Goal: Task Accomplishment & Management: Complete application form

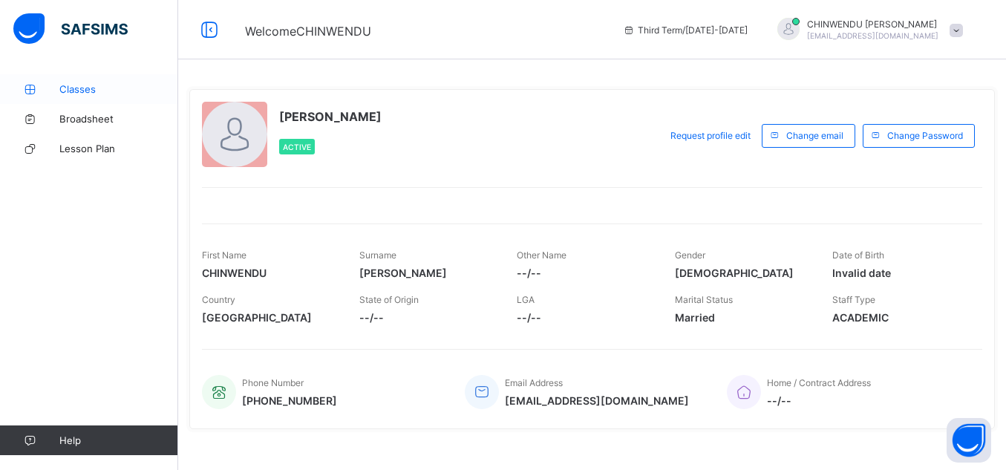
click at [102, 83] on span "Classes" at bounding box center [118, 89] width 119 height 12
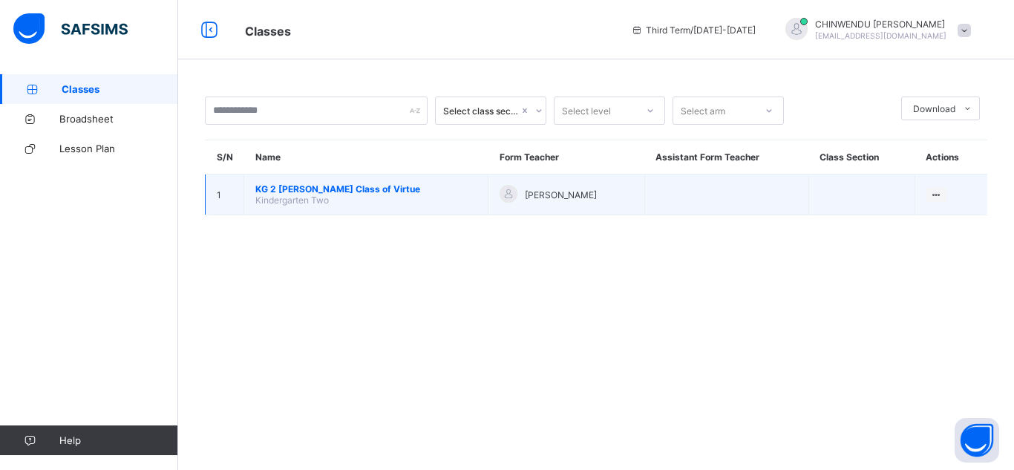
click at [361, 191] on span "KG 2 [PERSON_NAME] Class of Virtue" at bounding box center [365, 188] width 221 height 11
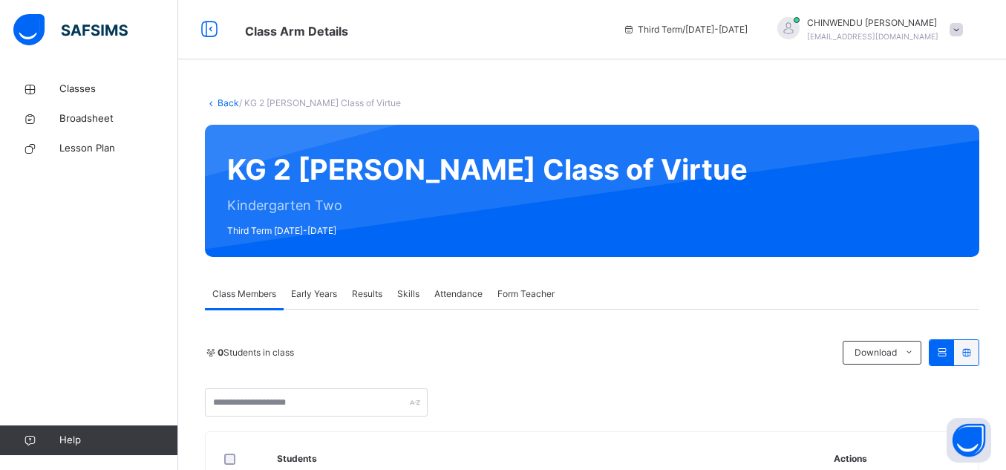
click at [324, 292] on span "Early Years" at bounding box center [314, 293] width 46 height 13
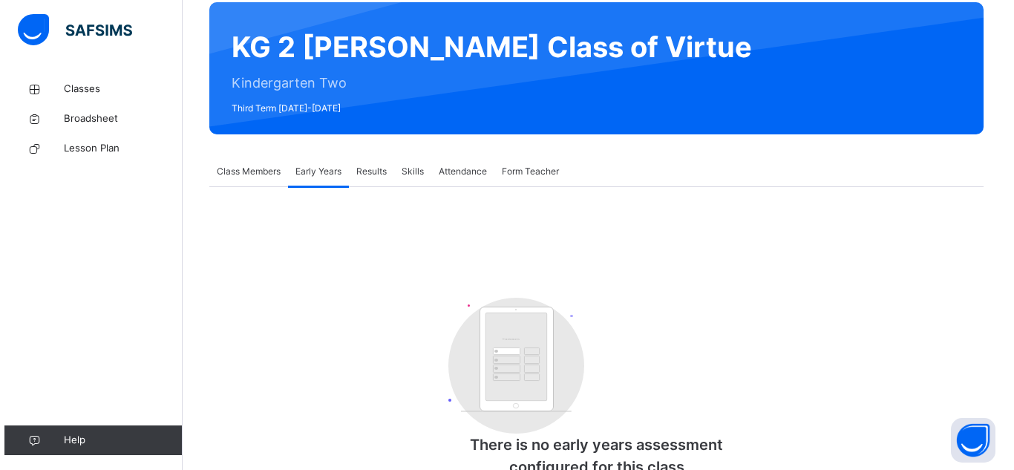
scroll to position [183, 0]
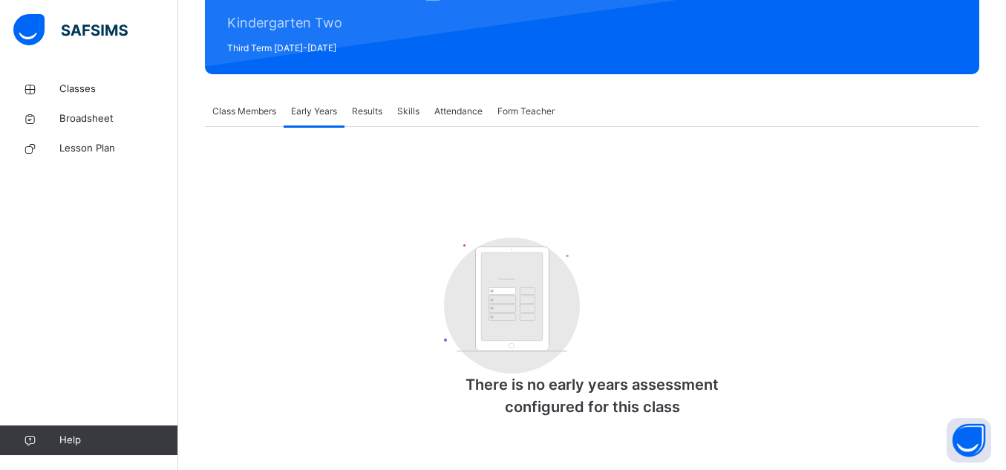
click at [246, 114] on span "Class Members" at bounding box center [244, 111] width 64 height 13
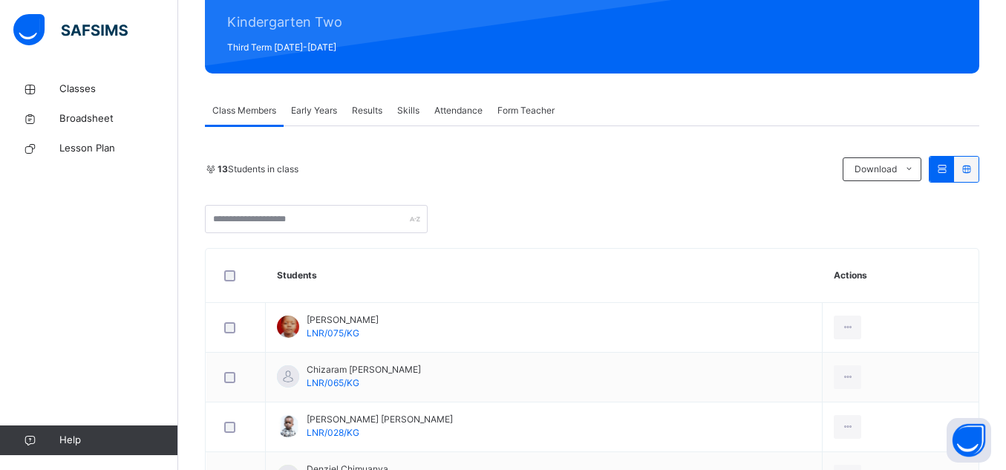
click at [301, 110] on span "Early Years" at bounding box center [314, 110] width 46 height 13
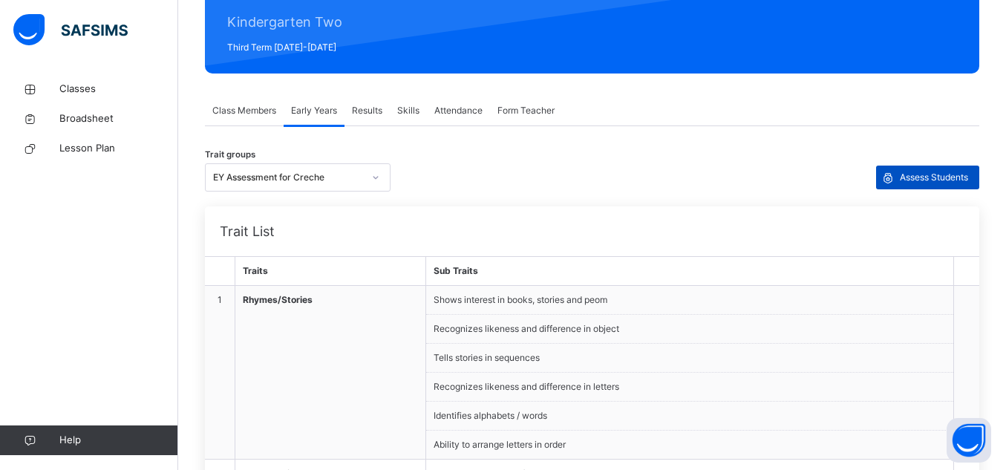
click at [923, 180] on span "Assess Students" at bounding box center [934, 177] width 68 height 13
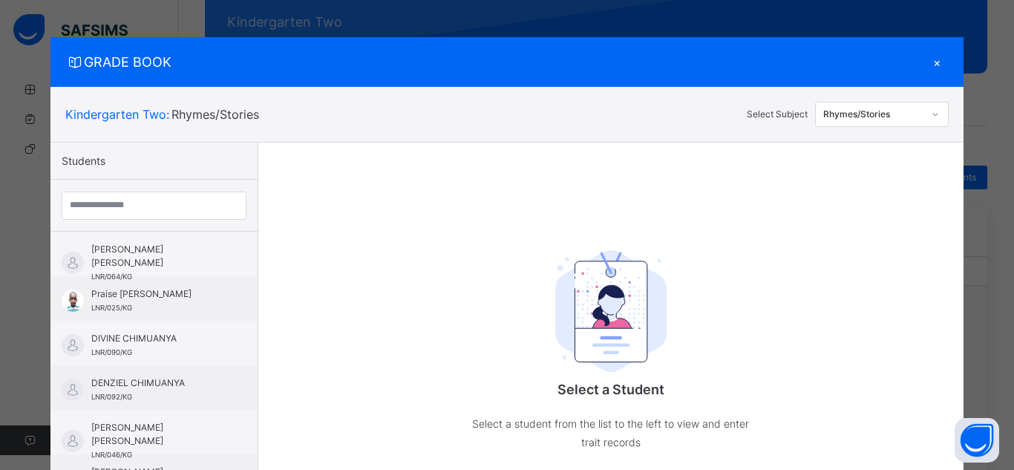
click at [891, 112] on div "Rhymes/Stories" at bounding box center [873, 114] width 101 height 13
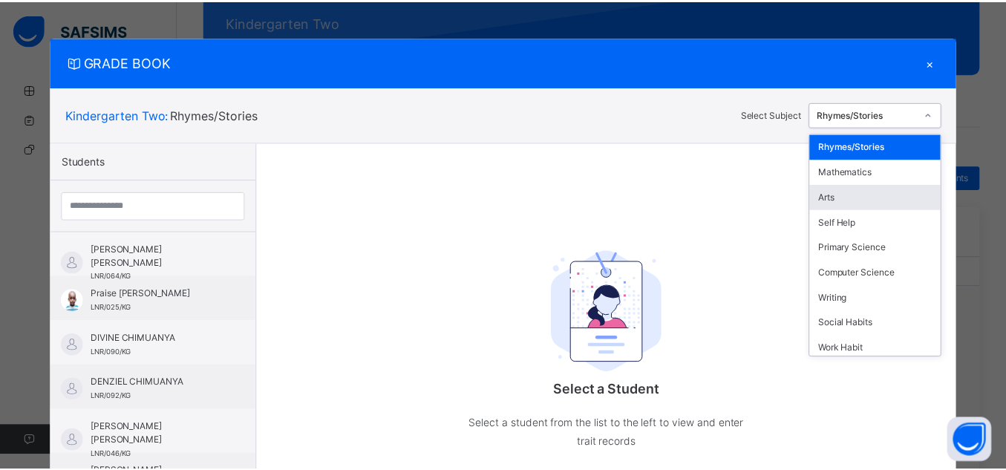
scroll to position [131, 0]
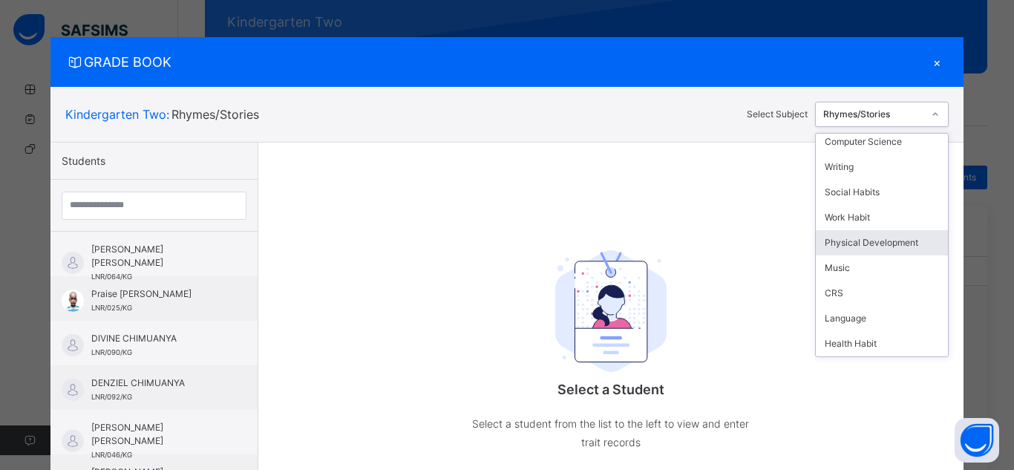
click at [827, 244] on div "Physical Development" at bounding box center [882, 242] width 132 height 25
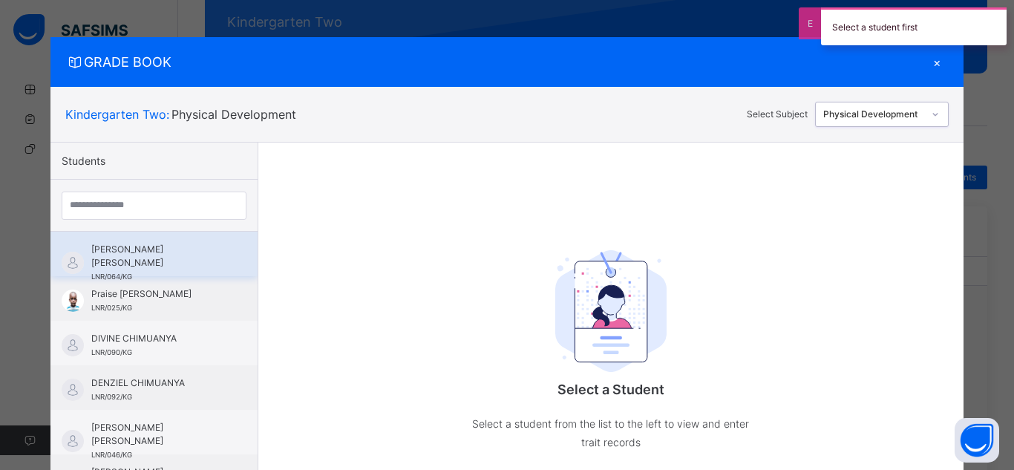
click at [119, 272] on span "LNR/064/KG" at bounding box center [111, 276] width 41 height 8
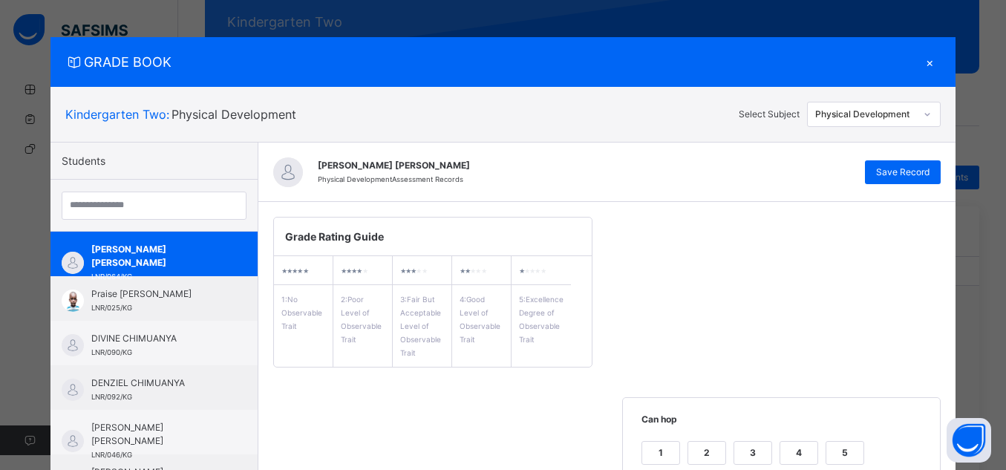
click at [888, 118] on div "Physical Development" at bounding box center [865, 114] width 101 height 13
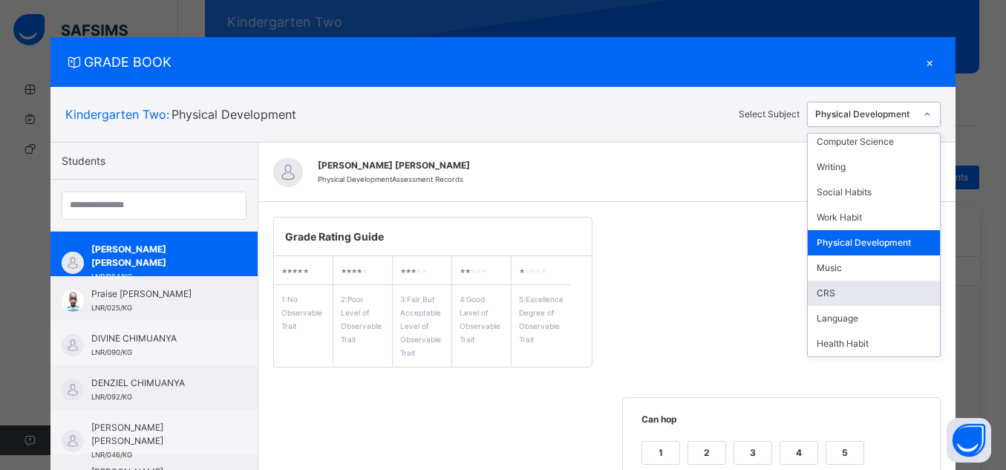
click at [885, 298] on div "CRS" at bounding box center [874, 293] width 132 height 25
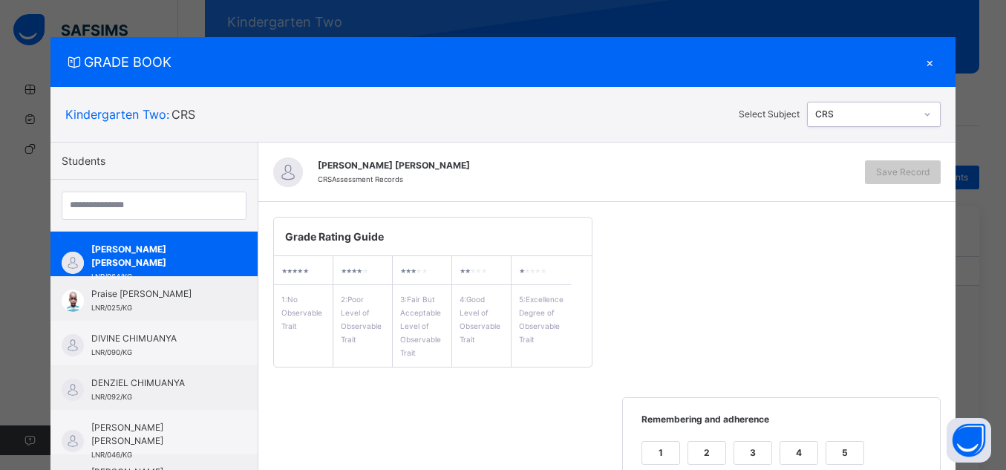
click at [894, 100] on div "Kindergarten Two : CRS Select Subject option CRS, selected. 0 results available…" at bounding box center [502, 114] width 905 height 55
click at [887, 106] on div "CRS" at bounding box center [861, 114] width 107 height 23
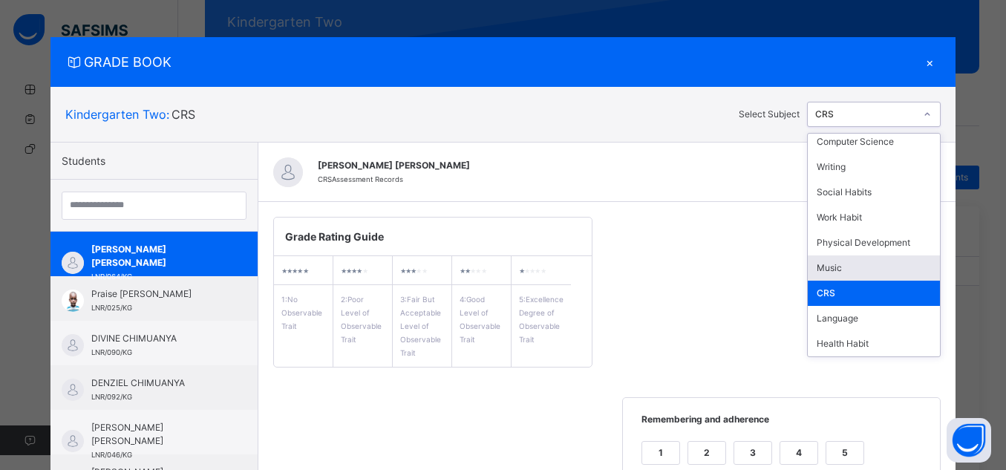
click at [855, 268] on div "Music" at bounding box center [874, 267] width 132 height 25
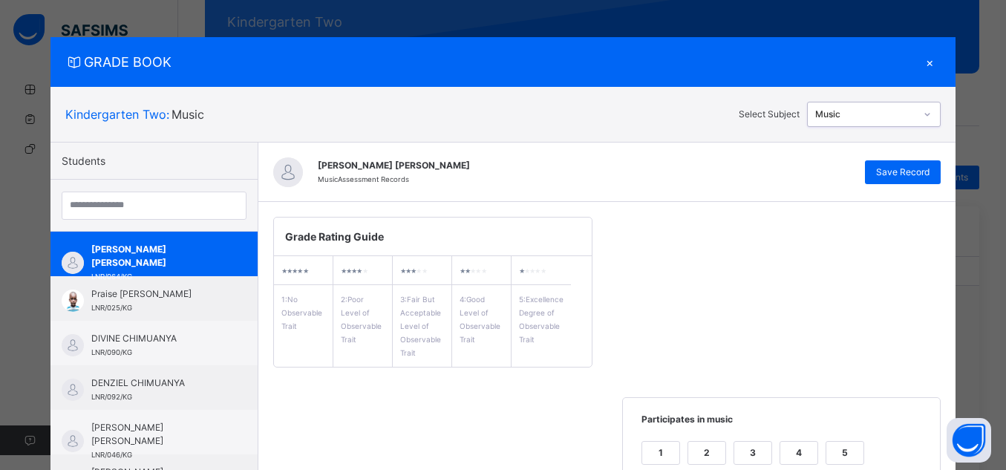
scroll to position [220, 0]
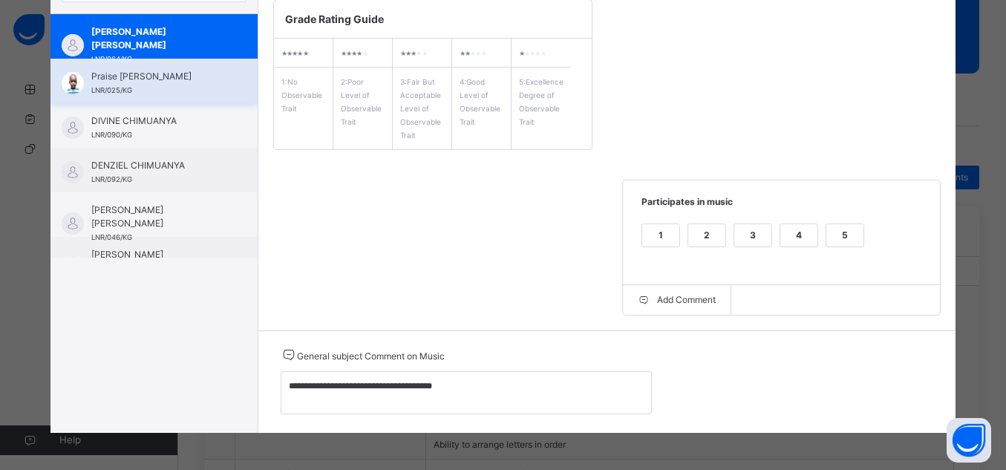
click at [125, 72] on span "Praise [PERSON_NAME]" at bounding box center [157, 76] width 133 height 13
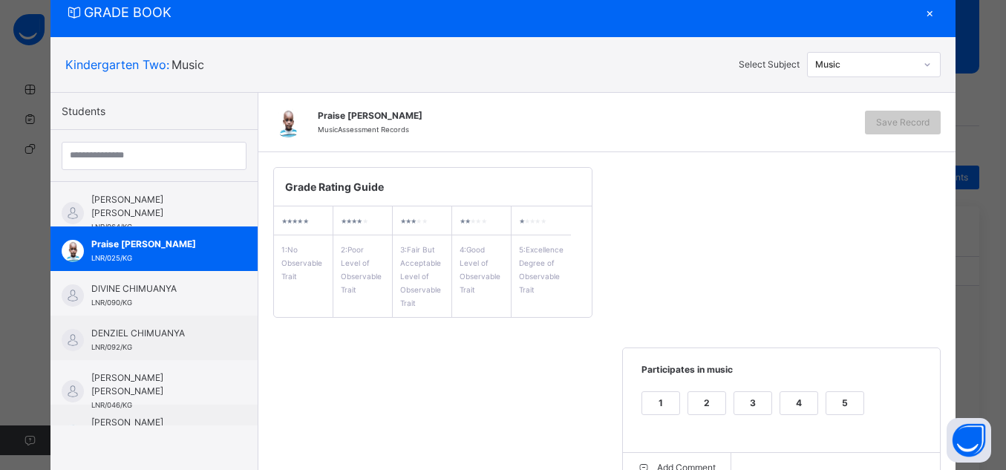
scroll to position [217, 0]
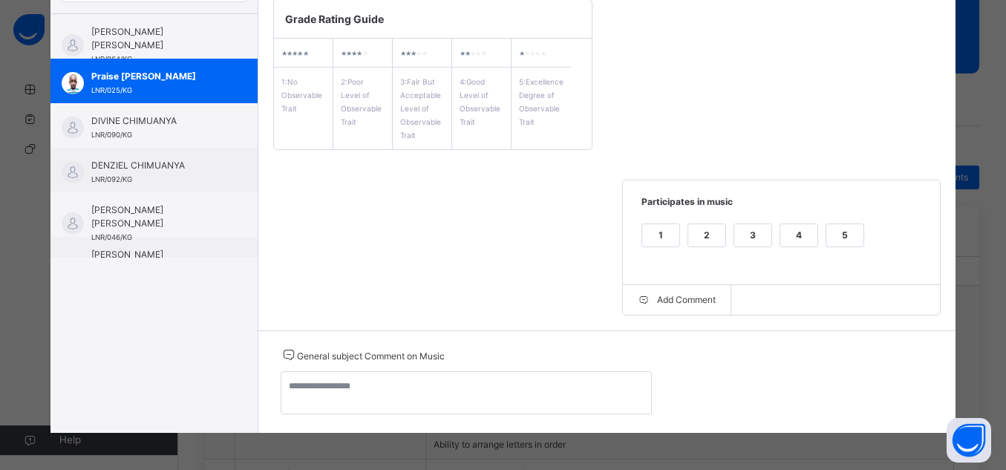
click at [842, 226] on div "5" at bounding box center [844, 235] width 37 height 22
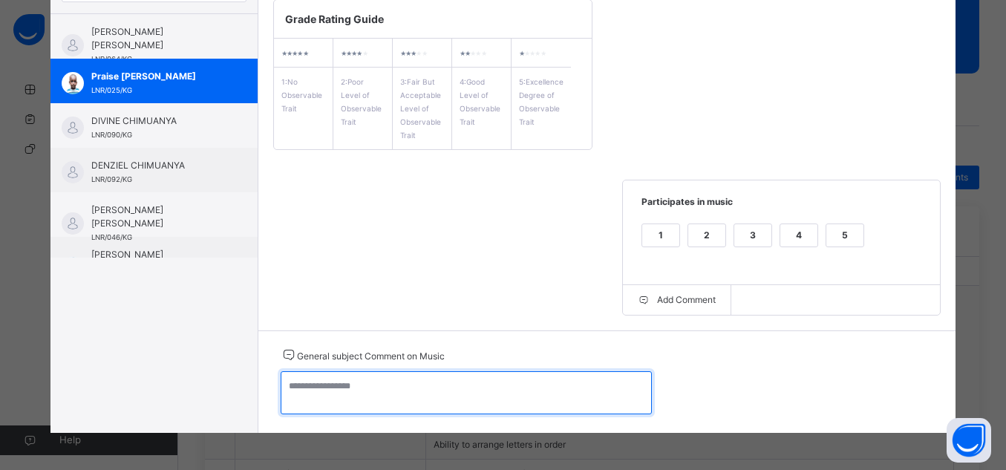
click at [548, 392] on textarea at bounding box center [466, 392] width 371 height 43
click at [520, 384] on textarea at bounding box center [466, 392] width 371 height 43
drag, startPoint x: 450, startPoint y: 384, endPoint x: 263, endPoint y: 385, distance: 187.0
click at [263, 385] on div "**********" at bounding box center [607, 381] width 698 height 102
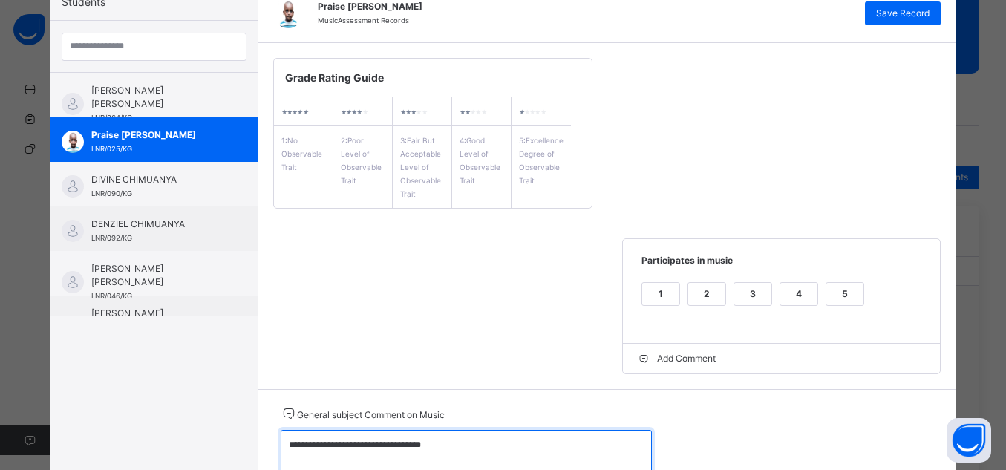
scroll to position [129, 0]
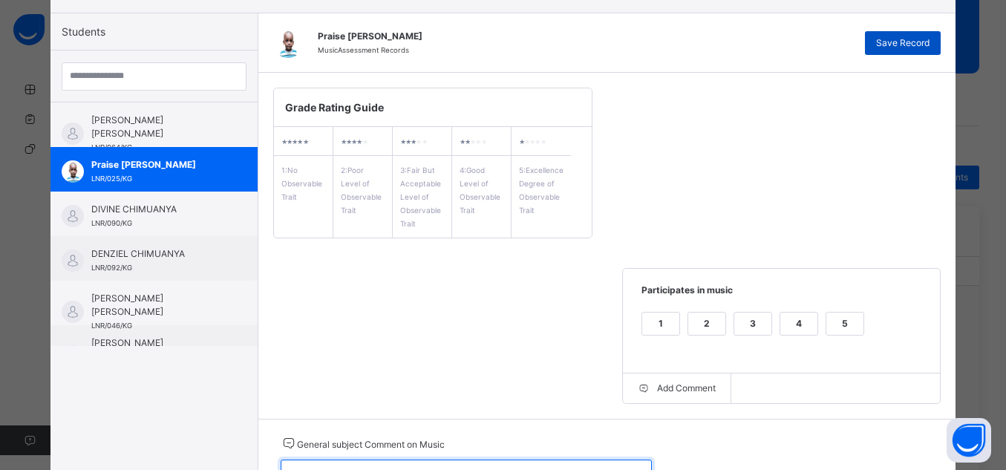
type textarea "**********"
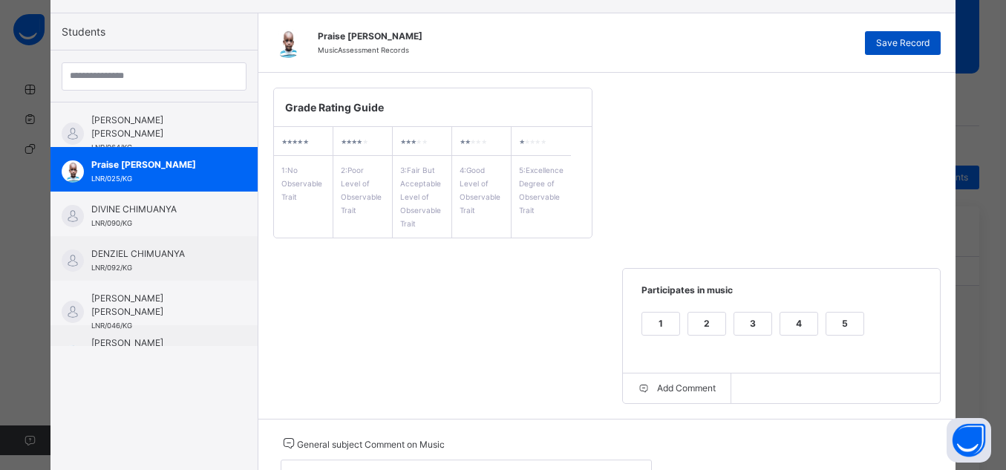
click at [894, 53] on div "Save Record" at bounding box center [903, 43] width 76 height 24
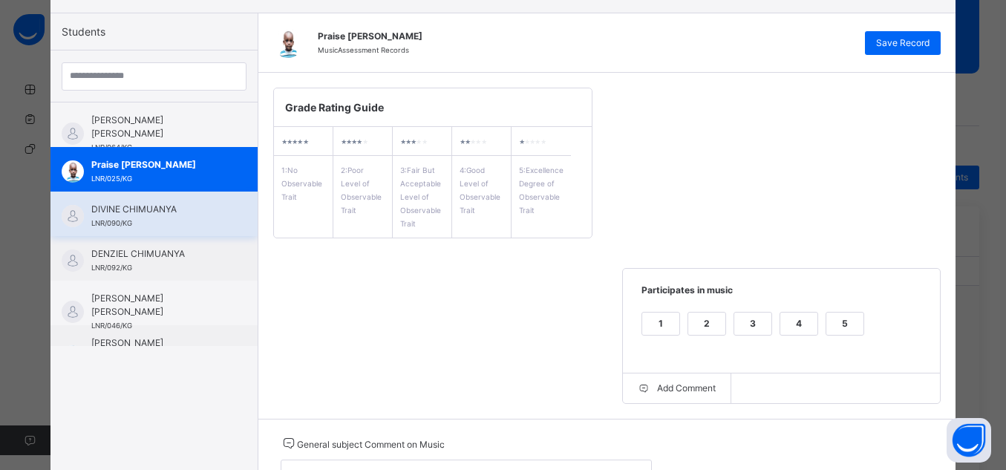
click at [203, 209] on span "DIVINE CHIMUANYA" at bounding box center [157, 209] width 133 height 13
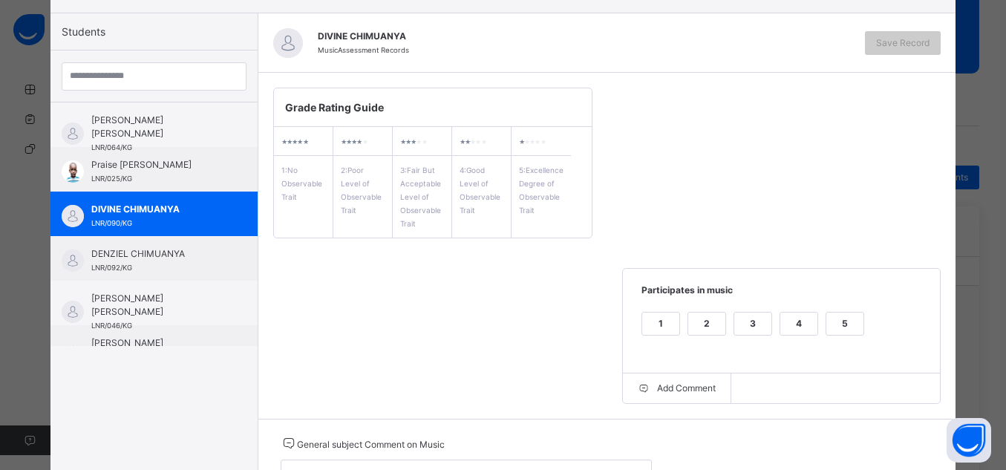
click at [851, 319] on div "5" at bounding box center [844, 323] width 37 height 22
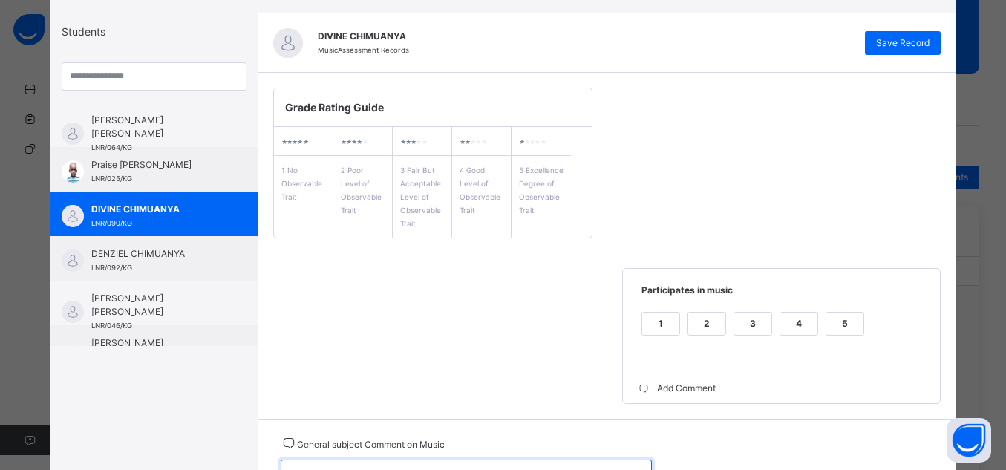
paste textarea "**********"
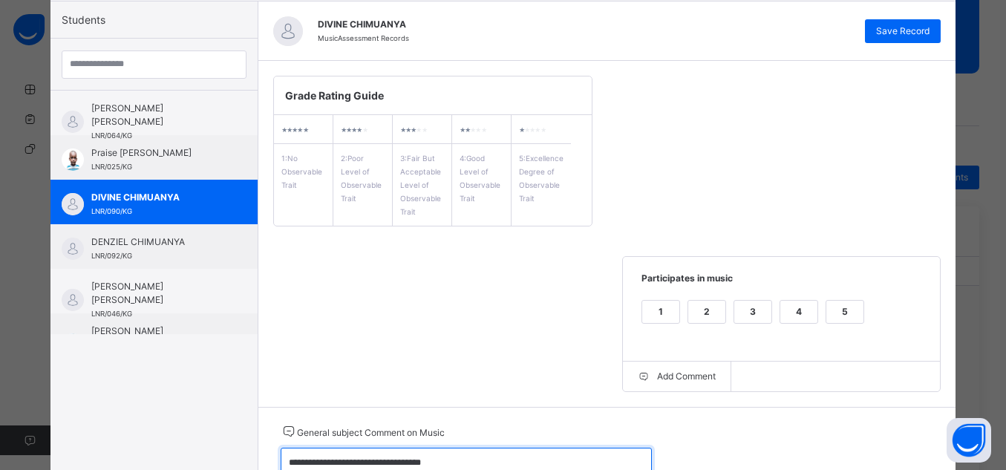
type textarea "**********"
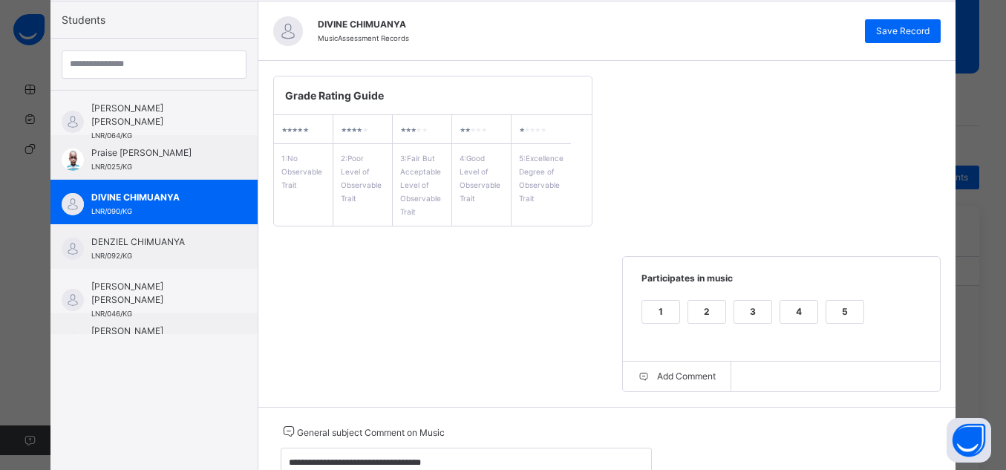
click at [921, 85] on div "Grade Rating Guide ★ ★ ★ ★ ★ 1 : No Observable Trait ★ ★ ★ ★ ★ 2 : Poor Level o…" at bounding box center [607, 234] width 698 height 346
click at [894, 24] on span "Save Record" at bounding box center [902, 30] width 53 height 13
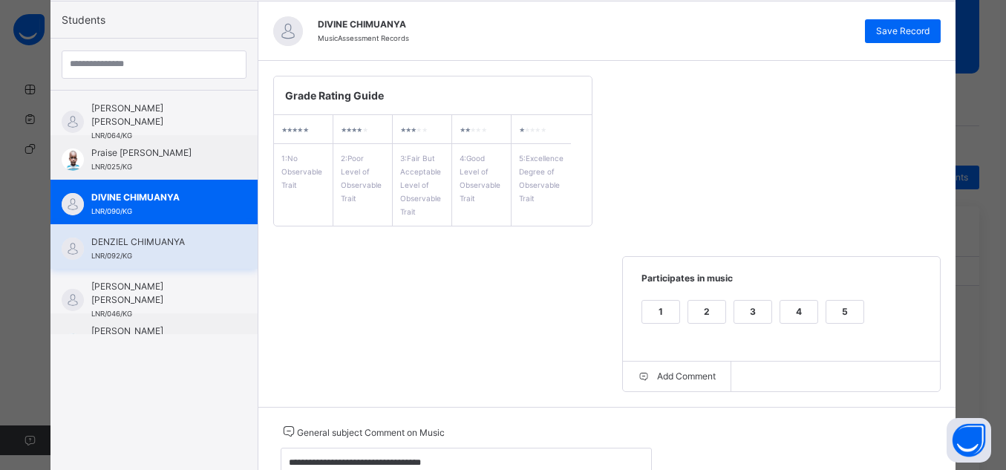
click at [123, 265] on div "DENZIEL CHIMUANYA LNR/092/KG" at bounding box center [153, 246] width 207 height 45
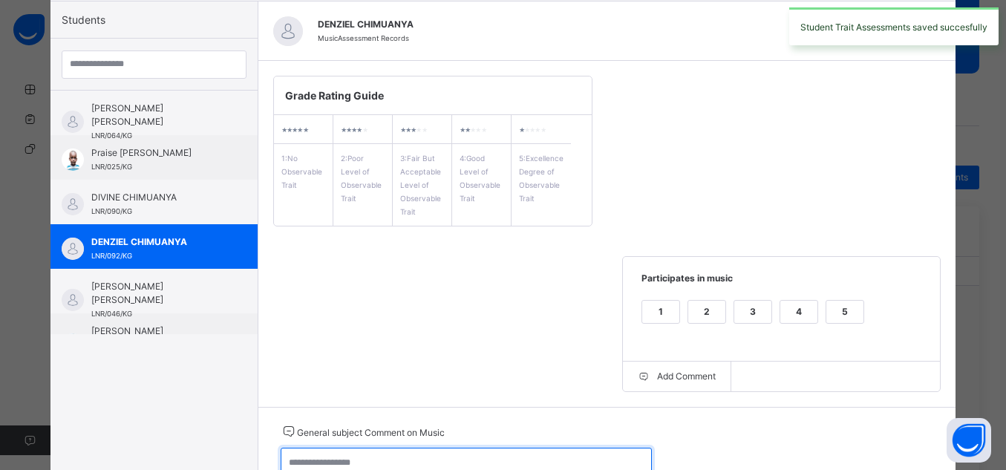
click at [615, 453] on textarea at bounding box center [466, 469] width 371 height 43
paste textarea "**********"
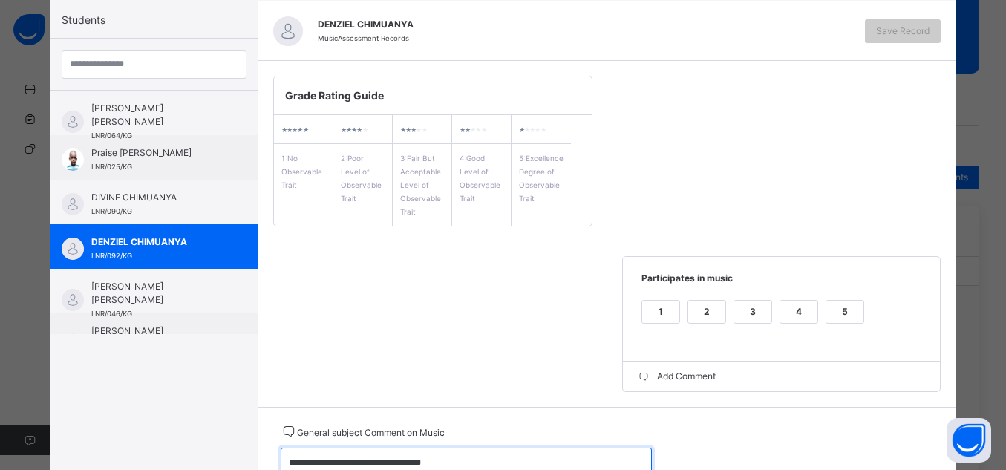
type textarea "**********"
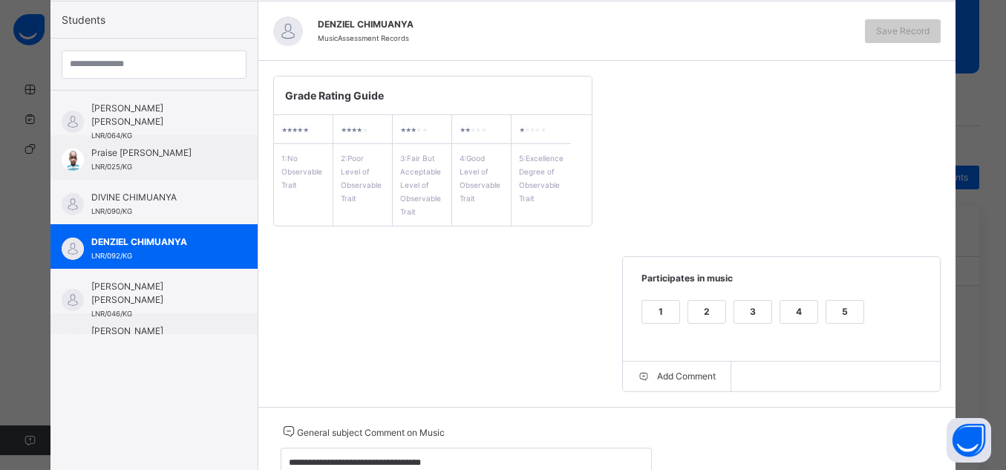
click at [848, 307] on div "5" at bounding box center [844, 312] width 37 height 22
click at [905, 25] on span "Save Record" at bounding box center [902, 30] width 53 height 13
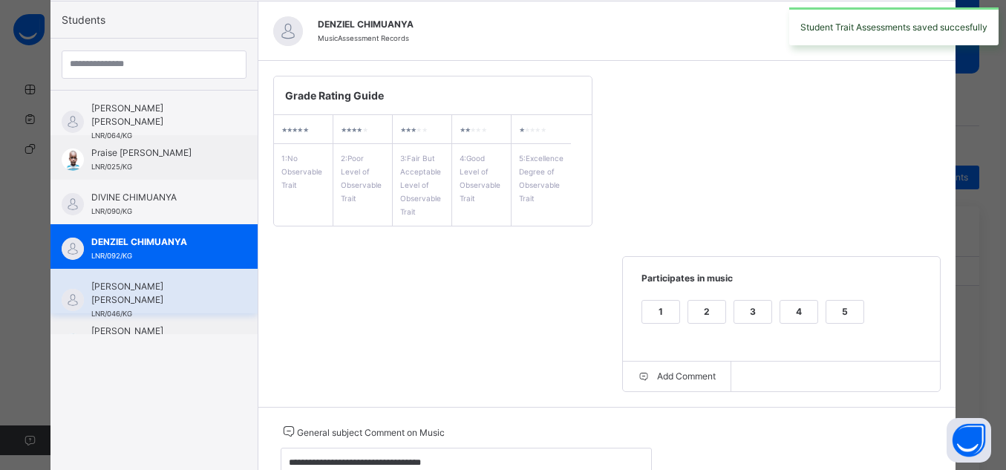
click at [197, 285] on span "[PERSON_NAME] [PERSON_NAME]" at bounding box center [157, 293] width 133 height 27
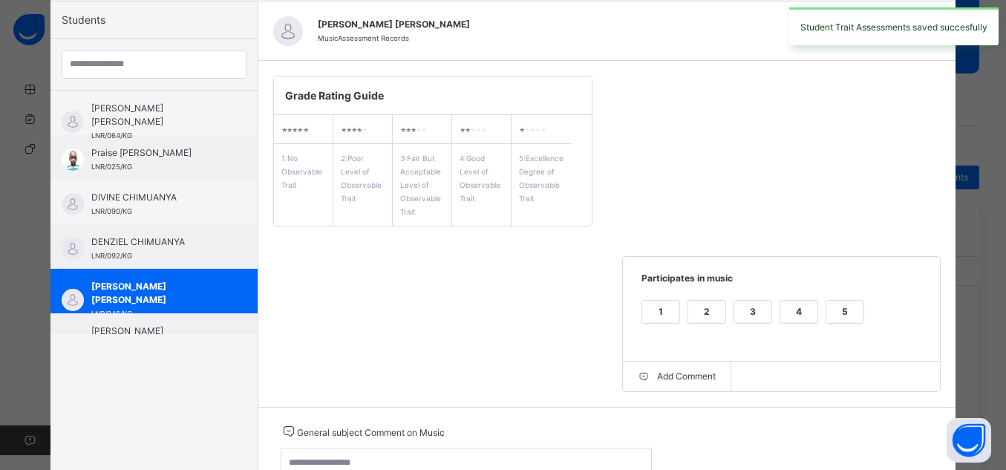
click at [849, 308] on div "5" at bounding box center [844, 312] width 37 height 22
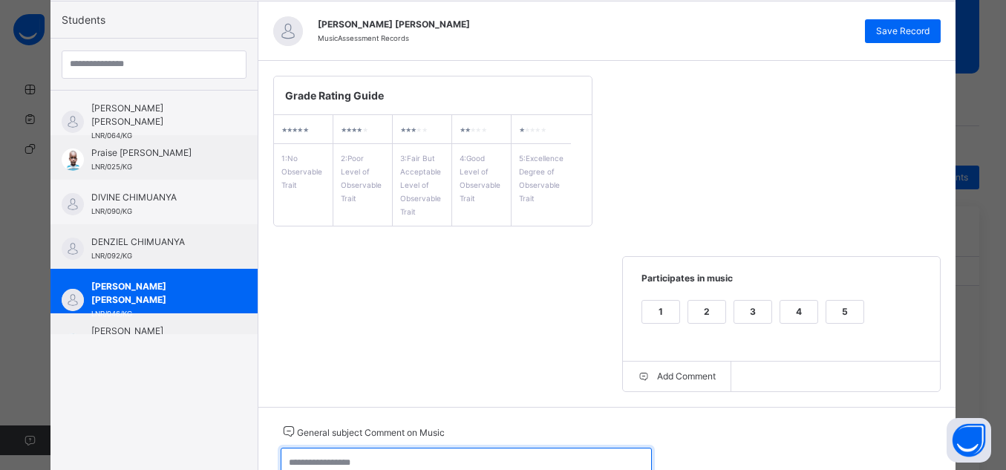
click at [574, 465] on textarea at bounding box center [466, 469] width 371 height 43
paste textarea "**********"
type textarea "**********"
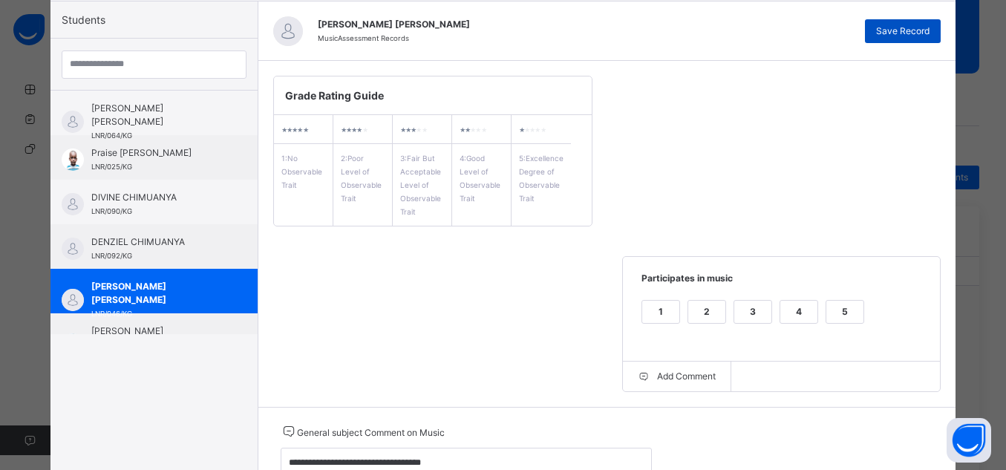
click at [922, 27] on span "Save Record" at bounding box center [902, 30] width 53 height 13
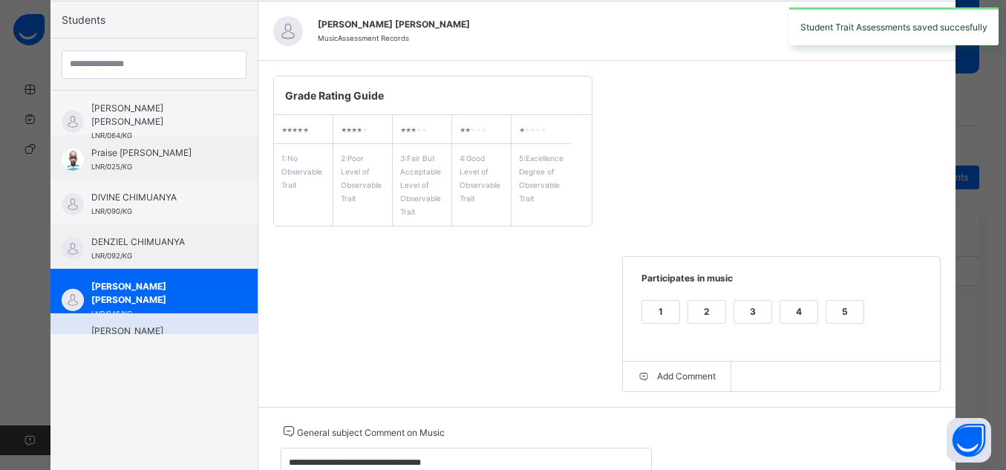
click at [203, 322] on div "[PERSON_NAME] [PERSON_NAME] LNR/028/KG" at bounding box center [153, 335] width 207 height 45
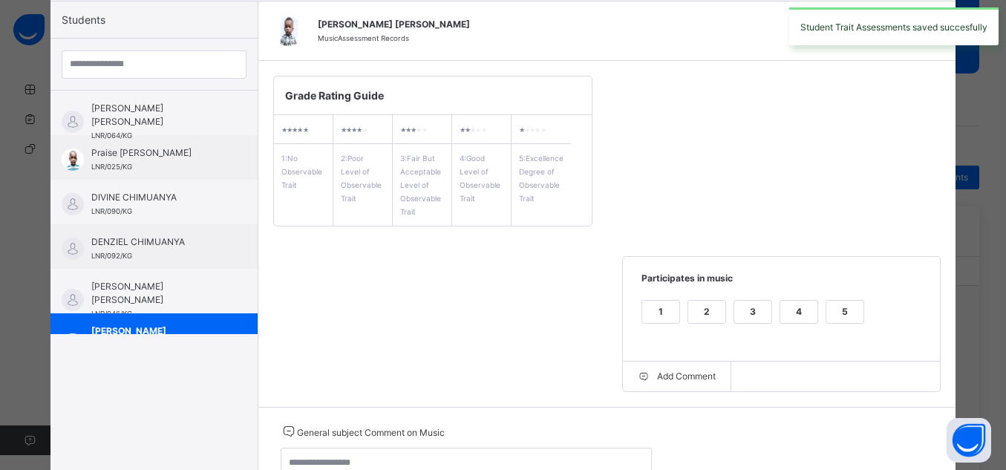
click at [826, 309] on div "5" at bounding box center [844, 312] width 37 height 22
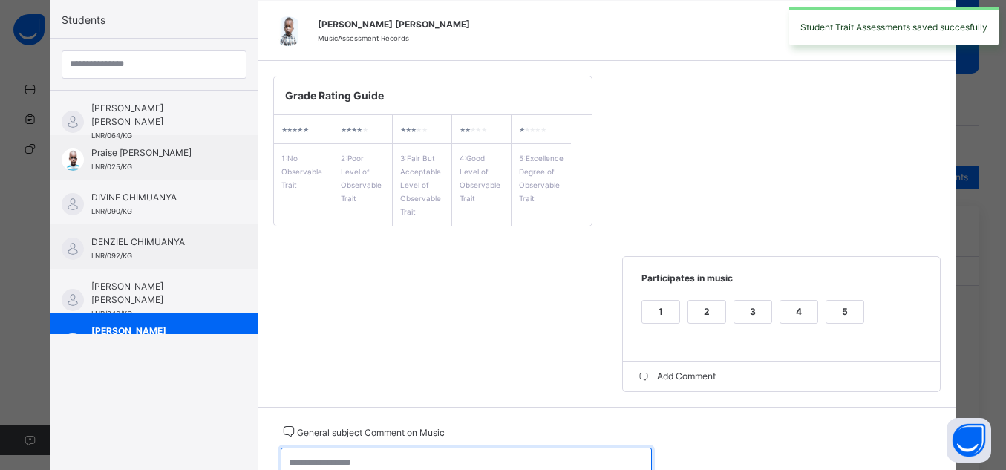
click at [521, 465] on textarea at bounding box center [466, 469] width 371 height 43
paste textarea "**********"
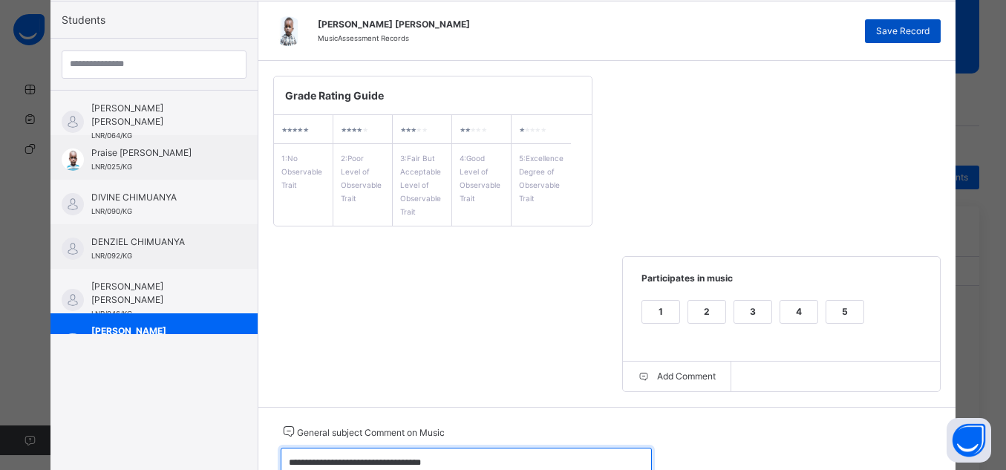
type textarea "**********"
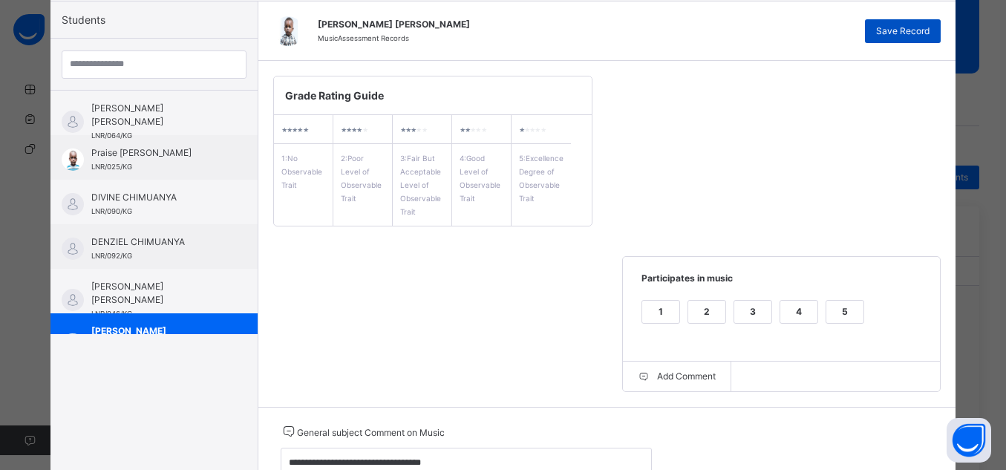
click at [915, 40] on div "Save Record" at bounding box center [903, 31] width 76 height 24
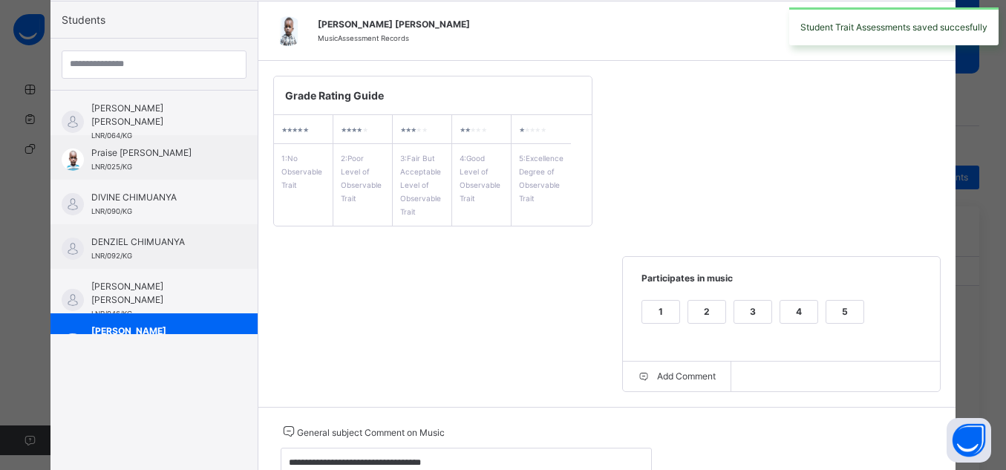
click at [536, 324] on div "Grade Rating Guide ★ ★ ★ ★ ★ 1 : No Observable Trait ★ ★ ★ ★ ★ 2 : Poor Level o…" at bounding box center [607, 234] width 698 height 346
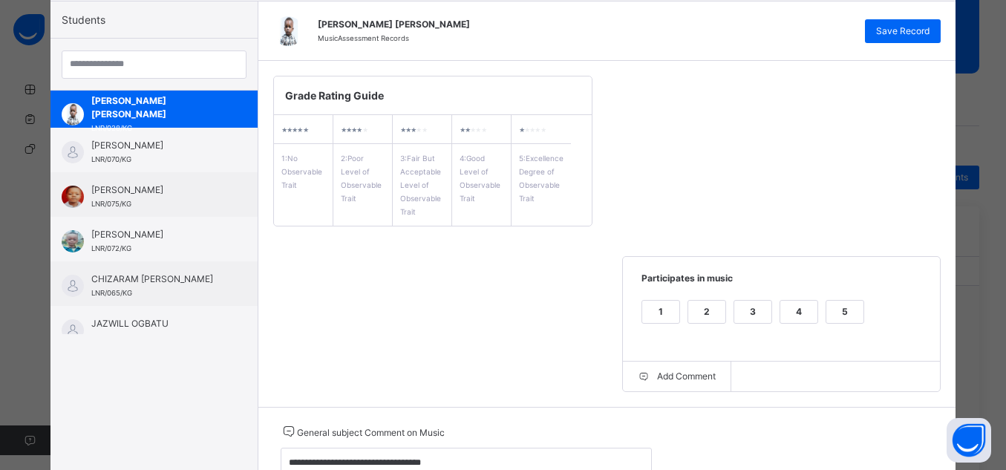
scroll to position [235, 0]
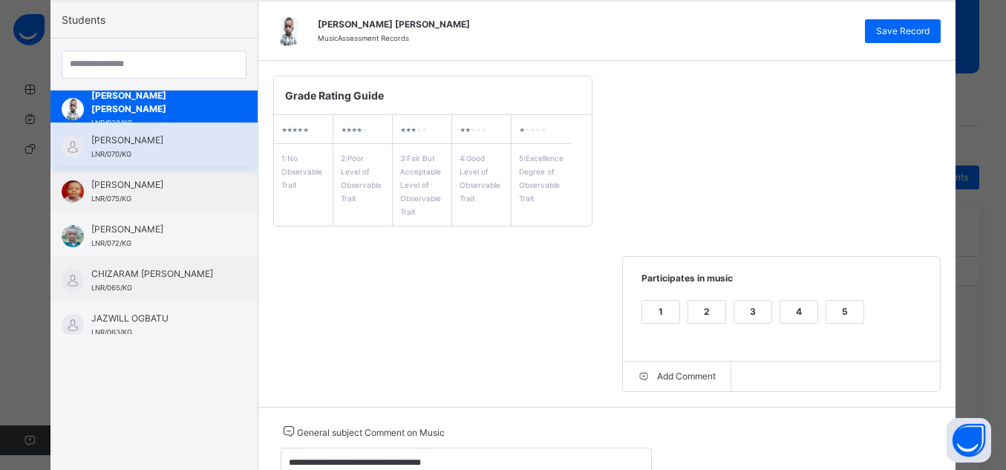
click at [104, 146] on span "[PERSON_NAME]" at bounding box center [157, 140] width 133 height 13
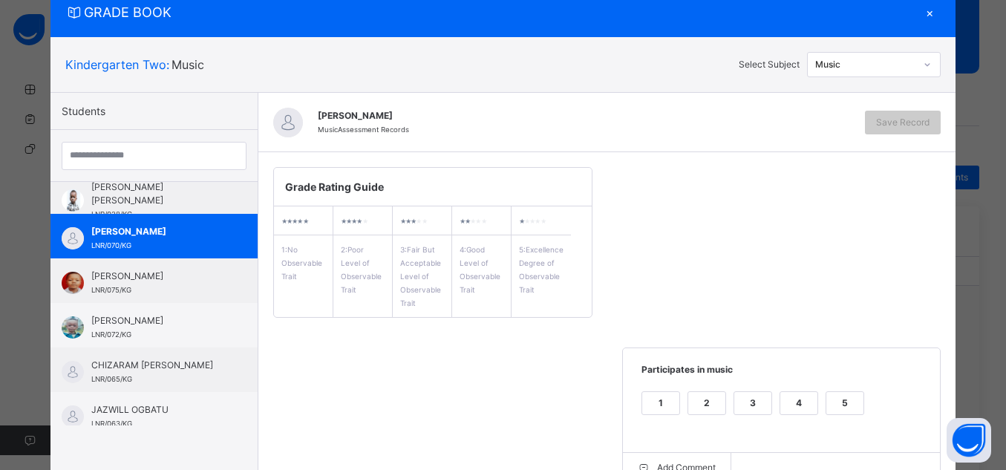
scroll to position [141, 0]
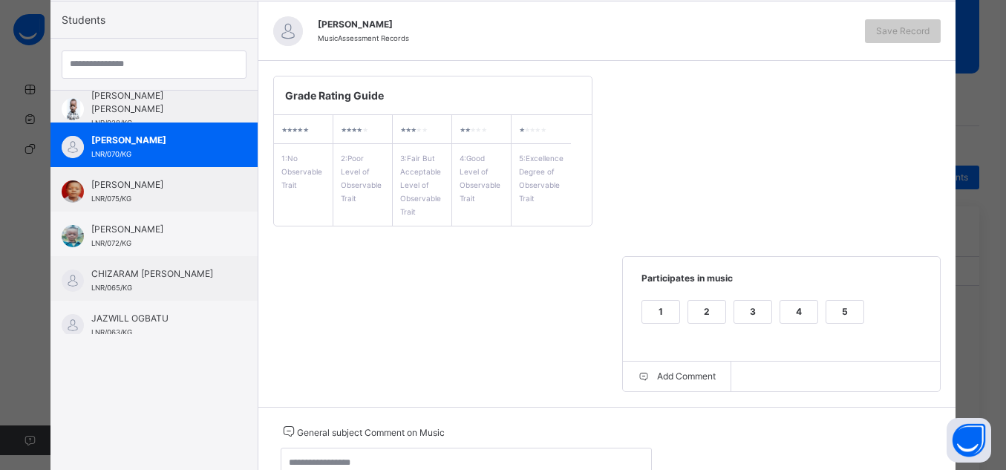
click at [850, 318] on div "5" at bounding box center [844, 312] width 37 height 22
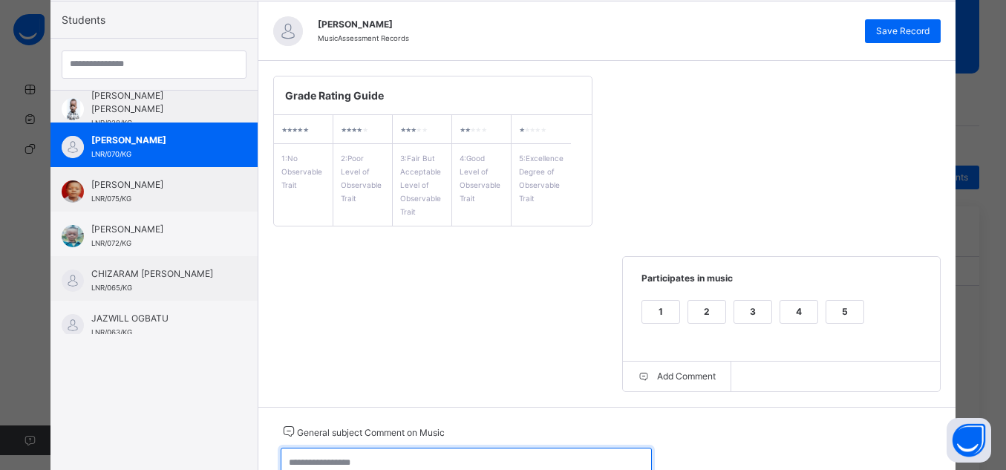
click at [571, 454] on textarea at bounding box center [466, 469] width 371 height 43
paste textarea "**********"
type textarea "**********"
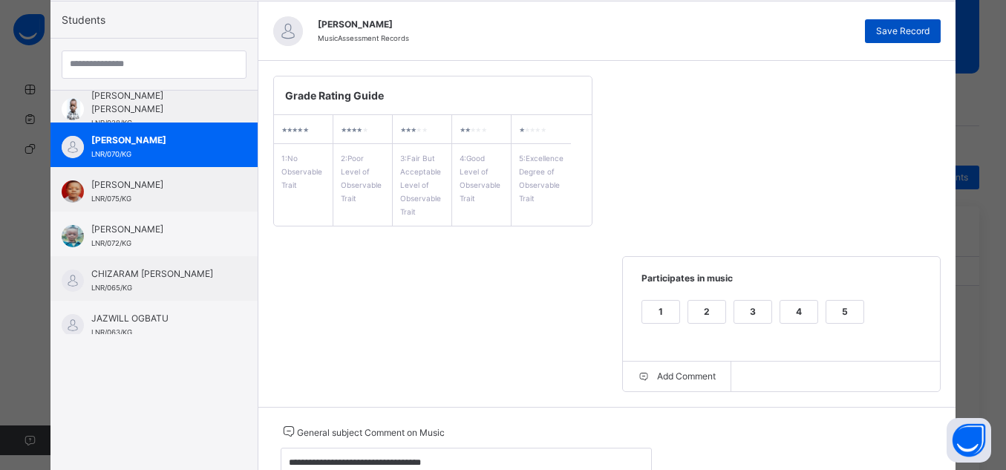
click at [884, 33] on span "Save Record" at bounding box center [902, 30] width 53 height 13
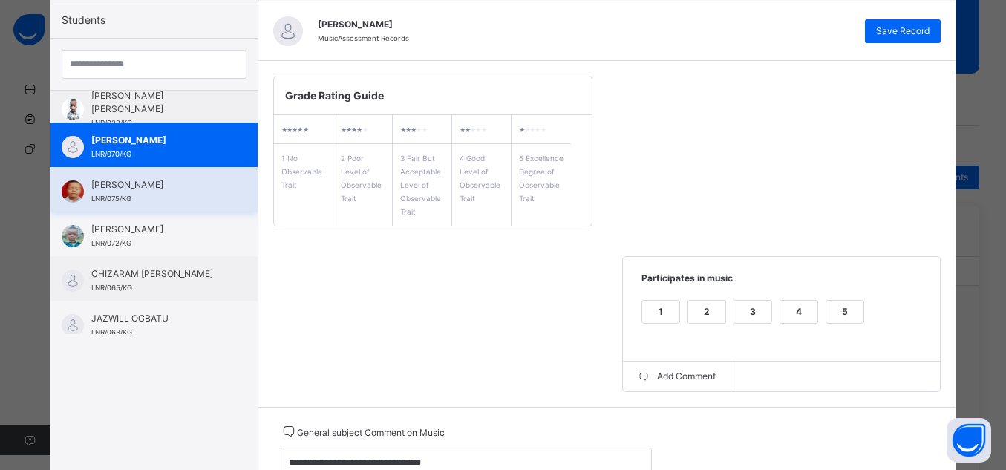
click at [206, 191] on span "[PERSON_NAME]" at bounding box center [157, 184] width 133 height 13
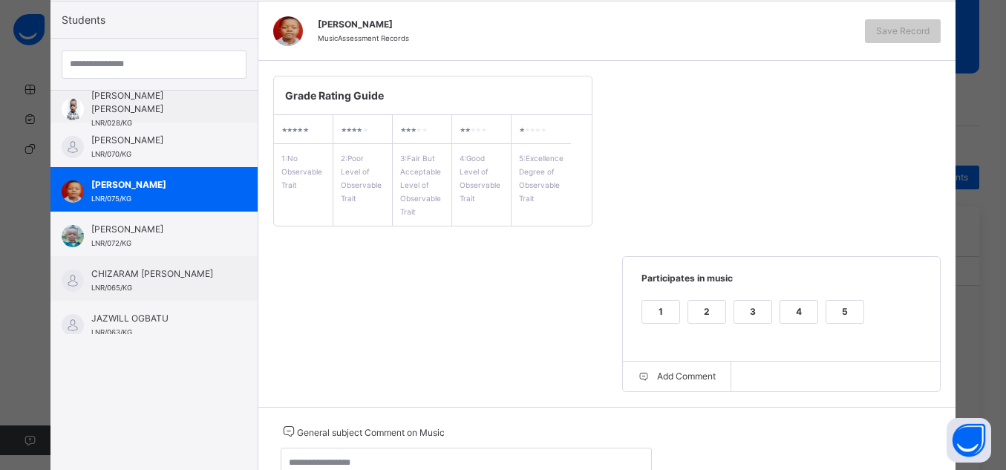
click at [828, 309] on div "5" at bounding box center [844, 312] width 37 height 22
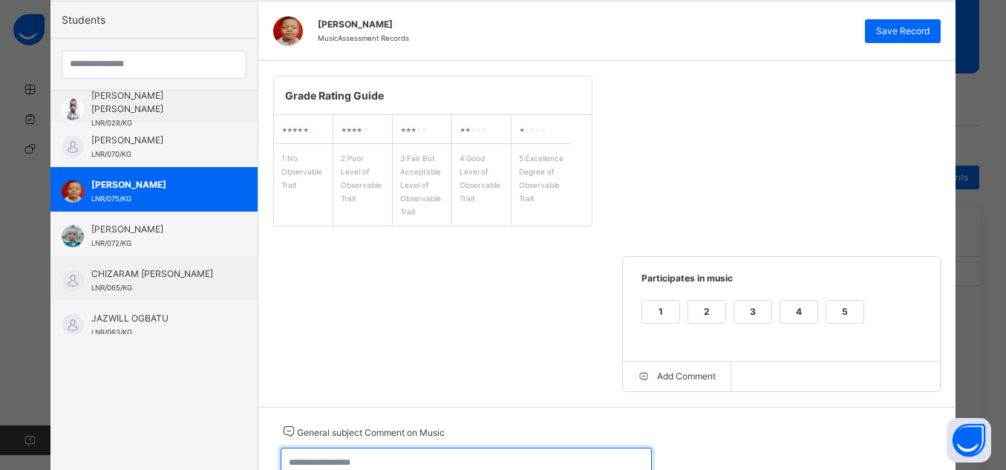
click at [612, 456] on textarea at bounding box center [466, 469] width 371 height 43
paste textarea "**********"
type textarea "**********"
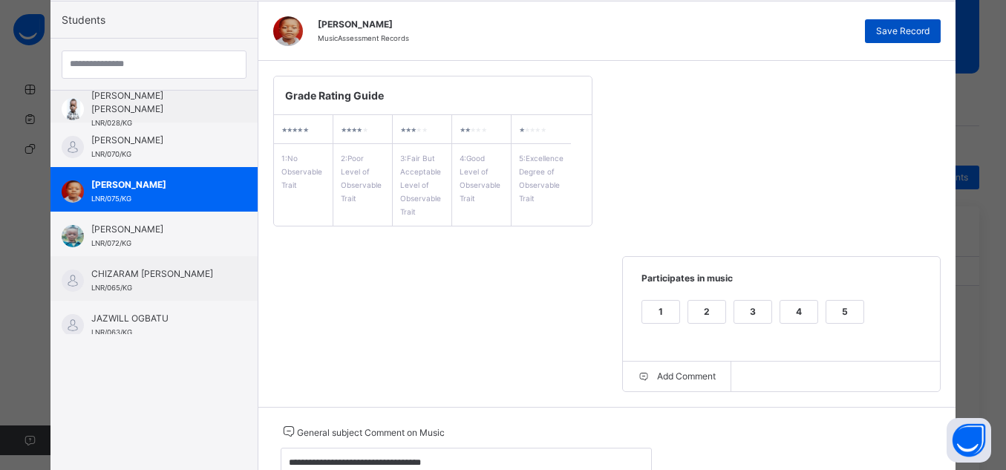
click at [871, 35] on div "Save Record" at bounding box center [903, 31] width 76 height 24
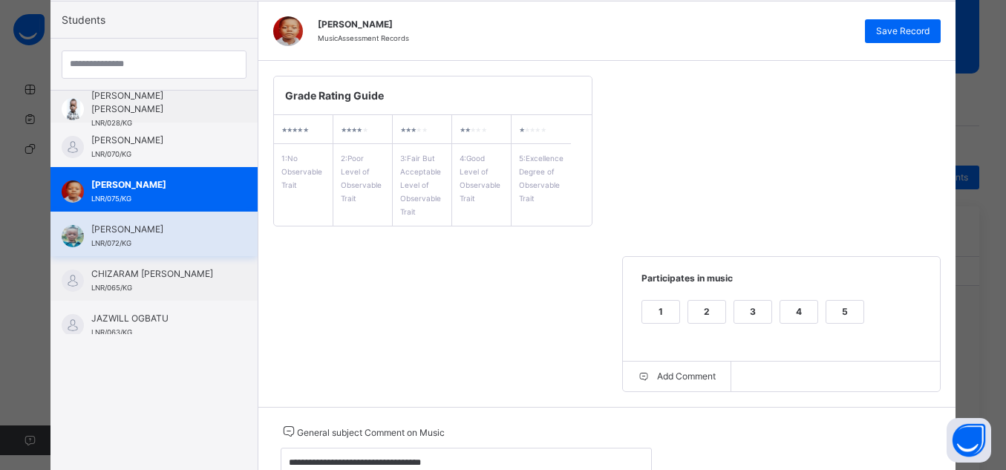
click at [109, 229] on span "[PERSON_NAME]" at bounding box center [157, 229] width 133 height 13
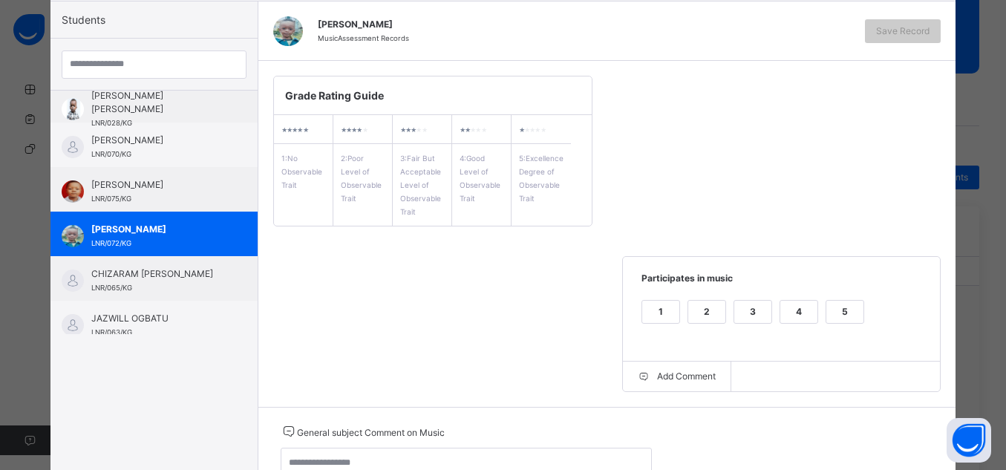
scroll to position [342, 0]
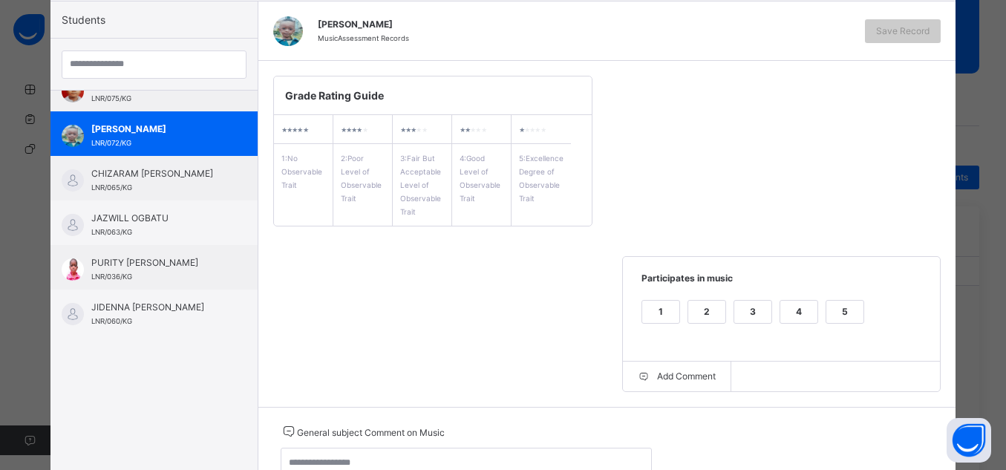
click at [848, 321] on div "5" at bounding box center [844, 312] width 37 height 22
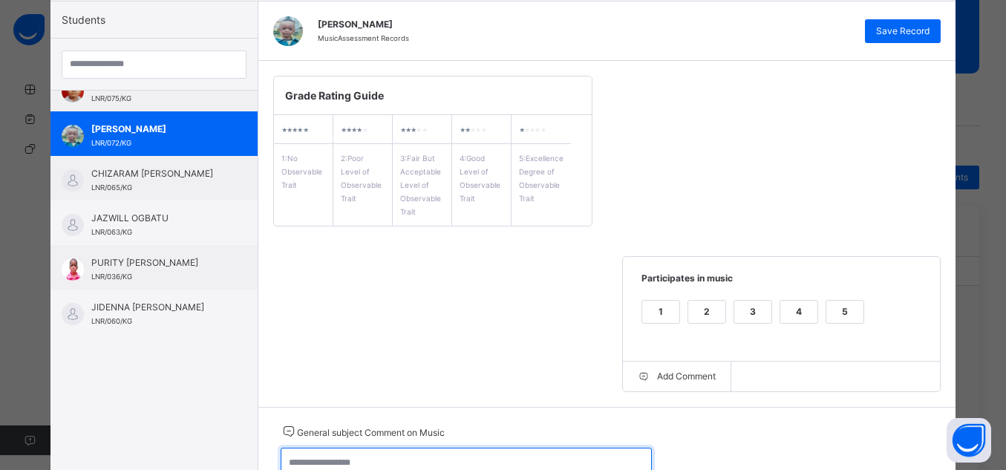
click at [601, 456] on textarea at bounding box center [466, 469] width 371 height 43
paste textarea "**********"
type textarea "**********"
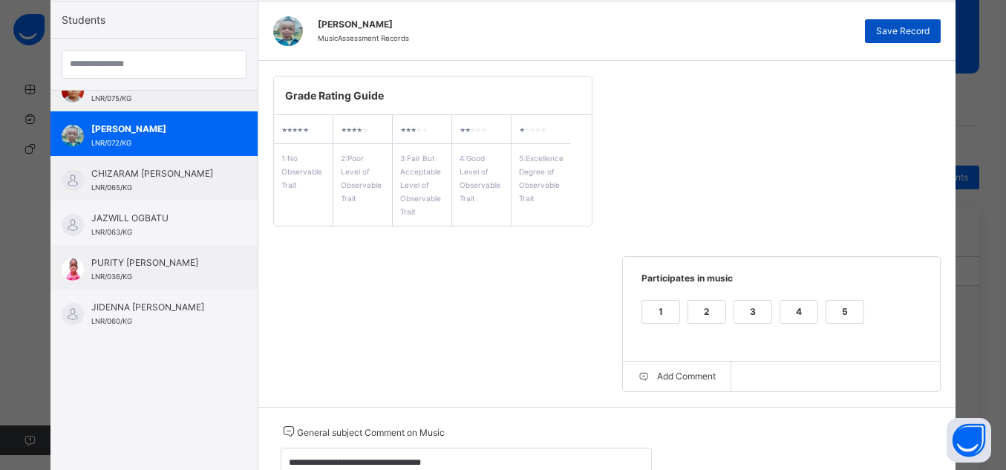
click at [904, 22] on div "Save Record" at bounding box center [903, 31] width 76 height 24
click at [469, 356] on div "Grade Rating Guide ★ ★ ★ ★ ★ 1 : No Observable Trait ★ ★ ★ ★ ★ 2 : Poor Level o…" at bounding box center [607, 234] width 698 height 346
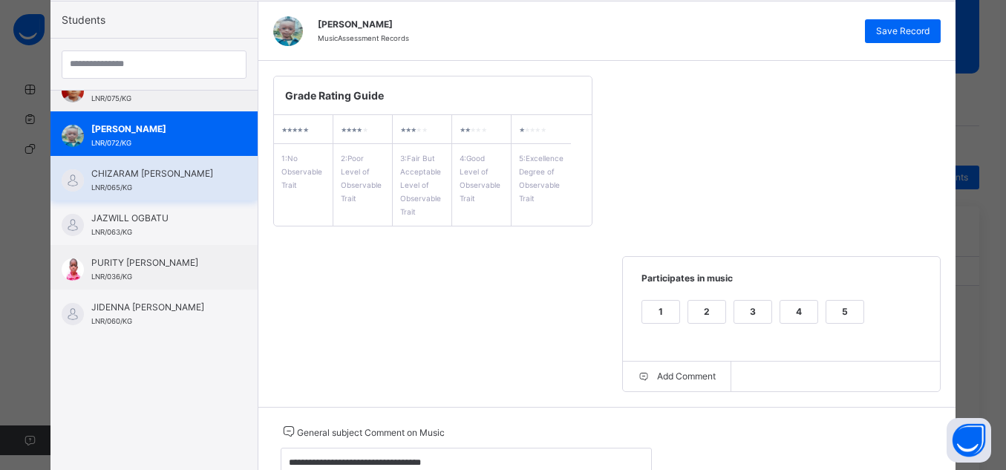
click at [145, 187] on div "CHIZARAM SOLOMON ONYEMUWA LNR/065/KG" at bounding box center [157, 180] width 133 height 27
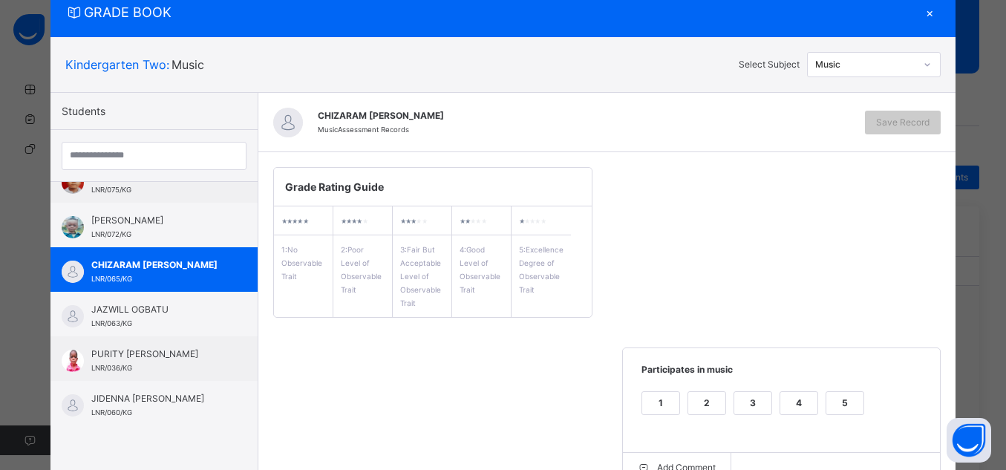
scroll to position [141, 0]
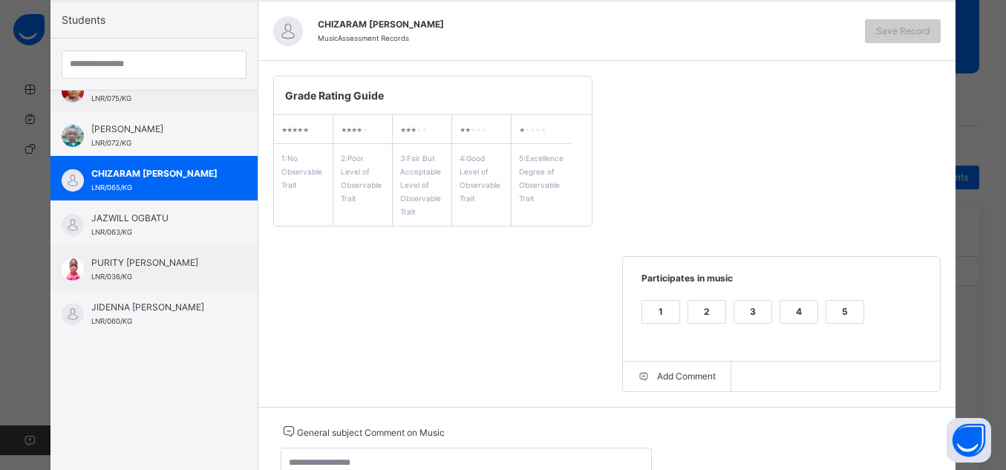
click at [860, 309] on div "1 2 3 4 5" at bounding box center [782, 321] width 288 height 50
click at [836, 312] on div "5" at bounding box center [844, 312] width 37 height 22
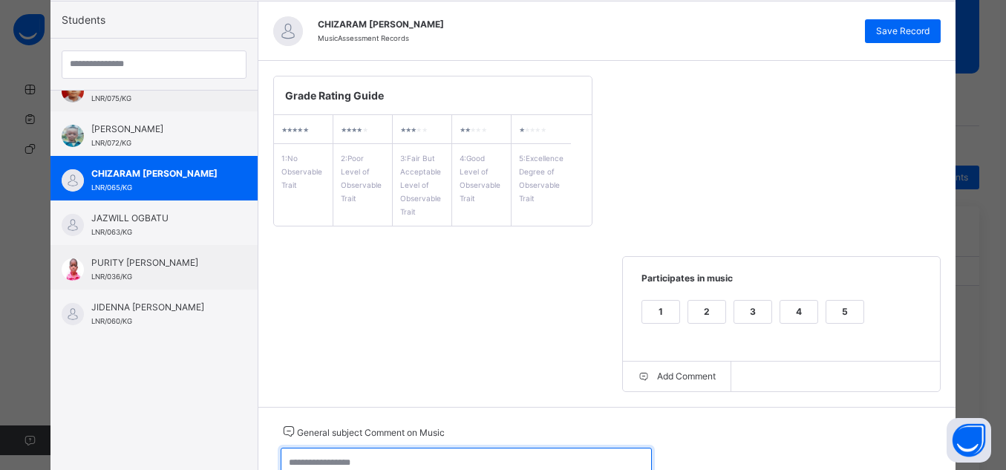
click at [577, 459] on textarea at bounding box center [466, 469] width 371 height 43
paste textarea "**********"
type textarea "**********"
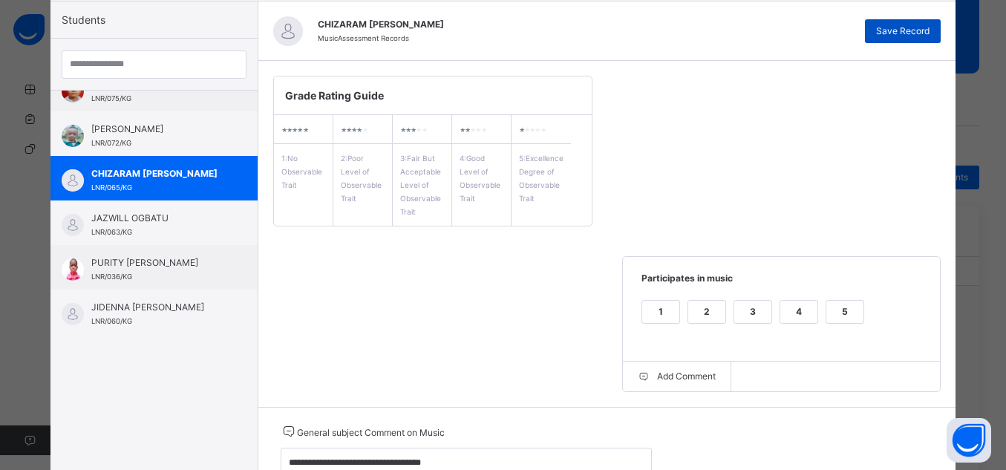
click at [917, 24] on span "Save Record" at bounding box center [902, 30] width 53 height 13
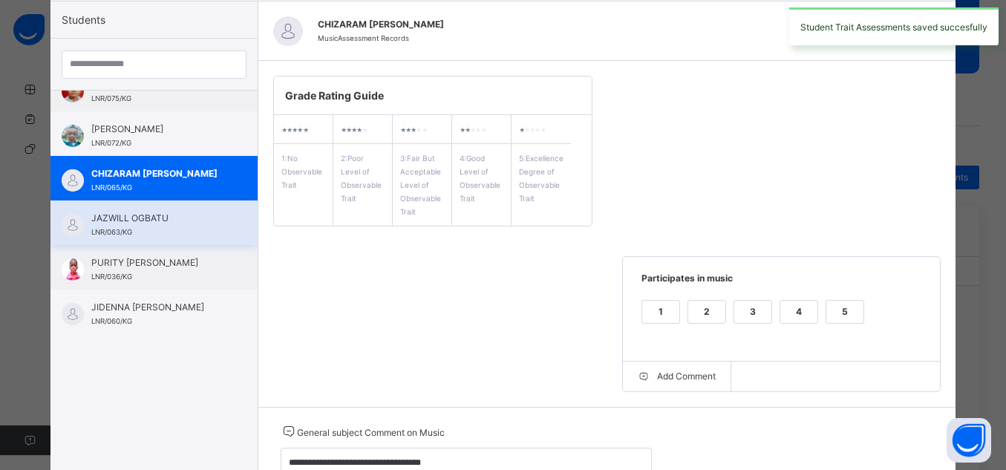
click at [171, 215] on span "JAZWILL OGBATU" at bounding box center [157, 218] width 133 height 13
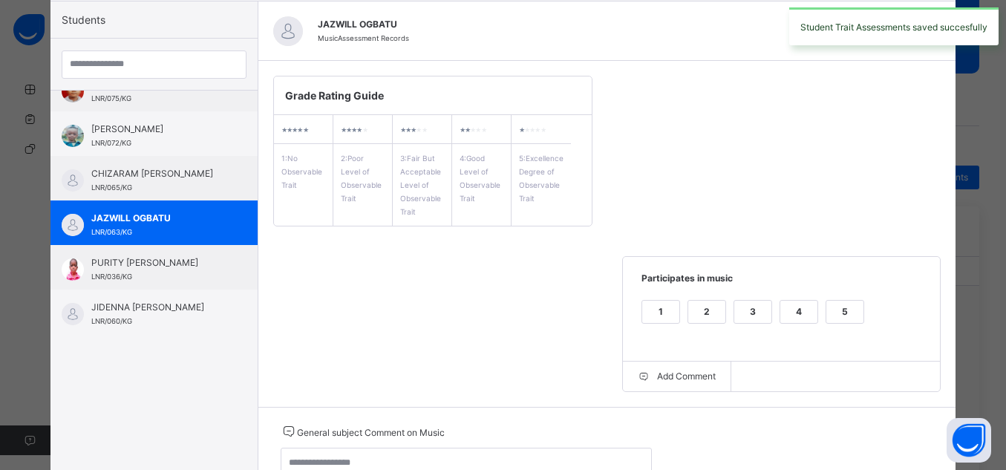
click at [836, 310] on div "5" at bounding box center [844, 312] width 37 height 22
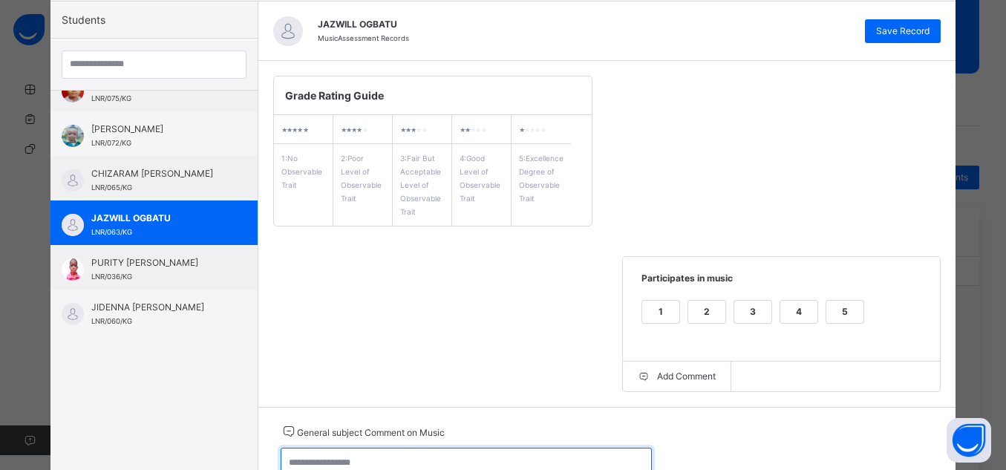
click at [589, 453] on textarea at bounding box center [466, 469] width 371 height 43
paste textarea "**********"
type textarea "**********"
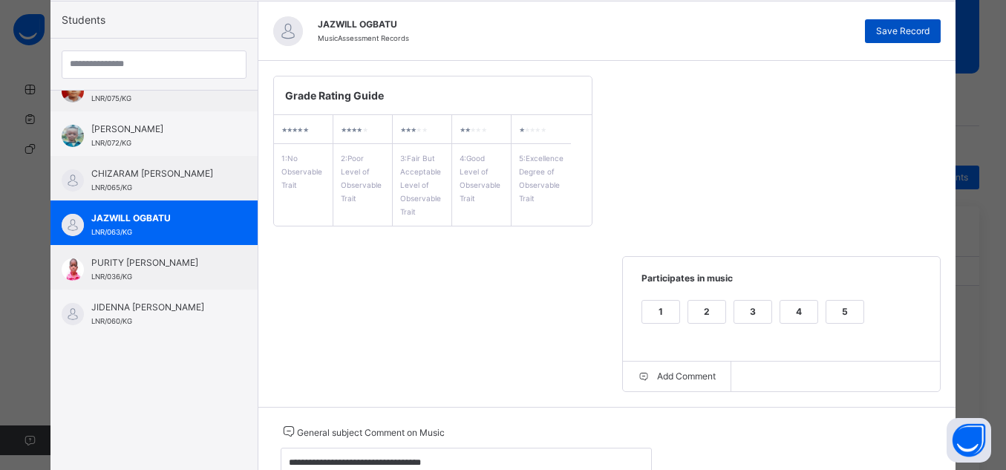
click at [883, 28] on span "Save Record" at bounding box center [902, 30] width 53 height 13
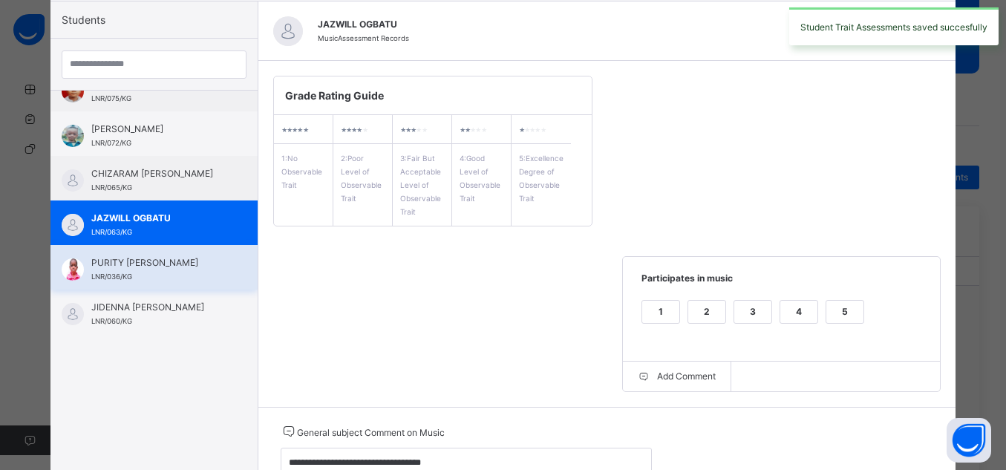
click at [157, 269] on span "PURITY [PERSON_NAME]" at bounding box center [157, 262] width 133 height 13
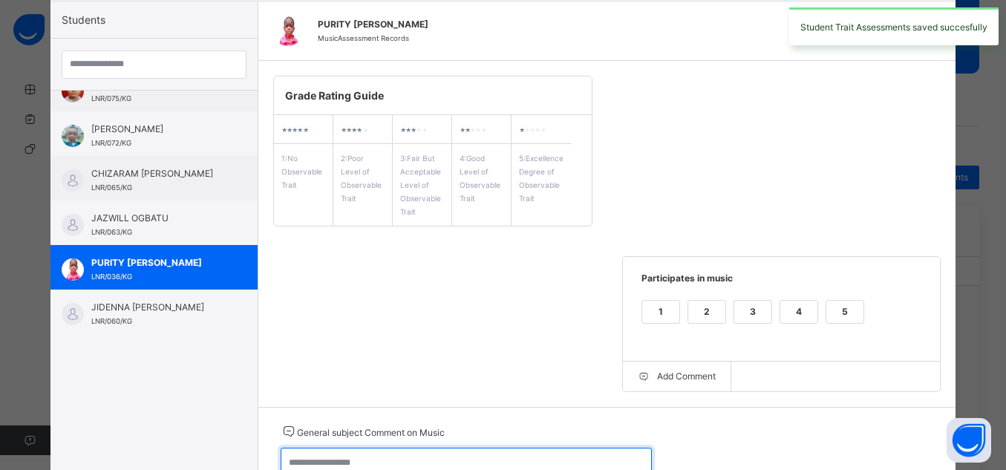
click at [492, 452] on textarea at bounding box center [466, 469] width 371 height 43
paste textarea "**********"
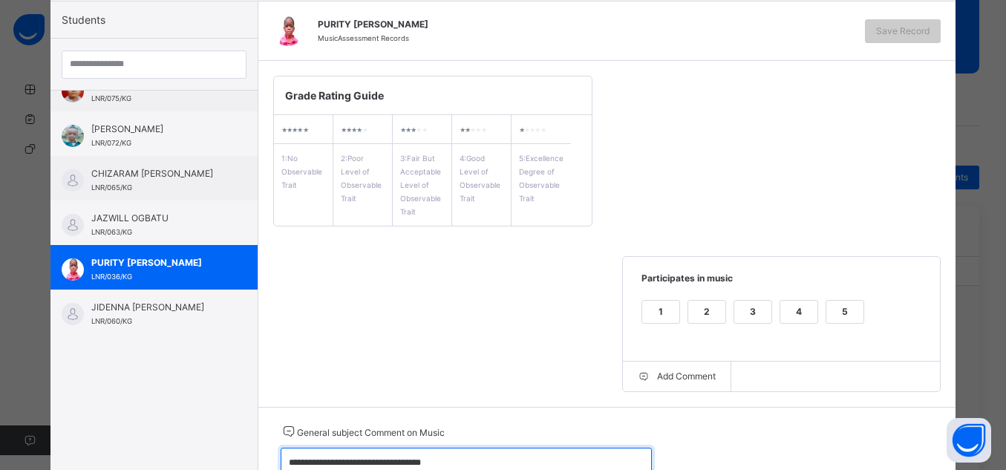
type textarea "**********"
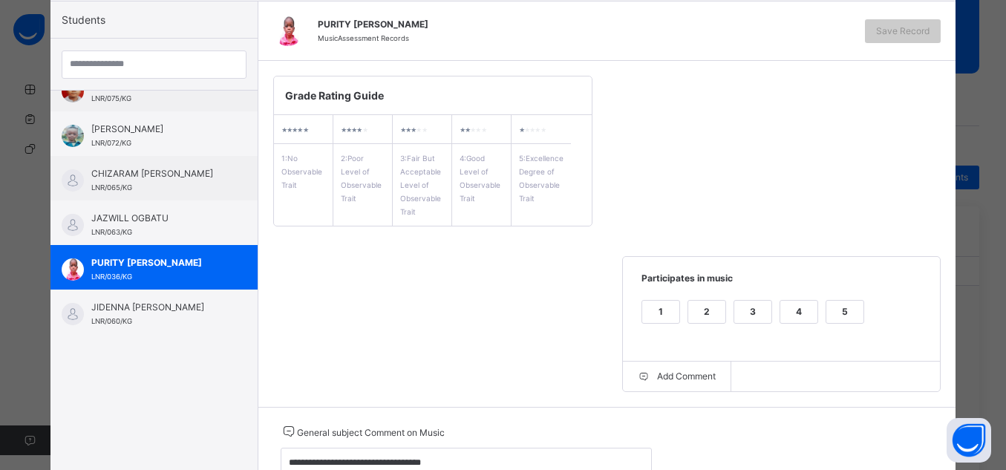
click at [857, 309] on div "5" at bounding box center [844, 312] width 37 height 22
click at [936, 32] on div "Save Record" at bounding box center [903, 31] width 76 height 24
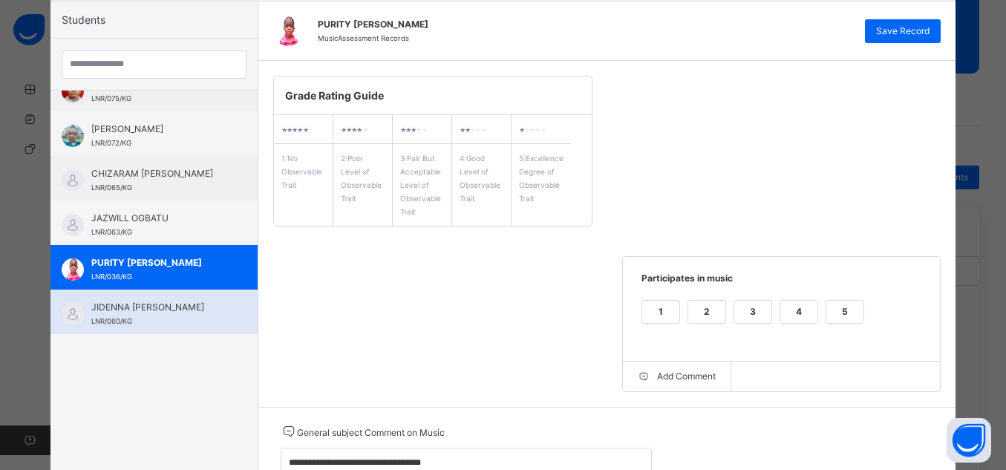
click at [157, 322] on div "JIDENNA [PERSON_NAME] LNR/060/KG" at bounding box center [157, 314] width 133 height 27
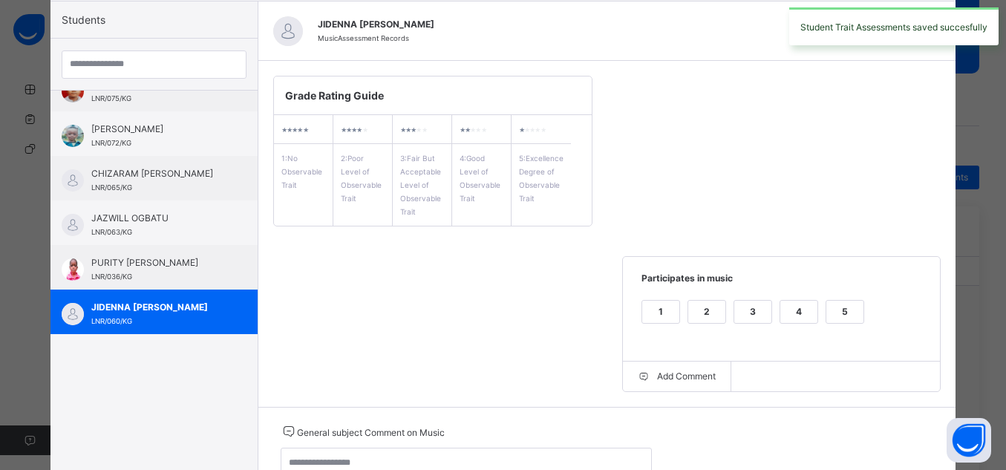
click at [842, 300] on label "5" at bounding box center [844, 312] width 39 height 24
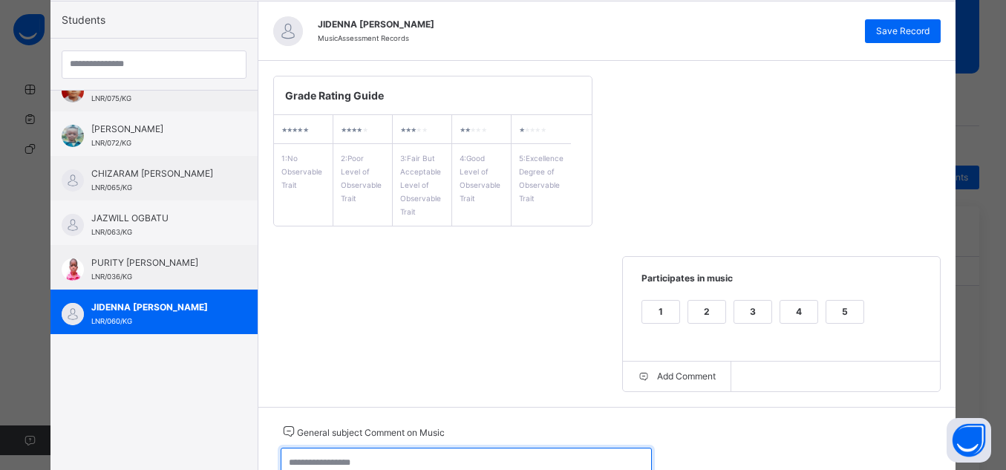
click at [527, 466] on textarea at bounding box center [466, 469] width 371 height 43
paste textarea "**********"
type textarea "**********"
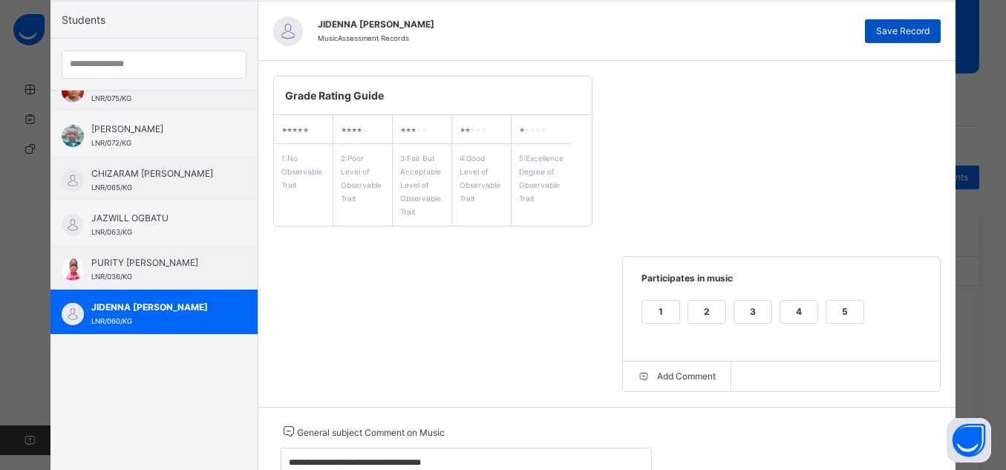
click at [903, 26] on span "Save Record" at bounding box center [902, 30] width 53 height 13
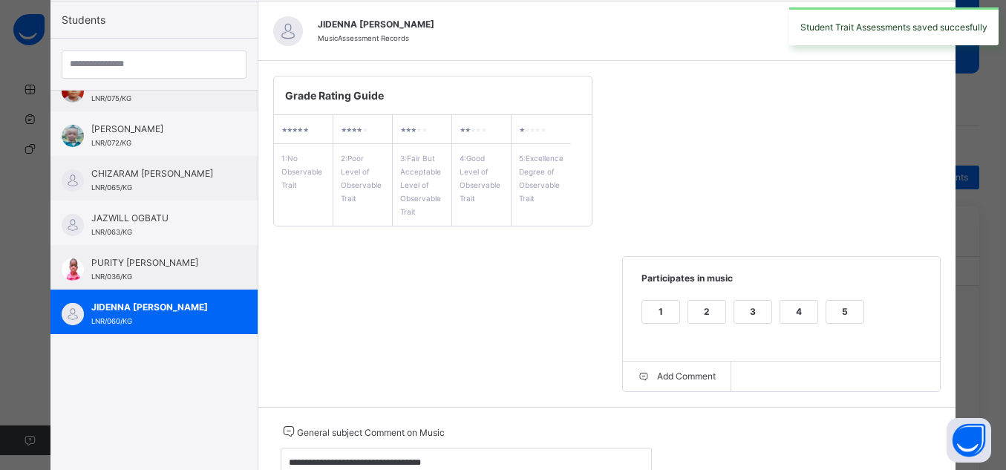
scroll to position [594, 0]
click at [411, 288] on div "Grade Rating Guide ★ ★ ★ ★ ★ 1 : No Observable Trait ★ ★ ★ ★ ★ 2 : Poor Level o…" at bounding box center [607, 234] width 698 height 346
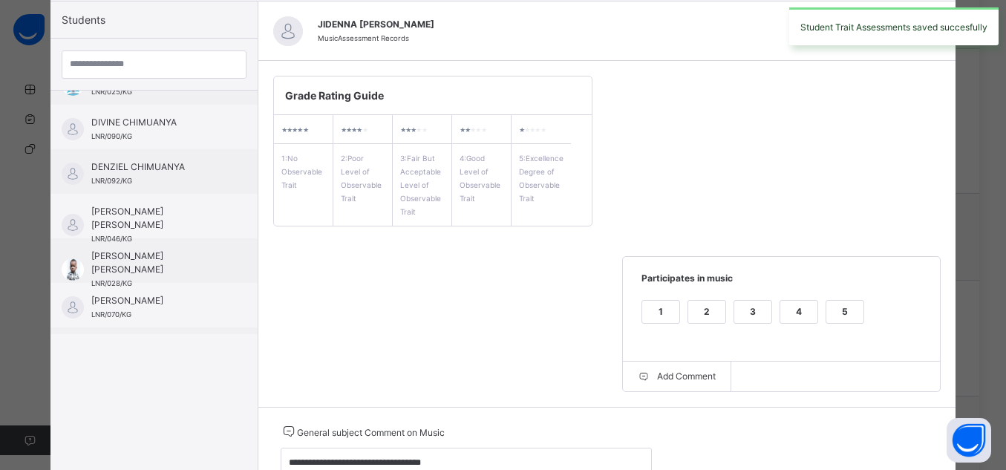
scroll to position [0, 0]
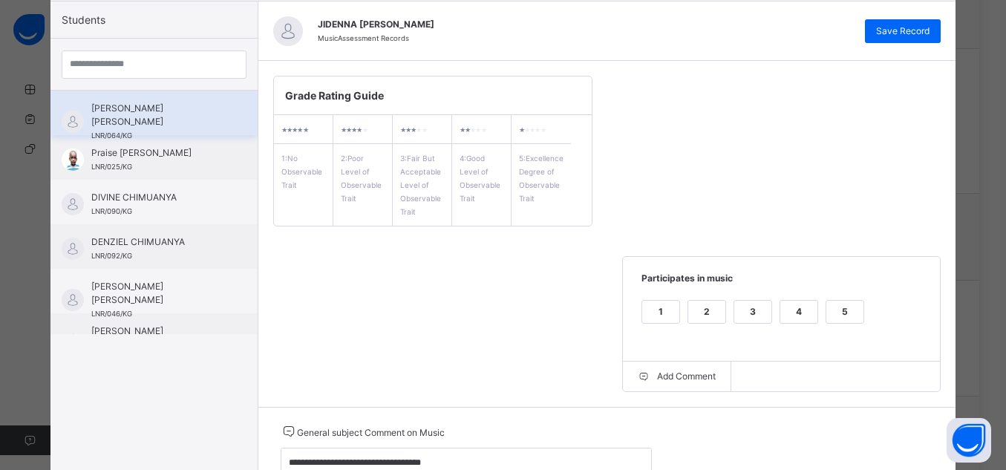
click at [186, 107] on span "[PERSON_NAME] [PERSON_NAME]" at bounding box center [157, 115] width 133 height 27
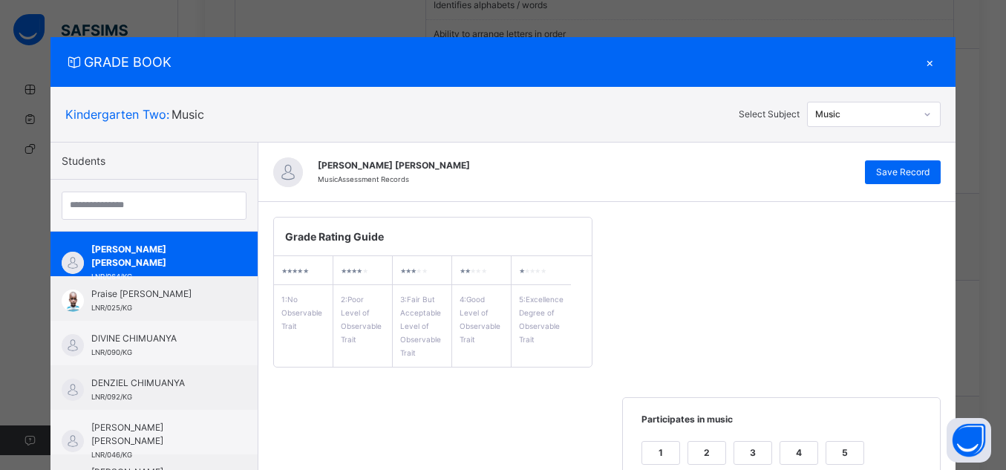
click at [924, 125] on div at bounding box center [926, 114] width 25 height 24
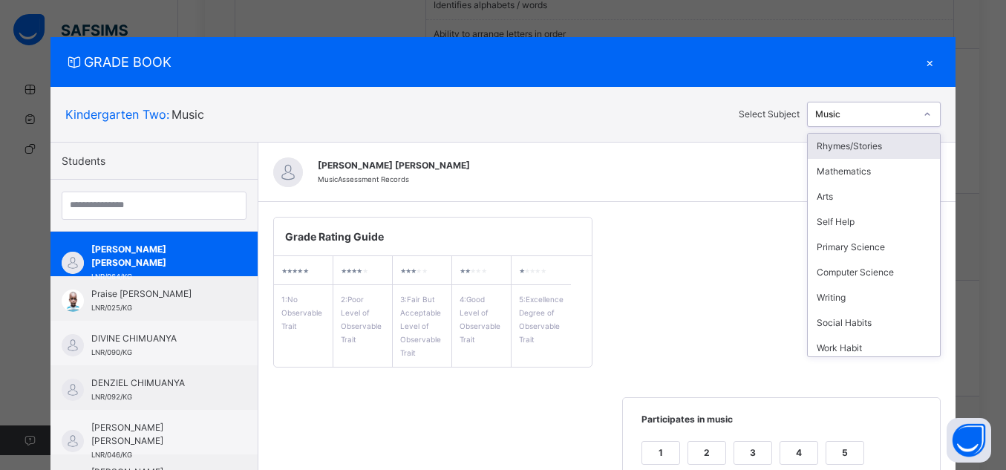
scroll to position [131, 0]
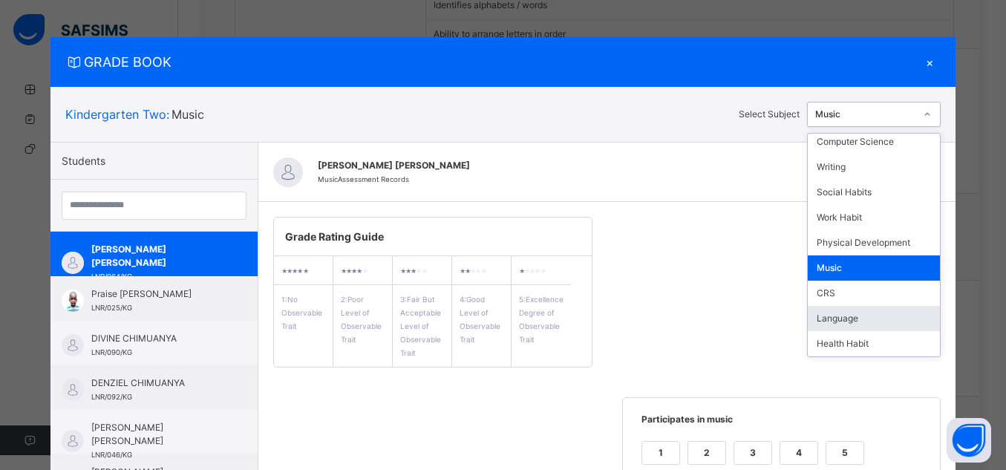
click at [855, 317] on div "Language" at bounding box center [874, 318] width 132 height 25
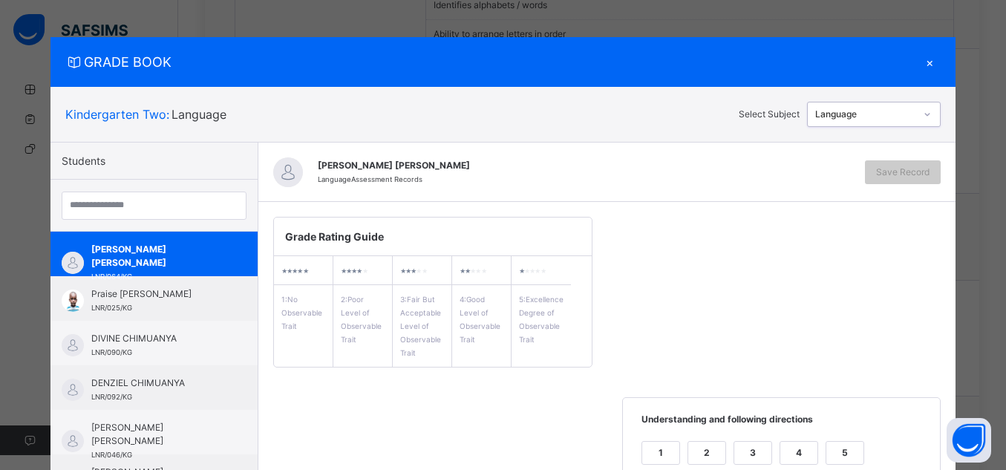
click at [817, 448] on div "1 2 3 4 5" at bounding box center [782, 462] width 288 height 50
click at [838, 445] on div "5" at bounding box center [844, 453] width 37 height 22
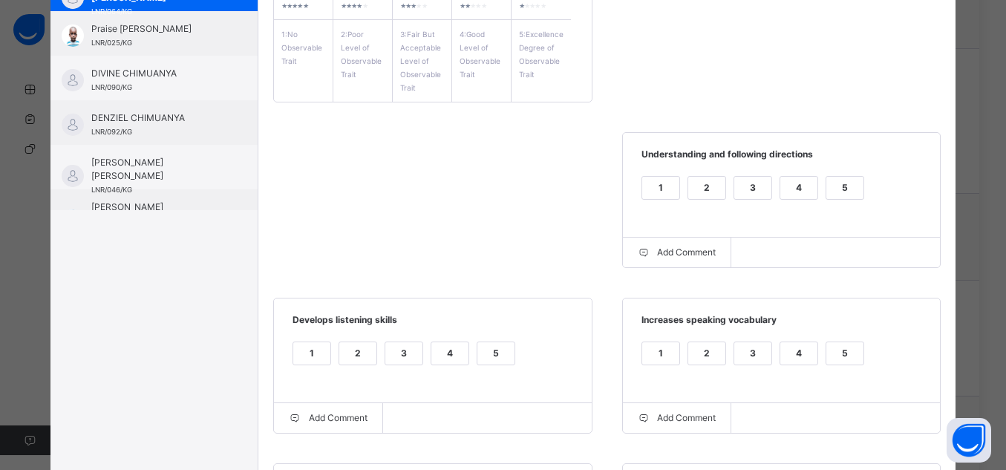
scroll to position [267, 0]
click at [826, 361] on div "5" at bounding box center [844, 351] width 37 height 22
click at [482, 347] on div "5" at bounding box center [495, 351] width 37 height 22
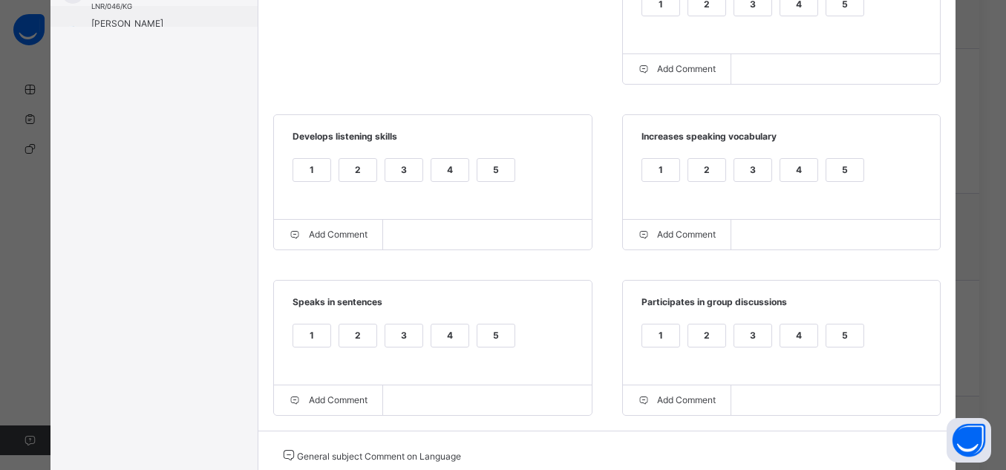
scroll to position [505, 0]
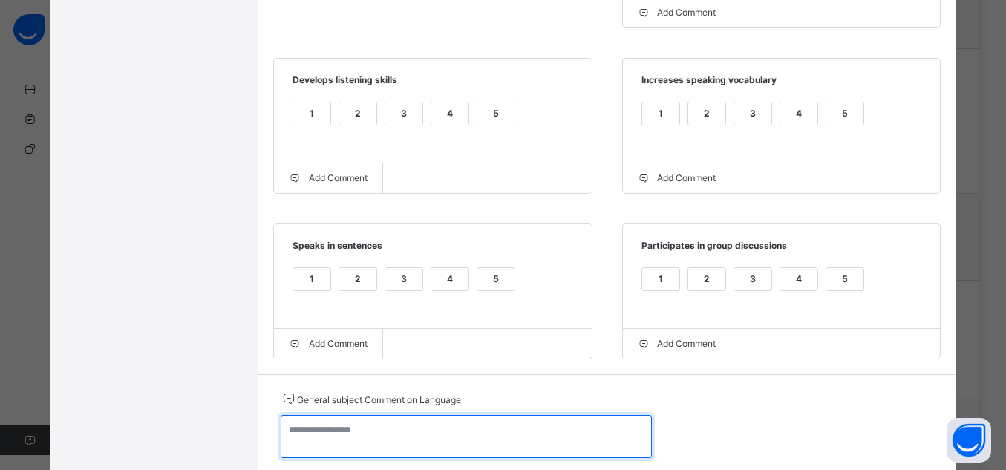
click at [501, 444] on textarea at bounding box center [466, 436] width 371 height 43
paste textarea "**********"
type textarea "**********"
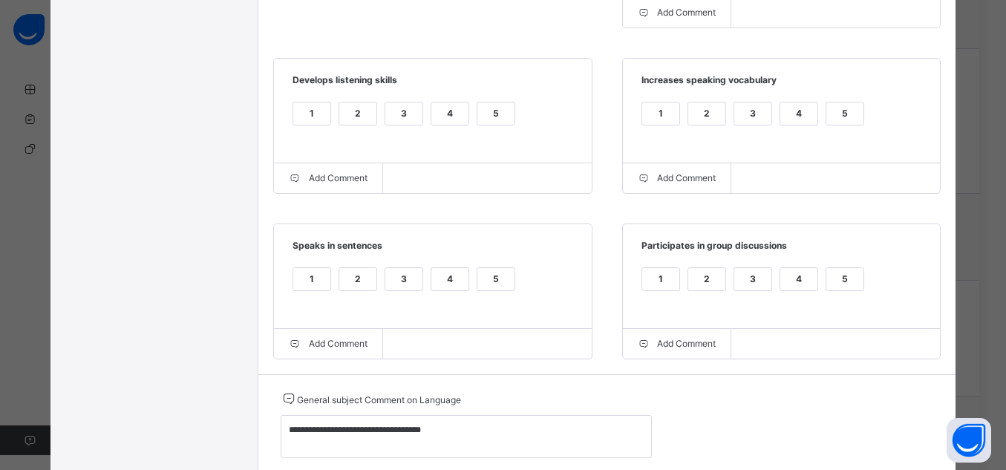
click at [477, 289] on div "5" at bounding box center [495, 279] width 37 height 22
click at [848, 283] on div "5" at bounding box center [844, 279] width 37 height 22
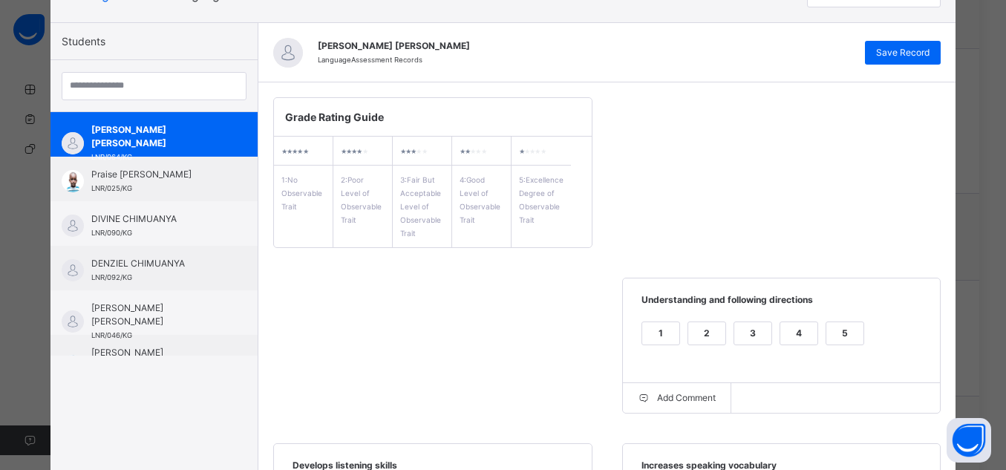
scroll to position [104, 0]
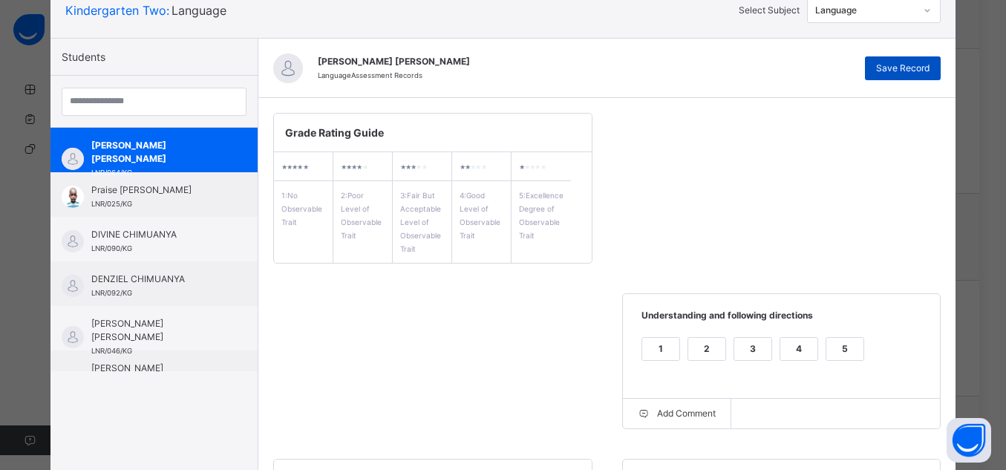
click at [926, 68] on span "Save Record" at bounding box center [902, 68] width 53 height 13
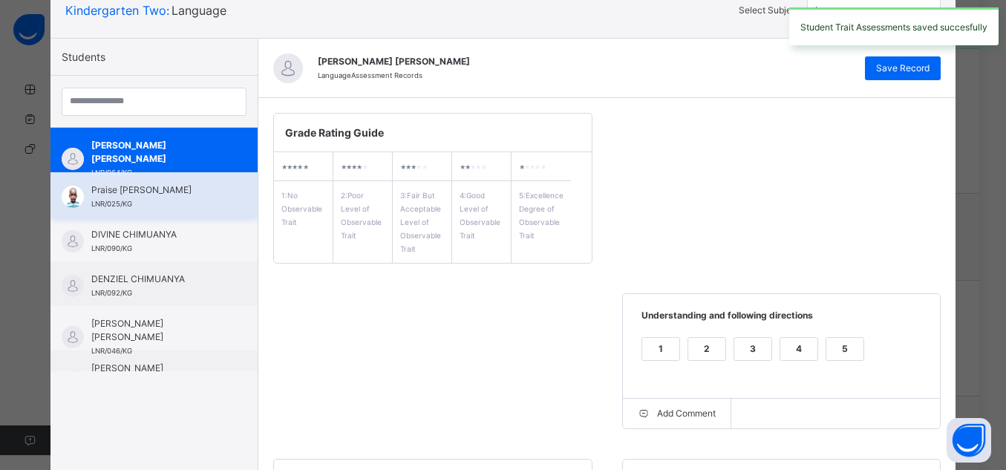
click at [170, 196] on div "Praise [PERSON_NAME] LNR/025/KG" at bounding box center [157, 196] width 133 height 27
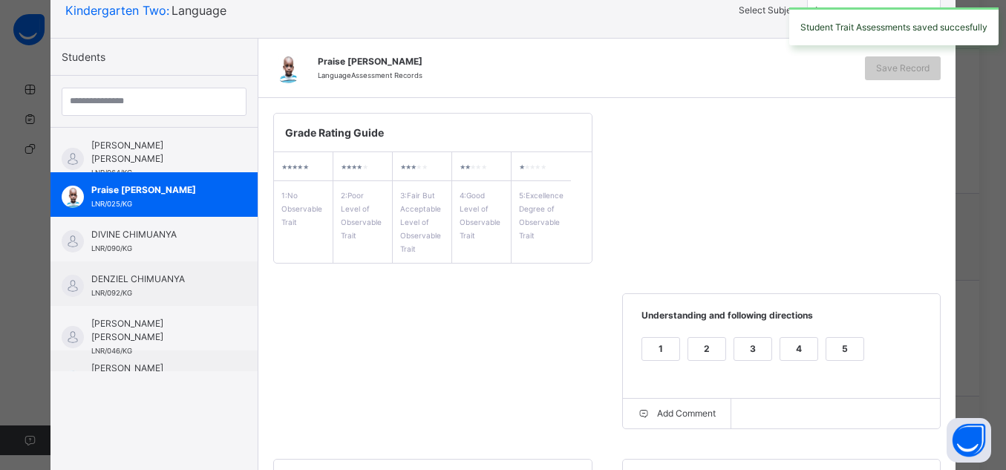
click at [841, 347] on div "5" at bounding box center [844, 349] width 37 height 22
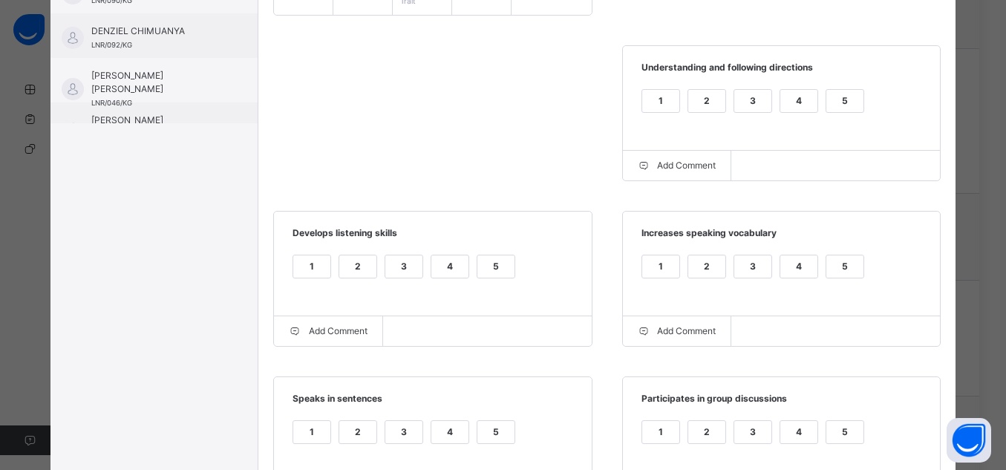
scroll to position [401, 0]
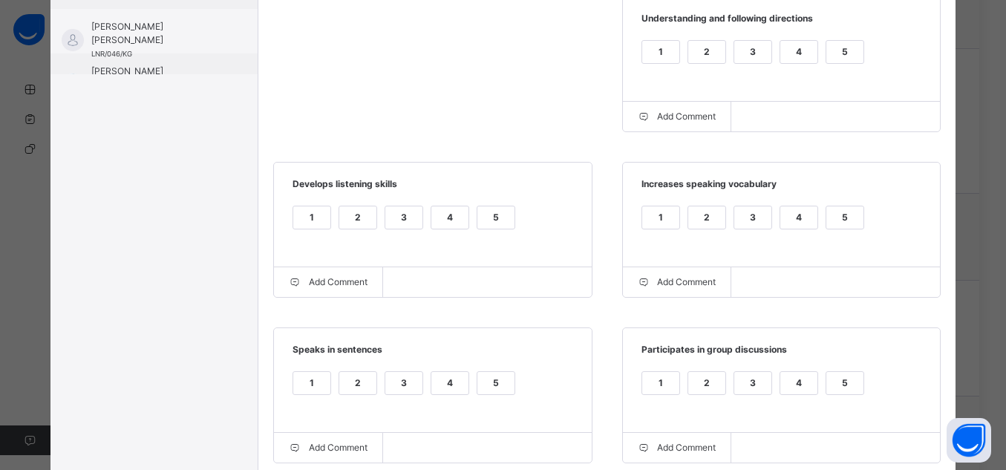
click at [826, 221] on div "5" at bounding box center [844, 217] width 37 height 22
click at [497, 223] on div "5" at bounding box center [495, 217] width 37 height 22
click at [465, 387] on div "1 2 3 4 5" at bounding box center [433, 392] width 288 height 50
click at [482, 387] on div "5" at bounding box center [495, 383] width 37 height 22
click at [841, 394] on div "5" at bounding box center [844, 383] width 37 height 22
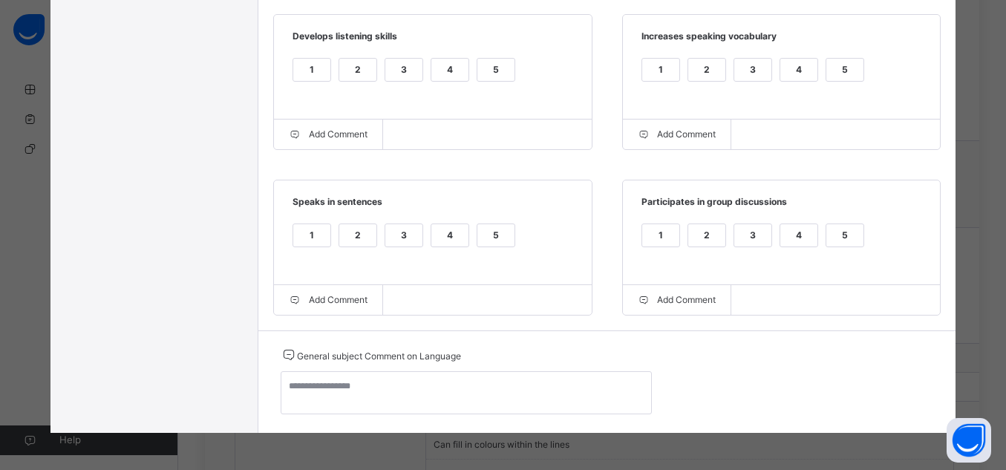
scroll to position [653, 0]
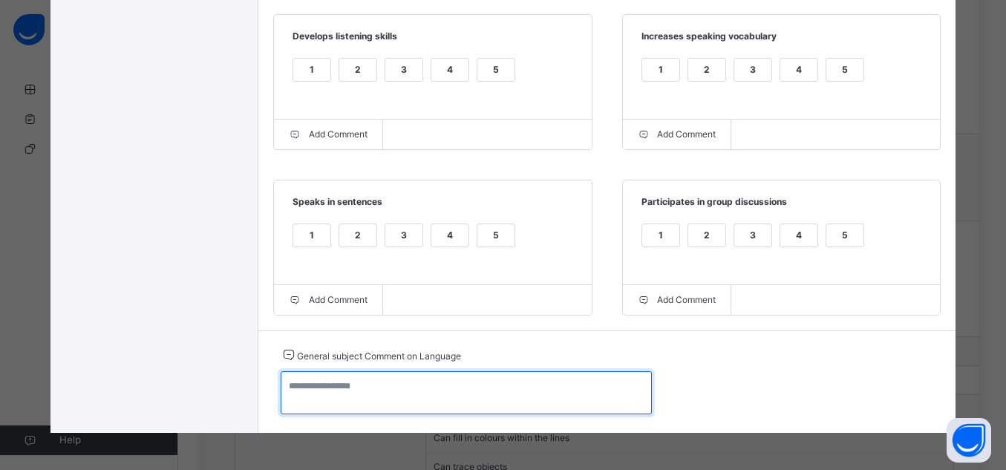
click at [540, 395] on textarea at bounding box center [466, 392] width 371 height 43
paste textarea "**********"
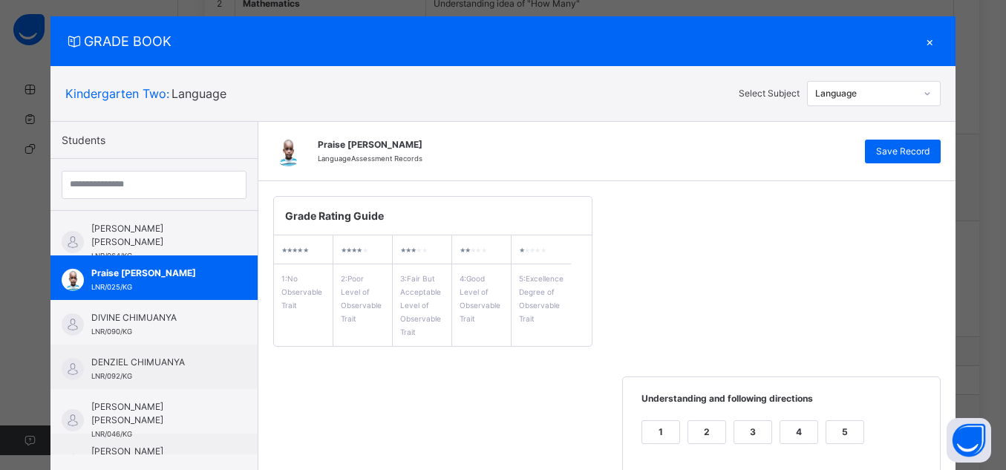
scroll to position [0, 0]
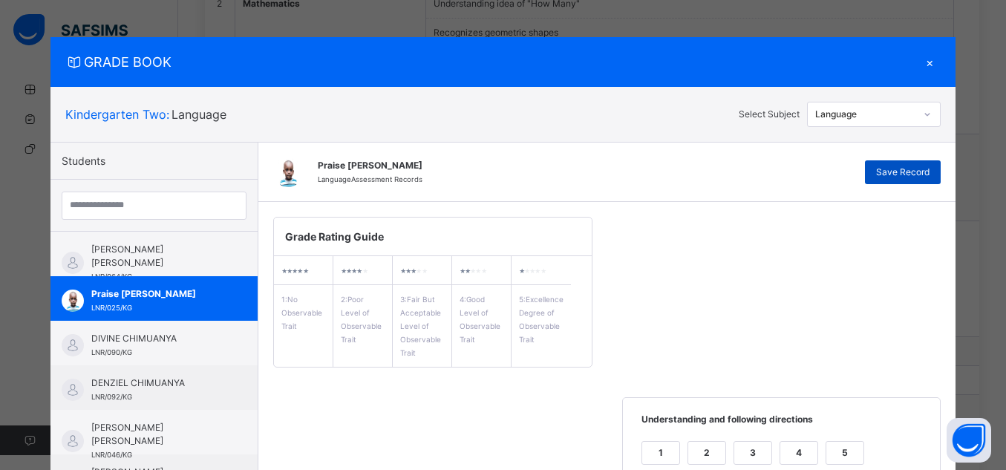
type textarea "**********"
click at [927, 166] on span "Save Record" at bounding box center [902, 172] width 53 height 13
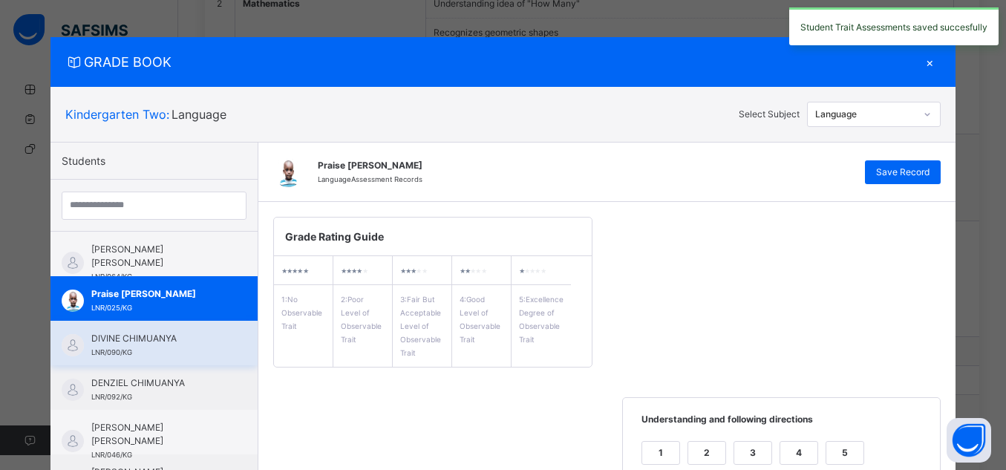
click at [116, 338] on span "DIVINE CHIMUANYA" at bounding box center [157, 338] width 133 height 13
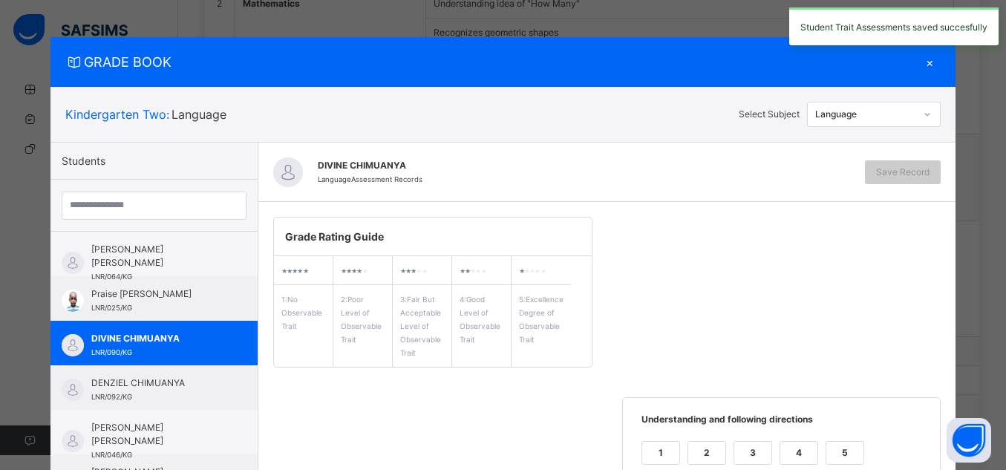
click at [828, 450] on div "5" at bounding box center [844, 453] width 37 height 22
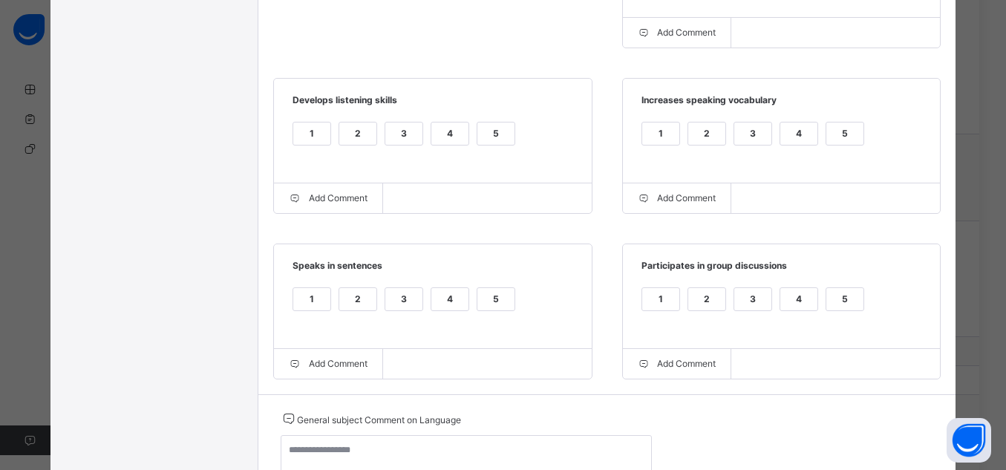
scroll to position [534, 0]
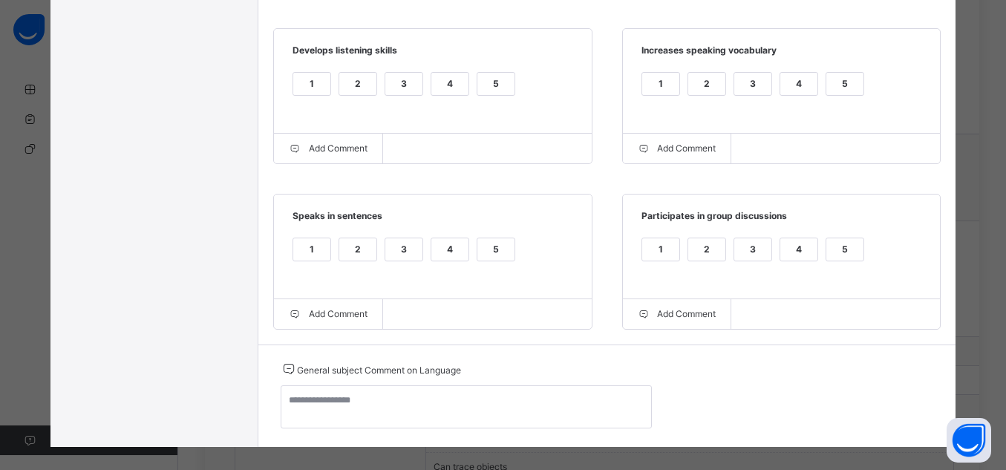
click at [819, 251] on div "1 2 3 4 5" at bounding box center [782, 259] width 288 height 50
click at [850, 243] on div "5" at bounding box center [844, 249] width 37 height 22
click at [835, 83] on div "5" at bounding box center [844, 84] width 37 height 22
click at [477, 94] on div "5" at bounding box center [495, 84] width 37 height 22
click at [494, 239] on div "1 2 3 4 5" at bounding box center [433, 259] width 288 height 50
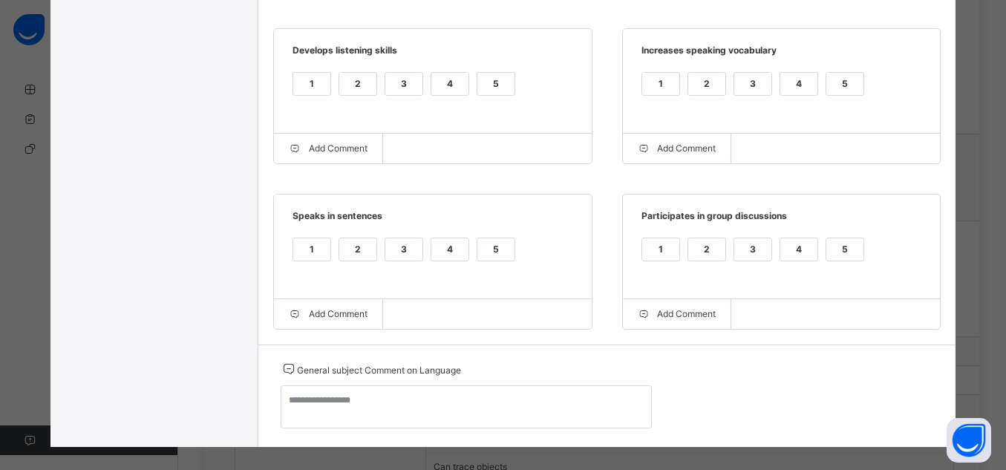
click at [495, 246] on div "5" at bounding box center [495, 249] width 37 height 22
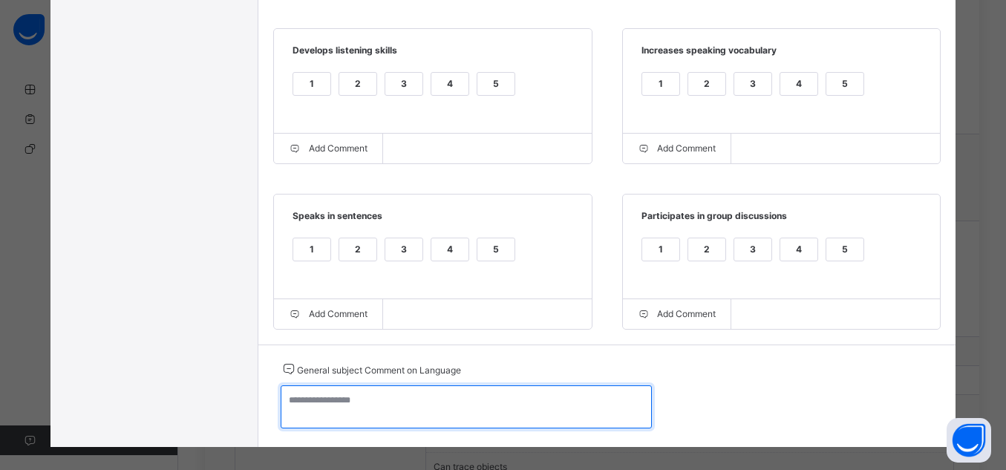
click at [531, 399] on textarea at bounding box center [466, 406] width 371 height 43
paste textarea "**********"
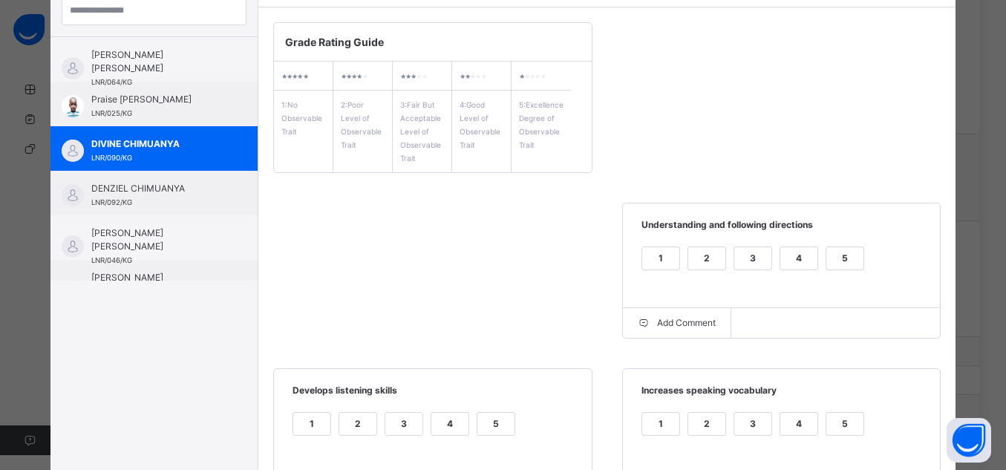
scroll to position [174, 0]
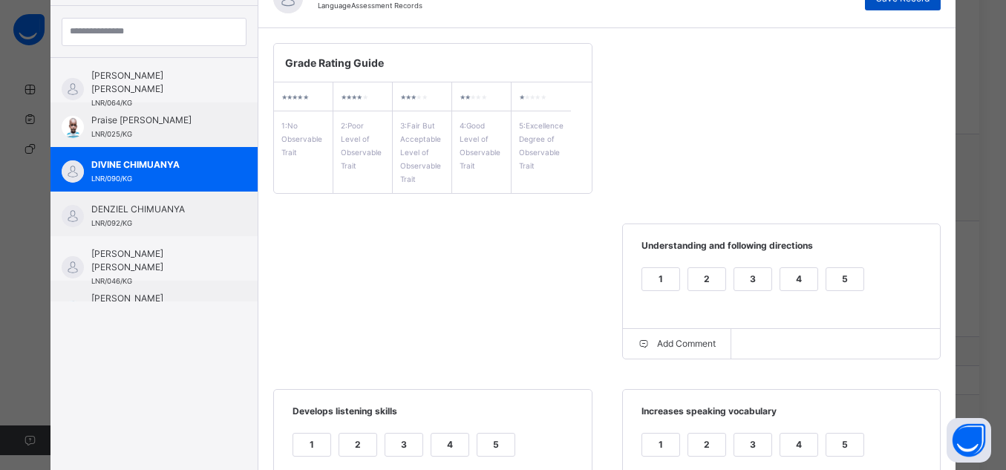
type textarea "**********"
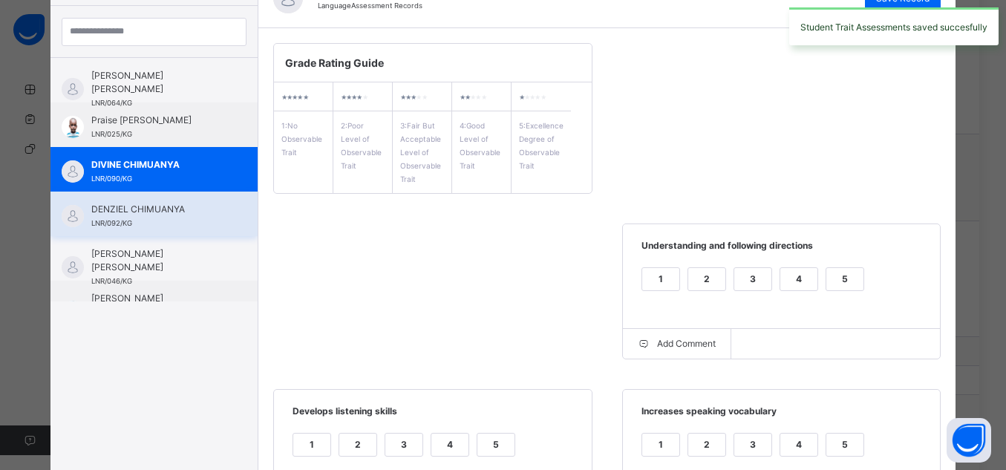
click at [137, 218] on div "DENZIEL CHIMUANYA LNR/092/KG" at bounding box center [157, 216] width 133 height 27
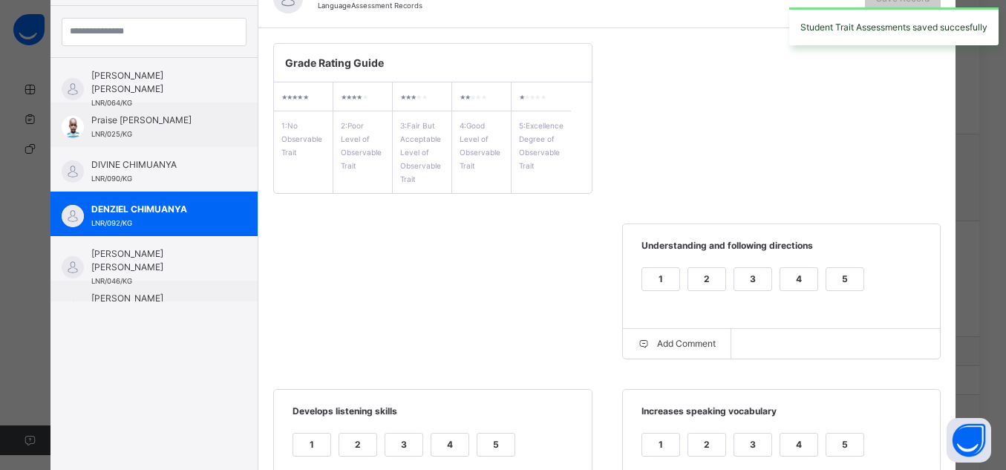
click at [832, 278] on div "5" at bounding box center [844, 279] width 37 height 22
click at [851, 437] on div "5" at bounding box center [844, 444] width 37 height 22
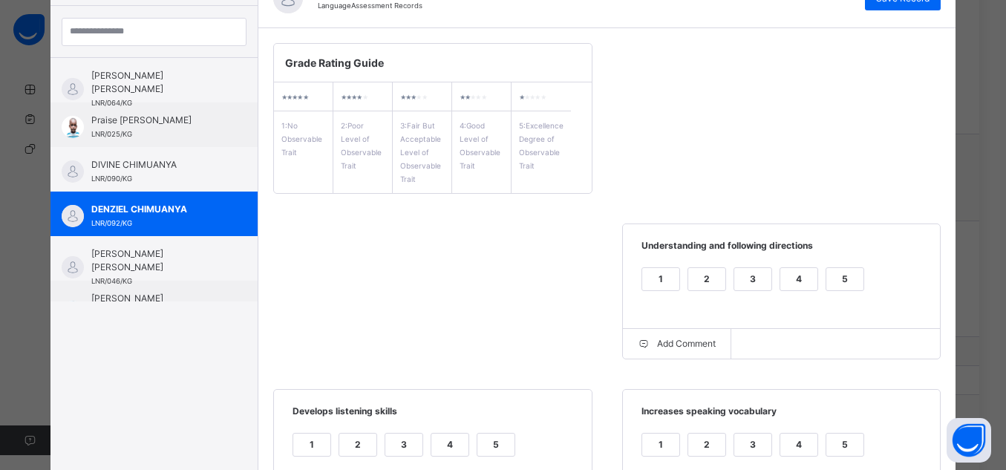
click at [481, 433] on div "1 2 3 4 5" at bounding box center [433, 454] width 288 height 50
click at [493, 450] on div "5" at bounding box center [495, 444] width 37 height 22
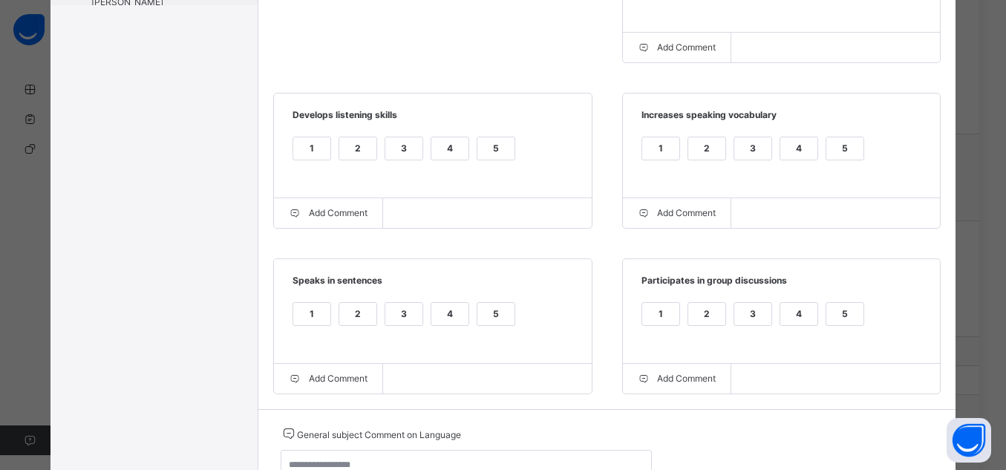
scroll to position [471, 0]
click at [488, 312] on div "5" at bounding box center [495, 313] width 37 height 22
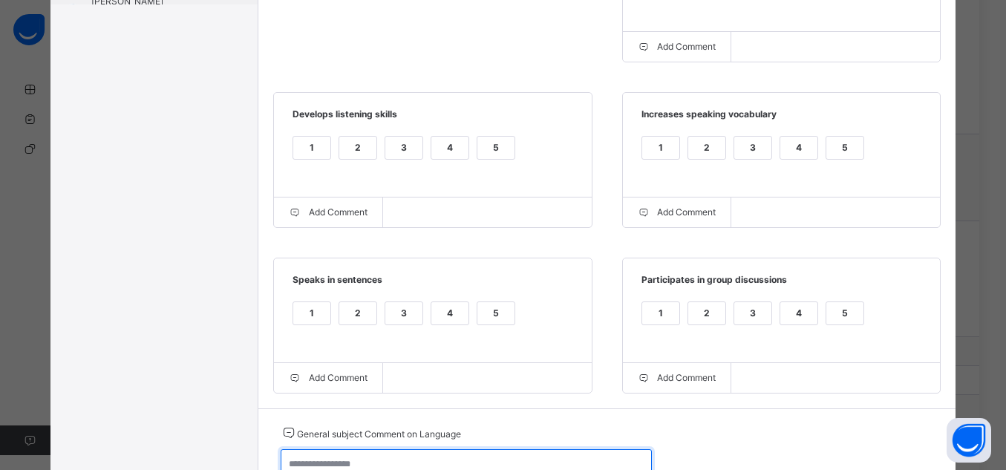
click at [508, 458] on textarea at bounding box center [466, 470] width 371 height 43
paste textarea "**********"
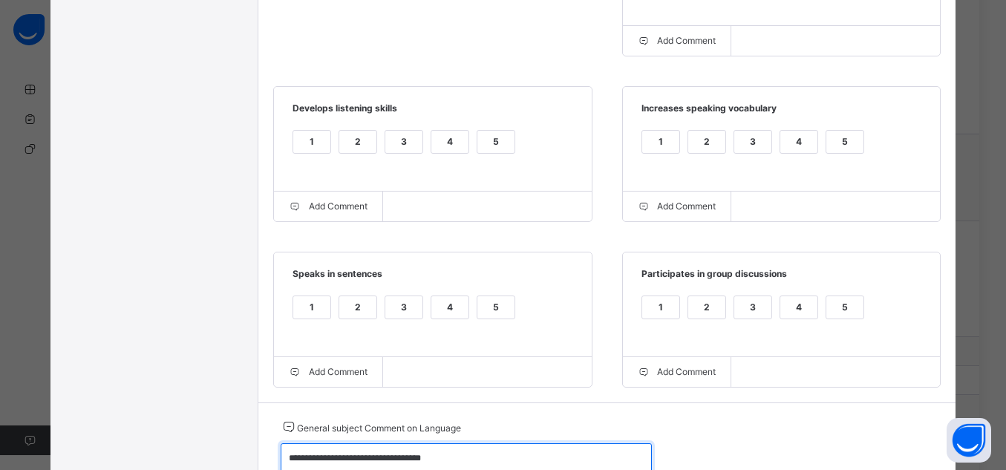
type textarea "**********"
click at [850, 312] on div "5" at bounding box center [844, 307] width 37 height 22
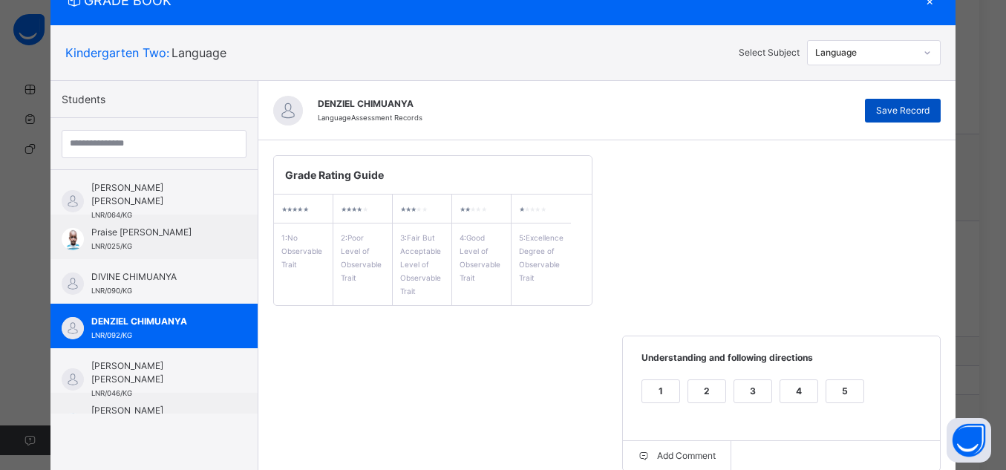
click at [887, 105] on span "Save Record" at bounding box center [902, 110] width 53 height 13
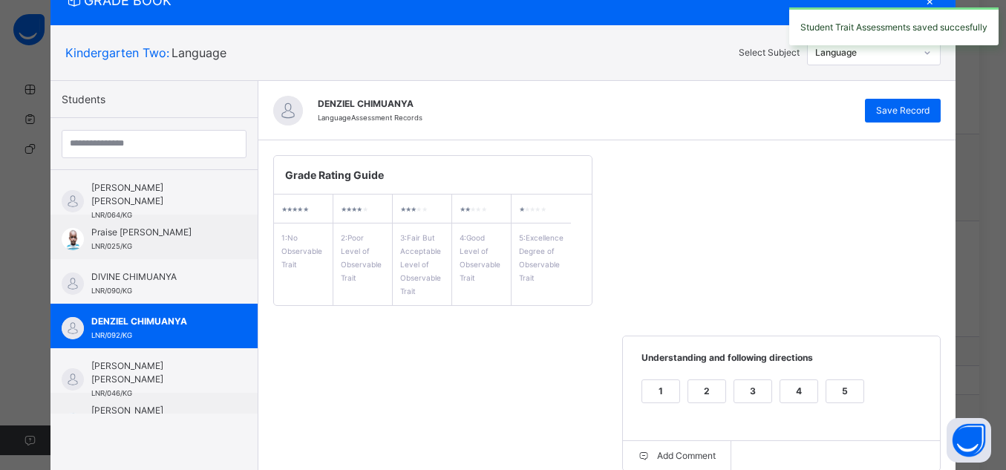
click at [620, 244] on div "Grade Rating Guide ★ ★ ★ ★ ★ 1 : No Observable Trait ★ ★ ★ ★ ★ 2 : Poor Level o…" at bounding box center [607, 478] width 698 height 677
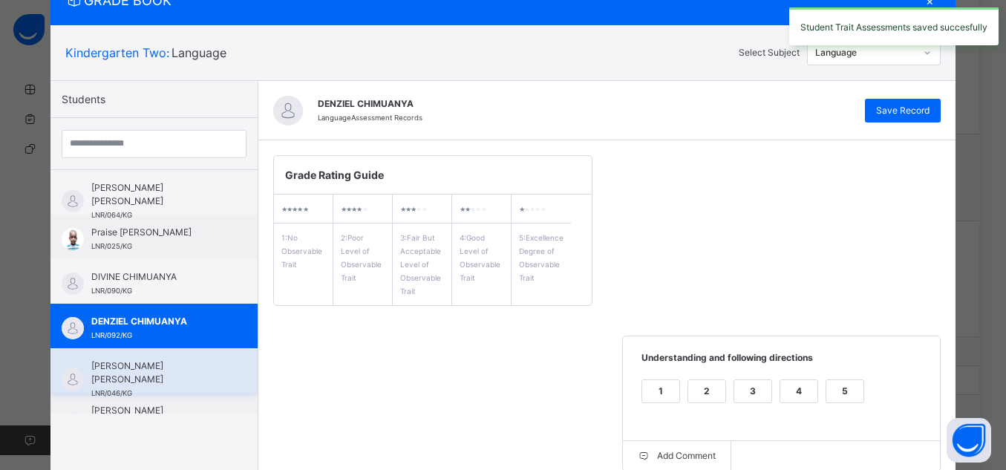
click at [109, 368] on span "[PERSON_NAME] [PERSON_NAME]" at bounding box center [157, 372] width 133 height 27
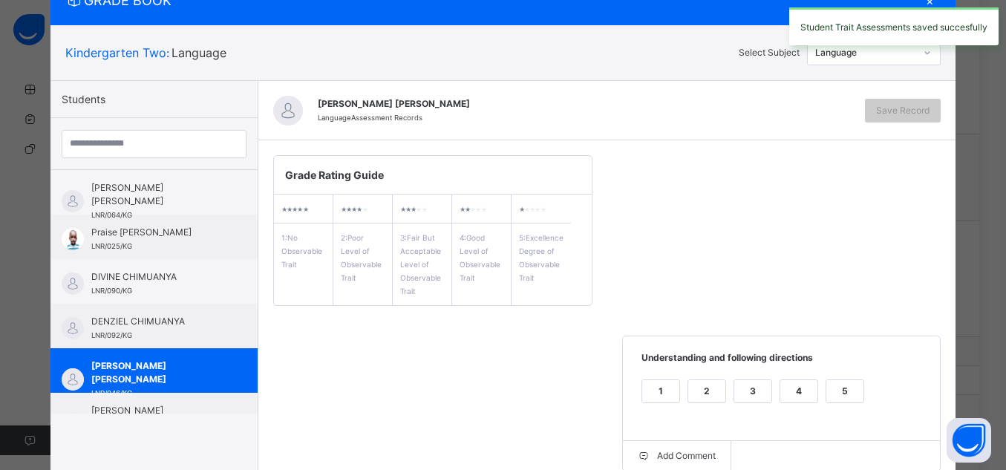
click at [856, 394] on div "5" at bounding box center [844, 391] width 37 height 22
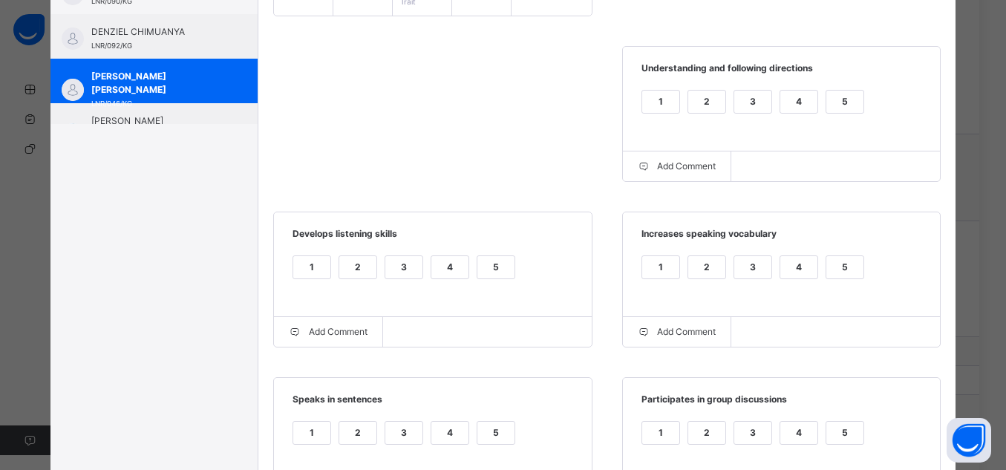
scroll to position [418, 0]
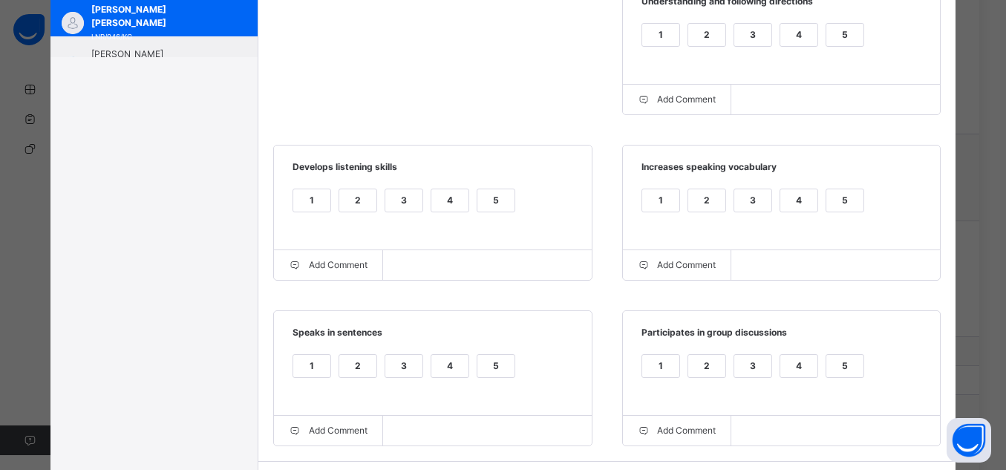
click at [819, 369] on div "1 2 3 4 5" at bounding box center [782, 375] width 288 height 50
click at [826, 370] on div "5" at bounding box center [844, 366] width 37 height 22
click at [828, 205] on div "5" at bounding box center [844, 200] width 37 height 22
click at [479, 197] on div "5" at bounding box center [495, 200] width 37 height 22
click at [491, 366] on div "5" at bounding box center [495, 366] width 37 height 22
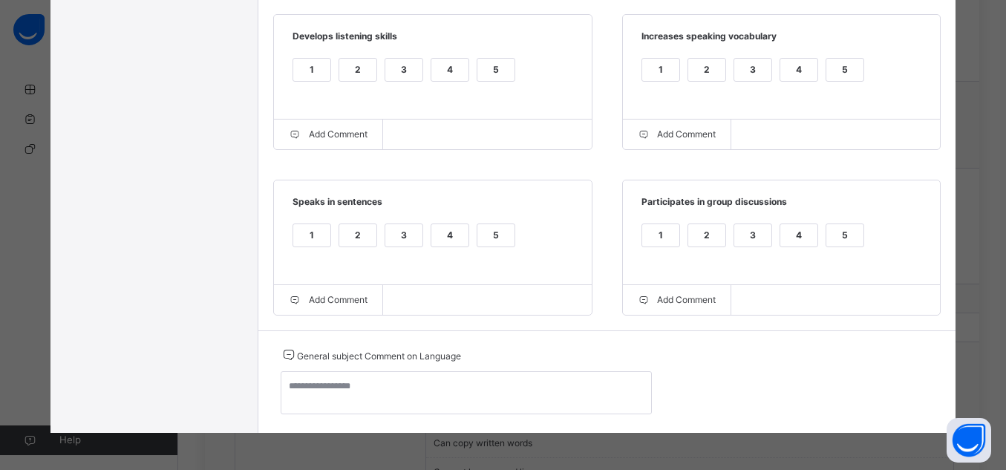
scroll to position [713, 0]
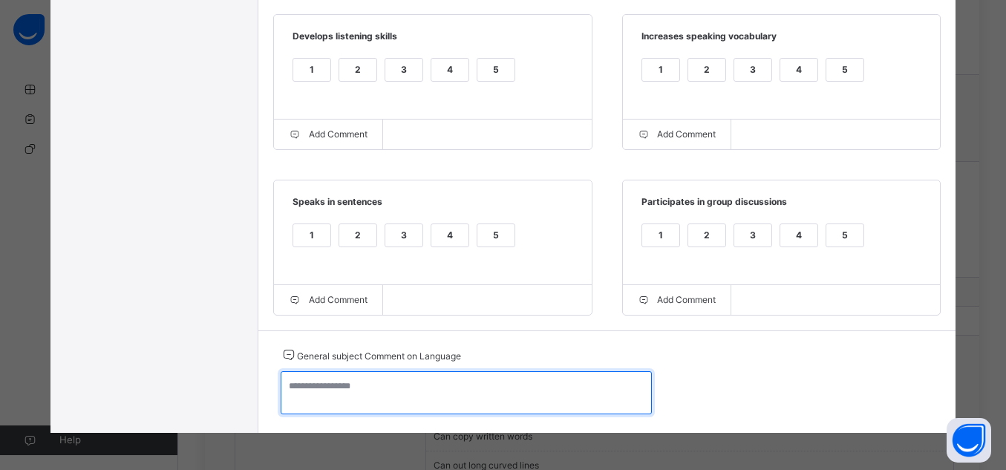
click at [511, 390] on textarea at bounding box center [466, 392] width 371 height 43
paste textarea "**********"
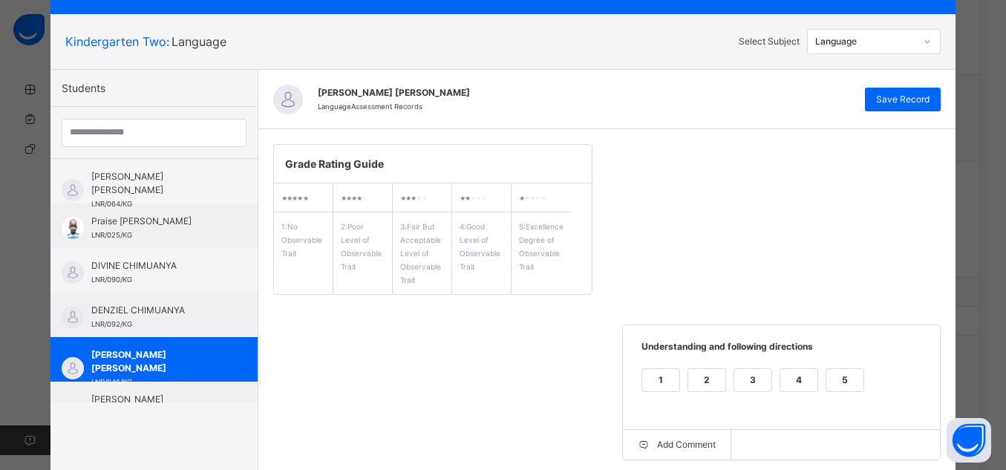
scroll to position [15, 0]
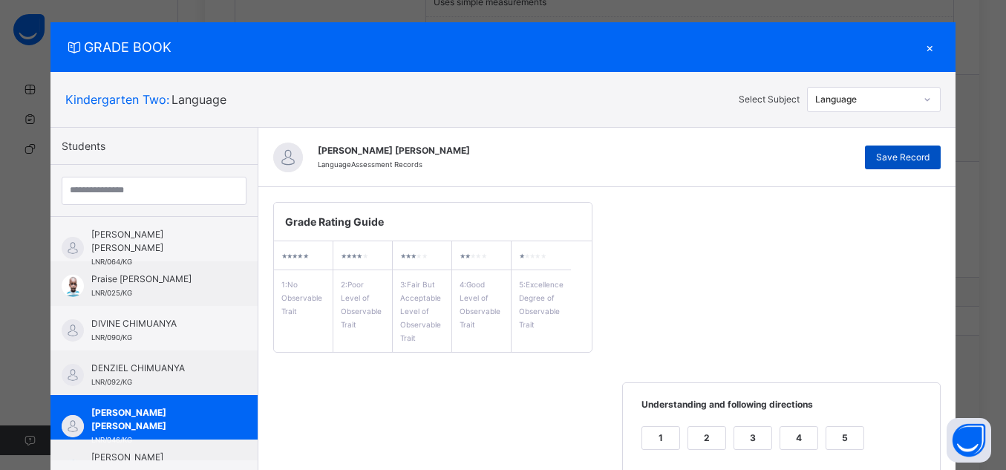
type textarea "**********"
click at [903, 164] on div "Save Record" at bounding box center [903, 157] width 76 height 24
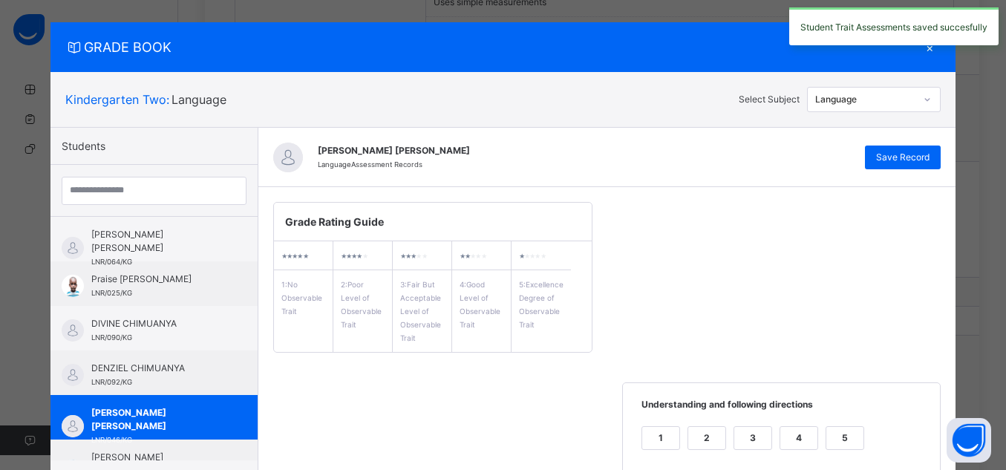
click at [194, 454] on span "[PERSON_NAME] [PERSON_NAME]" at bounding box center [157, 464] width 133 height 27
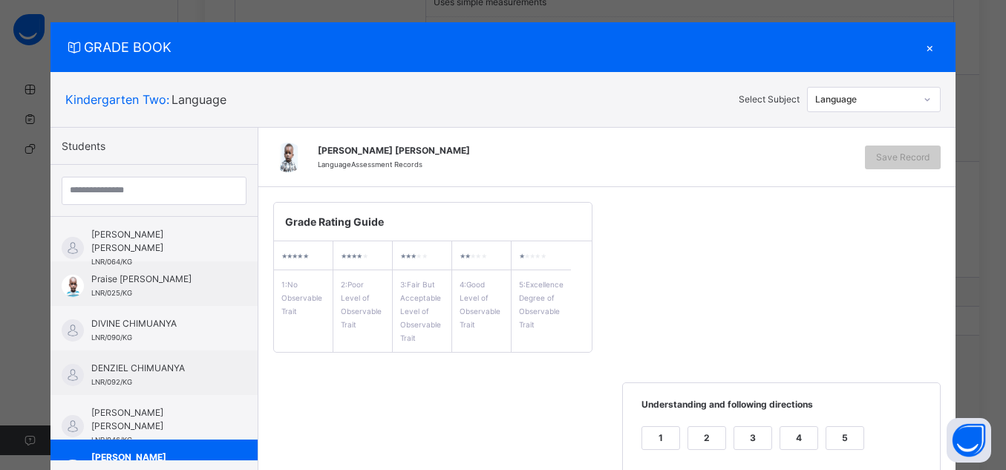
click at [828, 436] on div "5" at bounding box center [844, 438] width 37 height 22
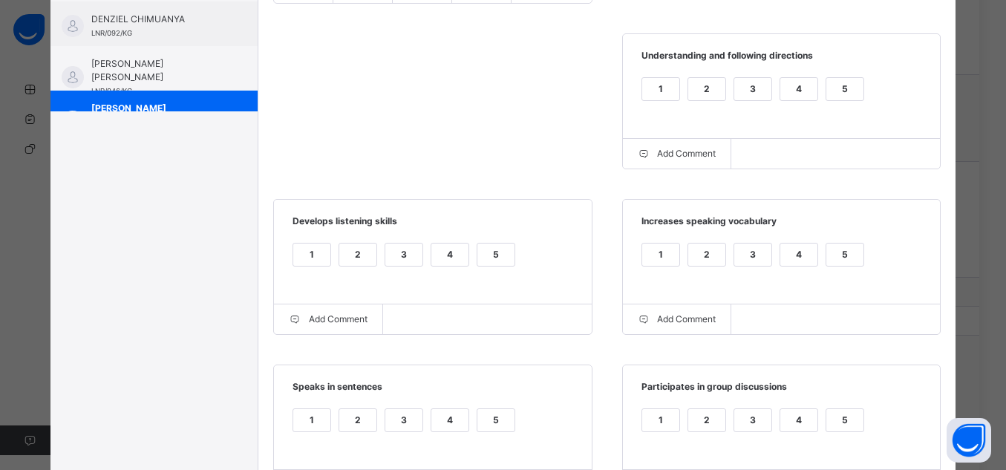
scroll to position [401, 0]
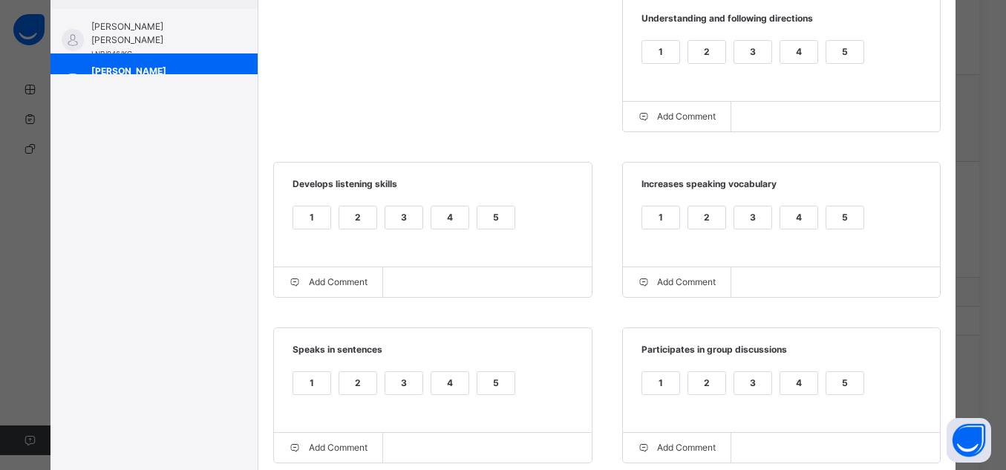
click at [847, 389] on div "5" at bounding box center [844, 383] width 37 height 22
click at [835, 219] on div "5" at bounding box center [844, 217] width 37 height 22
click at [497, 220] on div "5" at bounding box center [495, 217] width 37 height 22
click at [500, 391] on div "5" at bounding box center [495, 383] width 37 height 22
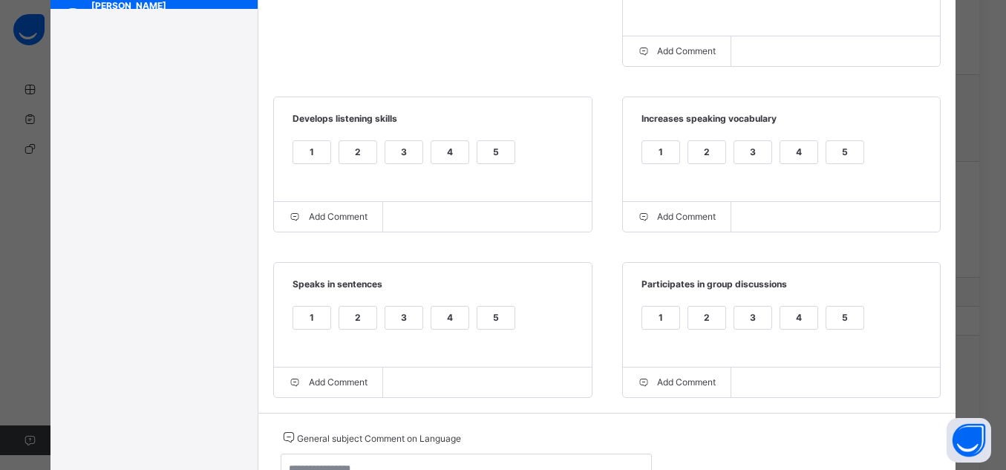
scroll to position [555, 0]
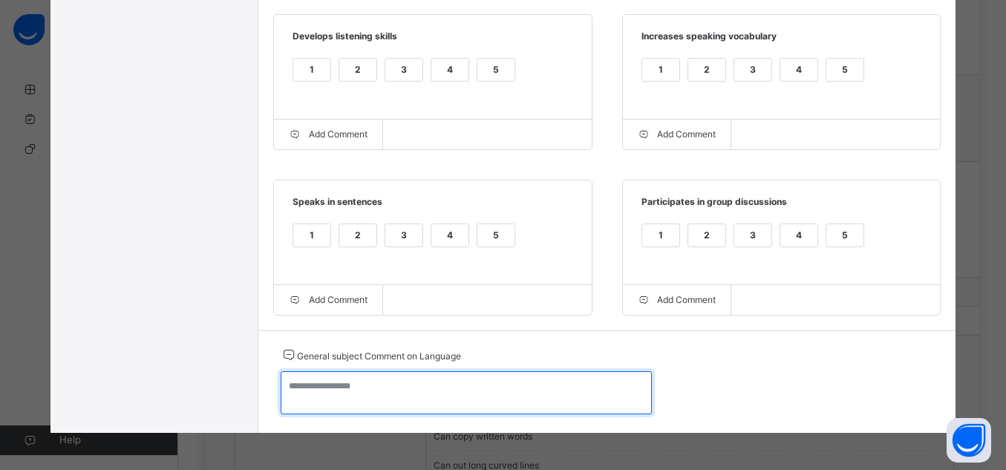
click at [502, 393] on textarea at bounding box center [466, 392] width 371 height 43
paste textarea "**********"
type textarea "**********"
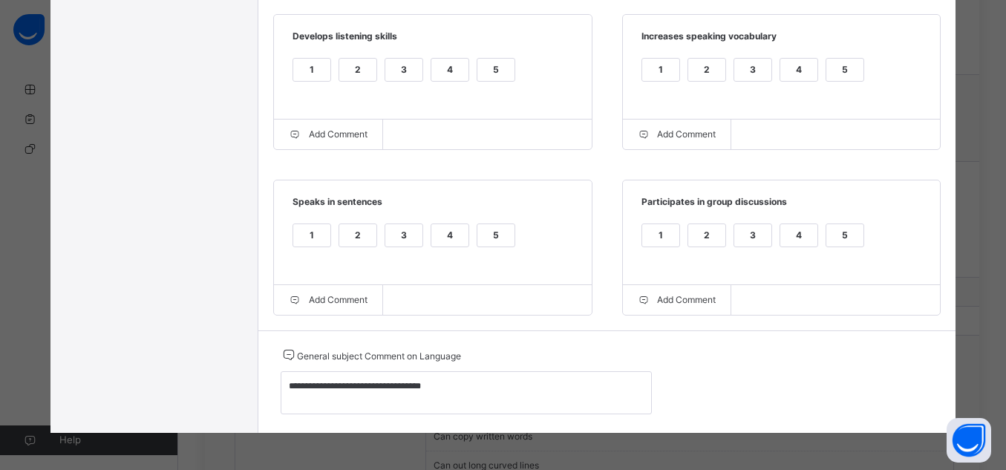
click at [996, 451] on div "GRADE BOOK × Kindergarten Two : Language Select Subject Language Students [PERS…" at bounding box center [503, 235] width 1006 height 470
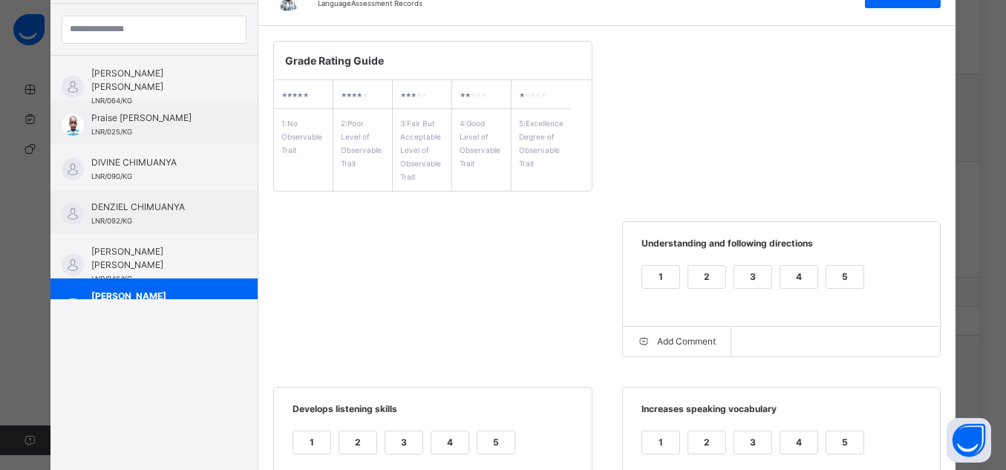
scroll to position [131, 0]
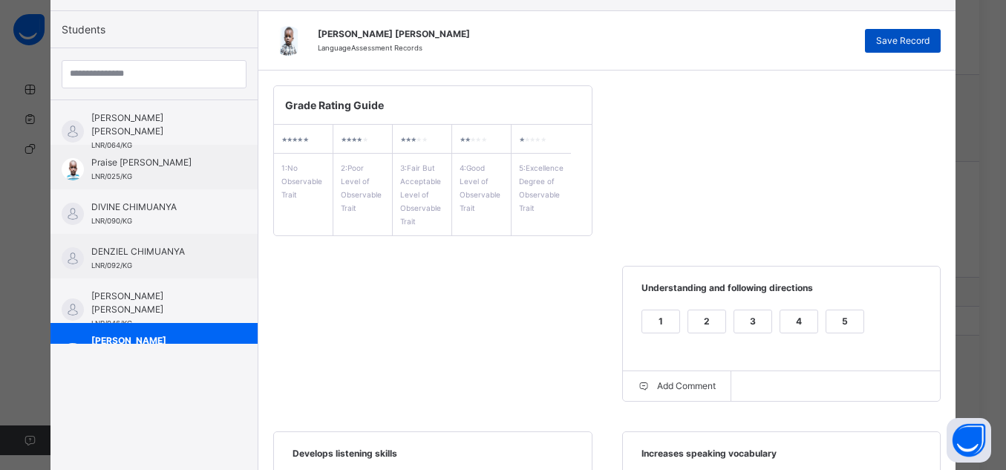
click at [911, 50] on div "Save Record" at bounding box center [903, 41] width 76 height 24
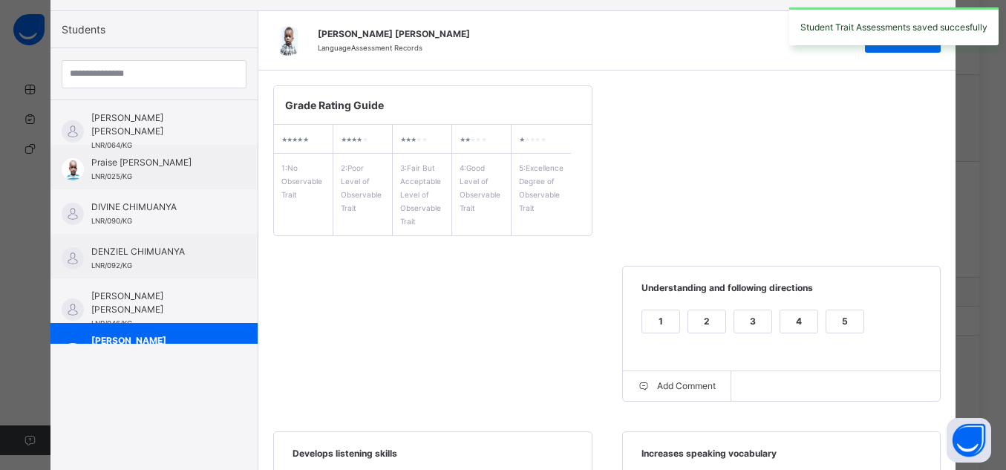
click at [411, 361] on div "Grade Rating Guide ★ ★ ★ ★ ★ 1 : No Observable Trait ★ ★ ★ ★ ★ 2 : Poor Level o…" at bounding box center [607, 409] width 698 height 677
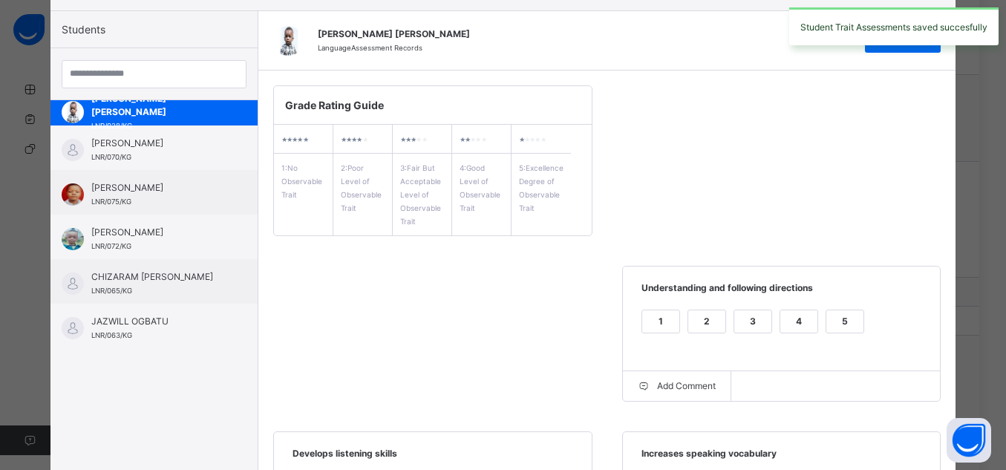
scroll to position [252, 0]
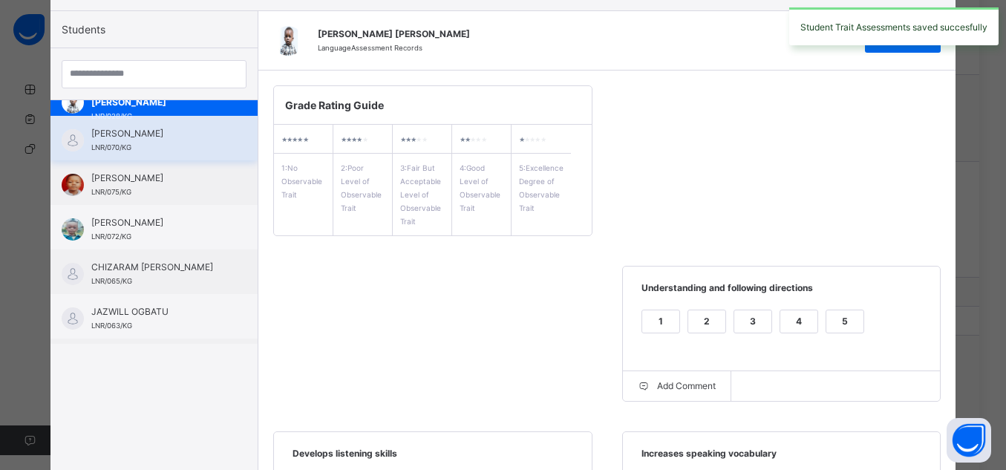
click at [167, 139] on span "[PERSON_NAME]" at bounding box center [157, 133] width 133 height 13
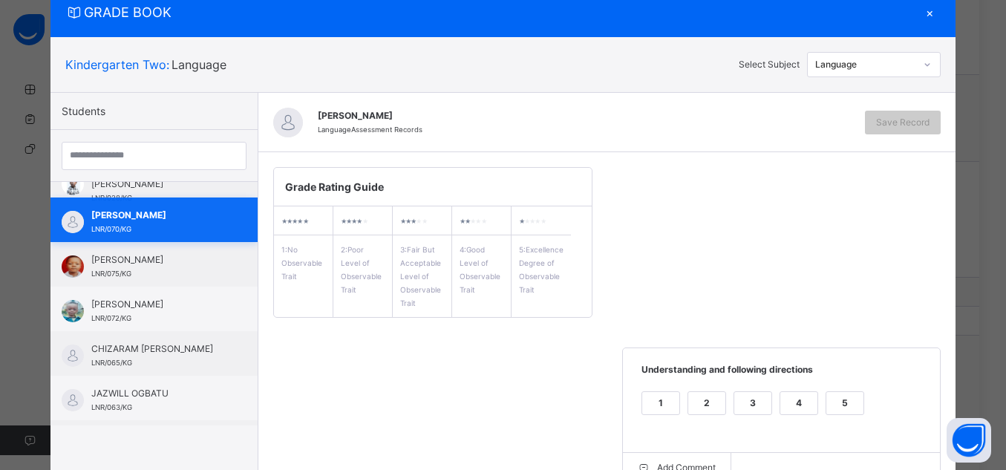
scroll to position [131, 0]
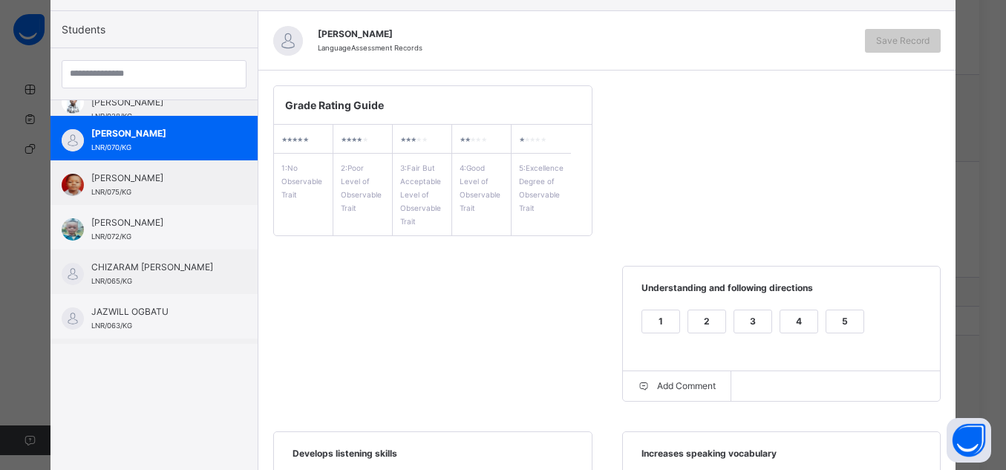
click at [827, 315] on div "5" at bounding box center [844, 321] width 37 height 22
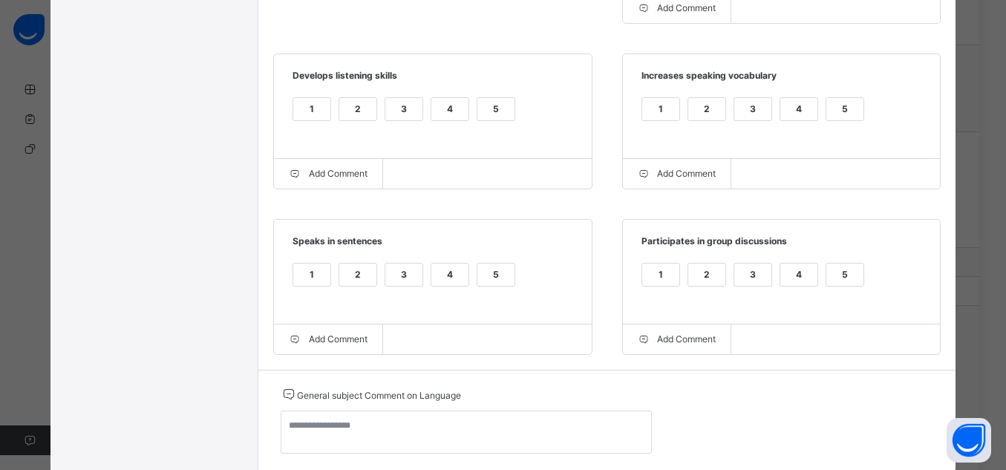
scroll to position [517, 0]
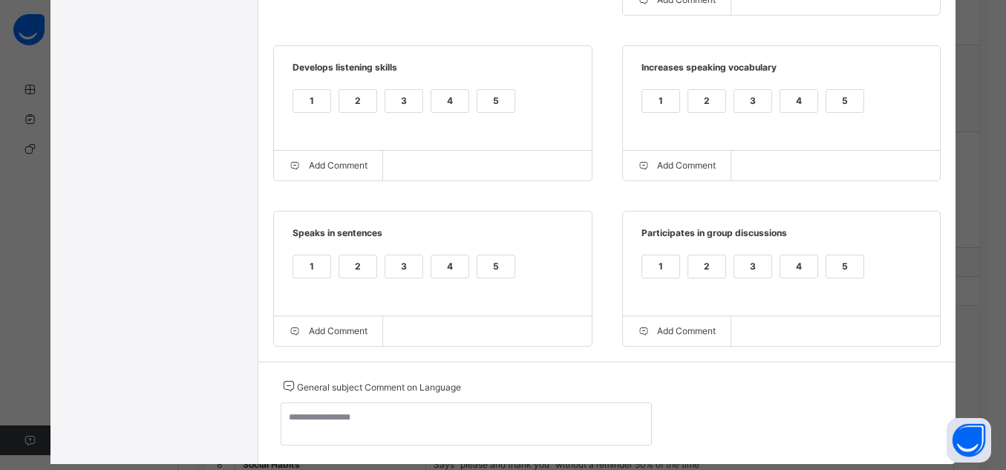
click at [833, 272] on div "5" at bounding box center [844, 266] width 37 height 22
click at [839, 100] on div "5" at bounding box center [844, 101] width 37 height 22
click at [485, 101] on div "5" at bounding box center [495, 101] width 37 height 22
click at [481, 277] on div "5" at bounding box center [495, 266] width 37 height 22
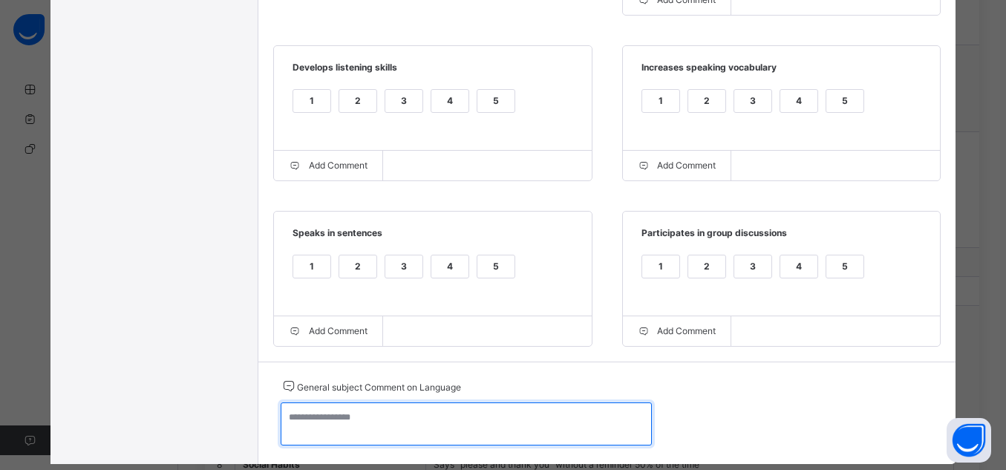
click at [515, 424] on textarea at bounding box center [466, 423] width 371 height 43
paste textarea "**********"
type textarea "**********"
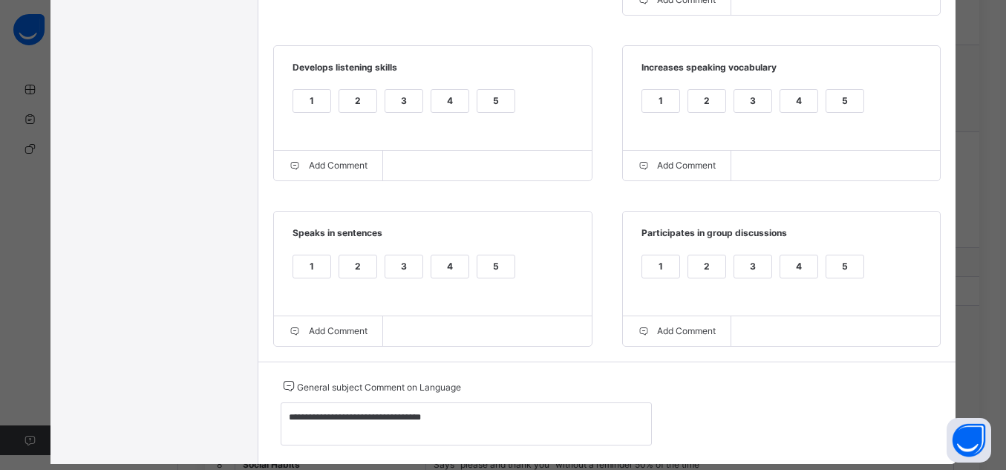
click at [849, 261] on div "5" at bounding box center [844, 266] width 37 height 22
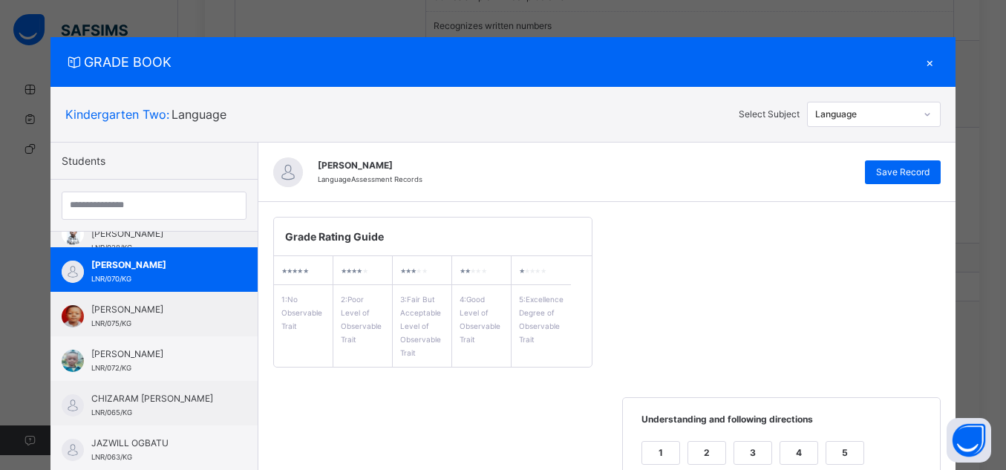
scroll to position [713, 0]
click at [872, 177] on div "Save Record" at bounding box center [903, 172] width 76 height 24
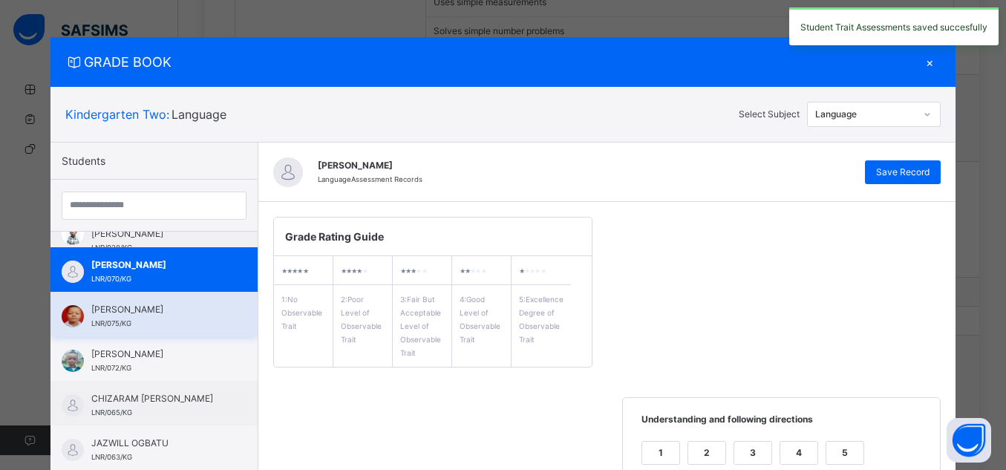
click at [94, 316] on span "[PERSON_NAME]" at bounding box center [157, 309] width 133 height 13
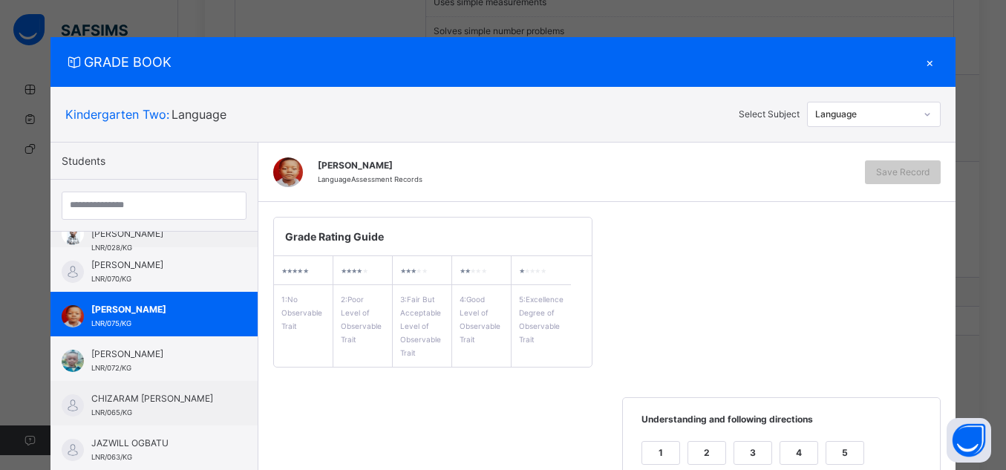
click at [847, 443] on div "5" at bounding box center [844, 453] width 37 height 22
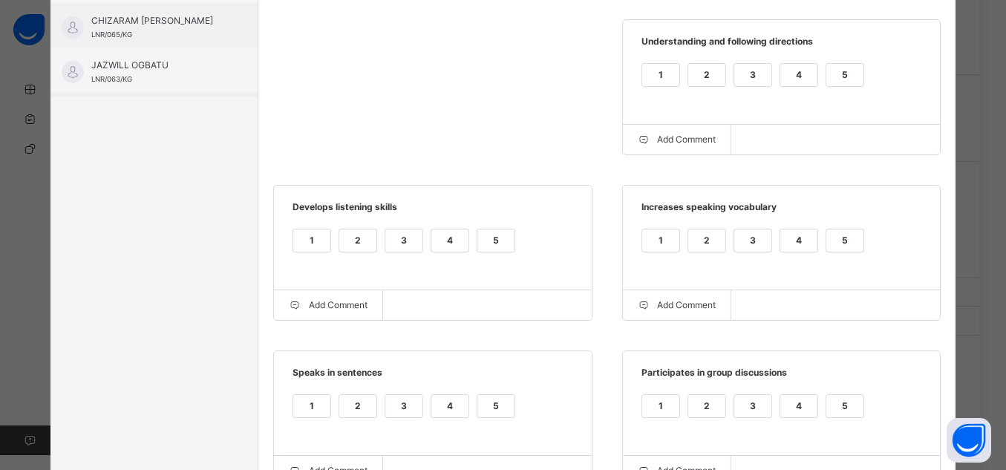
scroll to position [386, 0]
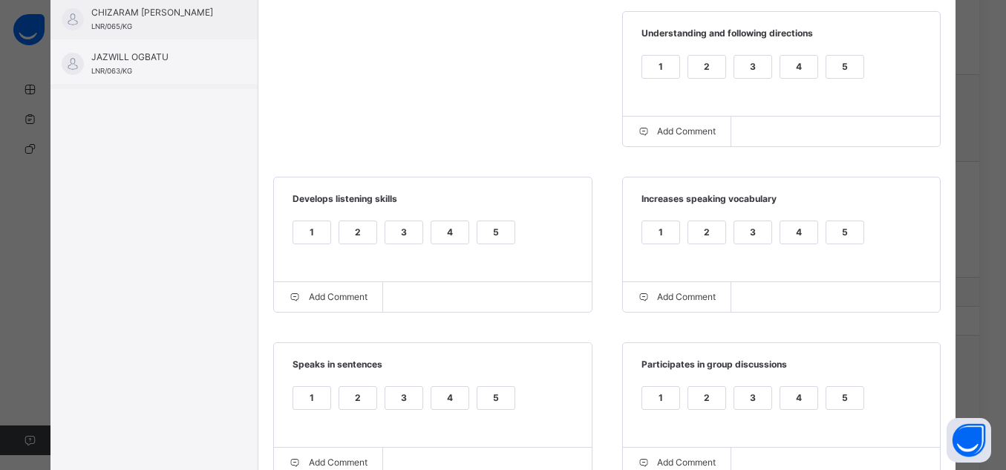
click at [839, 243] on div "5" at bounding box center [844, 232] width 37 height 22
click at [504, 242] on div "5" at bounding box center [495, 232] width 37 height 22
click at [490, 404] on div "5" at bounding box center [495, 398] width 37 height 22
click at [828, 402] on div "5" at bounding box center [844, 398] width 37 height 22
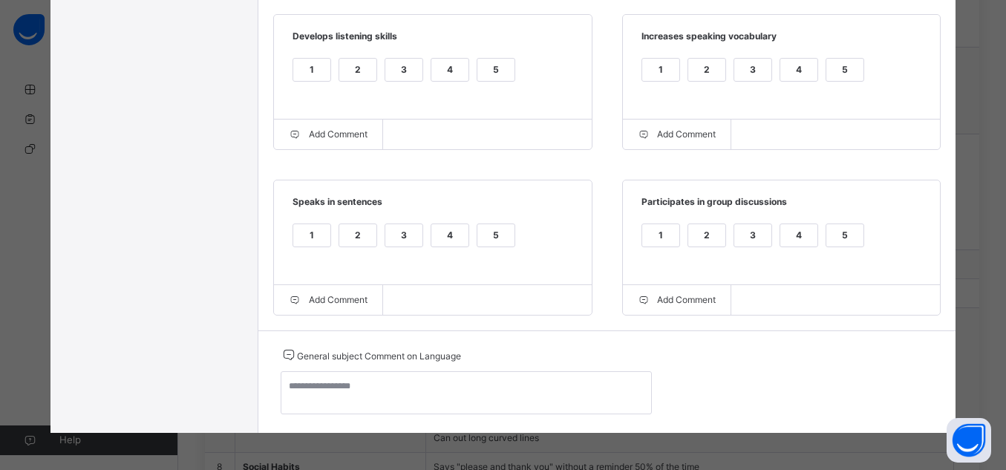
scroll to position [742, 0]
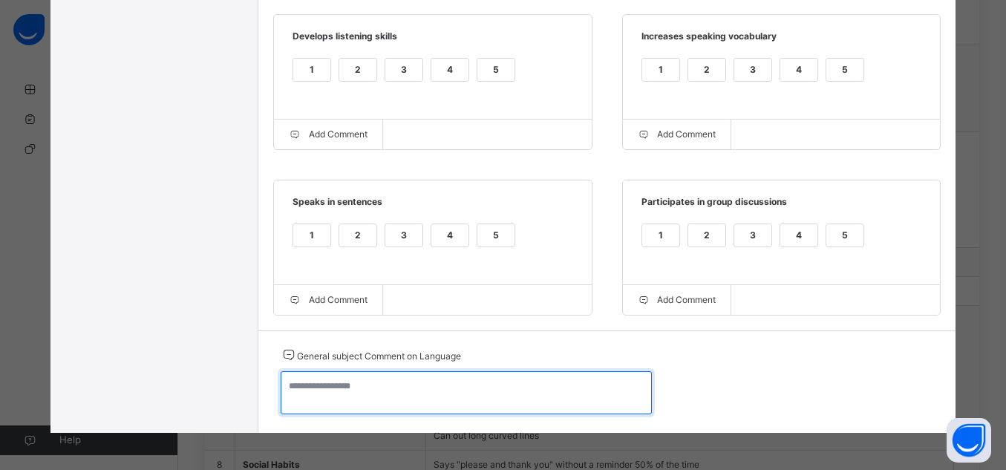
click at [584, 392] on textarea at bounding box center [466, 392] width 371 height 43
paste textarea "**********"
type textarea "**********"
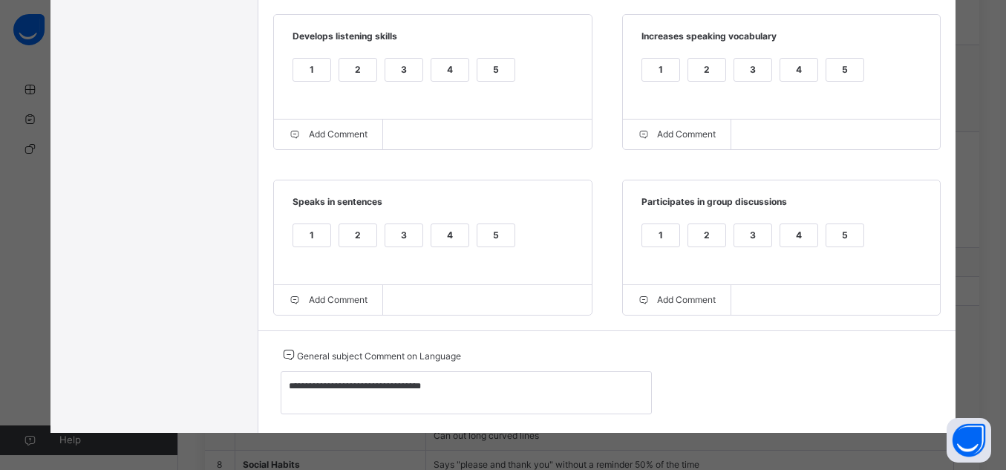
click at [482, 232] on div "5" at bounding box center [495, 235] width 37 height 22
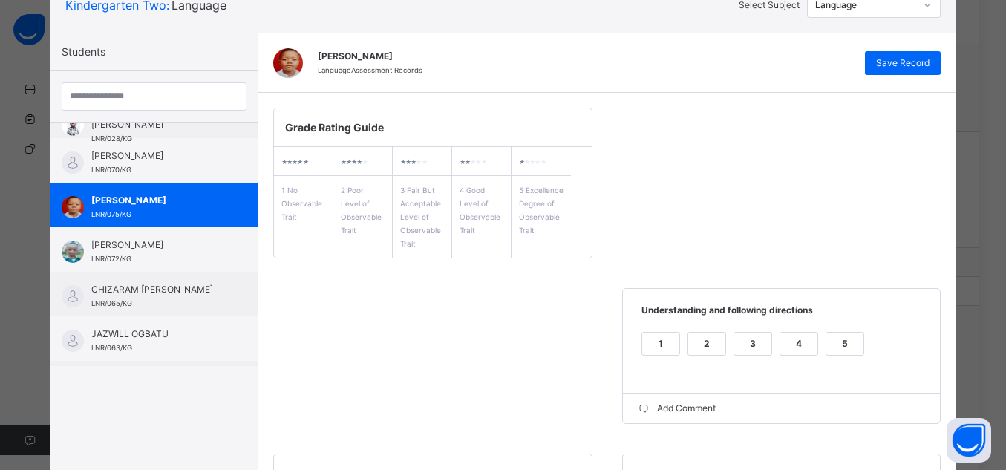
scroll to position [80, 0]
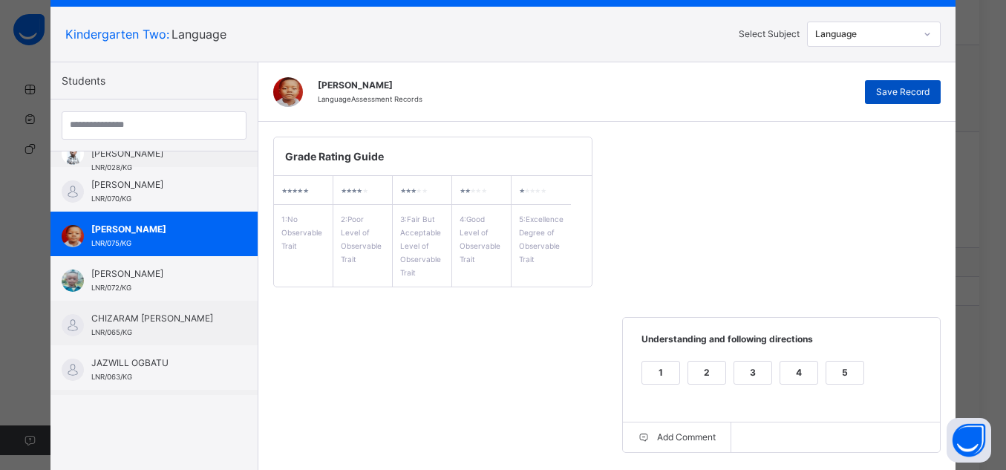
click at [911, 96] on span "Save Record" at bounding box center [902, 91] width 53 height 13
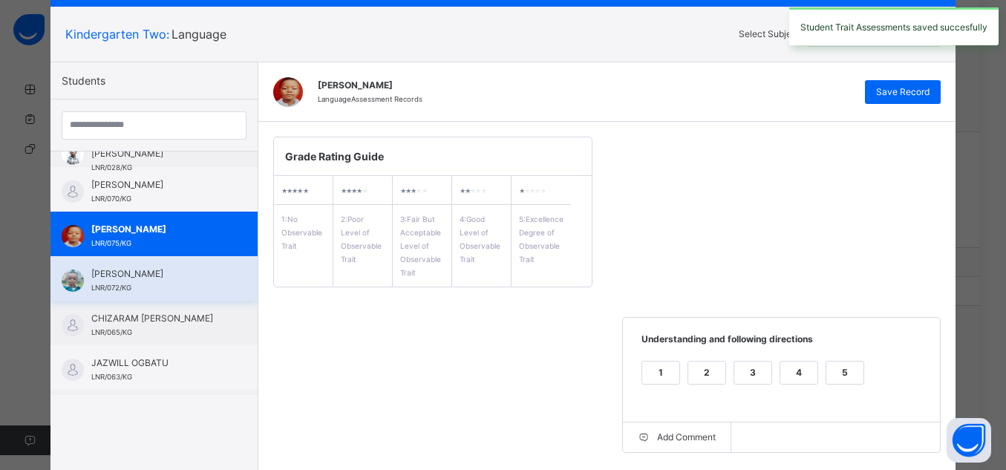
click at [188, 281] on span "[PERSON_NAME]" at bounding box center [157, 273] width 133 height 13
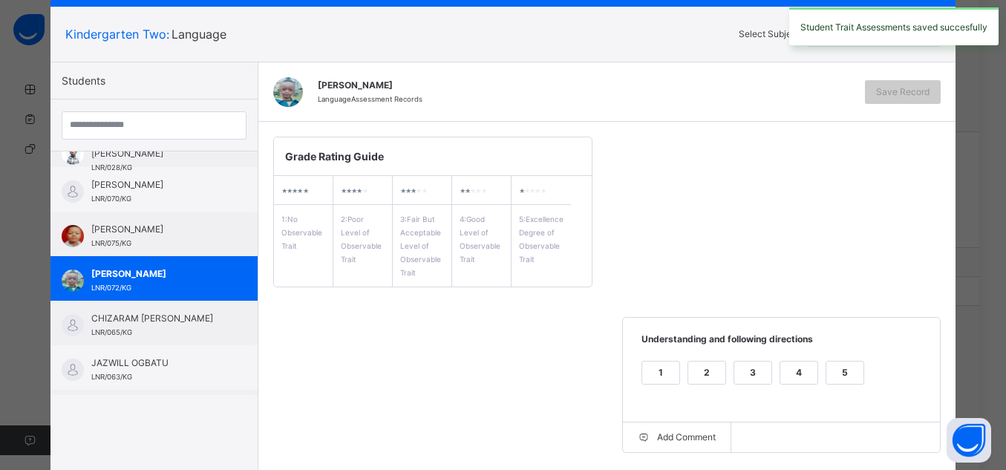
scroll to position [342, 0]
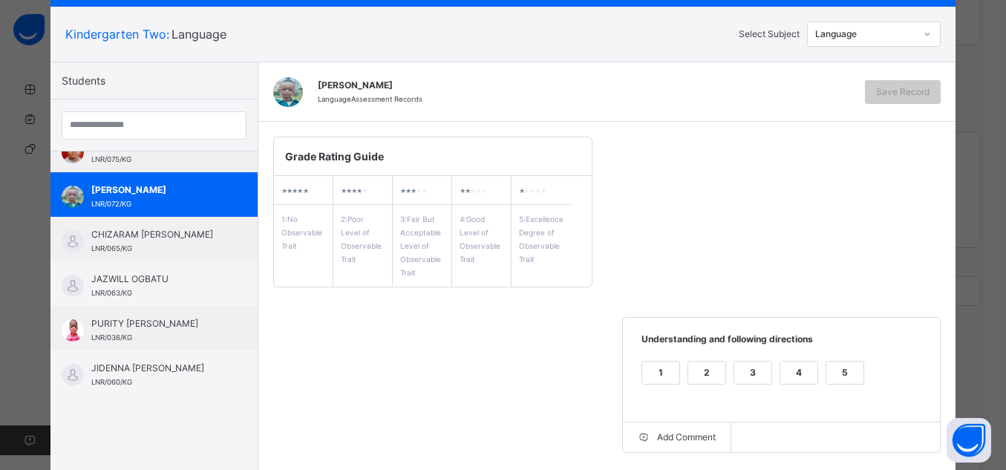
click at [850, 377] on div "5" at bounding box center [844, 372] width 37 height 22
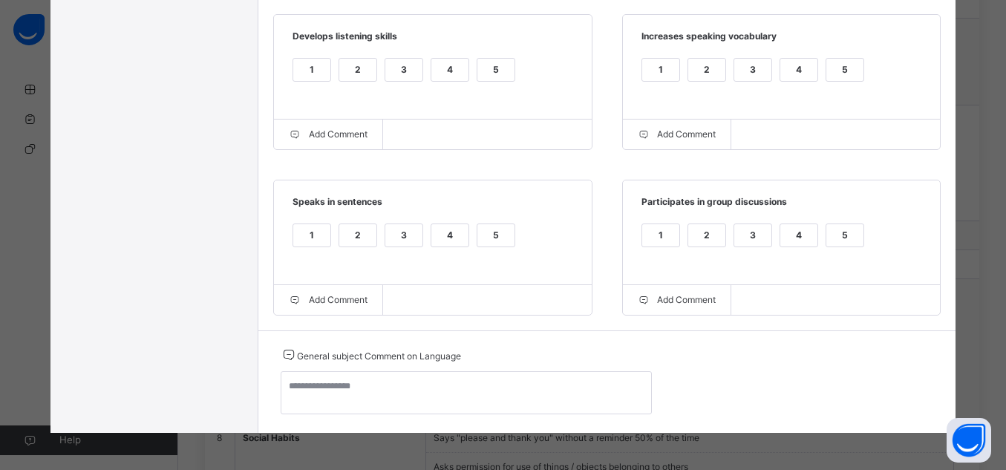
scroll to position [772, 0]
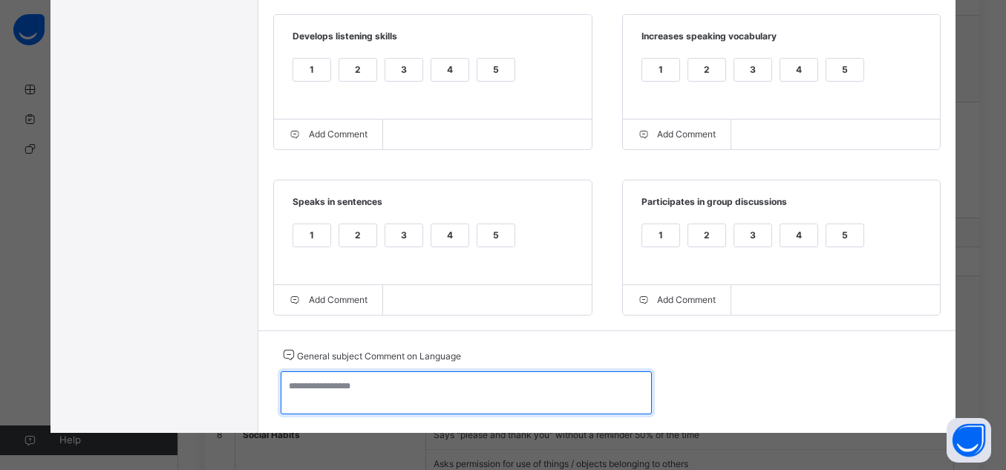
click at [592, 388] on textarea at bounding box center [466, 392] width 371 height 43
paste textarea "**********"
type textarea "**********"
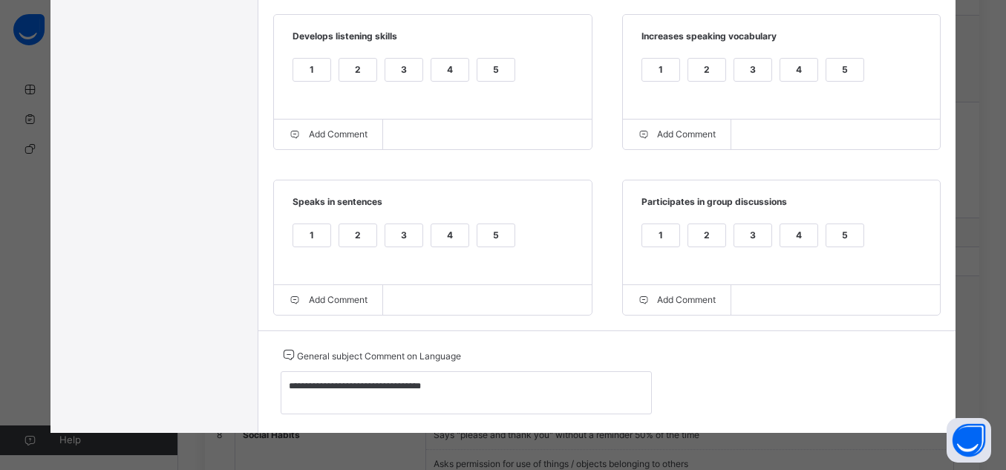
click at [492, 240] on div "5" at bounding box center [495, 235] width 37 height 22
click at [483, 73] on div "5" at bounding box center [495, 70] width 37 height 22
click at [849, 246] on div "5" at bounding box center [844, 235] width 37 height 22
click at [836, 59] on div "5" at bounding box center [844, 70] width 37 height 22
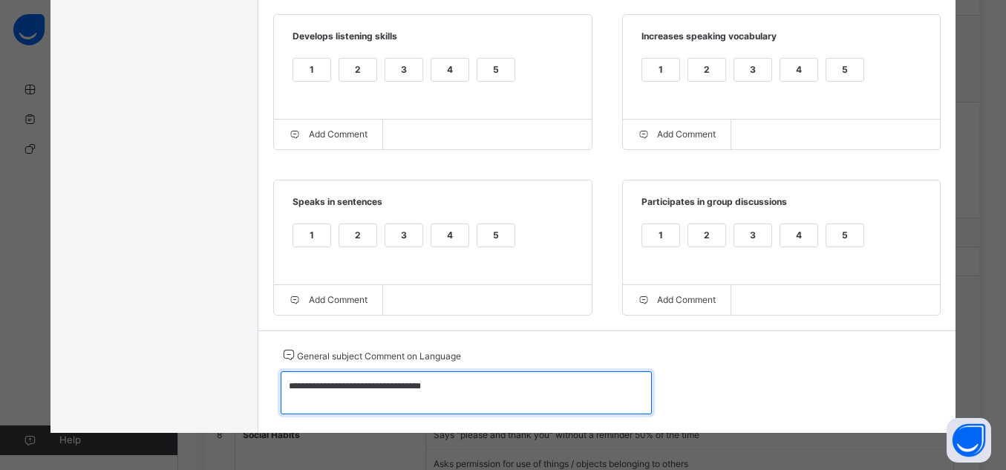
click at [632, 398] on textarea "**********" at bounding box center [466, 392] width 371 height 43
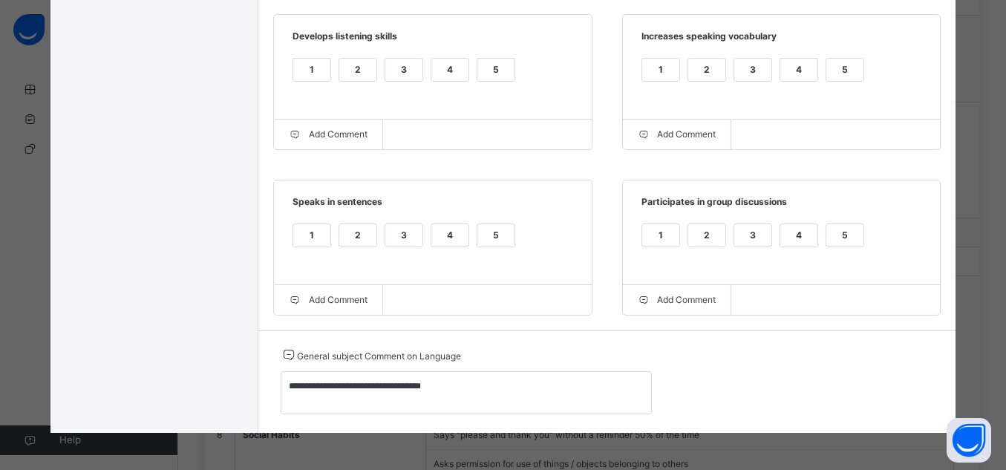
click at [477, 229] on div "5" at bounding box center [495, 235] width 37 height 22
click at [477, 233] on div "5" at bounding box center [495, 235] width 37 height 22
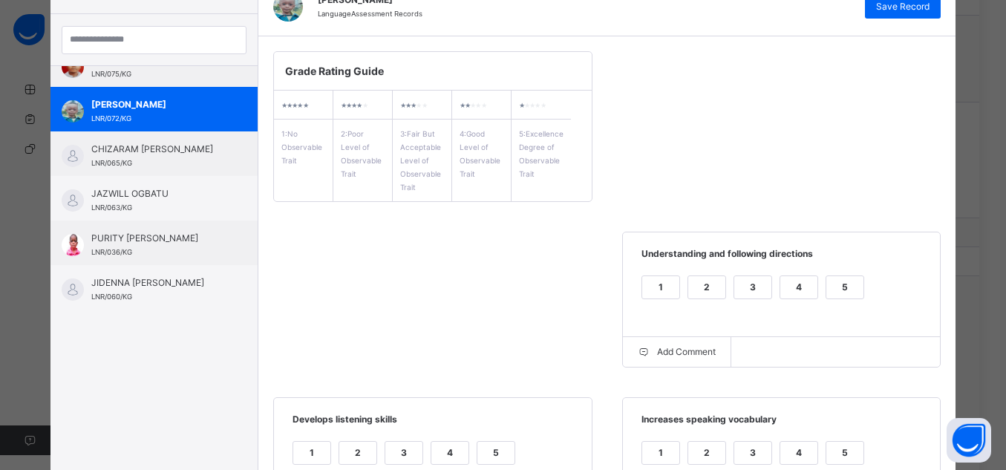
scroll to position [165, 0]
click at [909, 12] on span "Save Record" at bounding box center [902, 7] width 53 height 13
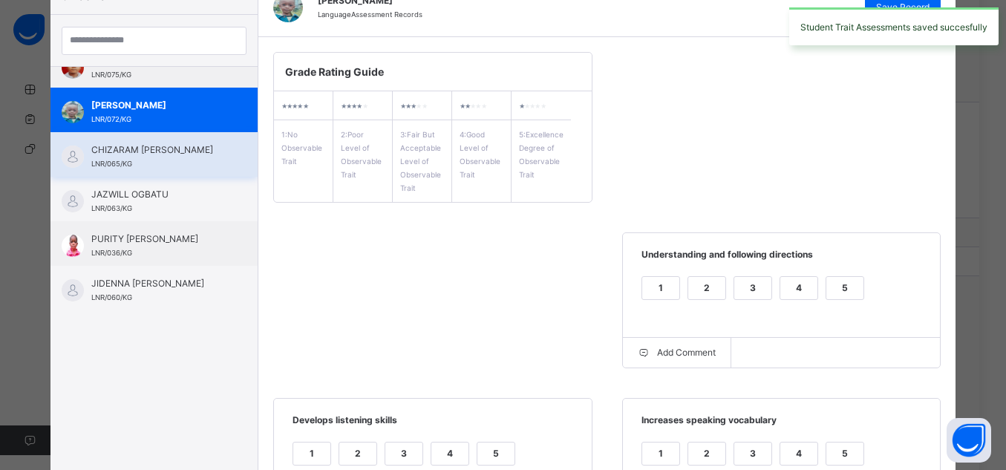
click at [197, 145] on span "CHIZARAM [PERSON_NAME]" at bounding box center [157, 149] width 133 height 13
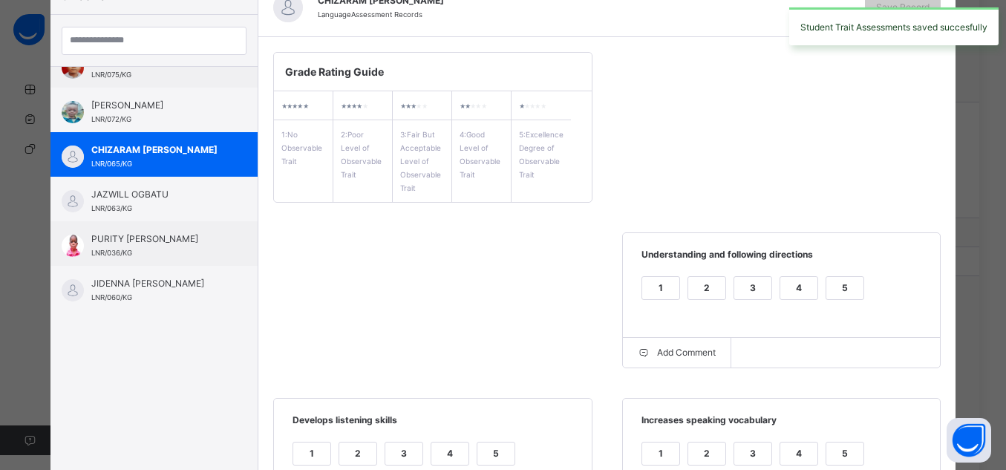
click at [799, 283] on div "4" at bounding box center [798, 288] width 37 height 22
click at [795, 451] on div "4" at bounding box center [798, 453] width 37 height 22
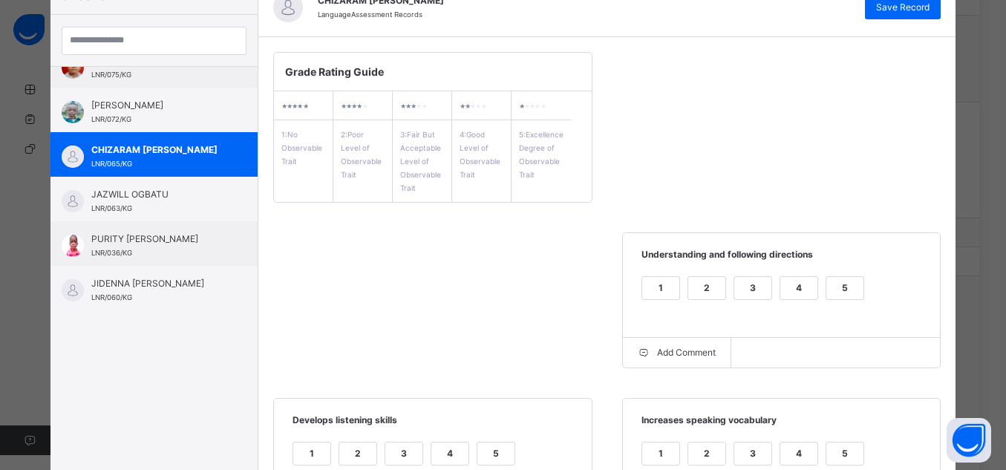
click at [431, 453] on div "4" at bounding box center [449, 453] width 37 height 22
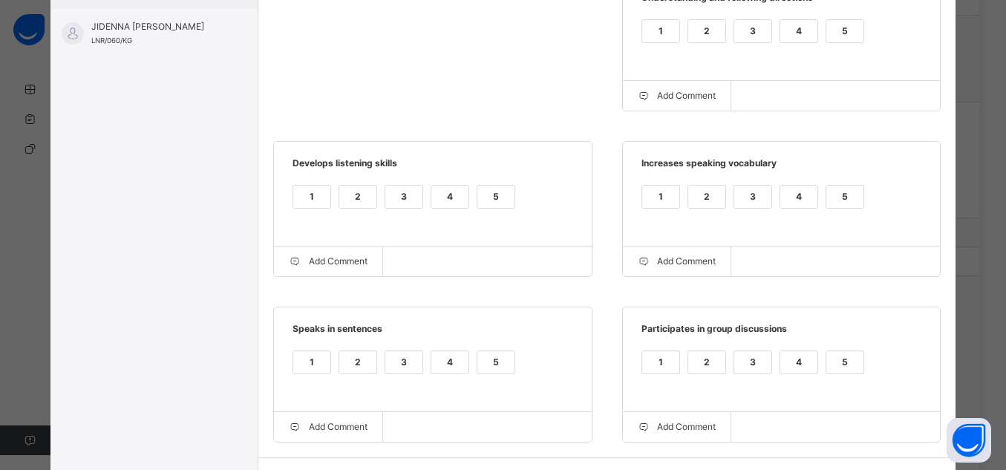
scroll to position [432, 0]
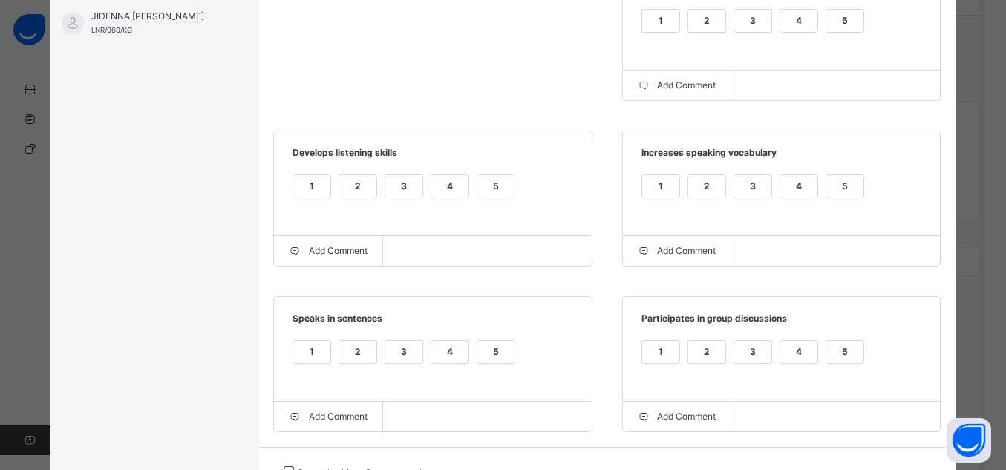
click at [448, 364] on label "4" at bounding box center [449, 352] width 39 height 24
click at [806, 368] on div "4" at bounding box center [798, 361] width 39 height 42
click at [798, 361] on div "4" at bounding box center [798, 352] width 37 height 22
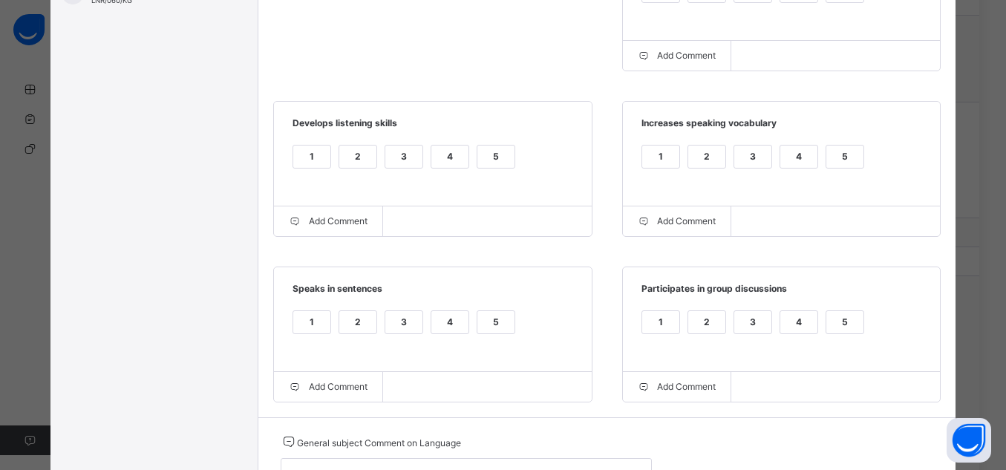
scroll to position [491, 0]
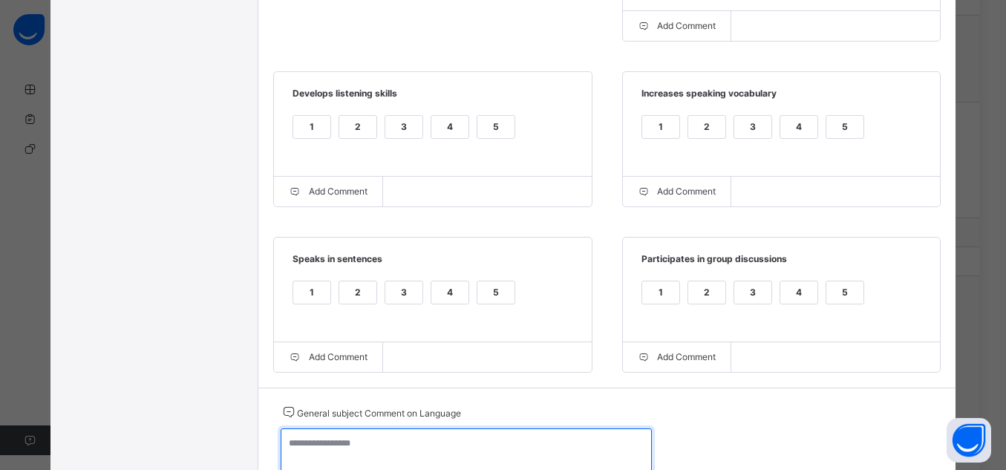
click at [563, 445] on textarea at bounding box center [466, 449] width 371 height 43
paste textarea "**********"
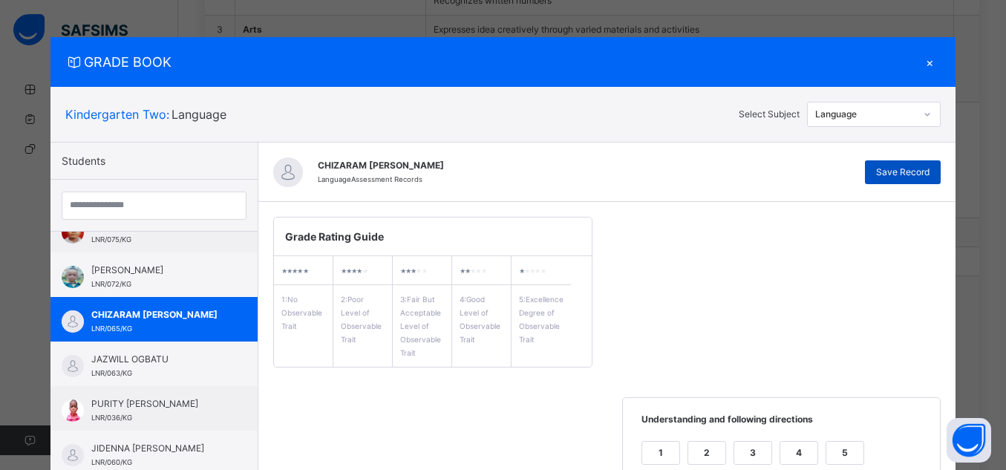
type textarea "**********"
click at [895, 164] on div "Save Record" at bounding box center [903, 172] width 76 height 24
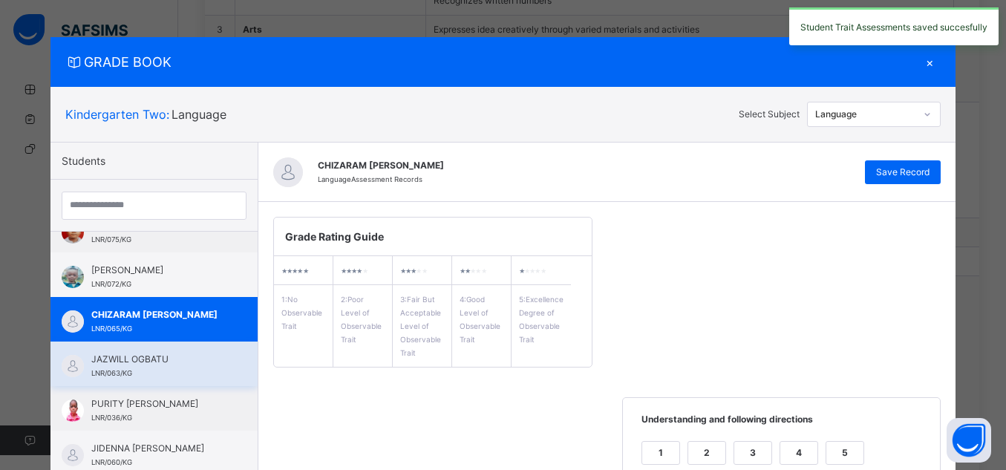
click at [129, 362] on div "JAZWILL OGBATU LNR/063/KG" at bounding box center [157, 366] width 133 height 27
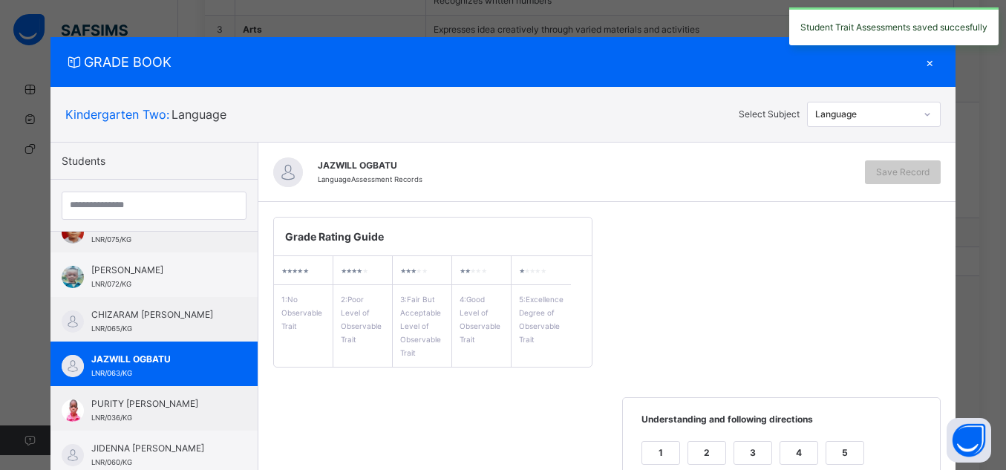
click at [845, 456] on div "5" at bounding box center [844, 453] width 37 height 22
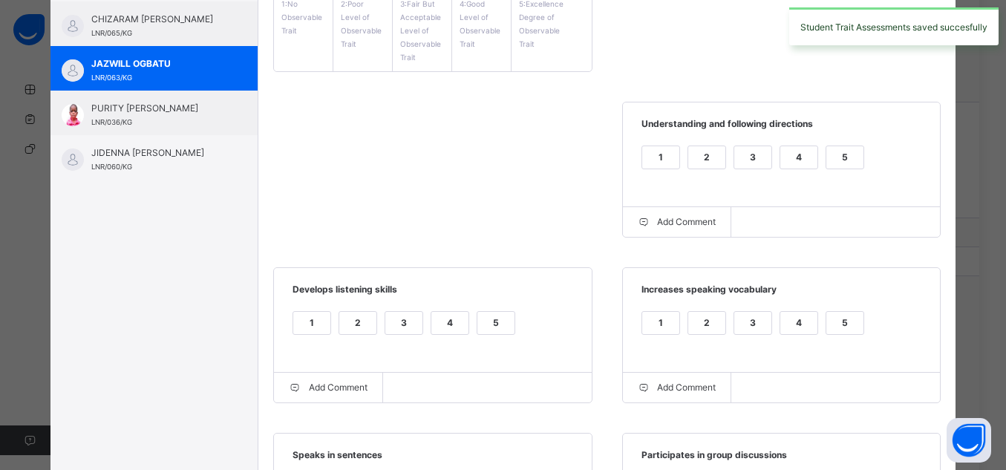
scroll to position [297, 0]
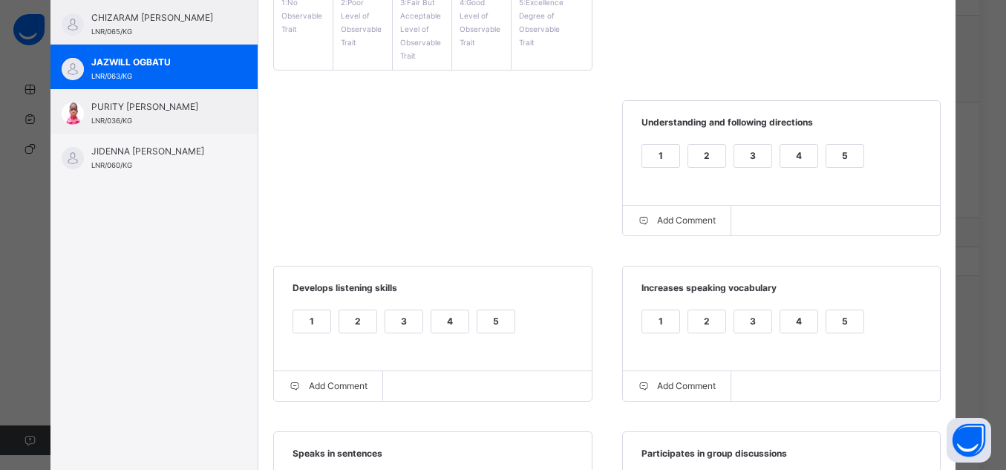
click at [835, 327] on div "5" at bounding box center [844, 321] width 37 height 22
click at [499, 327] on div "5" at bounding box center [495, 321] width 37 height 22
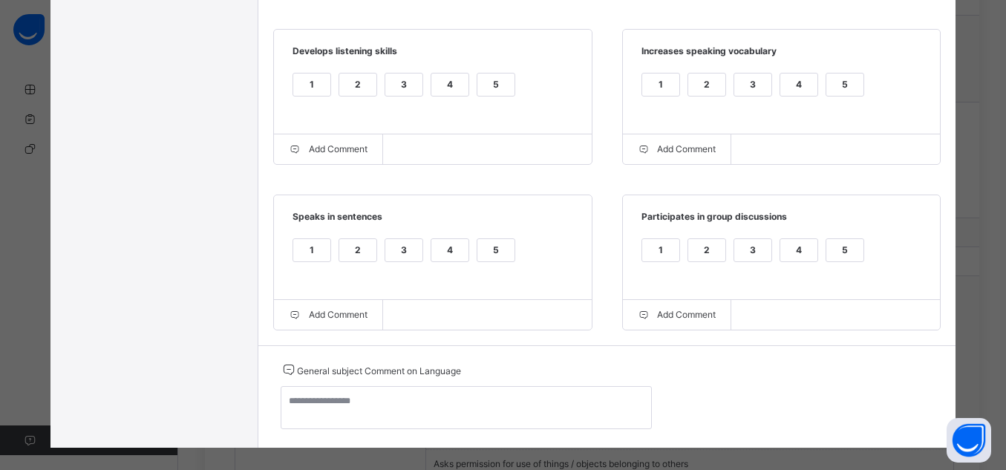
scroll to position [553, 0]
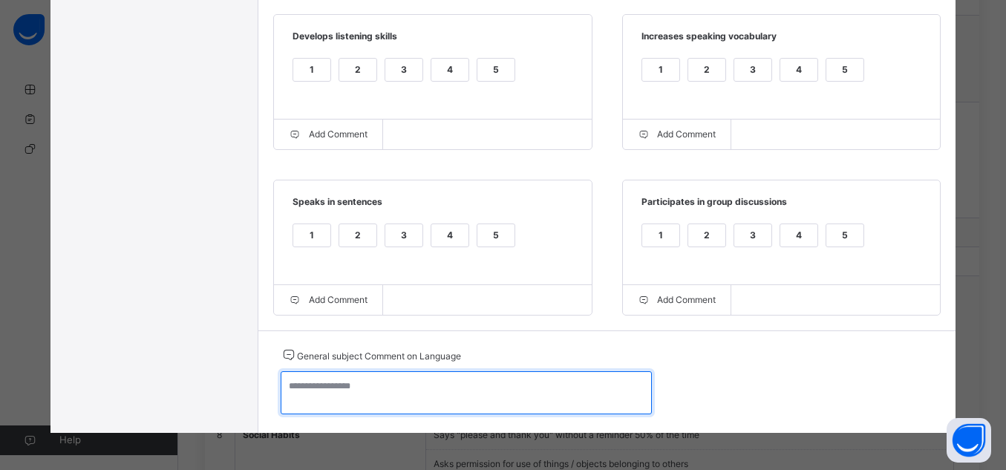
click at [532, 404] on textarea at bounding box center [466, 392] width 371 height 43
paste textarea "**********"
type textarea "**********"
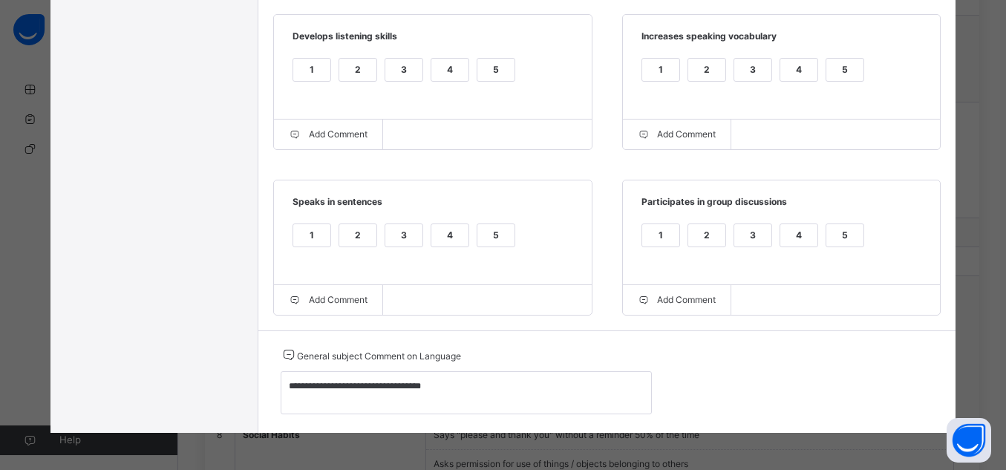
click at [490, 229] on div "5" at bounding box center [495, 235] width 37 height 22
click at [853, 232] on div "5" at bounding box center [844, 235] width 37 height 22
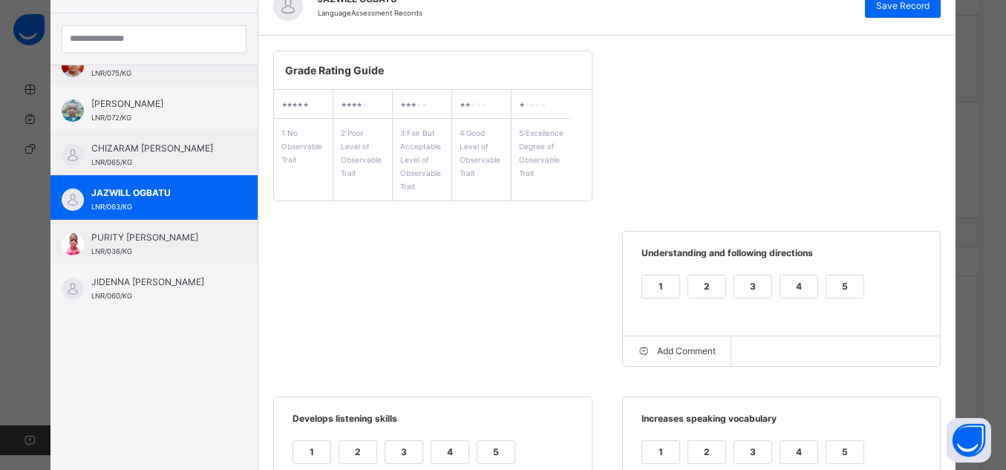
scroll to position [137, 0]
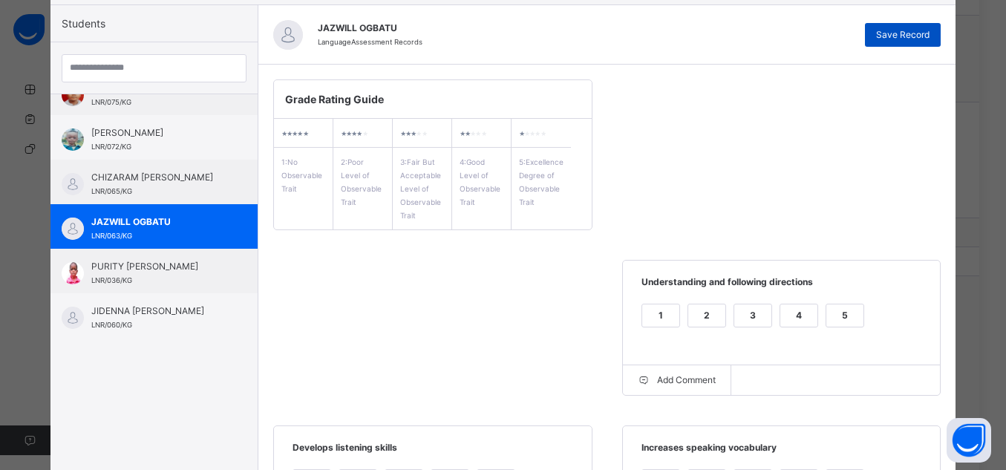
click at [900, 40] on span "Save Record" at bounding box center [902, 34] width 53 height 13
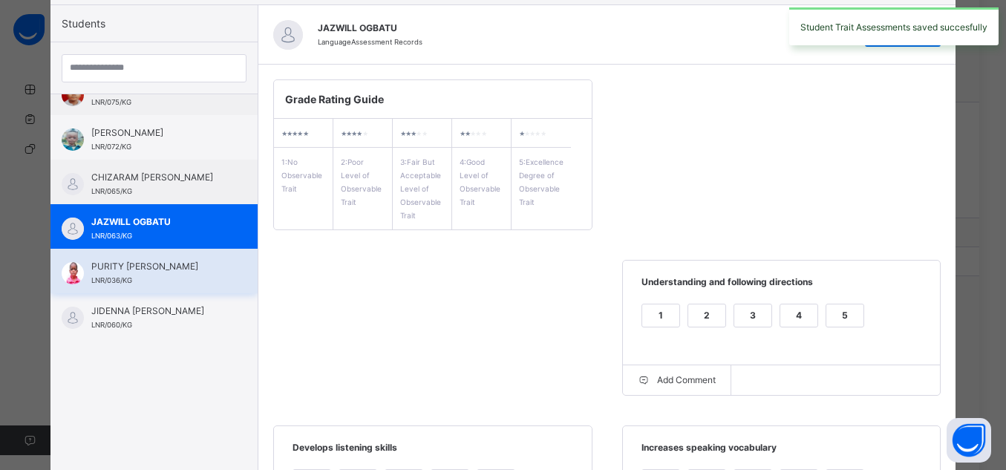
click at [168, 269] on span "PURITY [PERSON_NAME]" at bounding box center [157, 266] width 133 height 13
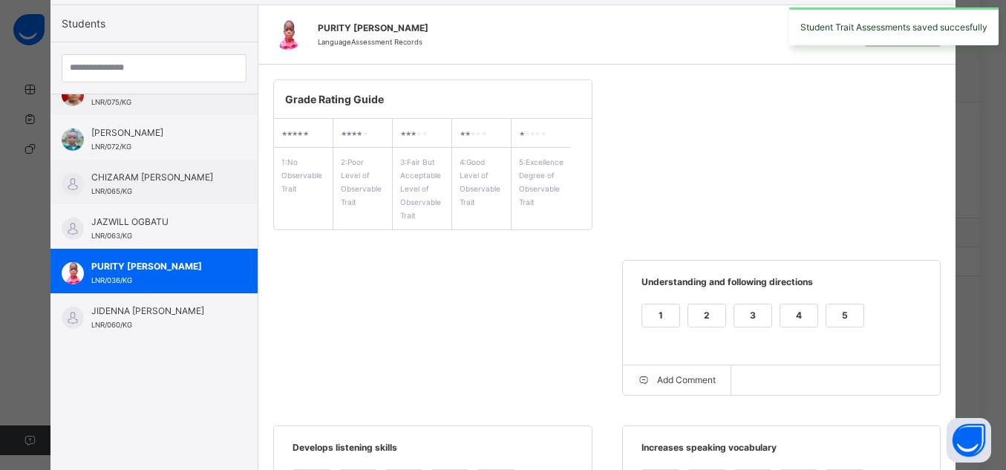
click at [836, 325] on div "5" at bounding box center [844, 315] width 37 height 22
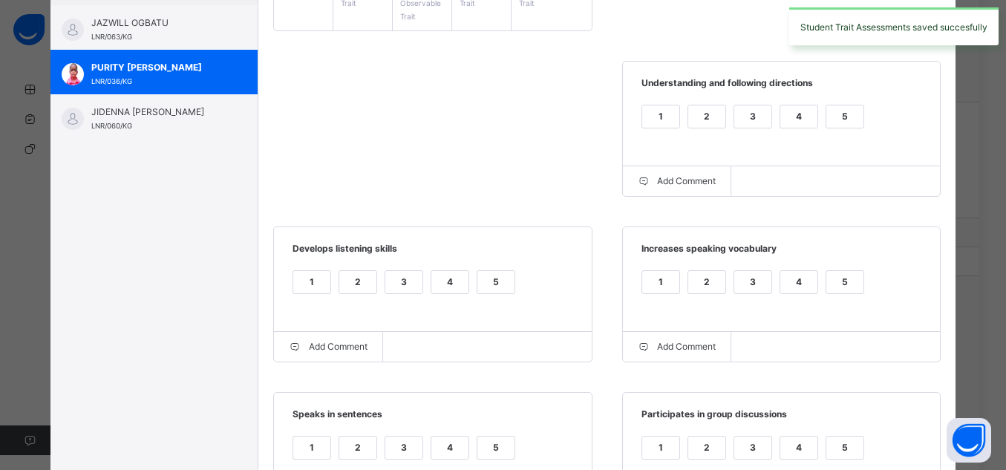
scroll to position [375, 0]
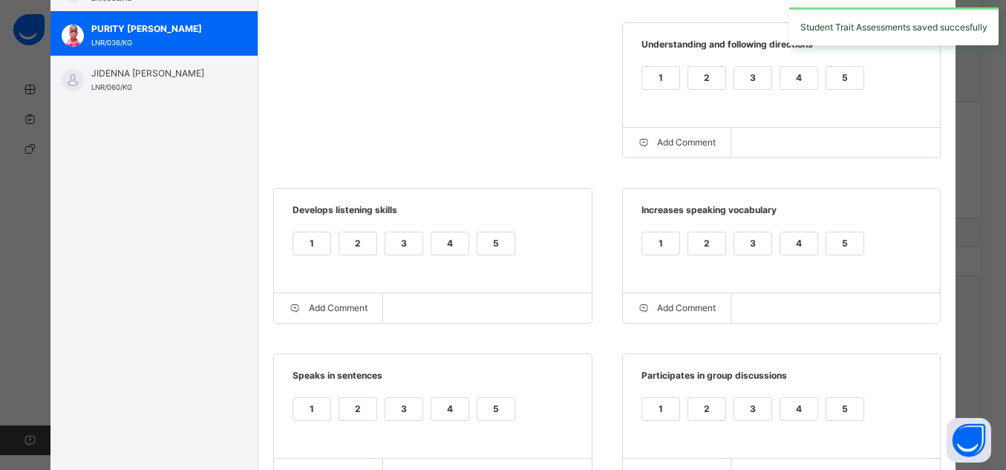
click at [853, 241] on div "5" at bounding box center [844, 243] width 37 height 22
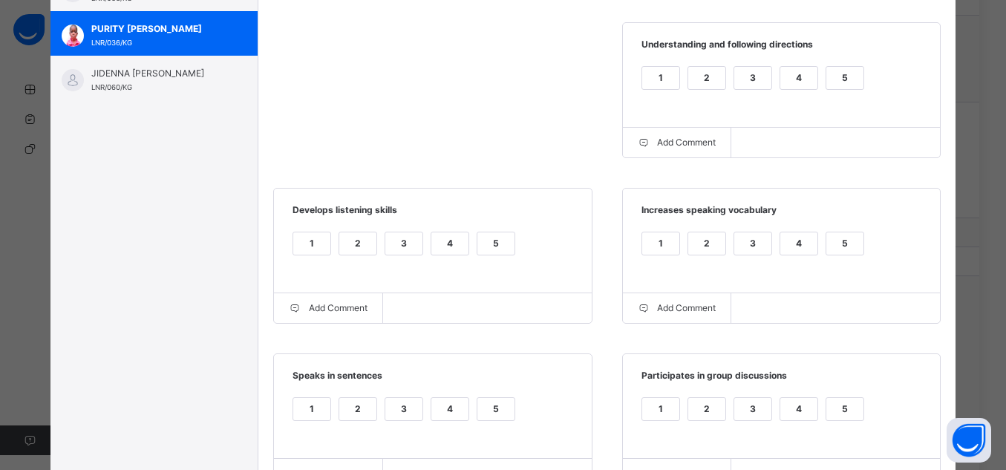
click at [481, 250] on div "5" at bounding box center [495, 243] width 37 height 22
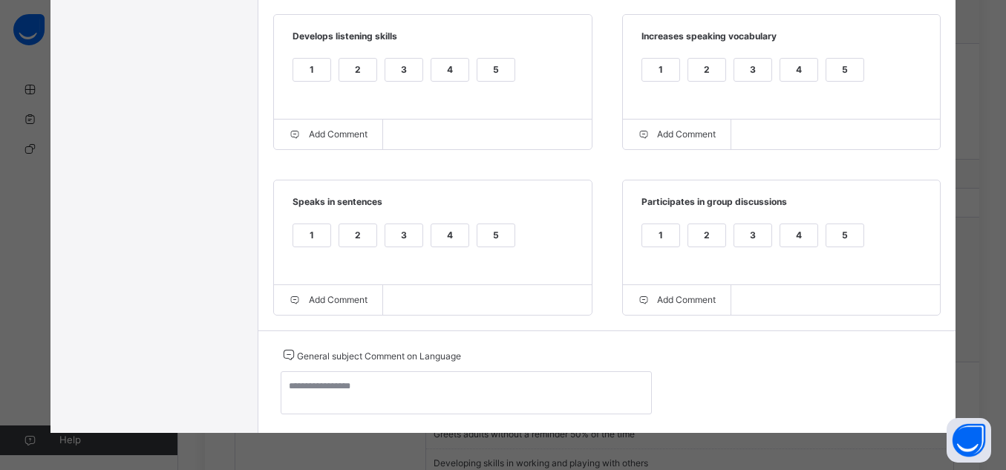
scroll to position [831, 0]
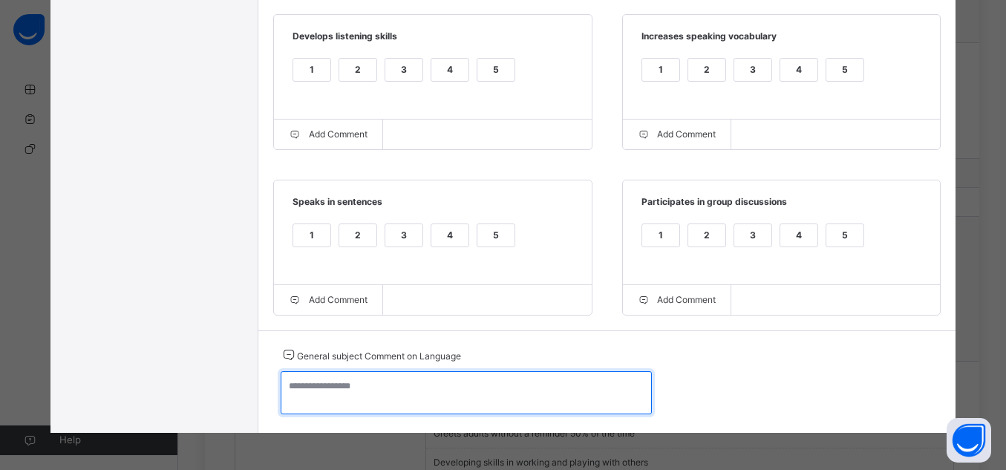
click at [489, 387] on textarea at bounding box center [466, 392] width 371 height 43
paste textarea "**********"
type textarea "**********"
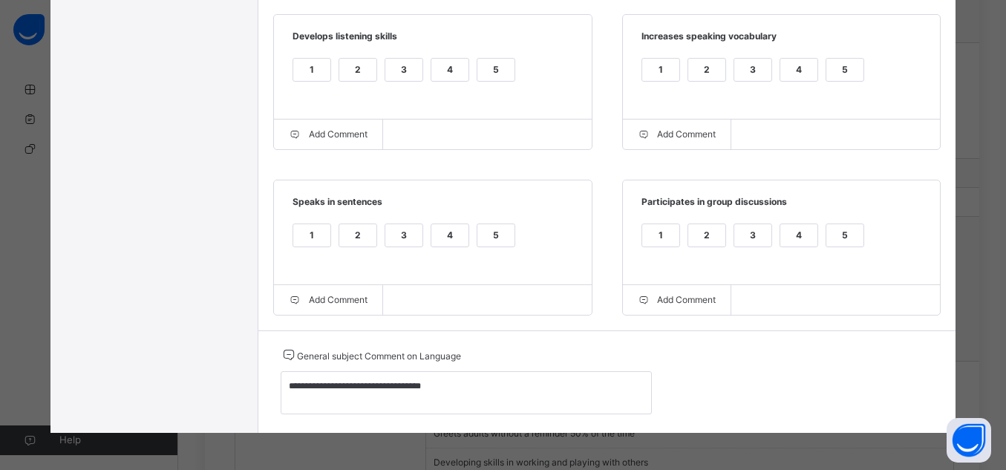
click at [478, 240] on div "5" at bounding box center [495, 235] width 37 height 22
click at [849, 234] on div "5" at bounding box center [844, 235] width 37 height 22
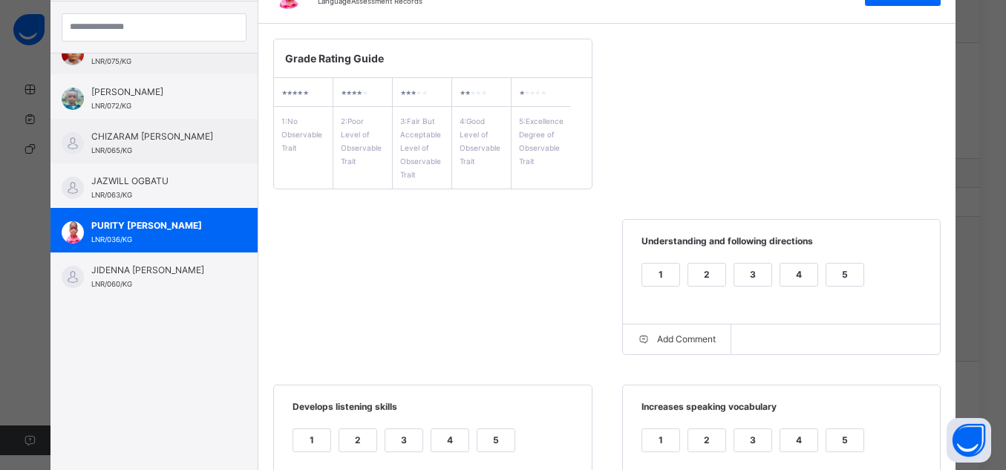
scroll to position [167, 0]
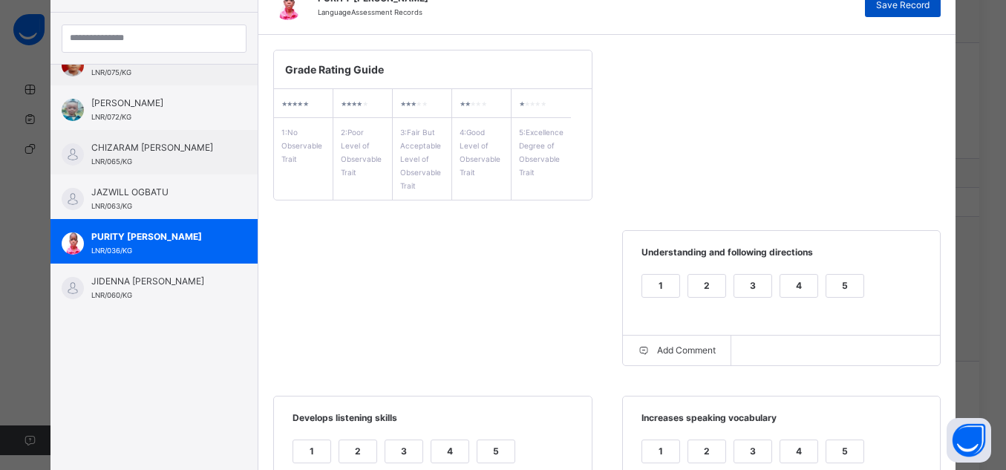
click at [928, 12] on div "Save Record" at bounding box center [903, 5] width 76 height 24
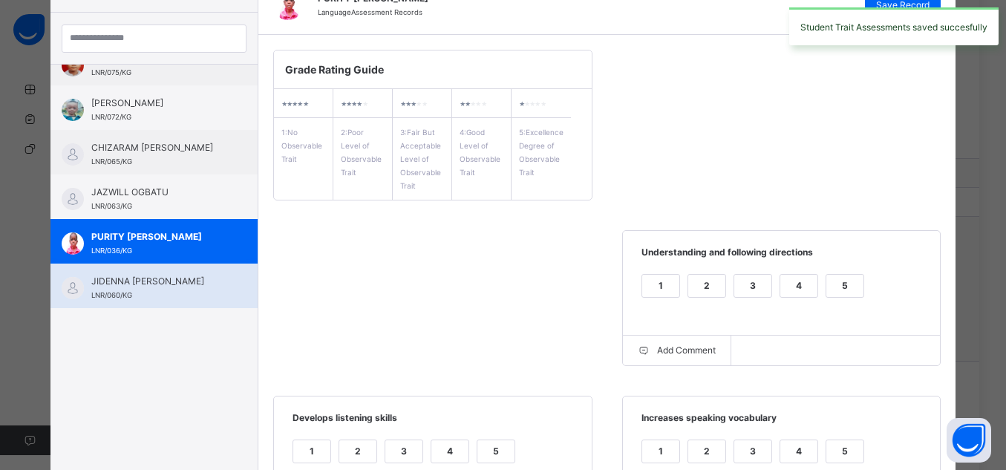
click at [172, 283] on span "JIDENNA [PERSON_NAME]" at bounding box center [157, 281] width 133 height 13
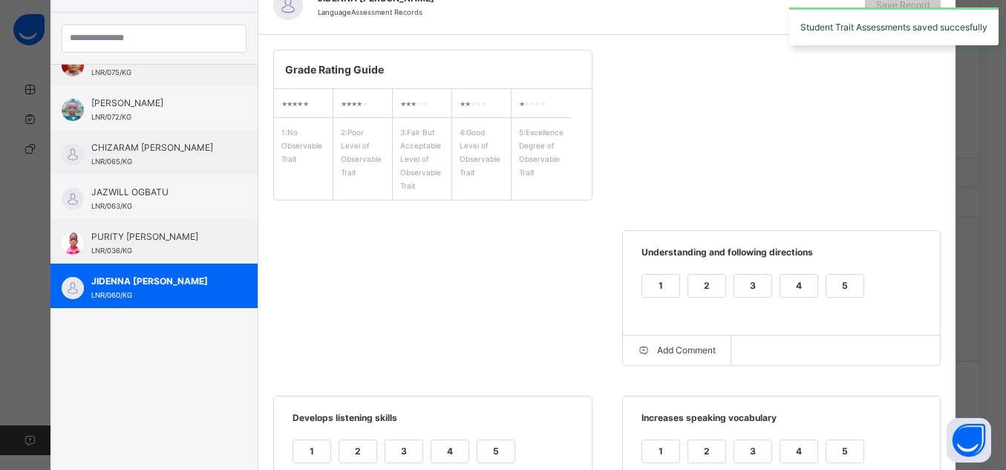
click at [844, 292] on div "5" at bounding box center [844, 286] width 37 height 22
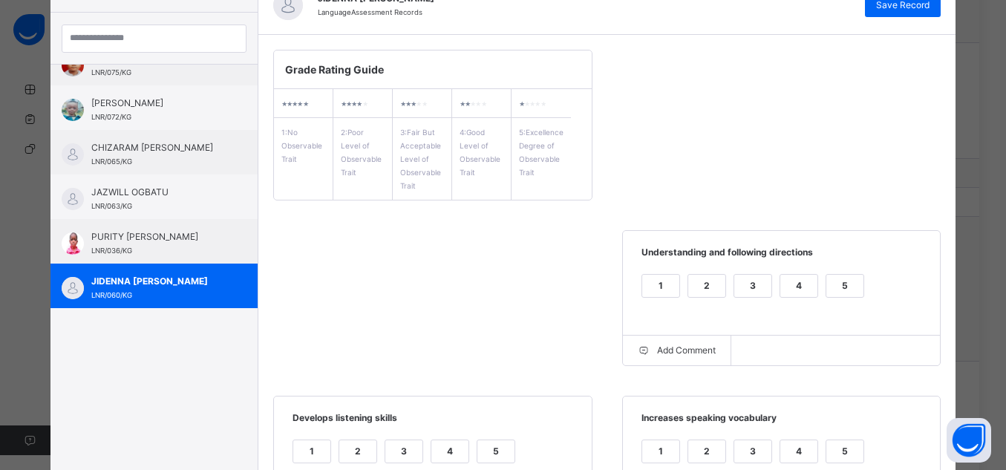
click at [854, 461] on div "5" at bounding box center [844, 451] width 37 height 22
click at [494, 450] on div "5" at bounding box center [495, 451] width 37 height 22
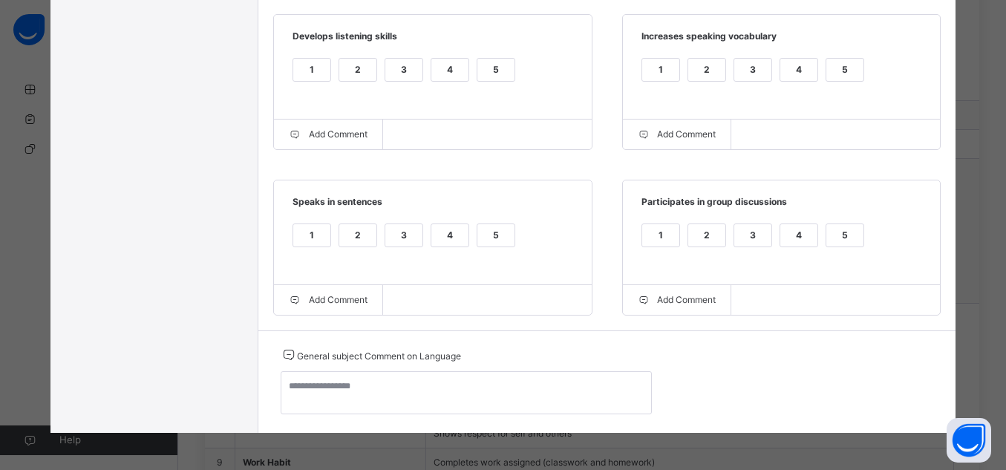
scroll to position [891, 0]
click at [844, 233] on div "5" at bounding box center [844, 235] width 37 height 22
click at [487, 235] on div "5" at bounding box center [495, 235] width 37 height 22
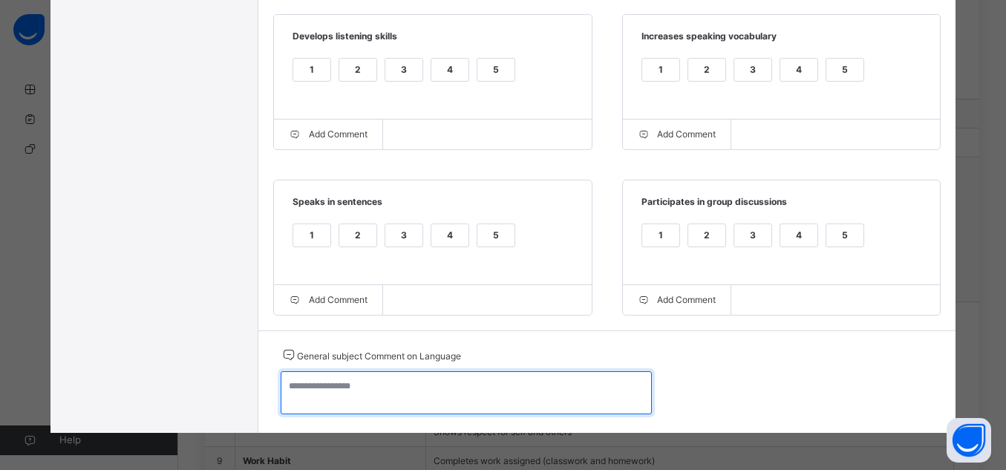
click at [525, 413] on textarea at bounding box center [466, 392] width 371 height 43
paste textarea "**********"
type textarea "**********"
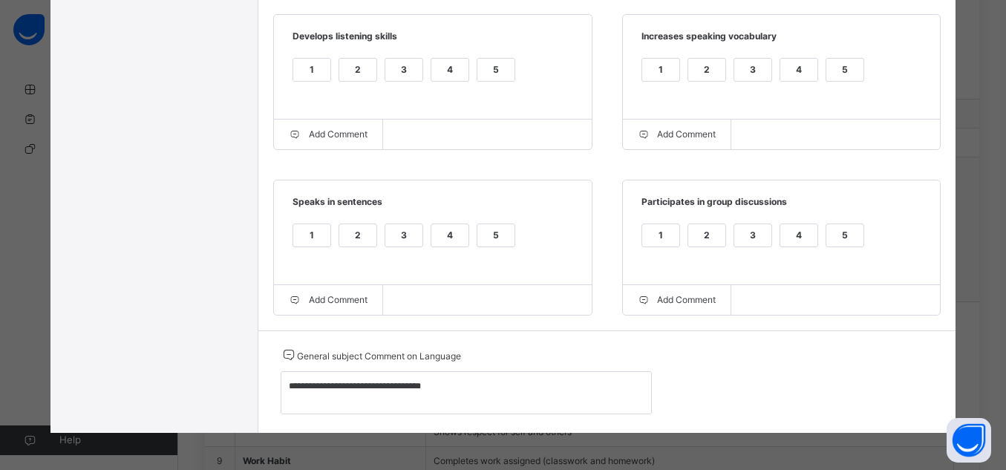
click at [492, 223] on label "5" at bounding box center [495, 235] width 39 height 24
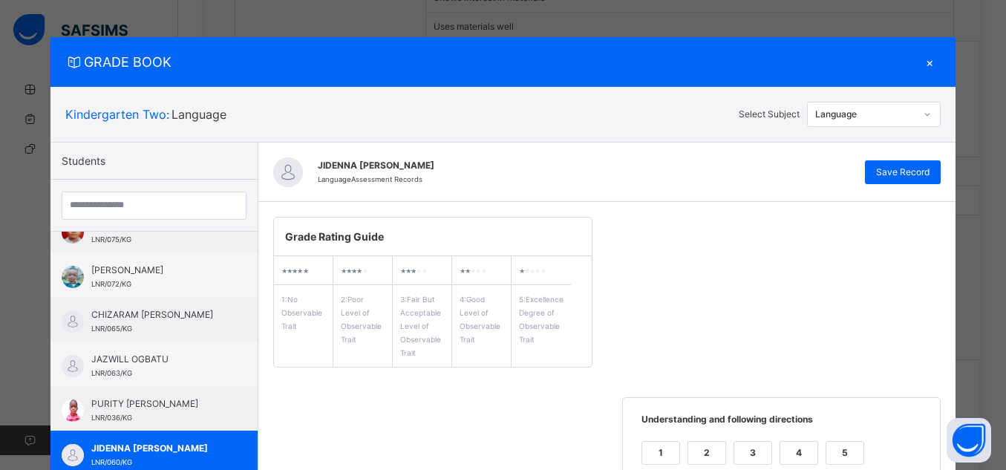
scroll to position [831, 0]
click at [914, 174] on span "Save Record" at bounding box center [902, 172] width 53 height 13
click at [157, 232] on span "[PERSON_NAME]" at bounding box center [157, 225] width 133 height 13
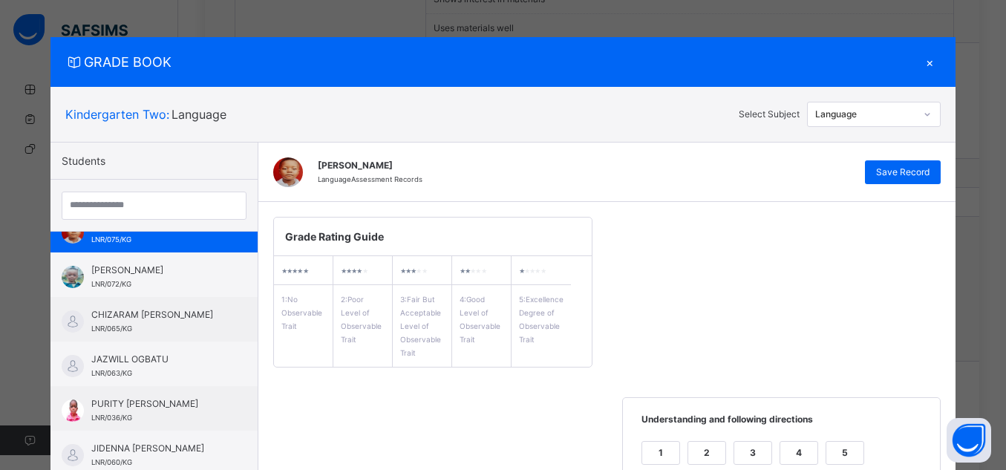
scroll to position [0, 0]
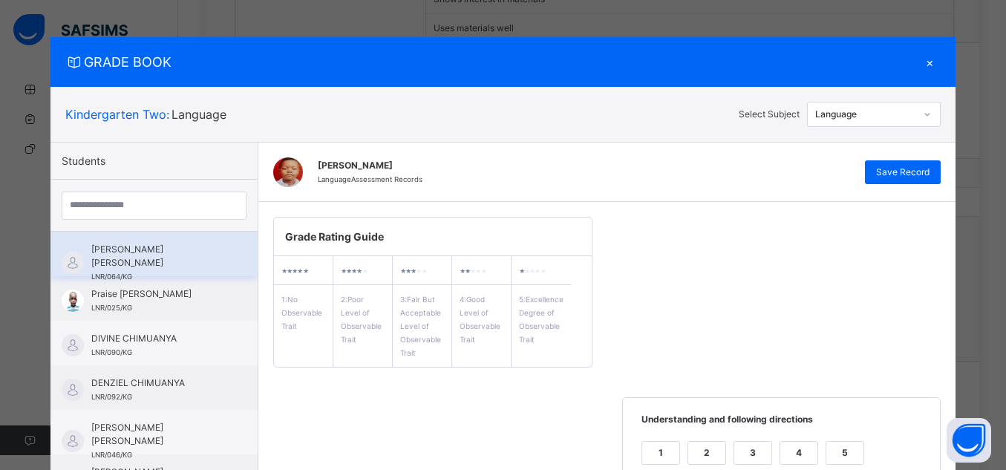
click at [196, 237] on div "[PERSON_NAME] [PERSON_NAME] LNR/064/KG" at bounding box center [153, 254] width 207 height 45
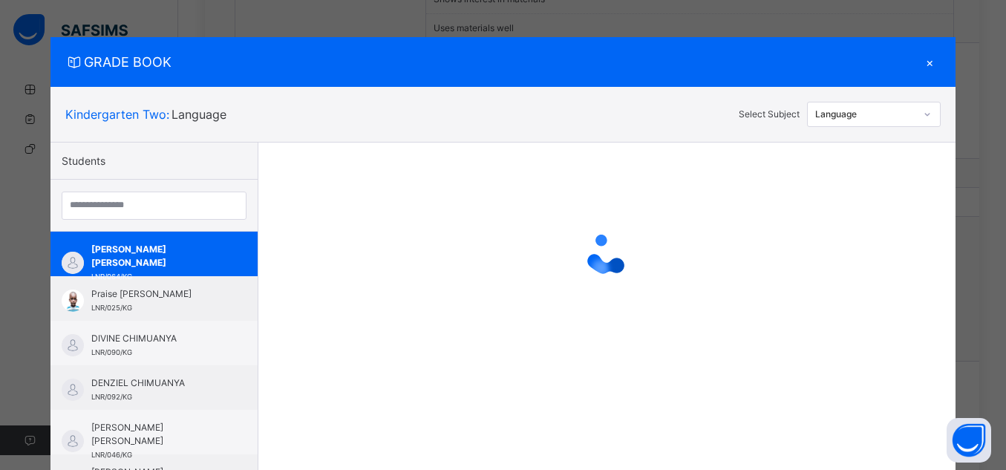
click at [908, 106] on div "Language" at bounding box center [861, 114] width 107 height 23
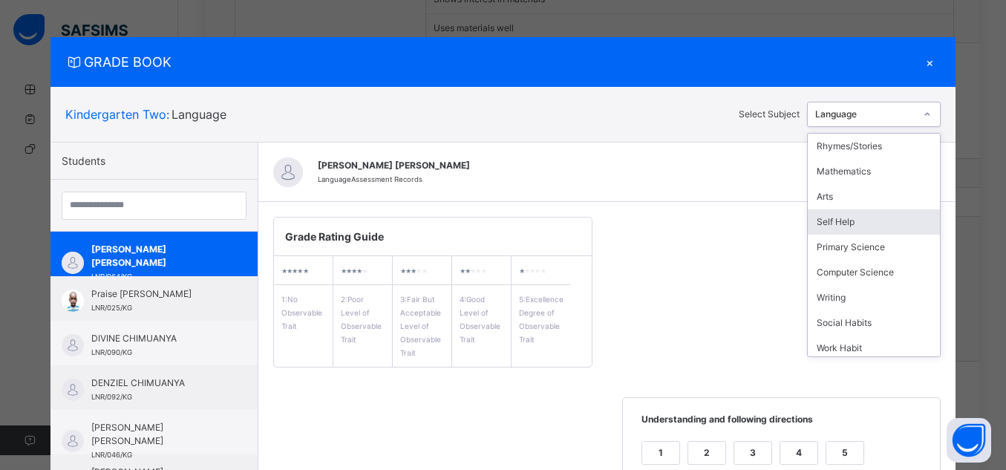
scroll to position [131, 0]
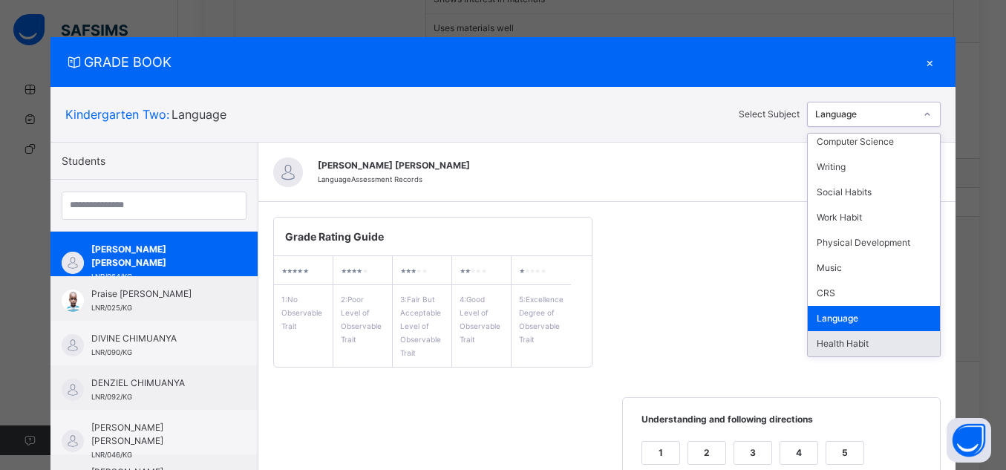
click at [872, 341] on div "Health Habit" at bounding box center [874, 343] width 132 height 25
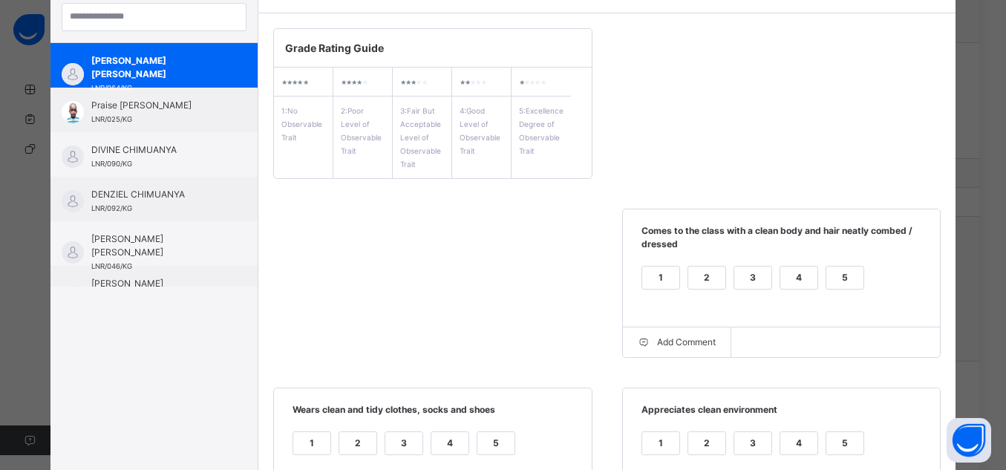
scroll to position [197, 0]
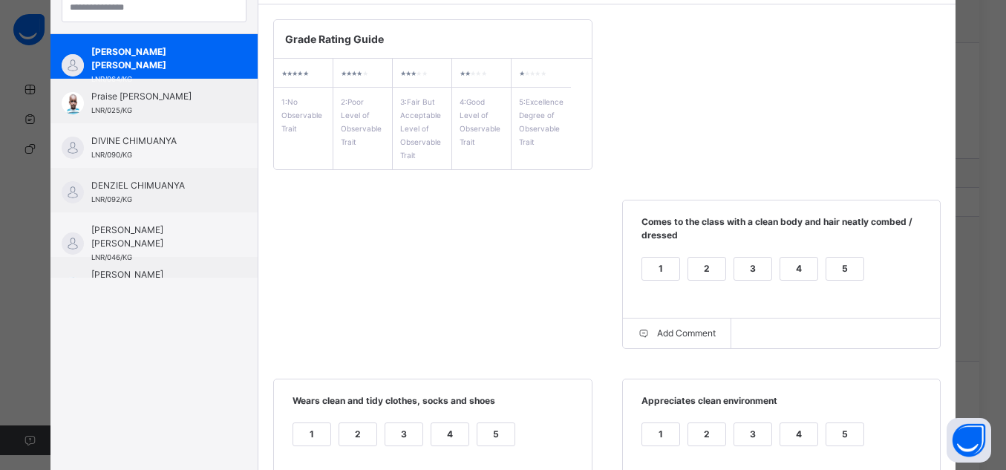
click at [830, 258] on div "5" at bounding box center [844, 269] width 37 height 22
click at [838, 435] on div "5" at bounding box center [844, 434] width 37 height 22
click at [485, 436] on div "5" at bounding box center [495, 434] width 37 height 22
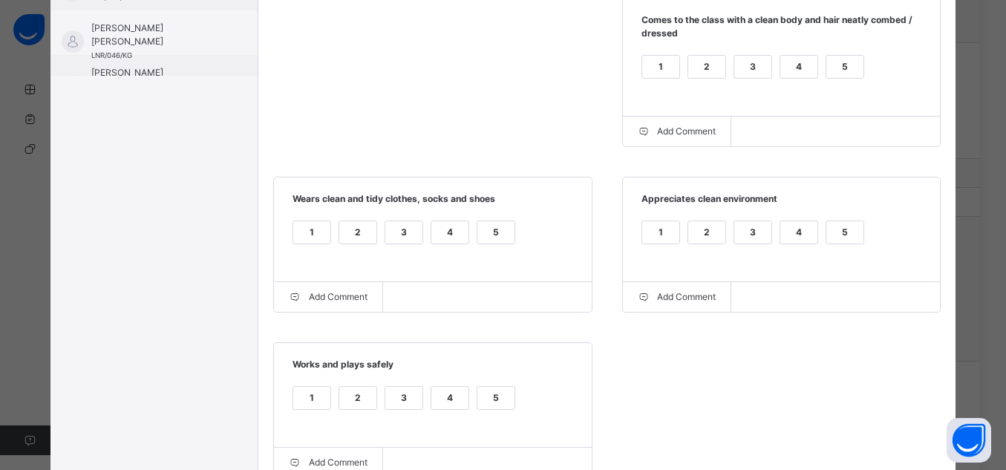
scroll to position [405, 0]
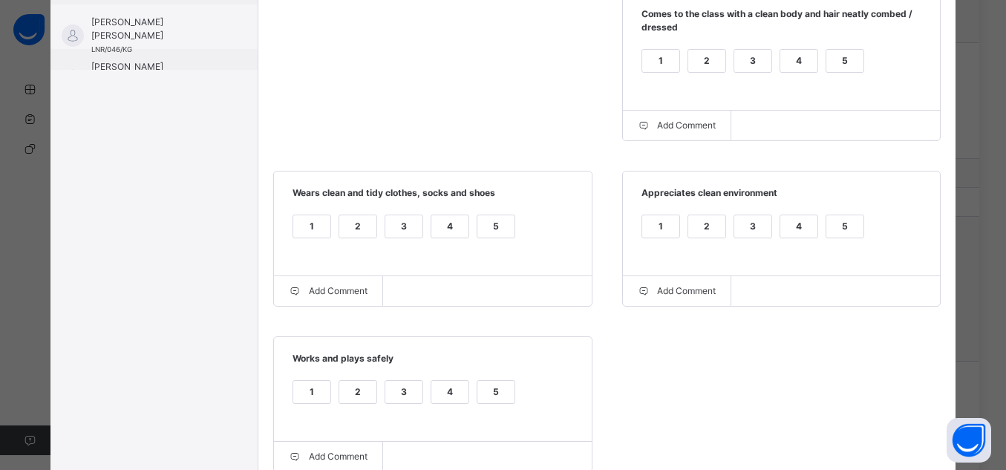
click at [479, 393] on div "5" at bounding box center [495, 392] width 37 height 22
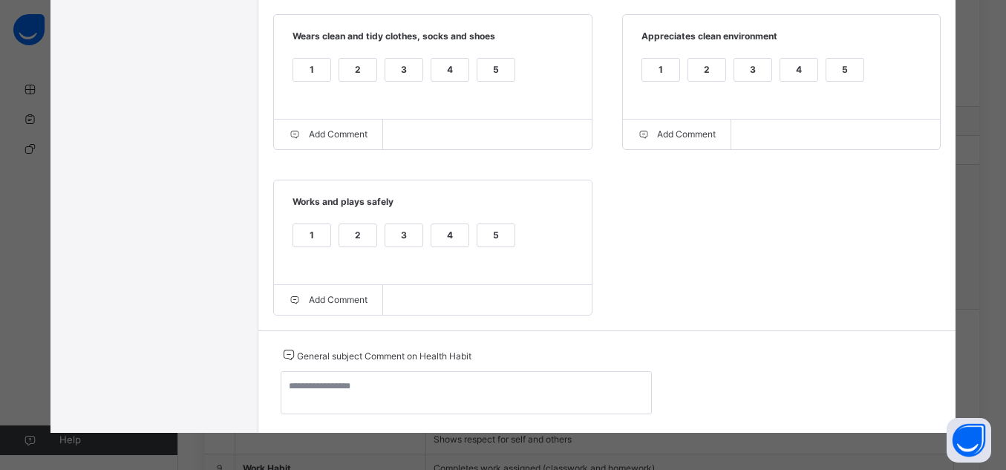
scroll to position [891, 0]
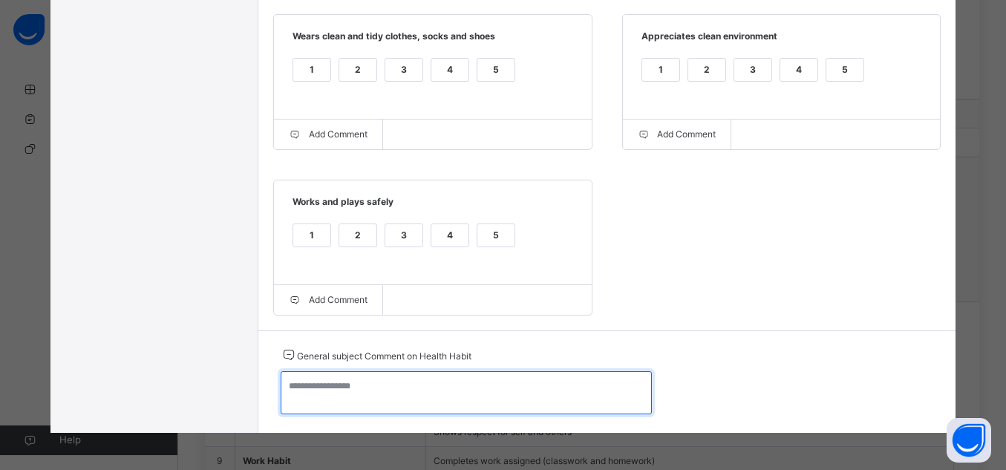
click at [473, 389] on textarea at bounding box center [466, 392] width 371 height 43
paste textarea "**********"
type textarea "**********"
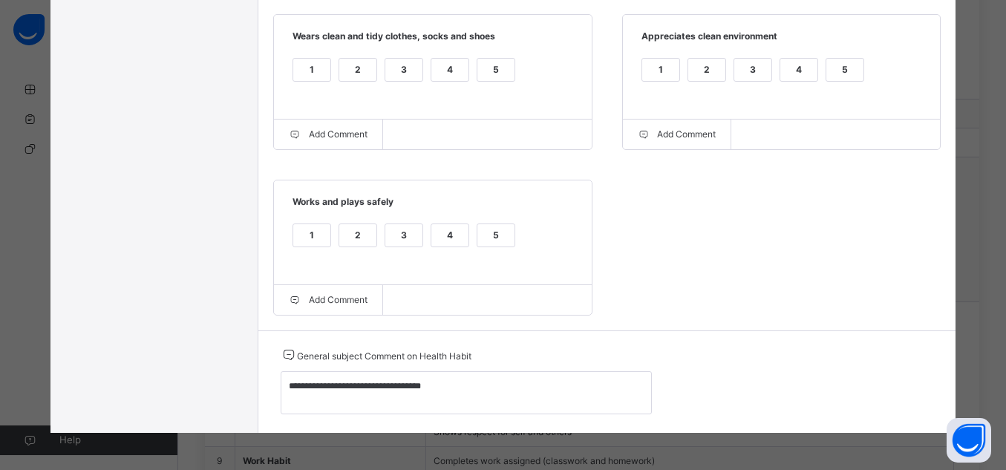
click at [646, 429] on div "**********" at bounding box center [607, 381] width 698 height 102
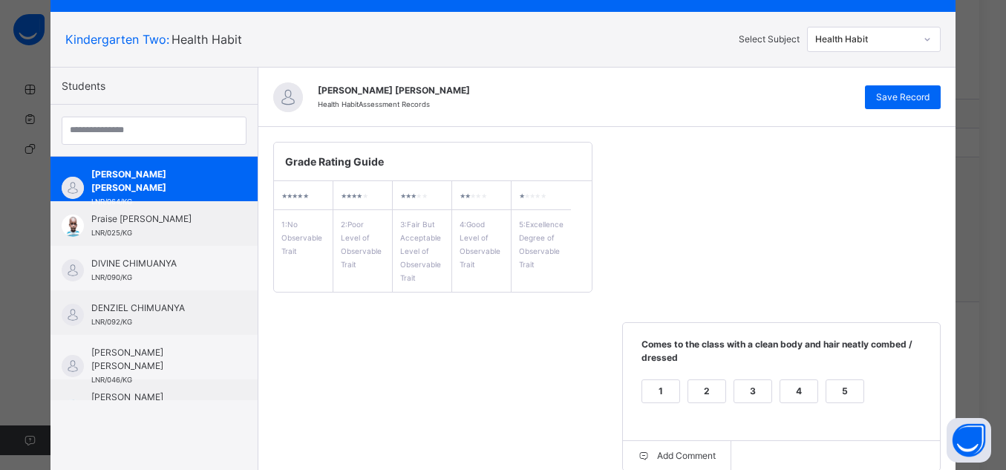
scroll to position [30, 0]
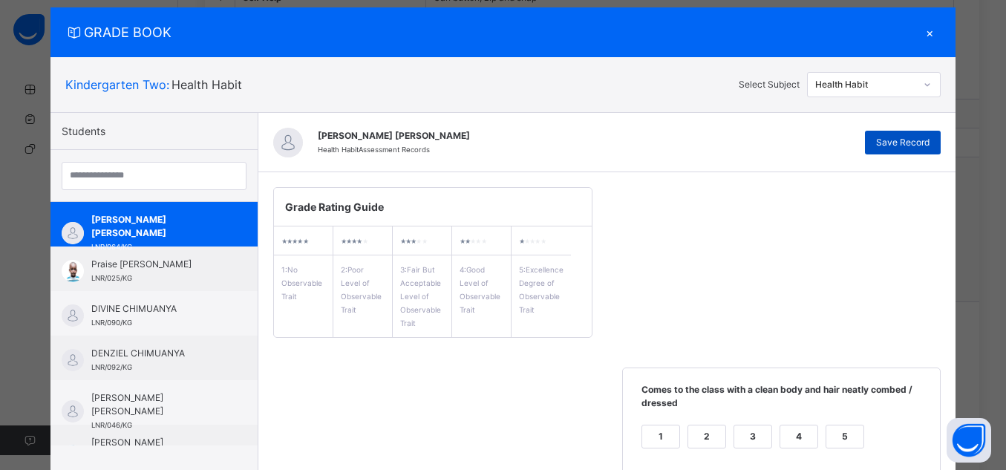
click at [884, 139] on span "Save Record" at bounding box center [902, 142] width 53 height 13
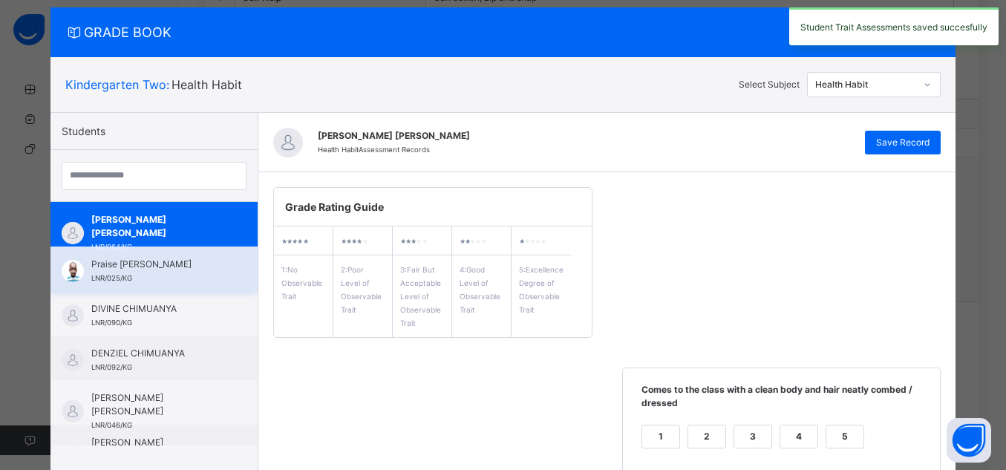
click at [135, 276] on div "Praise [PERSON_NAME] LNR/025/KG" at bounding box center [157, 271] width 133 height 27
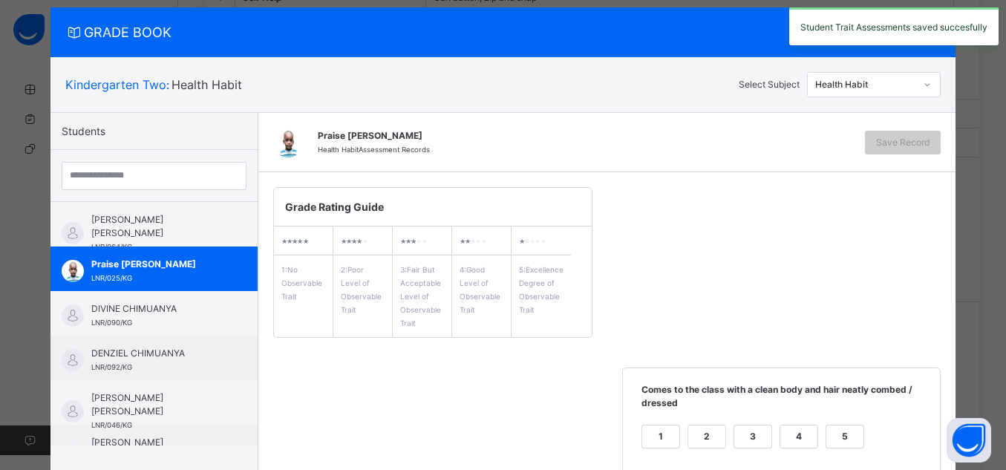
click at [845, 421] on div "1 2 3 4 5" at bounding box center [782, 446] width 288 height 50
click at [846, 427] on div "5" at bounding box center [844, 436] width 37 height 22
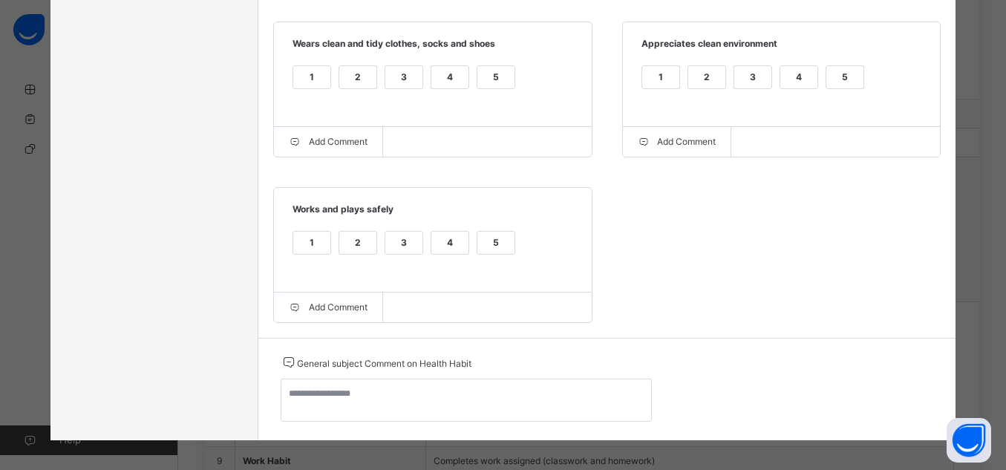
scroll to position [564, 0]
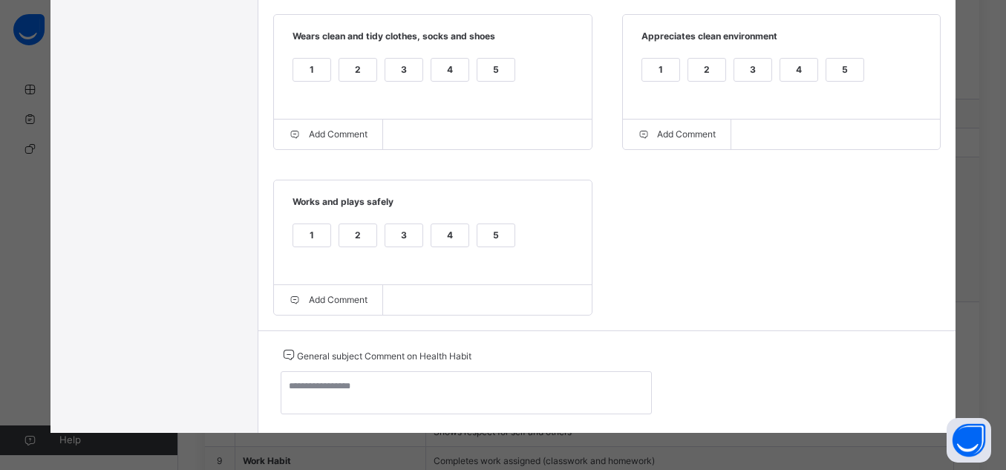
click at [497, 235] on div "5" at bounding box center [495, 235] width 37 height 22
click at [485, 50] on span "Wears clean and tidy clothes, socks and shoes" at bounding box center [433, 42] width 288 height 24
click at [487, 64] on div "5" at bounding box center [495, 70] width 37 height 22
click at [848, 71] on div "5" at bounding box center [844, 70] width 37 height 22
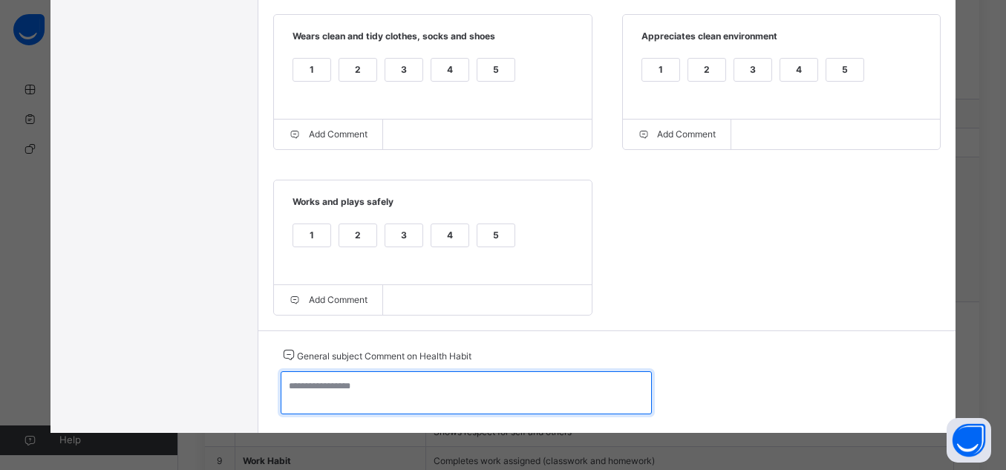
click at [575, 410] on textarea at bounding box center [466, 392] width 371 height 43
paste textarea "**********"
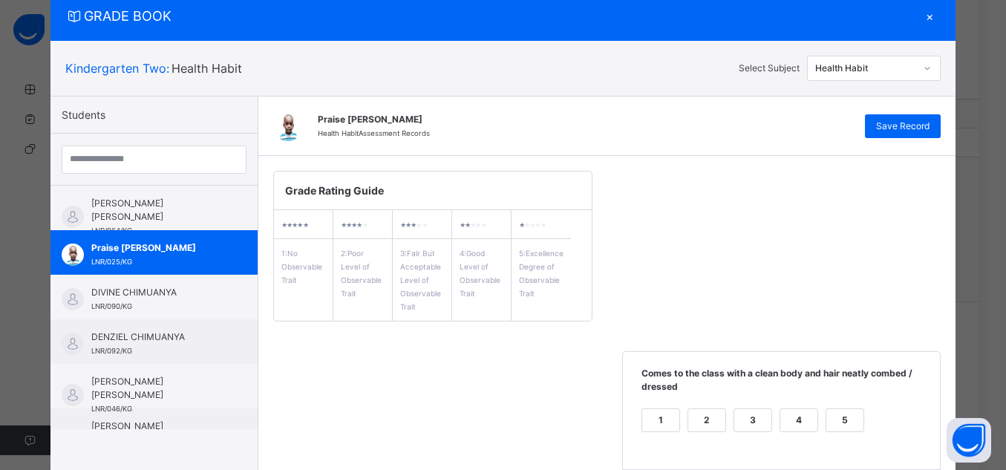
scroll to position [0, 0]
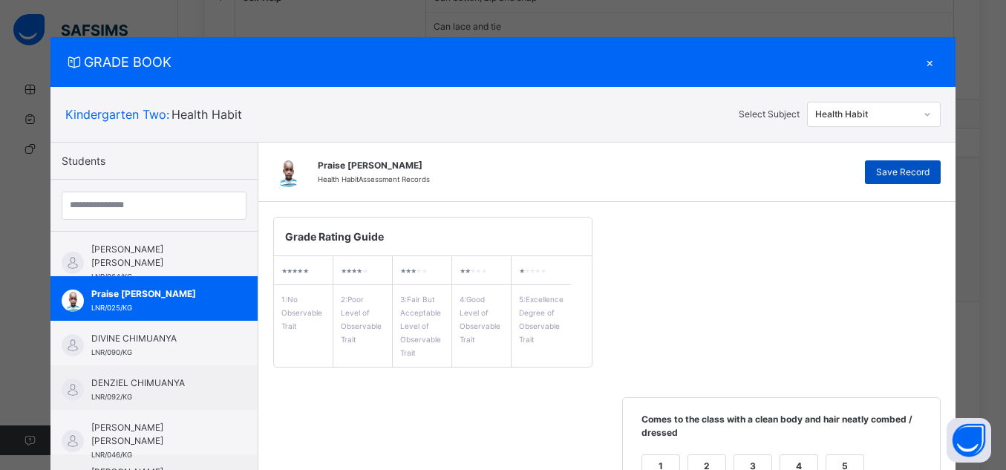
type textarea "**********"
click at [923, 164] on div "Save Record" at bounding box center [903, 172] width 76 height 24
click at [954, 448] on button "Open asap" at bounding box center [968, 440] width 45 height 45
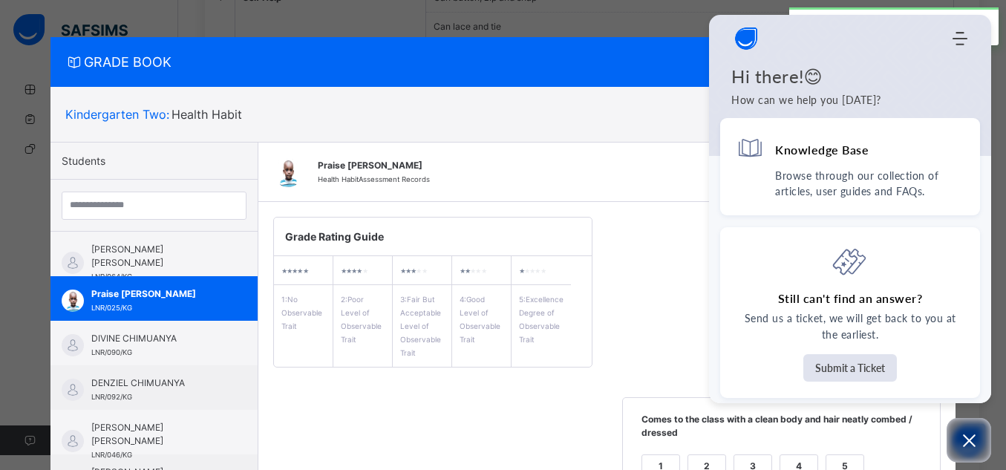
click at [971, 451] on button "Open asap" at bounding box center [968, 440] width 45 height 45
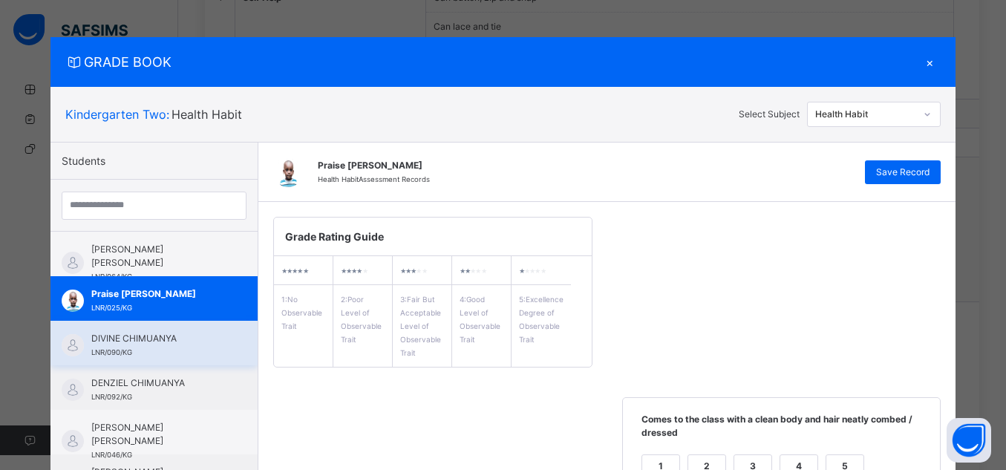
click at [166, 334] on span "DIVINE CHIMUANYA" at bounding box center [157, 338] width 133 height 13
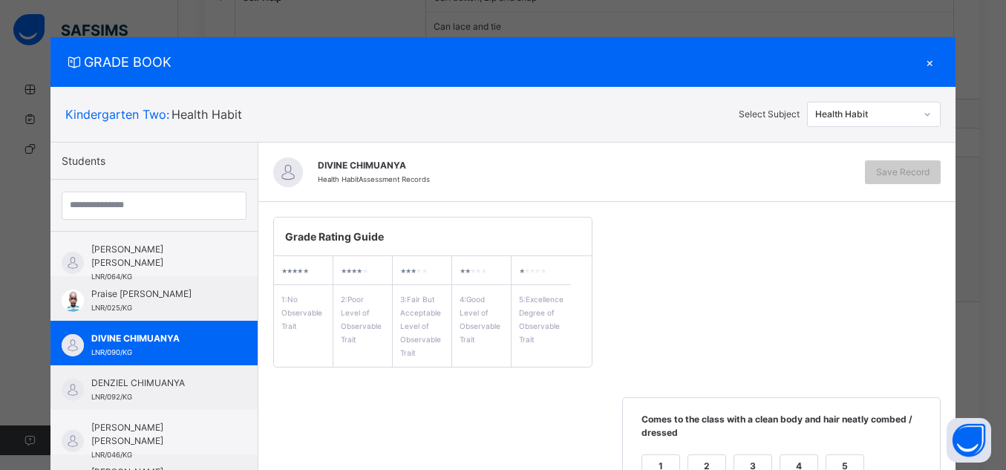
click at [845, 461] on div "5" at bounding box center [844, 466] width 37 height 22
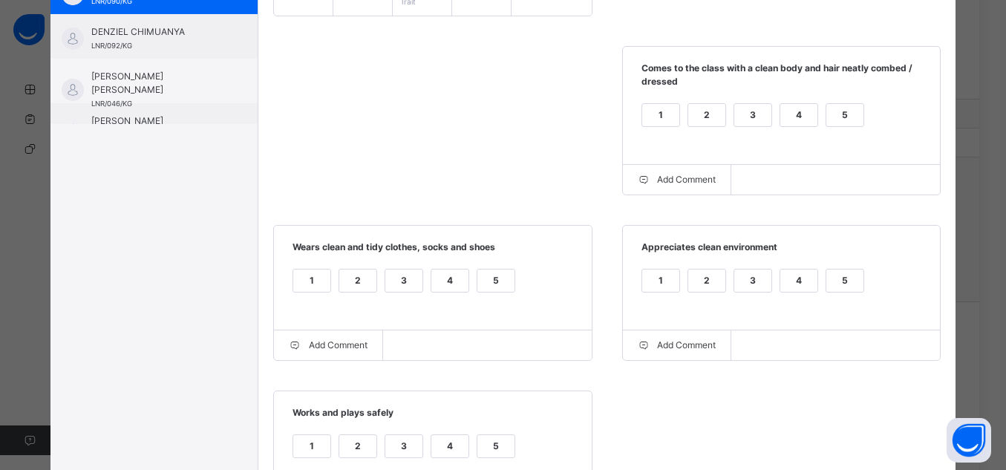
scroll to position [416, 0]
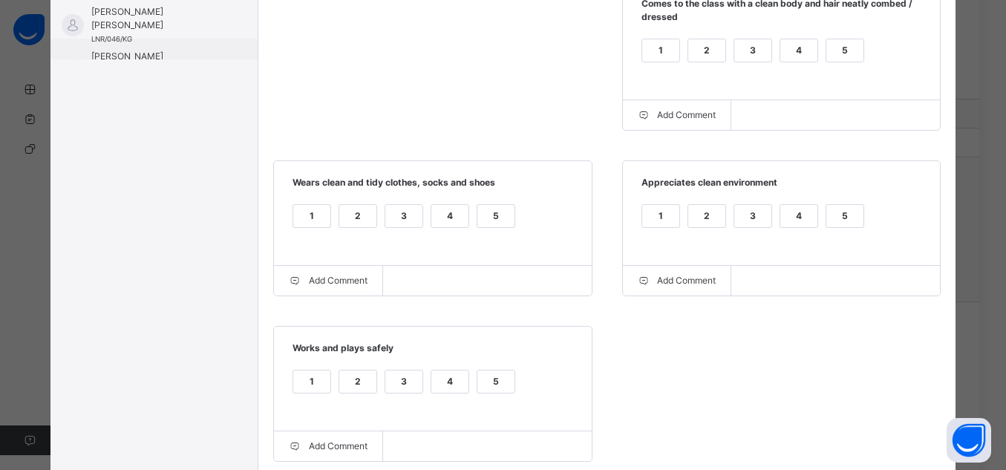
click at [844, 203] on div "1 2 3 4 5" at bounding box center [782, 225] width 288 height 50
click at [844, 206] on div "5" at bounding box center [844, 216] width 37 height 22
click at [479, 217] on div "5" at bounding box center [495, 216] width 37 height 22
click at [493, 381] on div "5" at bounding box center [495, 381] width 37 height 22
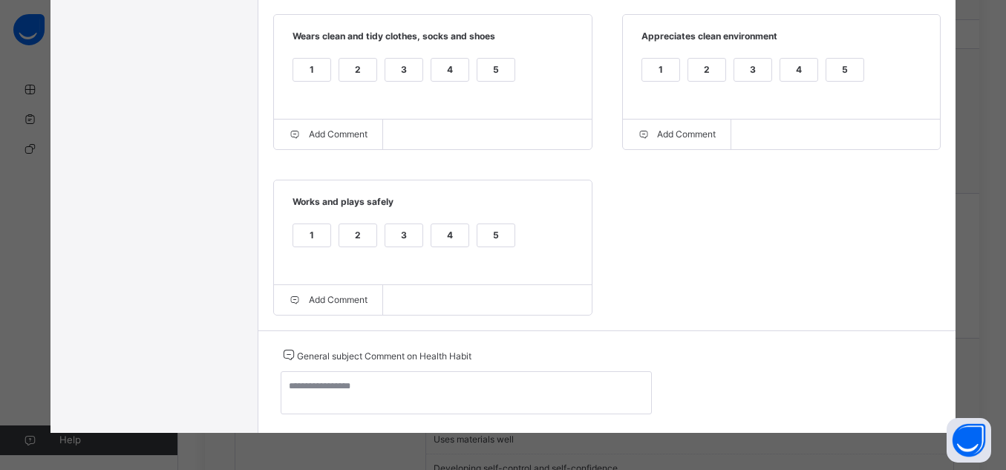
scroll to position [1009, 0]
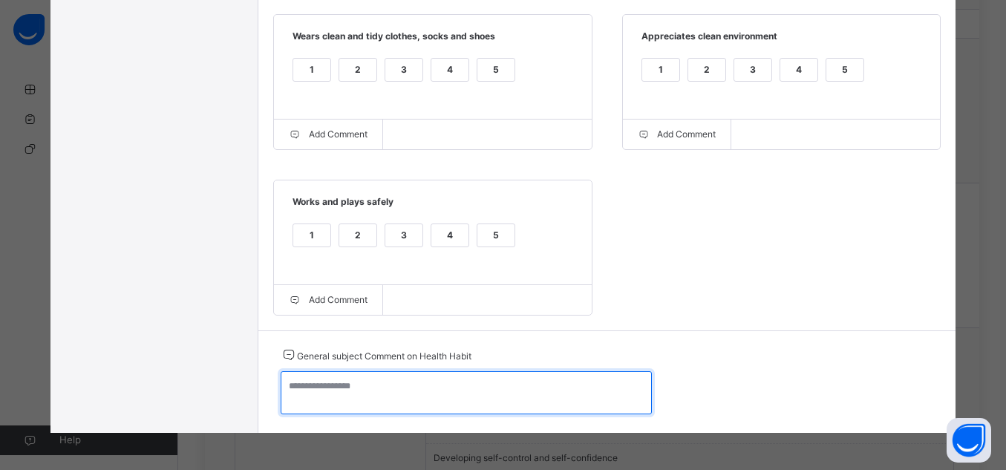
click at [493, 381] on textarea at bounding box center [466, 392] width 371 height 43
paste textarea "**********"
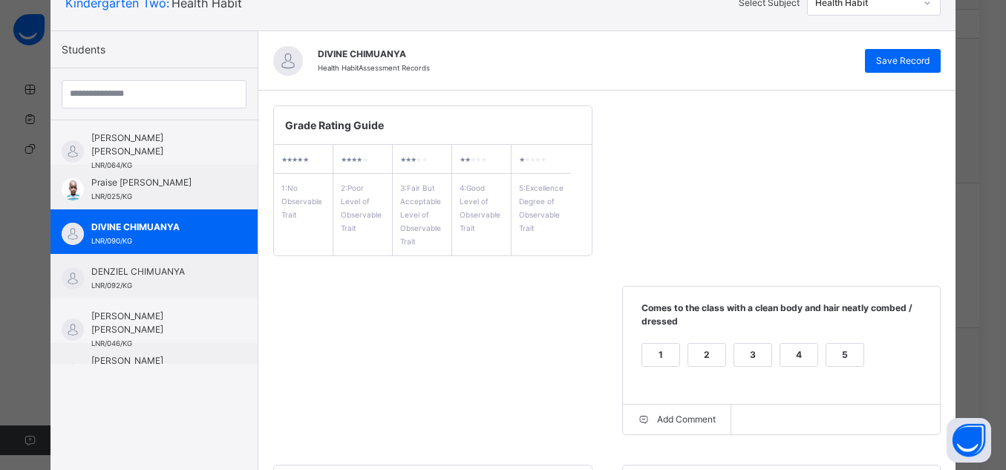
scroll to position [73, 0]
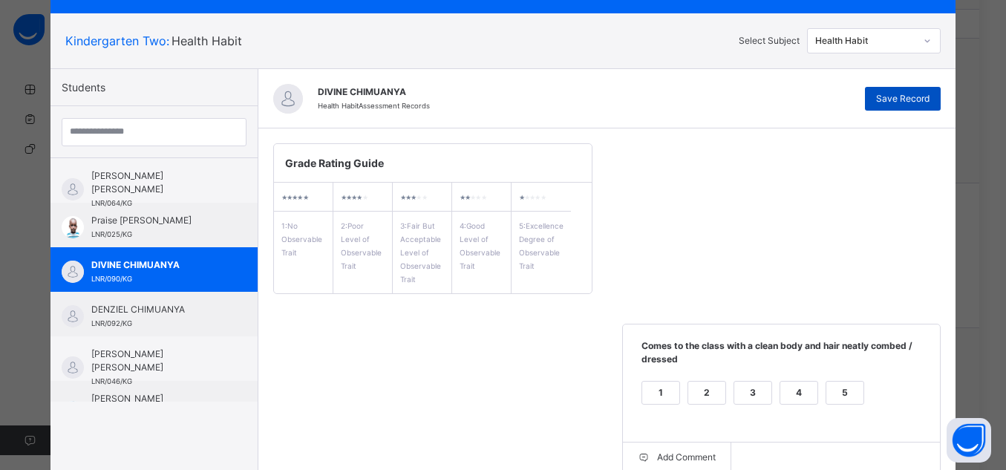
type textarea "**********"
click at [905, 110] on div "Save Record" at bounding box center [903, 99] width 76 height 24
click at [876, 47] on div "Health Habit" at bounding box center [865, 40] width 101 height 13
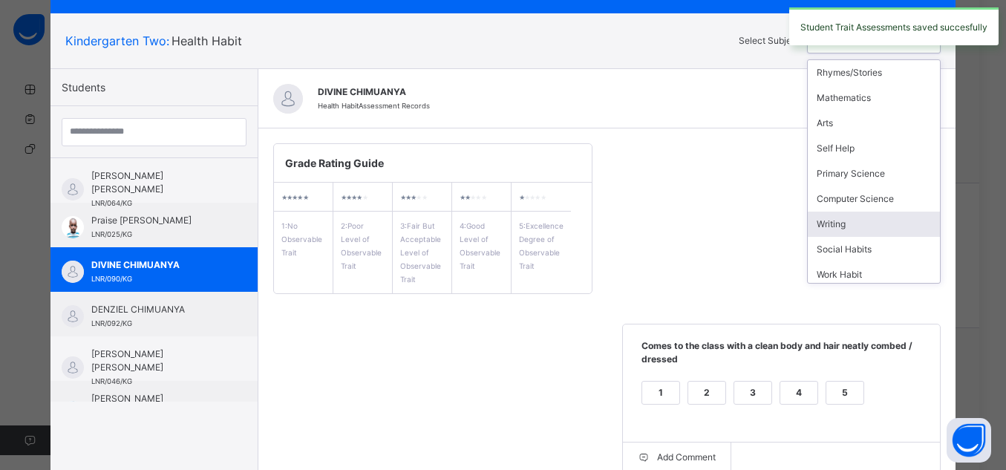
click at [770, 187] on div "Grade Rating Guide ★ ★ ★ ★ ★ 1 : No Observable Trait ★ ★ ★ ★ ★ 2 : Poor Level o…" at bounding box center [607, 473] width 698 height 690
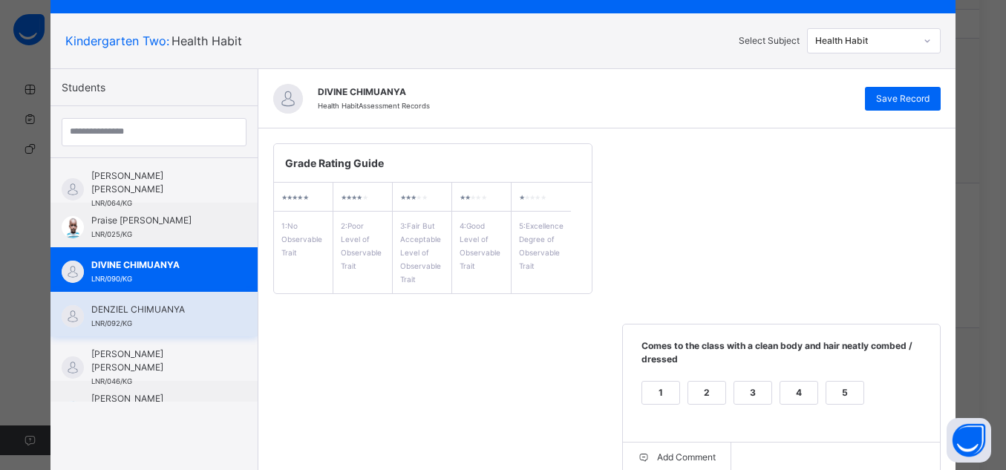
click at [122, 312] on span "DENZIEL CHIMUANYA" at bounding box center [157, 309] width 133 height 13
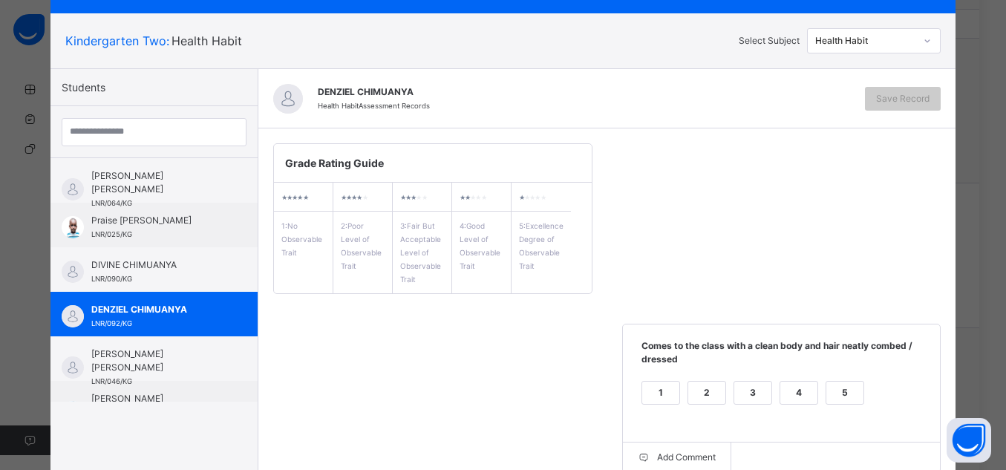
click at [854, 387] on div "5" at bounding box center [844, 392] width 37 height 22
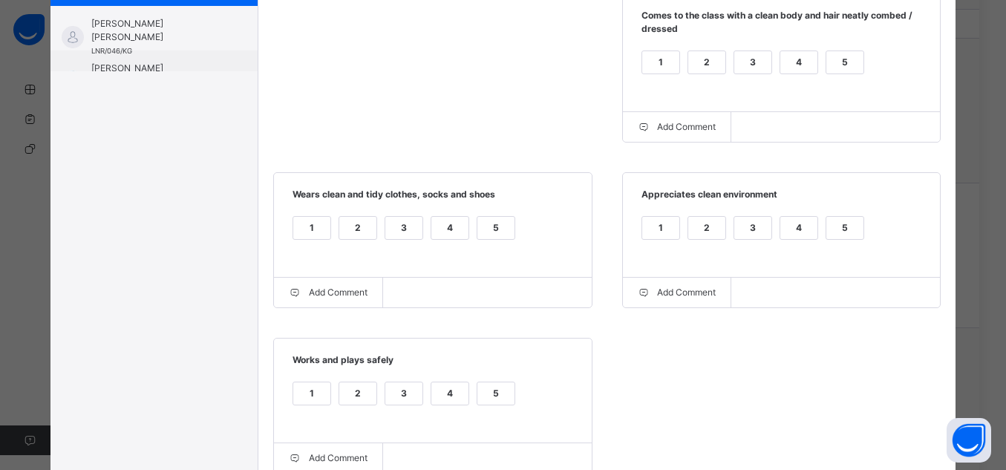
scroll to position [489, 0]
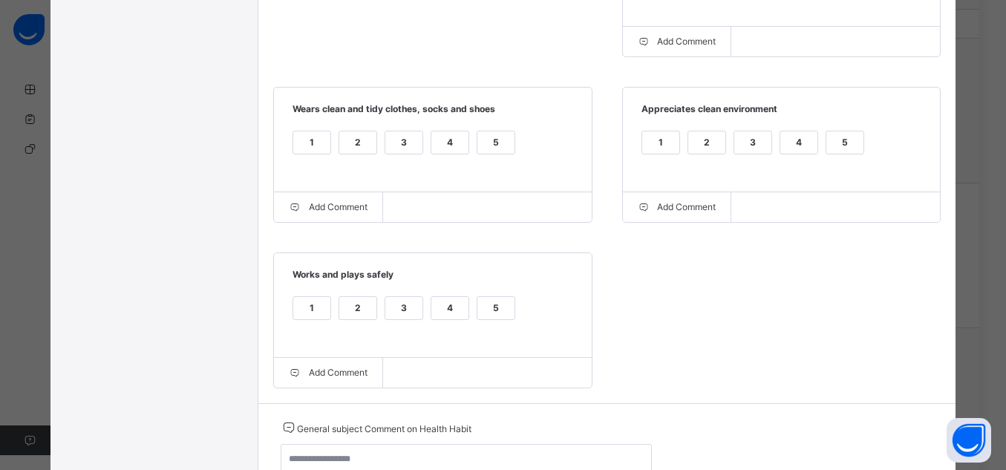
click at [842, 147] on div "5" at bounding box center [844, 142] width 37 height 22
click at [492, 147] on div "5" at bounding box center [495, 142] width 37 height 22
click at [490, 312] on div "5" at bounding box center [495, 308] width 37 height 22
click at [506, 459] on textarea at bounding box center [466, 465] width 371 height 43
paste textarea "**********"
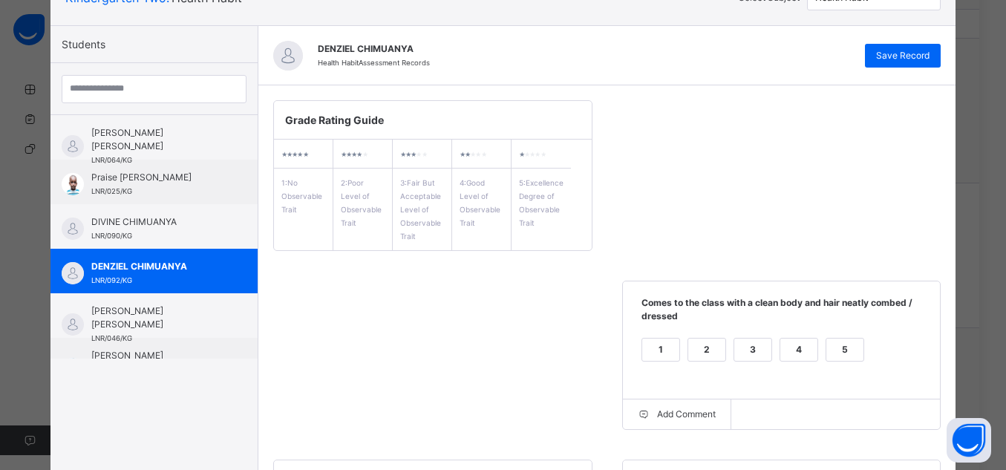
scroll to position [115, 0]
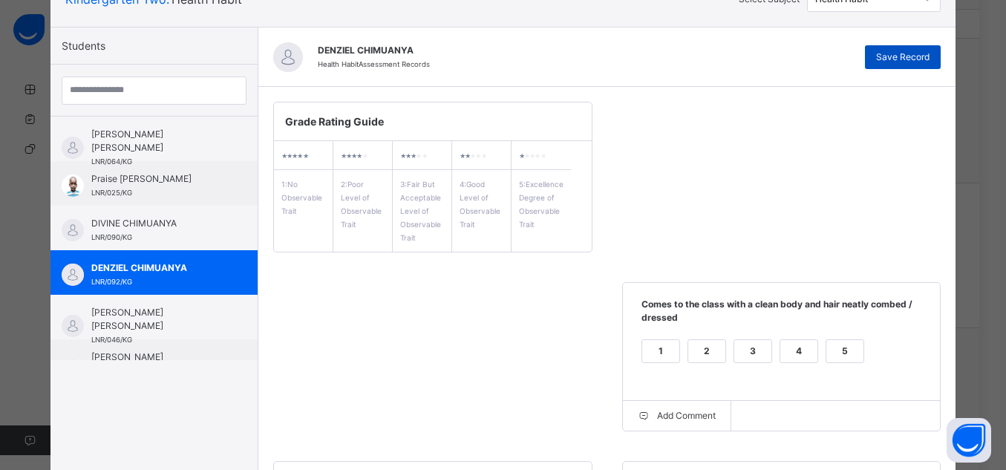
type textarea "**********"
click at [894, 52] on span "Save Record" at bounding box center [902, 56] width 53 height 13
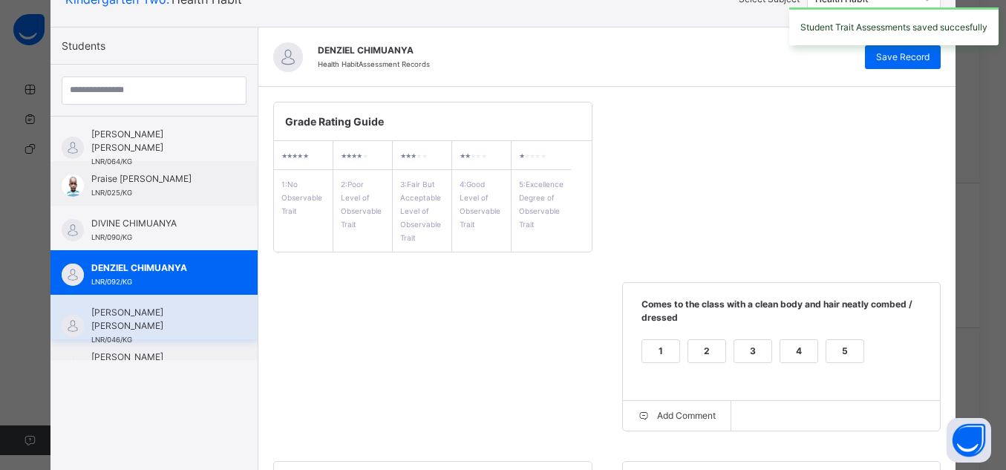
click at [149, 306] on span "[PERSON_NAME] [PERSON_NAME]" at bounding box center [157, 319] width 133 height 27
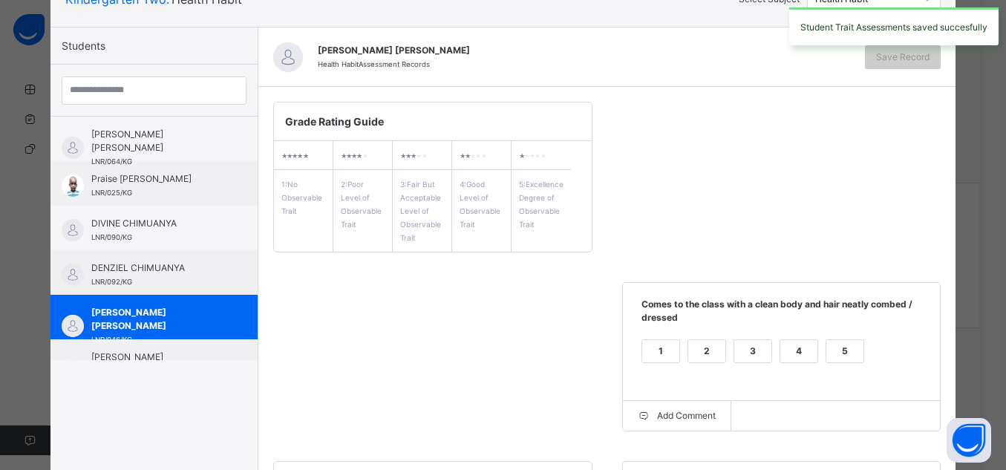
click at [825, 362] on label "5" at bounding box center [844, 351] width 39 height 24
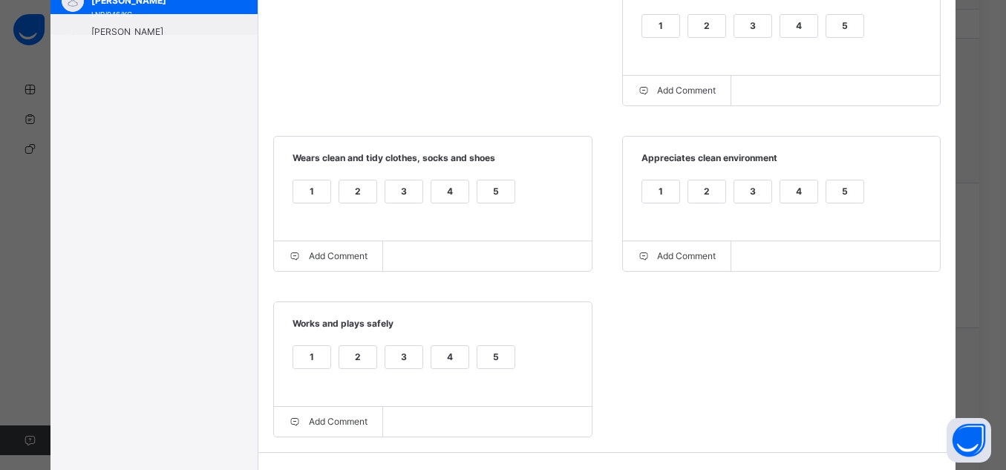
scroll to position [442, 0]
click at [848, 202] on label "5" at bounding box center [844, 190] width 39 height 24
click at [477, 195] on div "5" at bounding box center [495, 190] width 37 height 22
click at [484, 367] on div "5" at bounding box center [495, 355] width 37 height 22
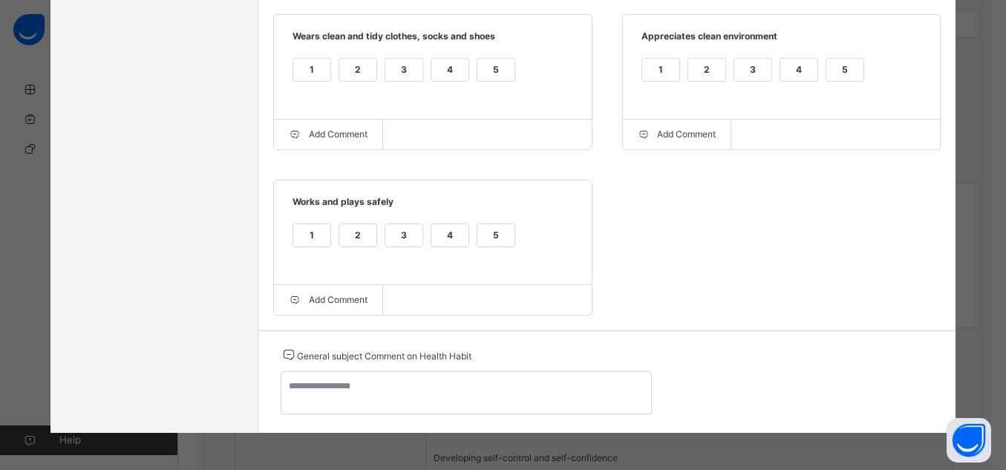
scroll to position [569, 0]
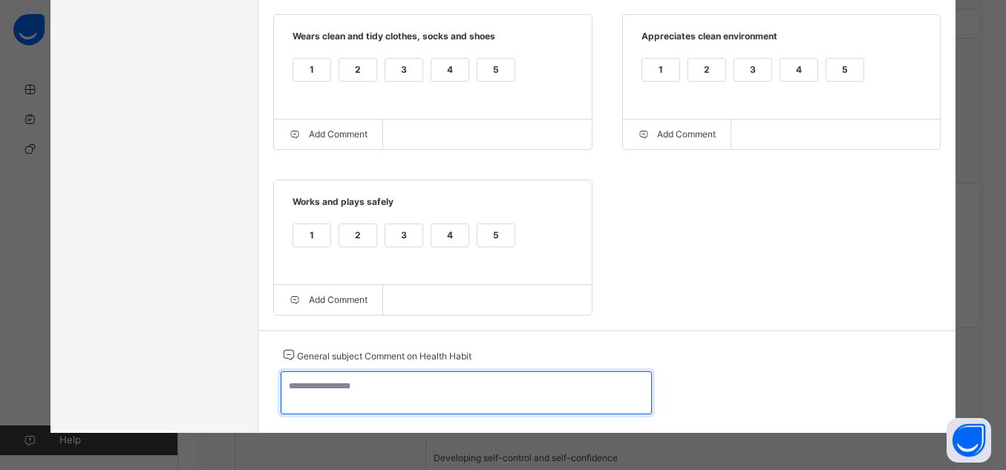
click at [504, 399] on textarea at bounding box center [466, 392] width 371 height 43
paste textarea "**********"
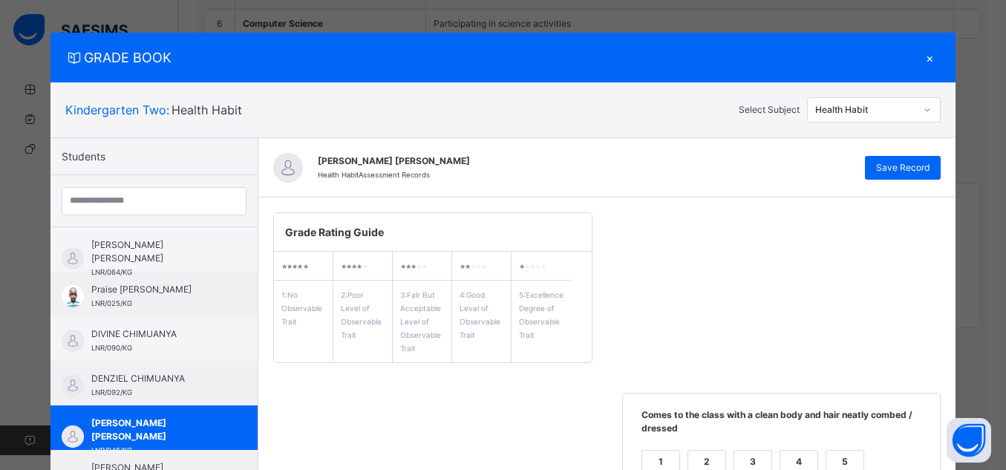
scroll to position [0, 0]
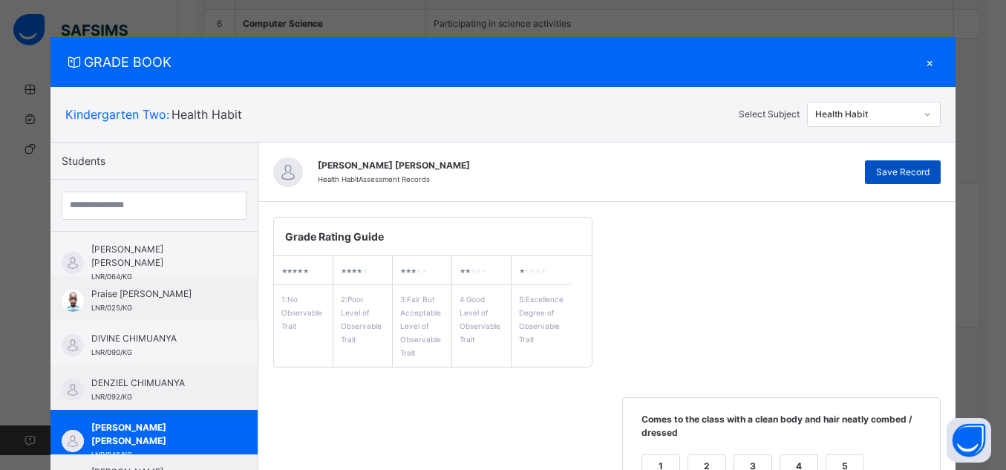
type textarea "**********"
click at [921, 178] on span "Save Record" at bounding box center [902, 172] width 53 height 13
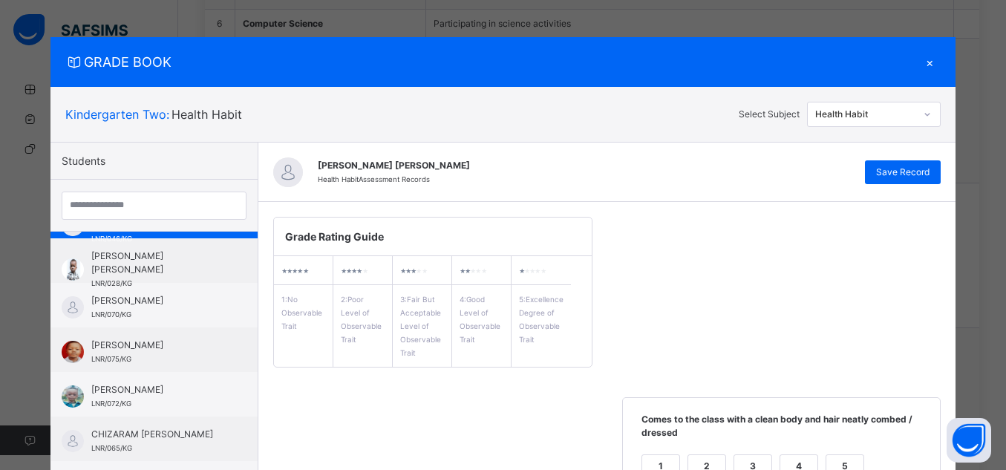
scroll to position [223, 0]
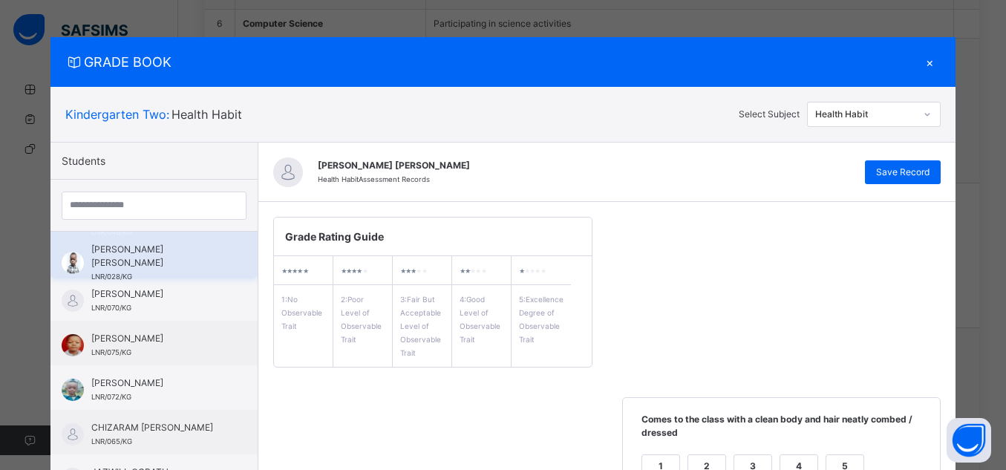
click at [174, 257] on span "[PERSON_NAME] [PERSON_NAME]" at bounding box center [157, 256] width 133 height 27
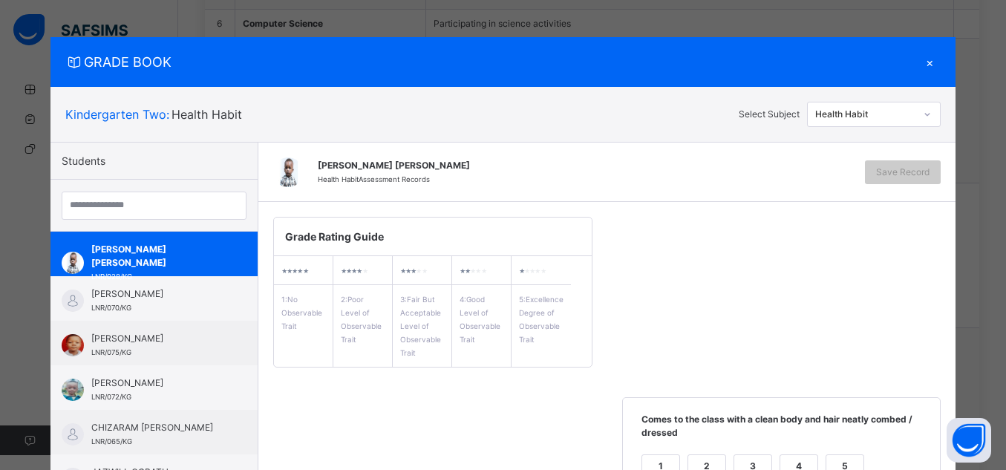
click at [843, 459] on div "5" at bounding box center [844, 466] width 37 height 22
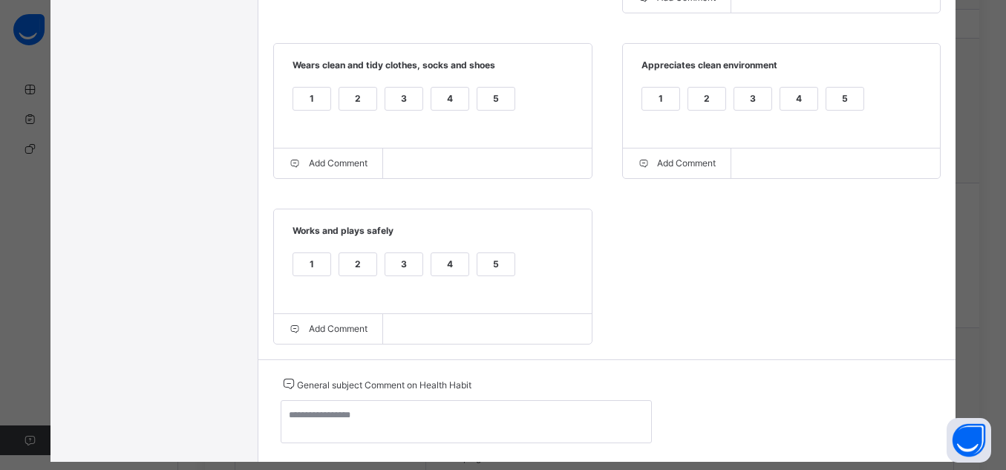
scroll to position [534, 0]
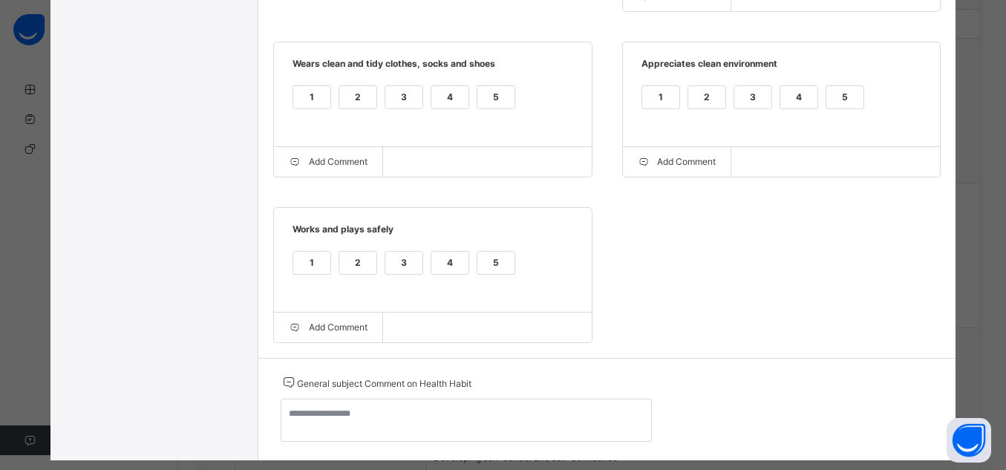
click at [842, 79] on span "Appreciates clean environment" at bounding box center [782, 69] width 288 height 24
click at [839, 94] on div "5" at bounding box center [844, 97] width 37 height 22
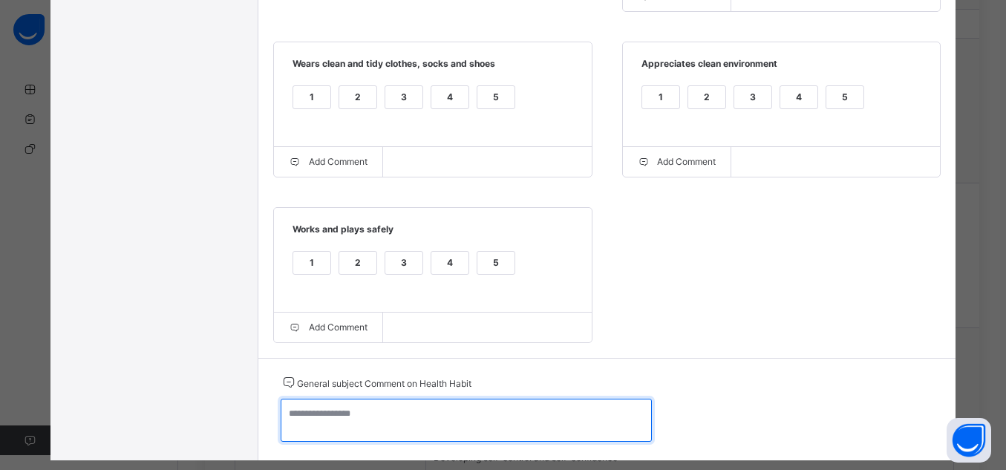
click at [472, 428] on textarea at bounding box center [466, 420] width 371 height 43
paste textarea "**********"
type textarea "**********"
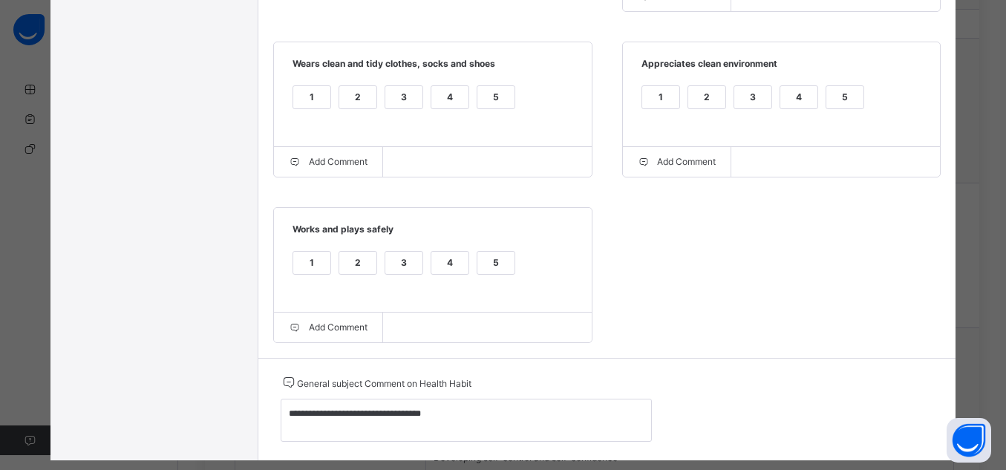
click at [484, 263] on div "5" at bounding box center [495, 263] width 37 height 22
click at [485, 104] on div "5" at bounding box center [495, 97] width 37 height 22
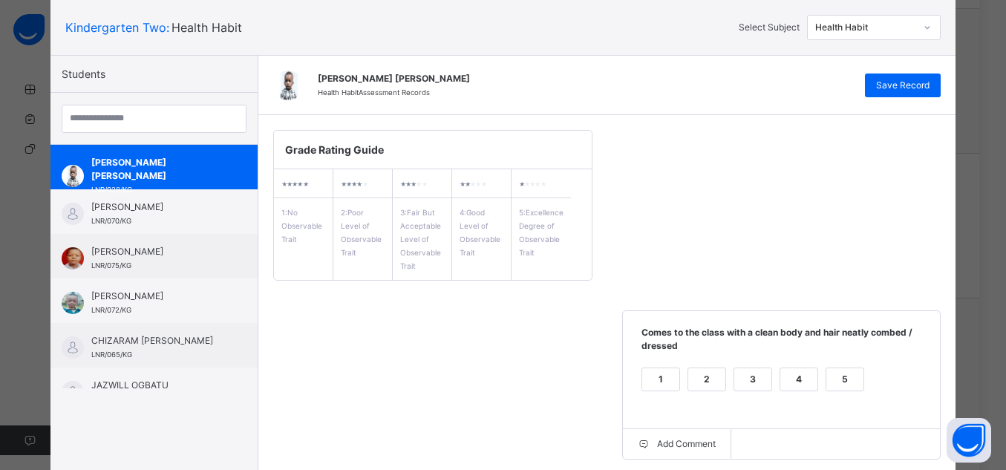
scroll to position [30, 0]
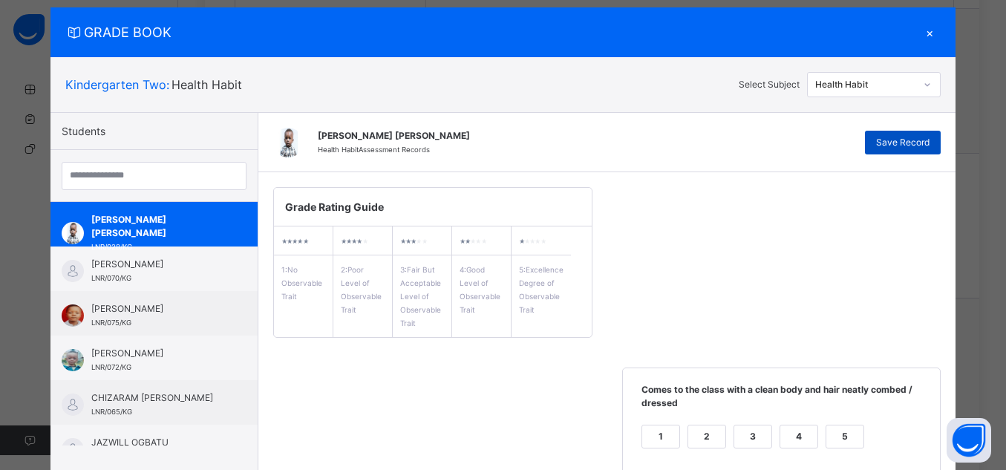
click at [928, 134] on div "Save Record" at bounding box center [903, 143] width 76 height 24
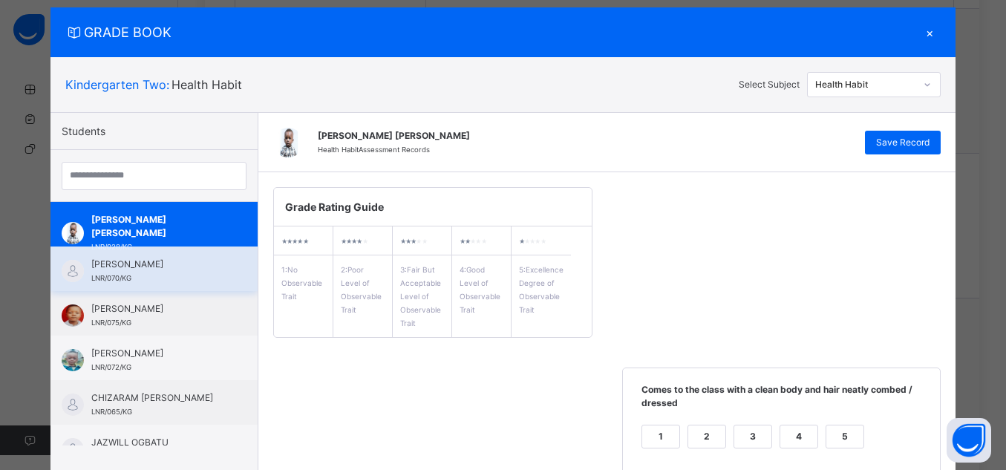
click at [180, 271] on span "[PERSON_NAME]" at bounding box center [157, 264] width 133 height 13
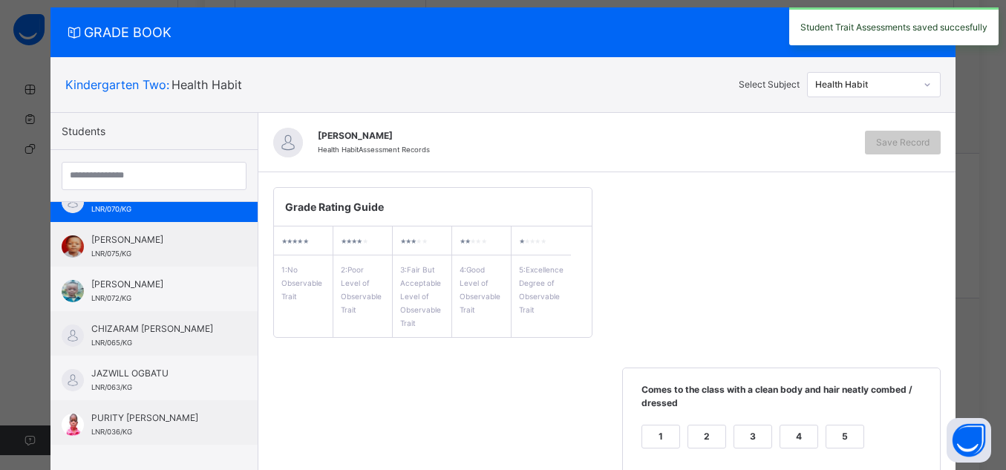
scroll to position [284, 0]
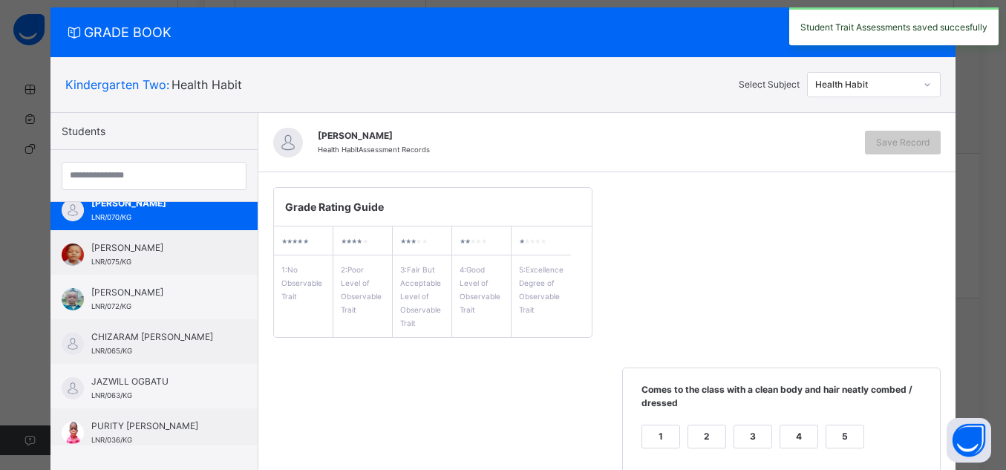
click at [850, 442] on div "5" at bounding box center [844, 436] width 37 height 22
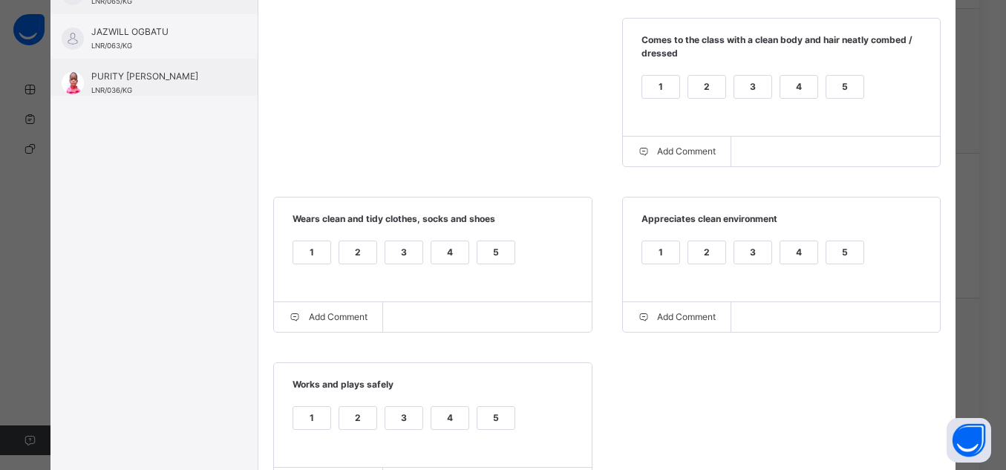
scroll to position [416, 0]
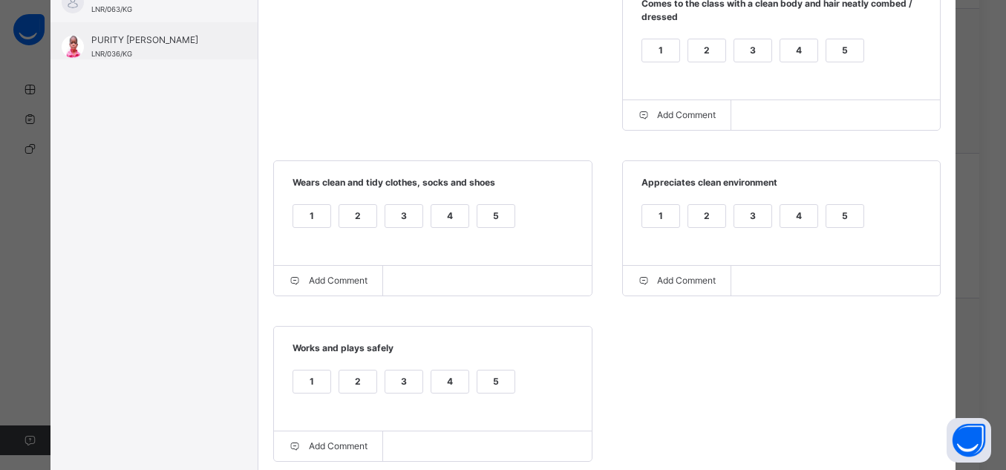
click at [843, 231] on div "5" at bounding box center [844, 225] width 39 height 42
click at [839, 227] on div "5" at bounding box center [844, 216] width 37 height 22
click at [497, 214] on div "5" at bounding box center [495, 216] width 37 height 22
click at [496, 379] on div "5" at bounding box center [495, 381] width 37 height 22
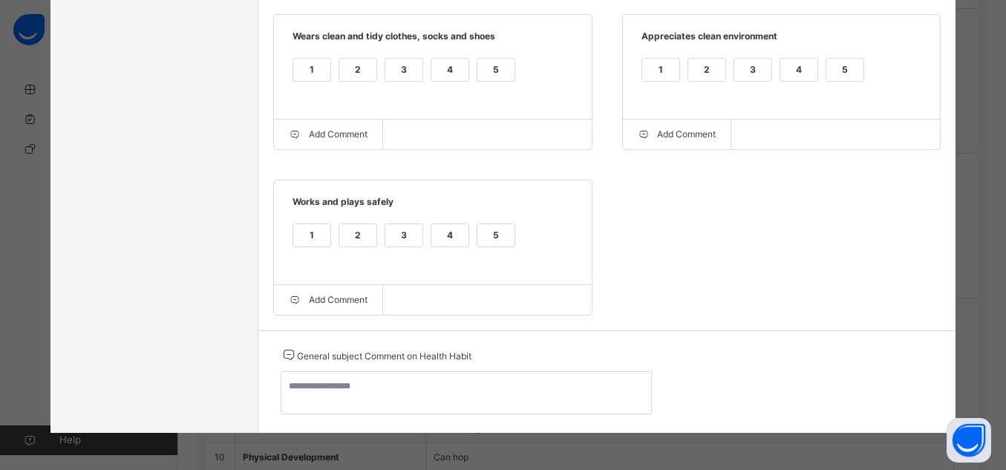
scroll to position [569, 0]
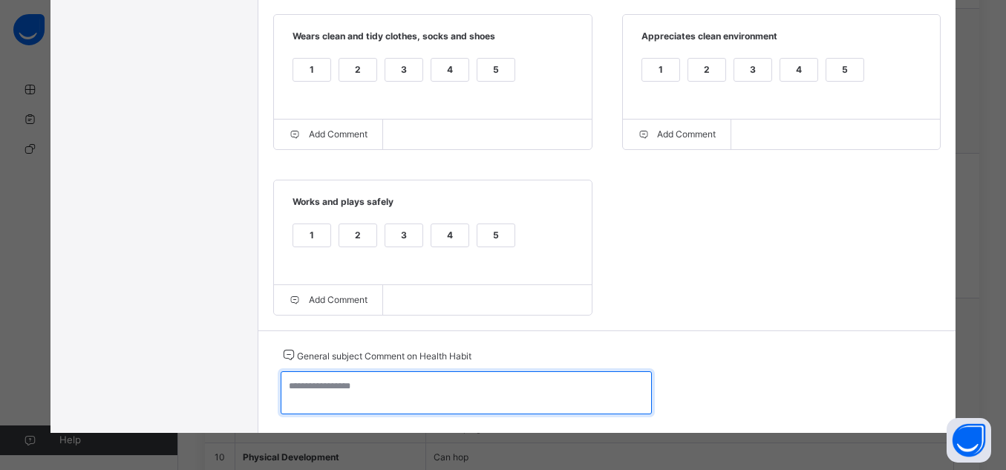
click at [497, 380] on textarea at bounding box center [466, 392] width 371 height 43
paste textarea "**********"
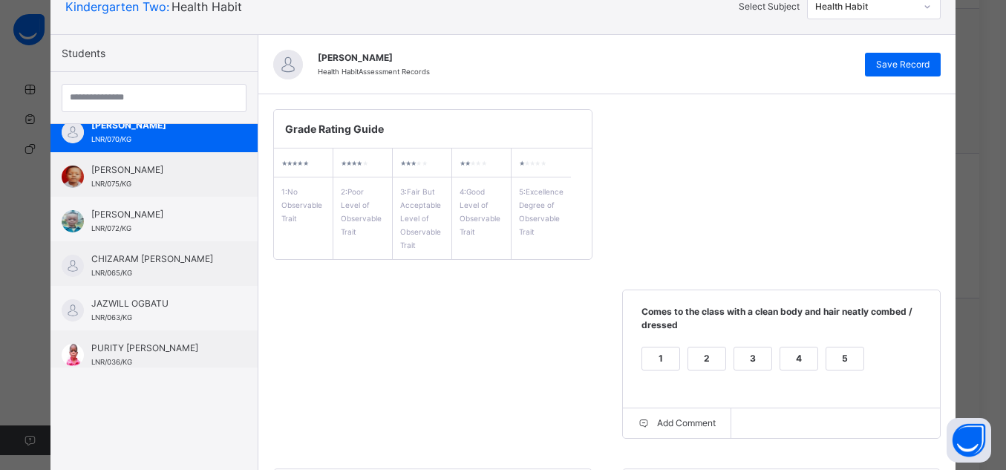
scroll to position [88, 0]
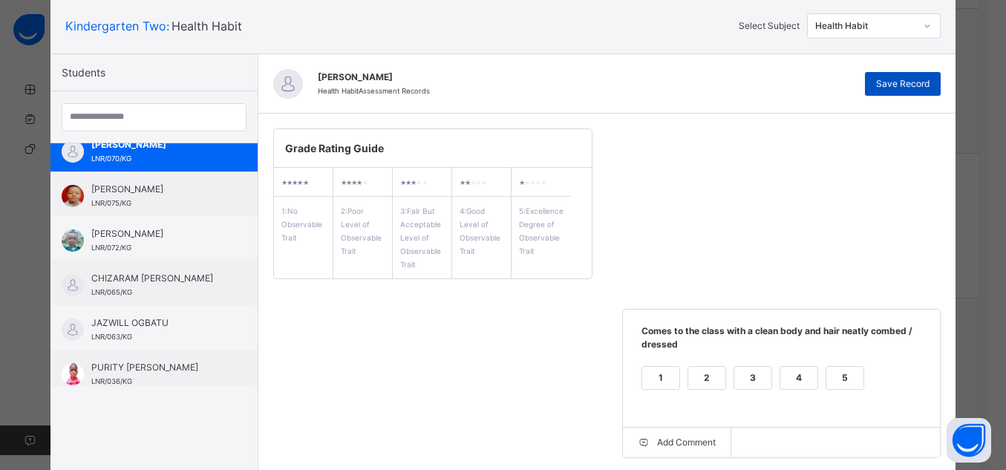
type textarea "**********"
click at [906, 77] on span "Save Record" at bounding box center [902, 83] width 53 height 13
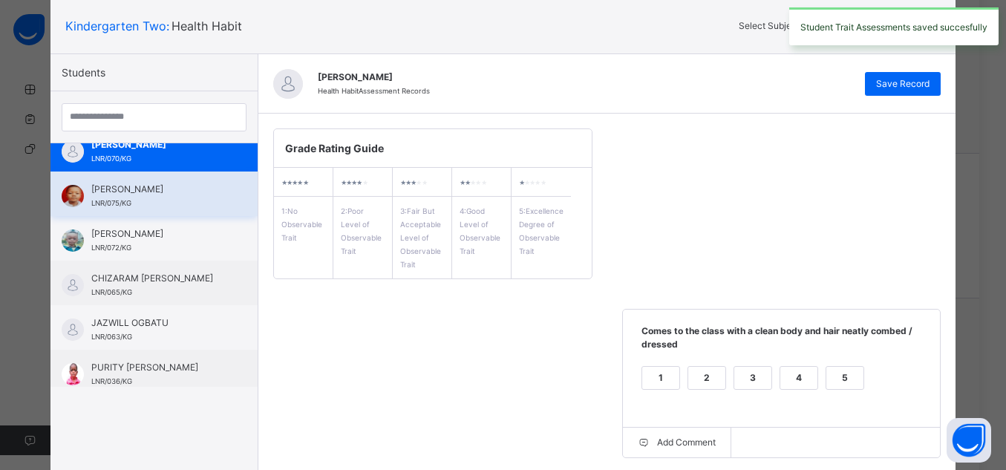
click at [154, 196] on span "[PERSON_NAME]" at bounding box center [157, 189] width 133 height 13
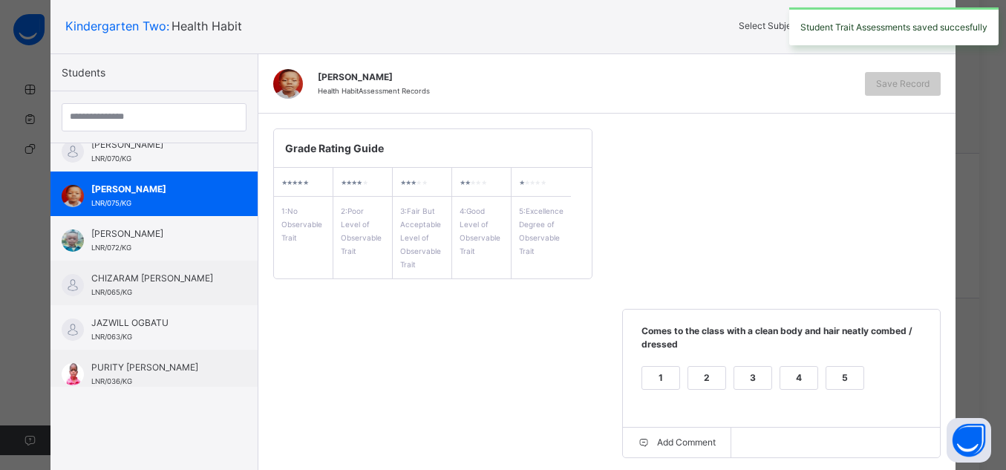
click at [847, 384] on div "5" at bounding box center [844, 378] width 37 height 22
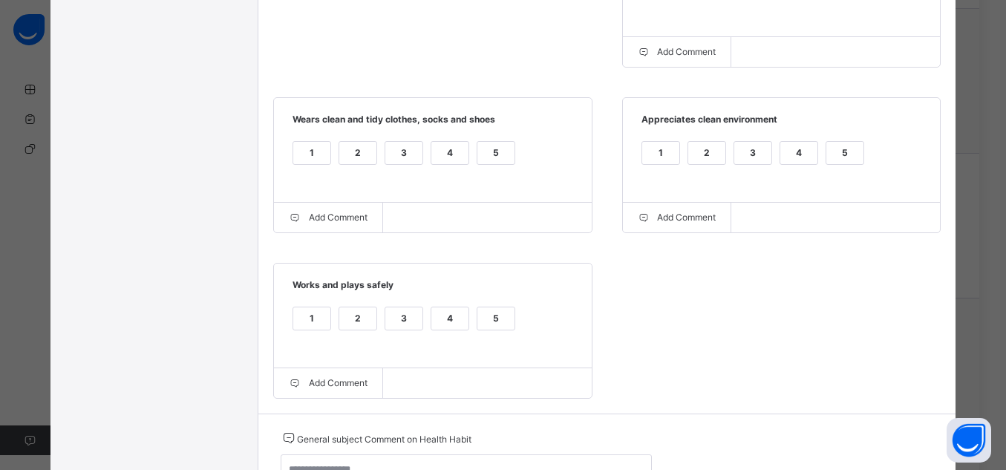
scroll to position [504, 0]
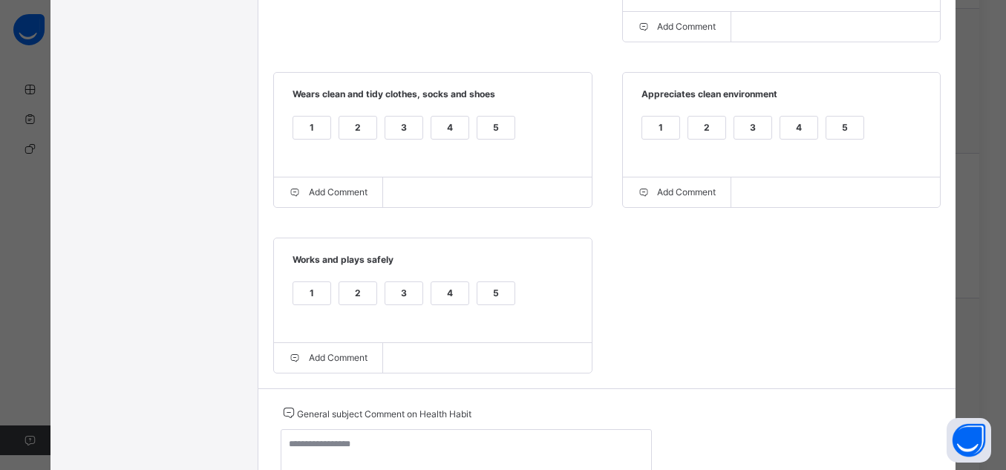
click at [851, 138] on div "5" at bounding box center [844, 128] width 37 height 22
click at [499, 118] on div "5" at bounding box center [495, 128] width 37 height 22
click at [487, 299] on div "5" at bounding box center [495, 293] width 37 height 22
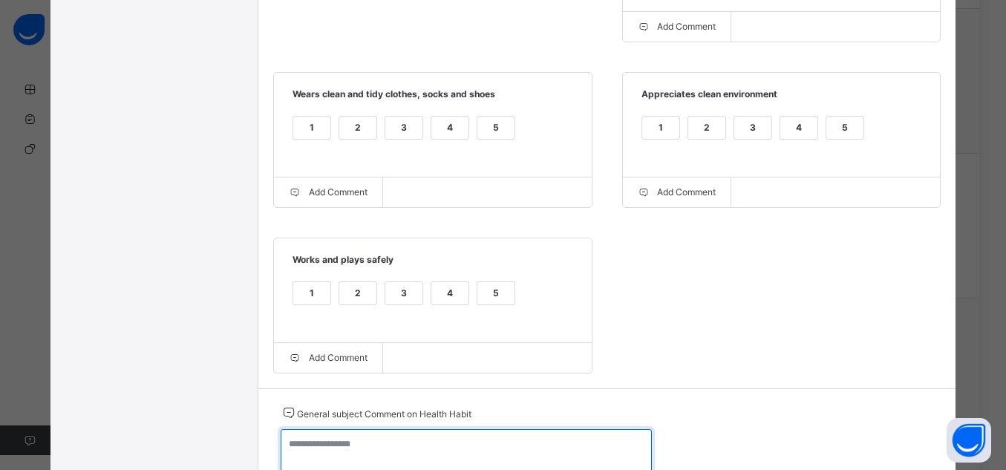
click at [494, 450] on textarea at bounding box center [466, 450] width 371 height 43
paste textarea "**********"
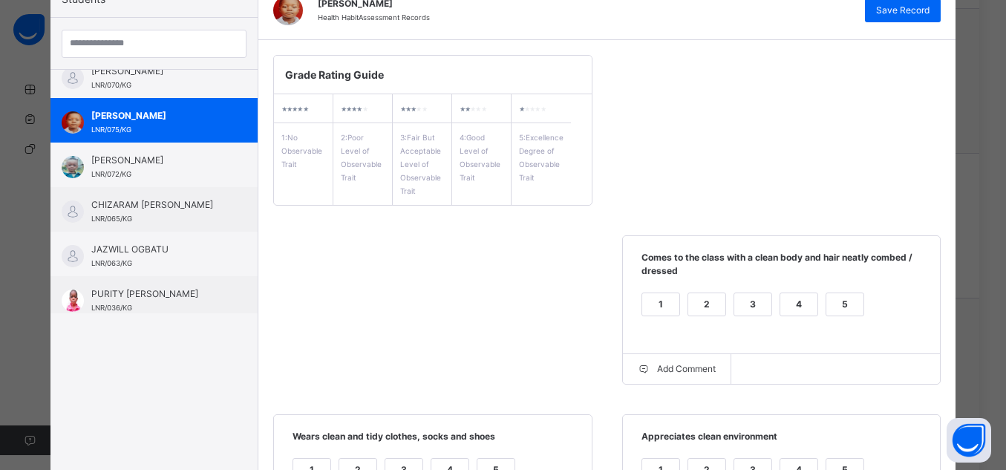
scroll to position [0, 0]
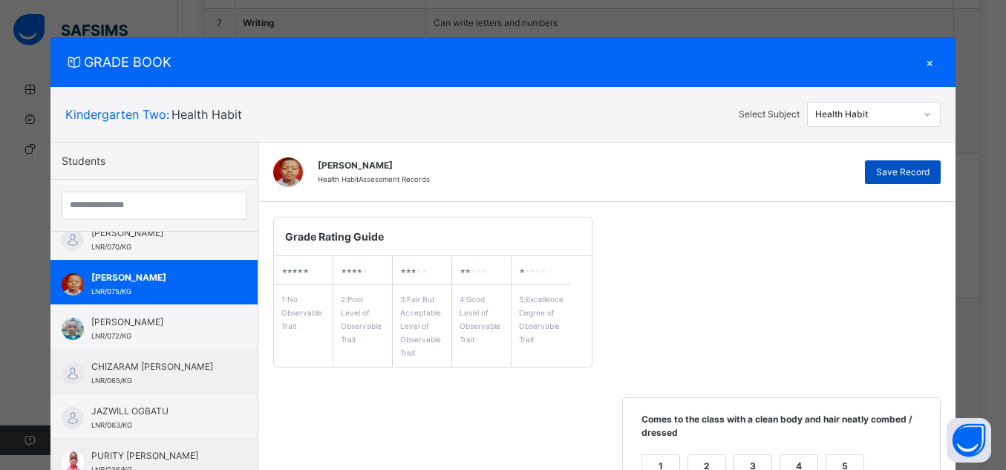
type textarea "**********"
click at [920, 183] on div "Save Record" at bounding box center [903, 172] width 76 height 24
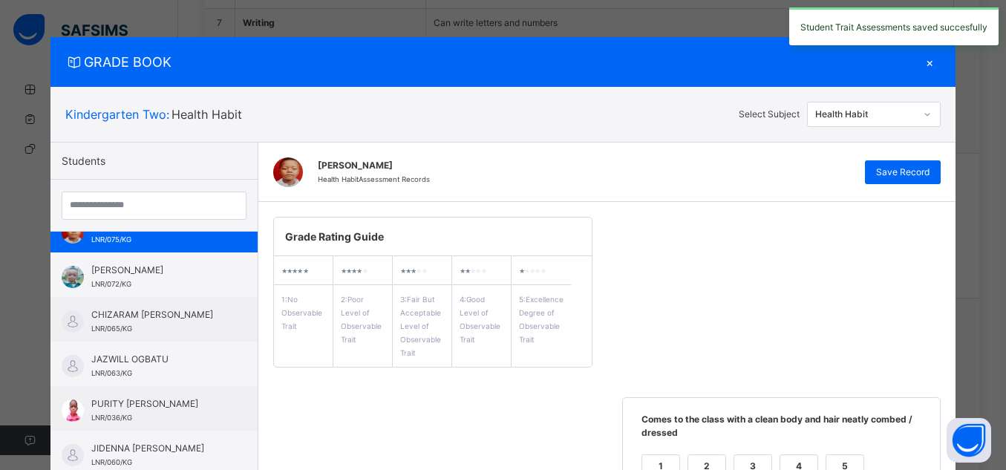
scroll to position [339, 0]
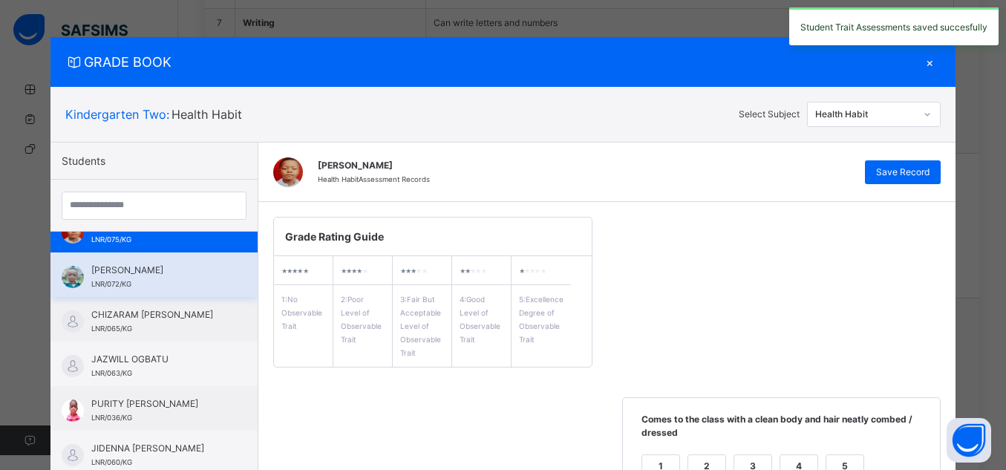
click at [144, 267] on span "[PERSON_NAME]" at bounding box center [157, 269] width 133 height 13
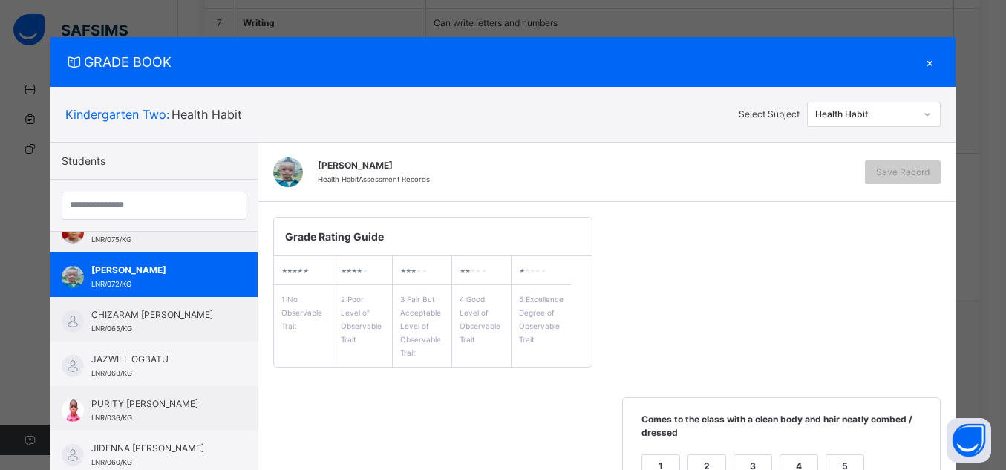
click at [838, 461] on div "5" at bounding box center [844, 466] width 37 height 22
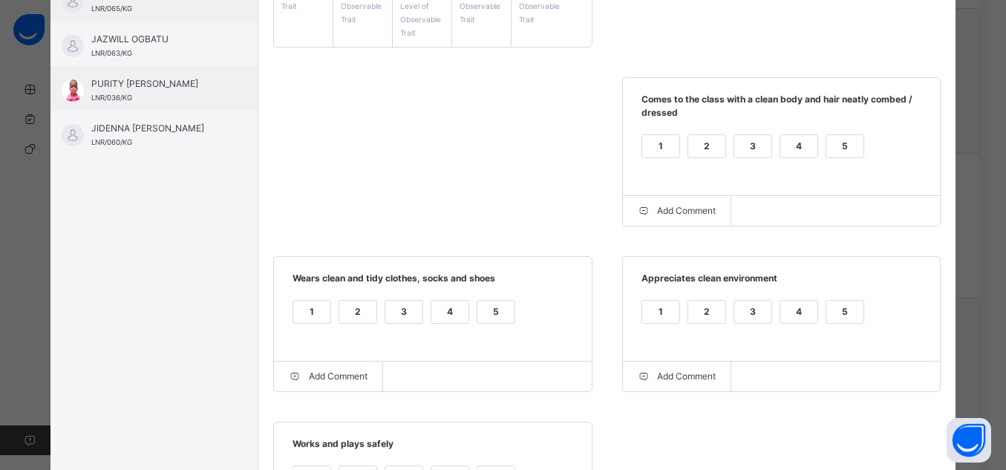
scroll to position [327, 0]
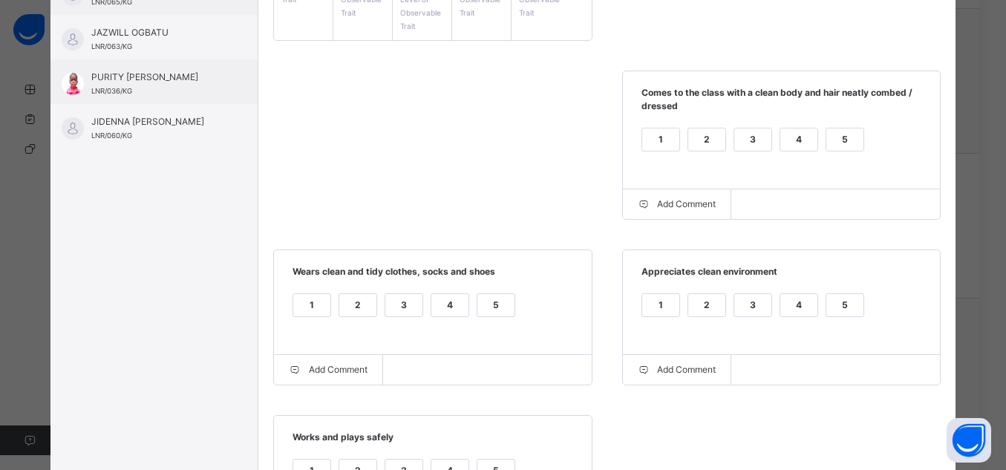
click at [812, 300] on div "4" at bounding box center [798, 305] width 37 height 22
click at [488, 313] on div "5" at bounding box center [495, 305] width 37 height 22
click at [856, 308] on div "5" at bounding box center [844, 305] width 37 height 22
click at [623, 409] on div "Grade Rating Guide ★ ★ ★ ★ ★ 1 : No Observable Trait ★ ★ ★ ★ ★ 2 : Poor Level o…" at bounding box center [607, 220] width 698 height 690
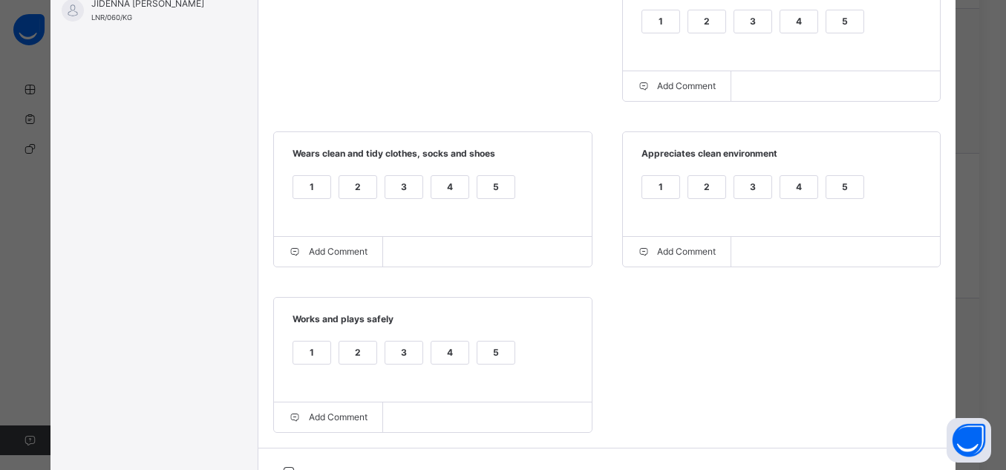
scroll to position [445, 0]
click at [490, 361] on div "5" at bounding box center [495, 352] width 37 height 22
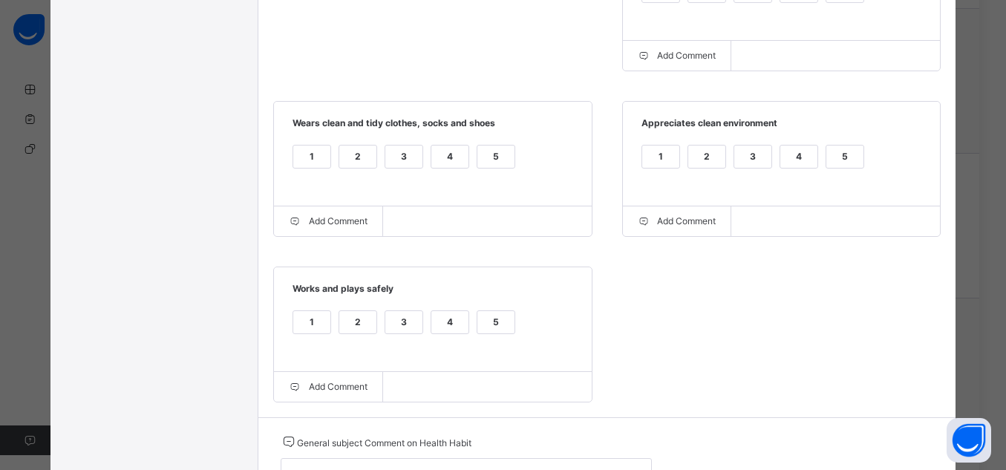
scroll to position [505, 0]
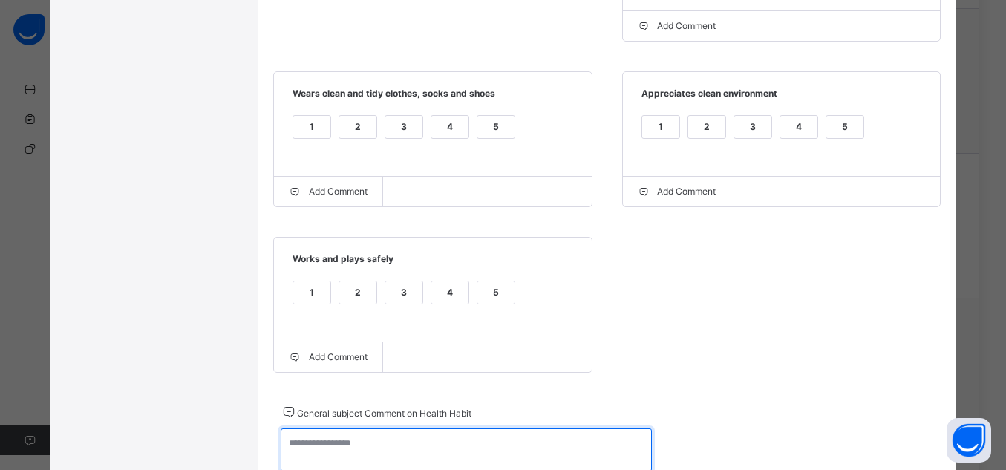
click at [518, 436] on textarea at bounding box center [466, 449] width 371 height 43
paste textarea "**********"
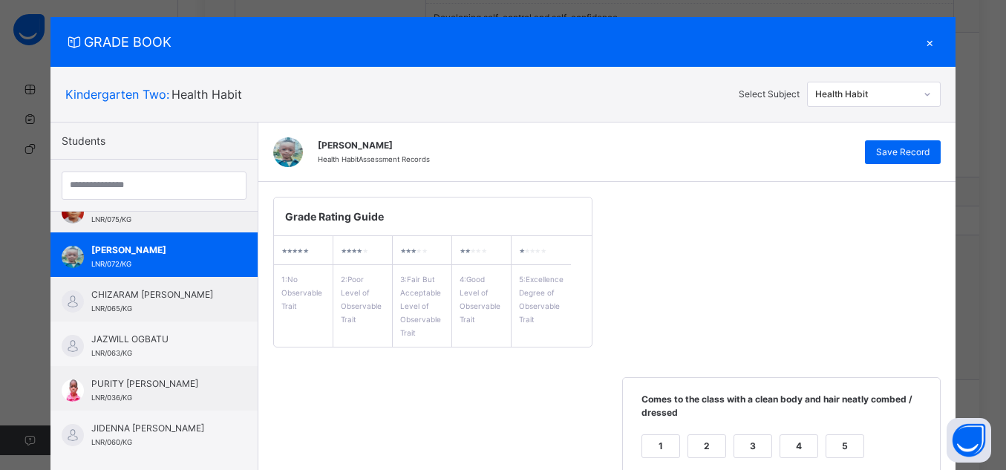
scroll to position [7, 0]
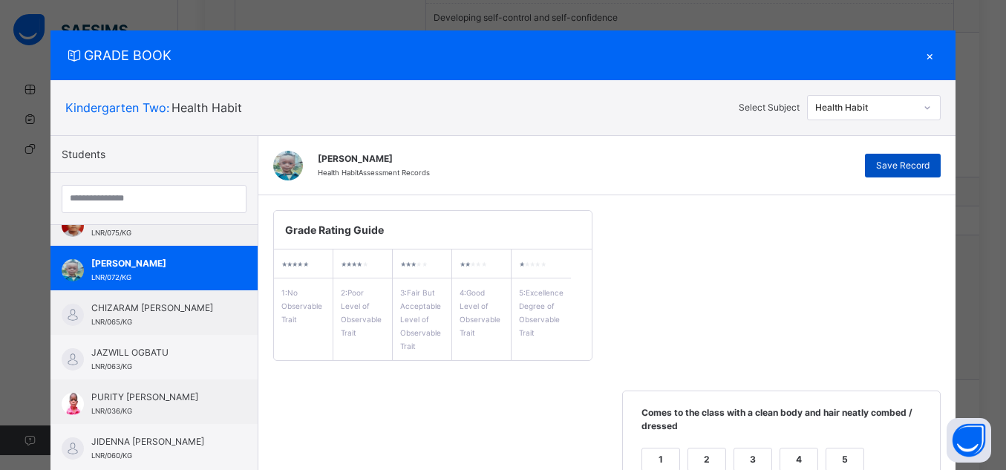
type textarea "**********"
click at [895, 162] on span "Save Record" at bounding box center [902, 165] width 53 height 13
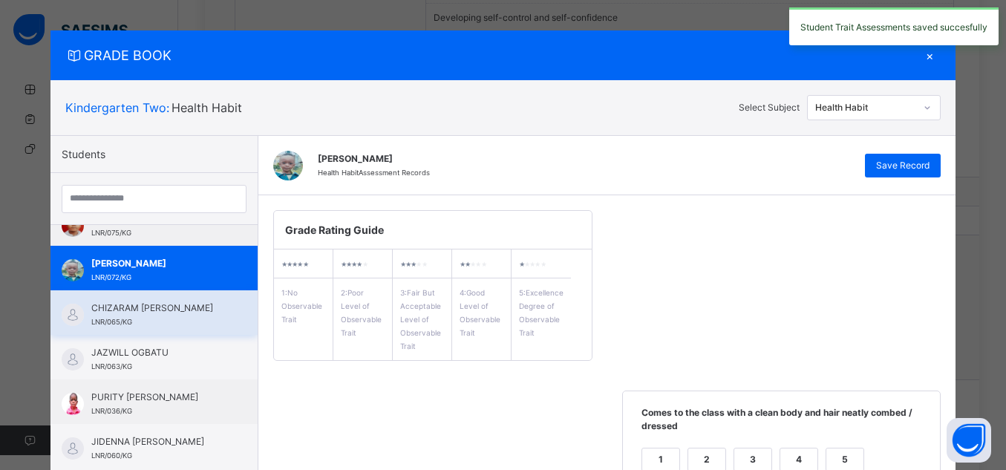
click at [94, 324] on div "CHIZARAM SOLOMON ONYEMUWA LNR/065/KG" at bounding box center [157, 314] width 133 height 27
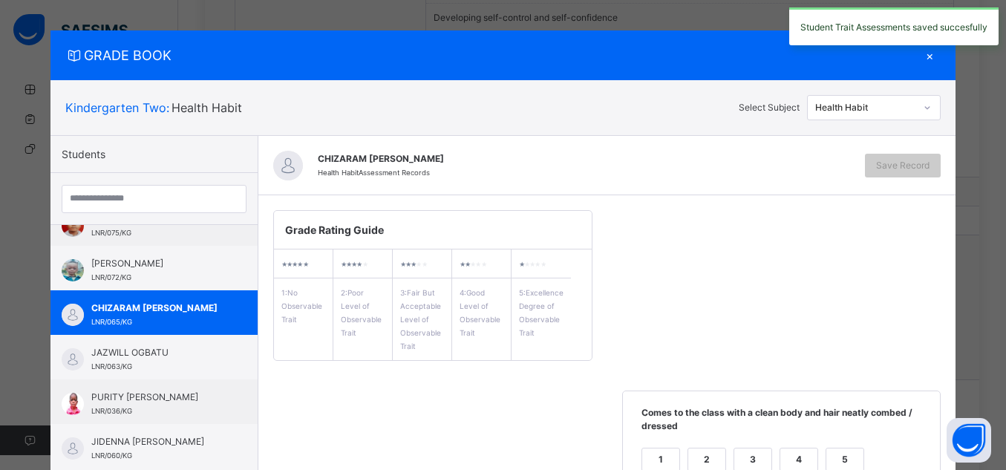
click at [808, 448] on div "4" at bounding box center [798, 459] width 37 height 22
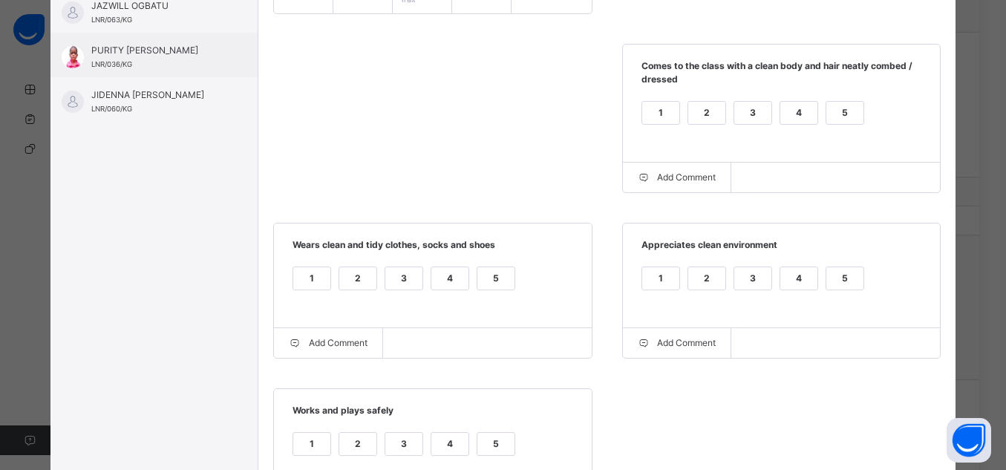
scroll to position [393, 0]
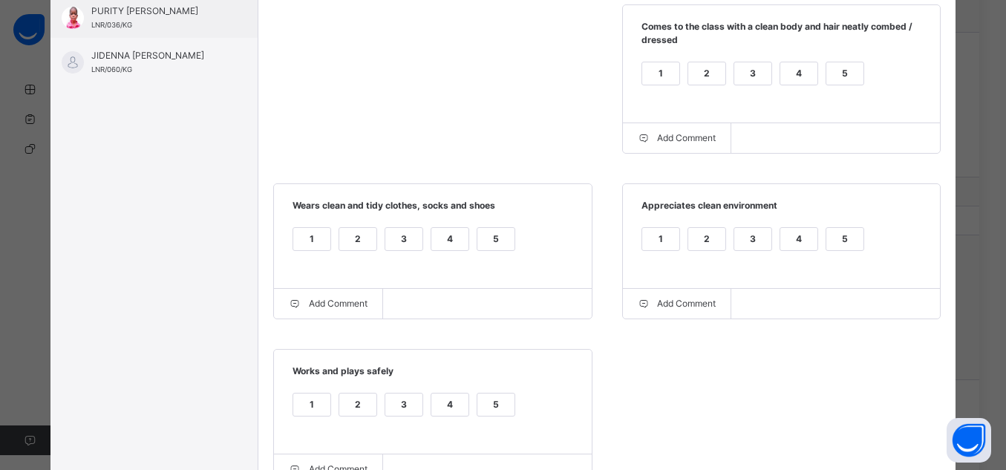
click at [795, 240] on div "4" at bounding box center [798, 239] width 37 height 22
click at [450, 238] on div "4" at bounding box center [449, 239] width 37 height 22
click at [443, 396] on div "1 2 3 4 5" at bounding box center [433, 414] width 288 height 50
click at [443, 399] on div "4" at bounding box center [449, 404] width 37 height 22
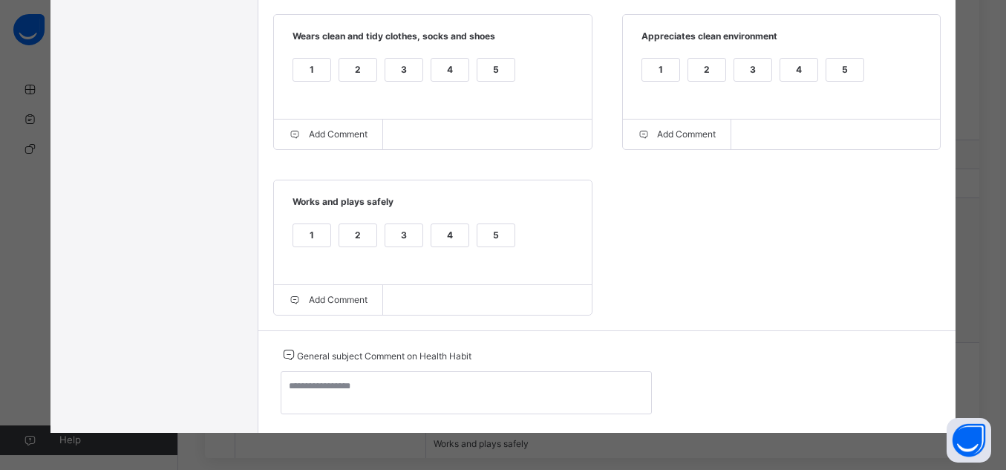
scroll to position [1509, 0]
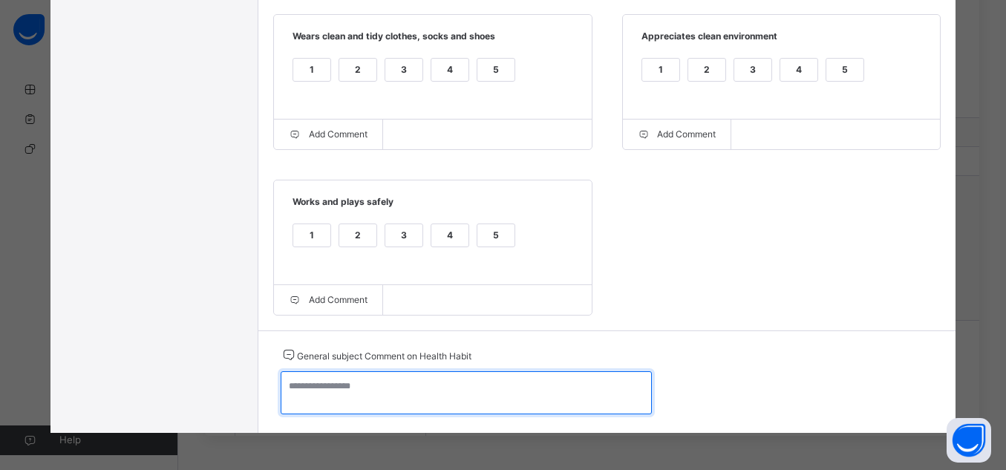
click at [445, 390] on textarea at bounding box center [466, 392] width 371 height 43
paste textarea "**********"
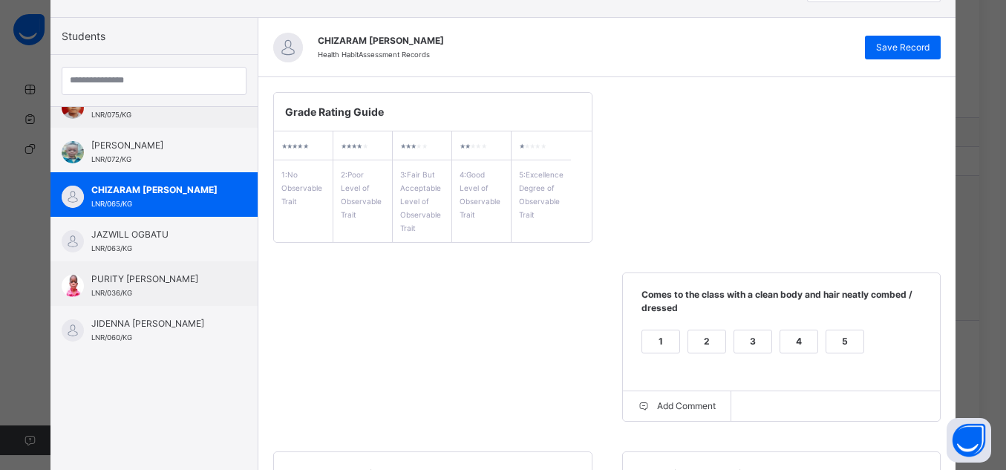
scroll to position [121, 0]
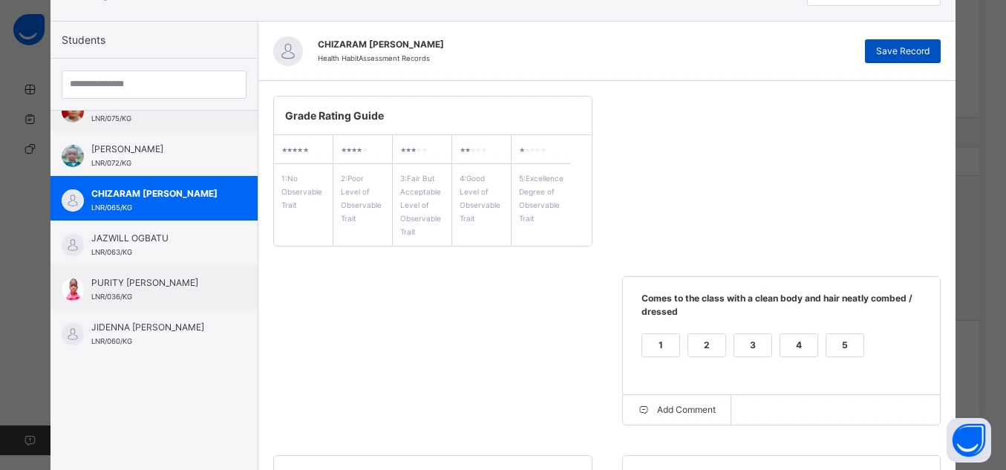
type textarea "**********"
click at [897, 41] on div "Save Record" at bounding box center [903, 51] width 76 height 24
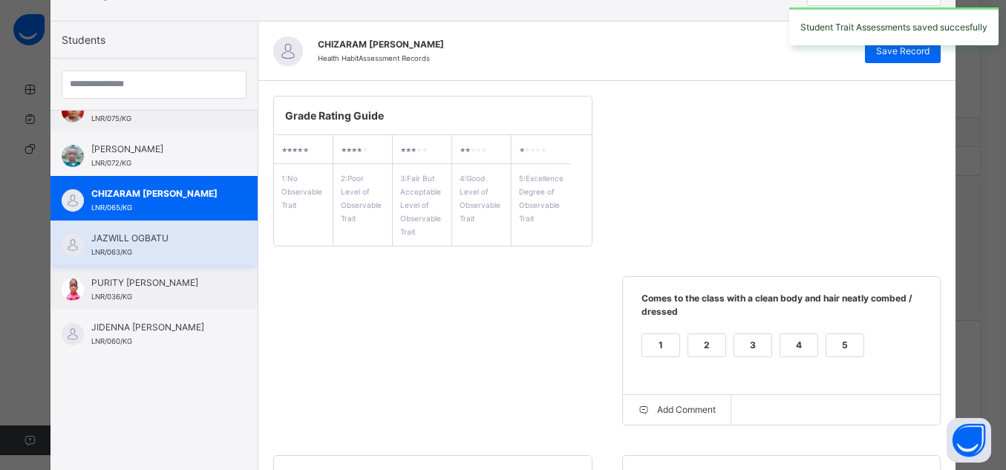
click at [140, 242] on div "JAZWILL OGBATU LNR/063/KG" at bounding box center [157, 245] width 133 height 27
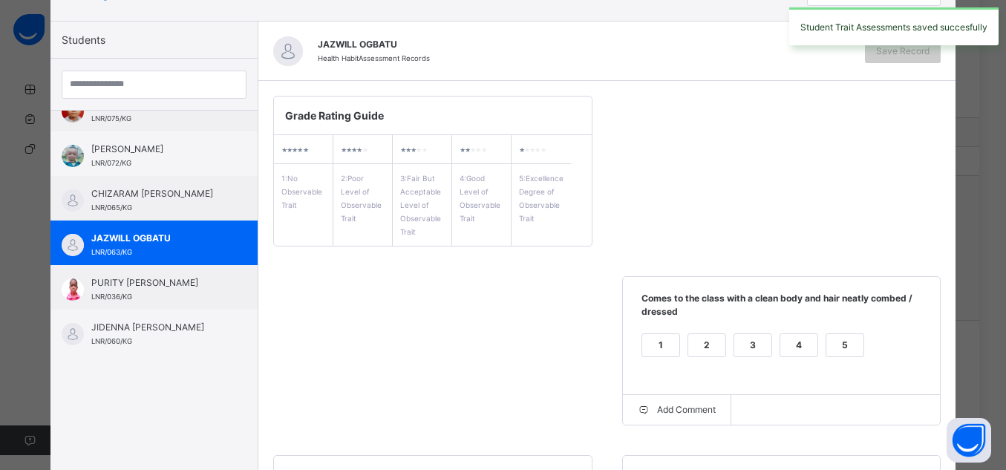
click at [838, 344] on div "5" at bounding box center [844, 345] width 37 height 22
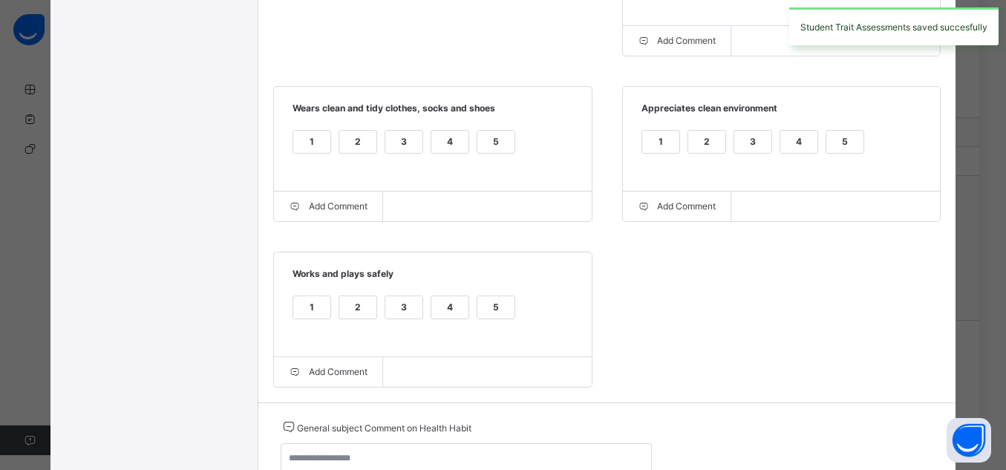
scroll to position [537, 0]
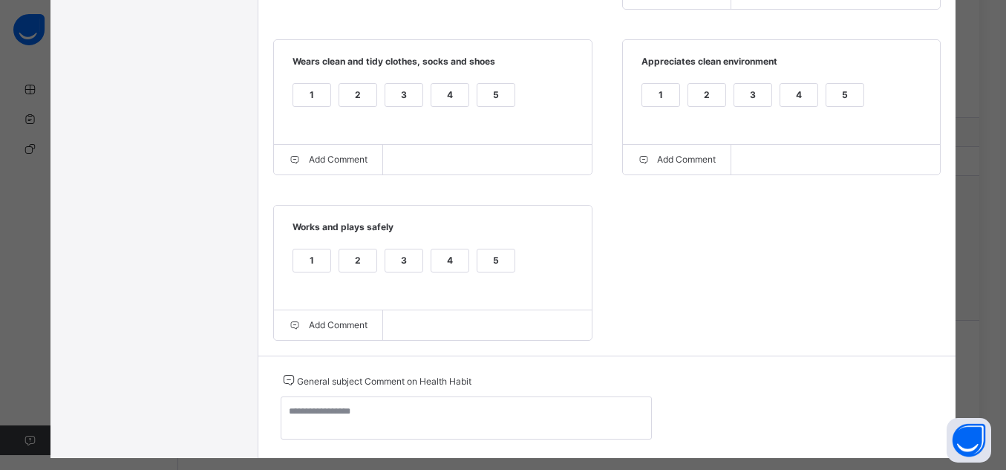
click at [842, 96] on div "5" at bounding box center [844, 95] width 37 height 22
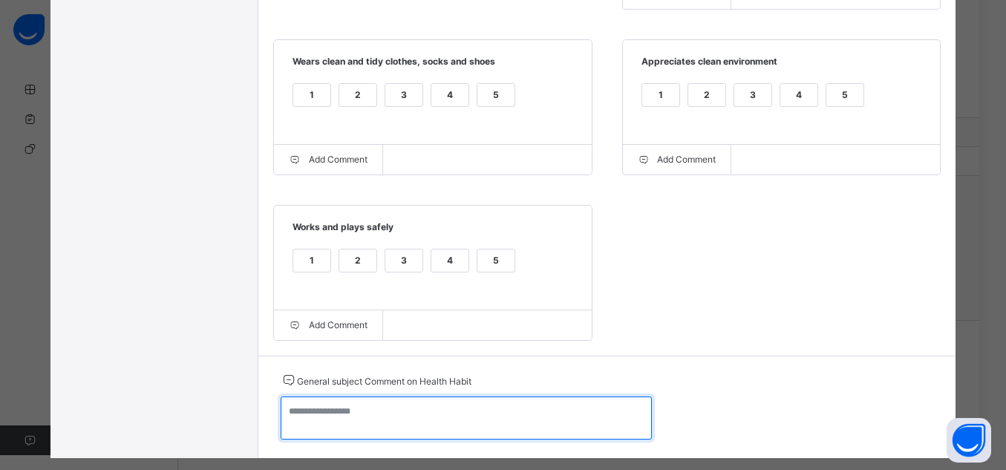
click at [487, 424] on textarea at bounding box center [466, 417] width 371 height 43
paste textarea "**********"
type textarea "**********"
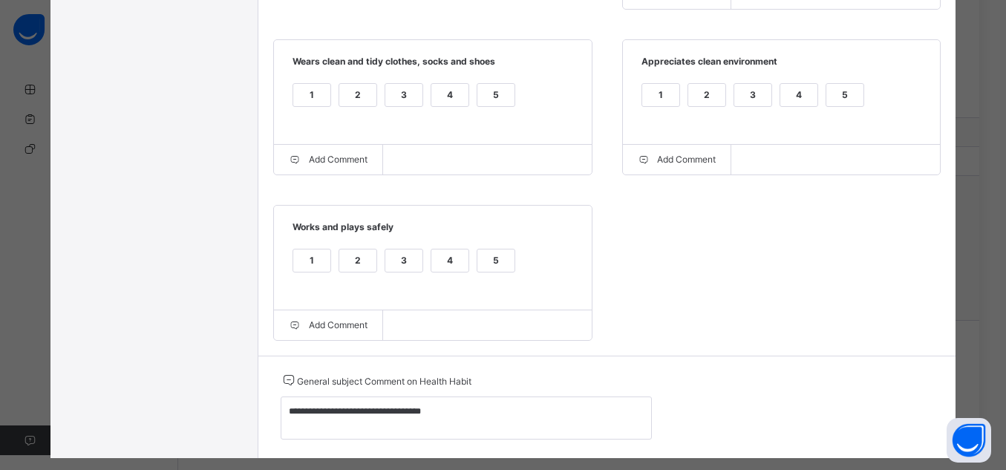
click at [479, 262] on div "5" at bounding box center [495, 260] width 37 height 22
click at [487, 102] on div "5" at bounding box center [495, 95] width 37 height 22
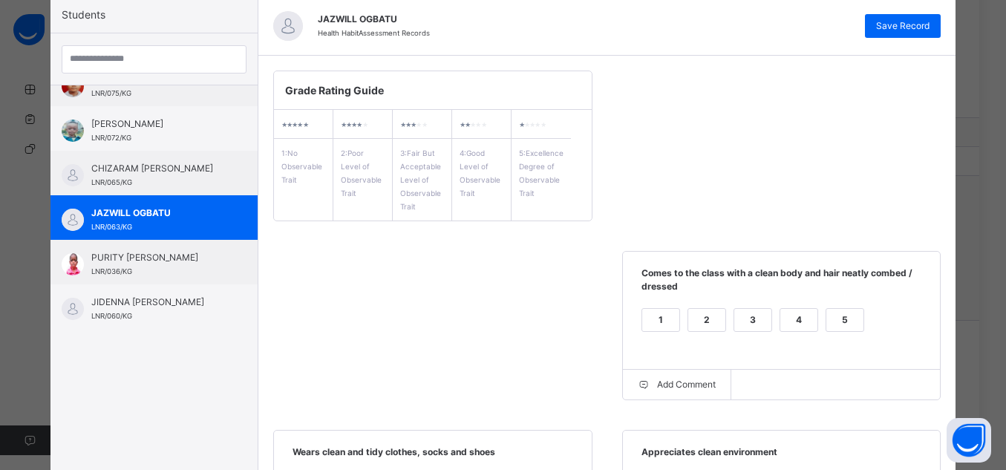
scroll to position [91, 0]
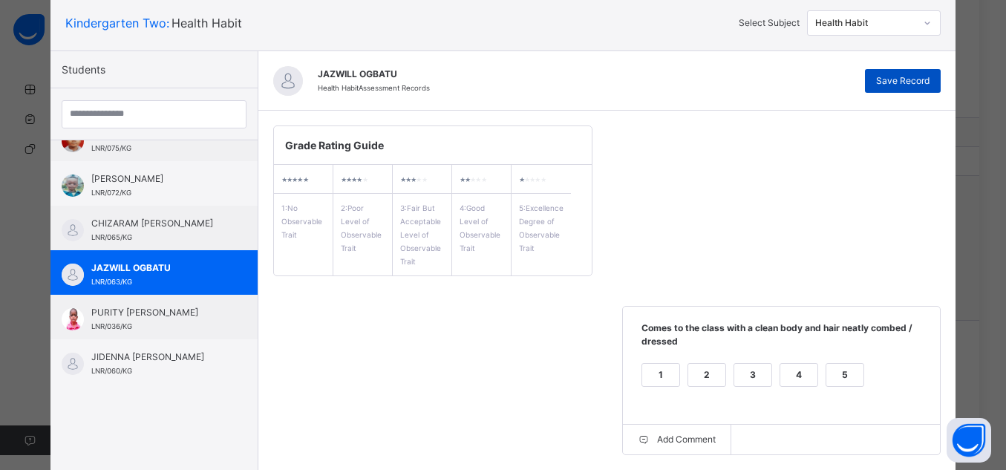
click at [922, 83] on span "Save Record" at bounding box center [902, 80] width 53 height 13
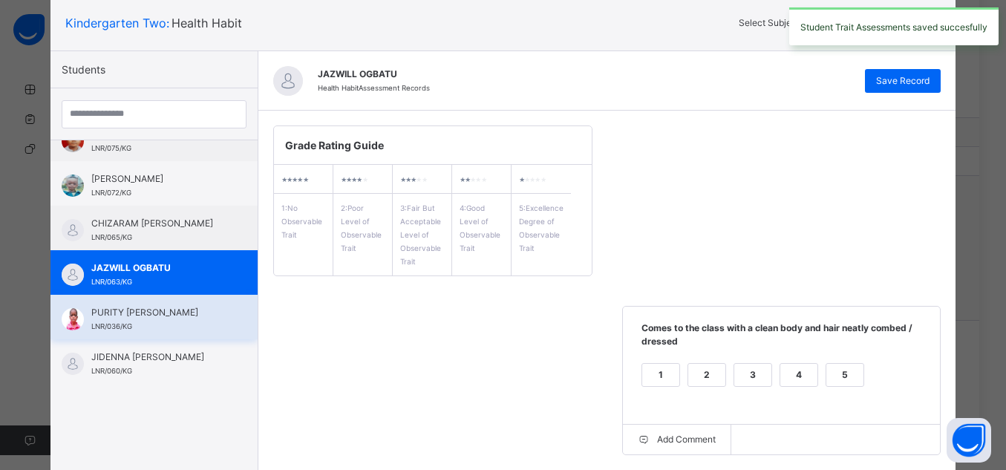
click at [178, 319] on span "PURITY [PERSON_NAME]" at bounding box center [157, 312] width 133 height 13
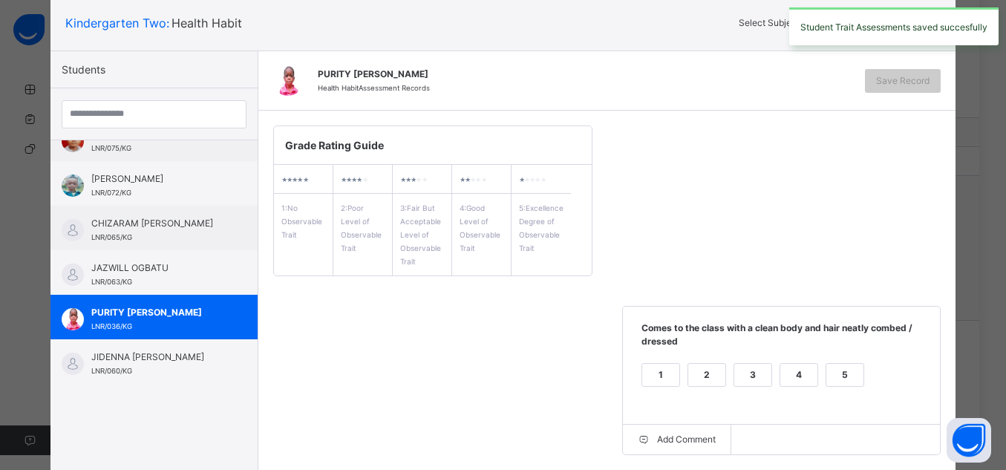
click at [848, 378] on div "5" at bounding box center [844, 375] width 37 height 22
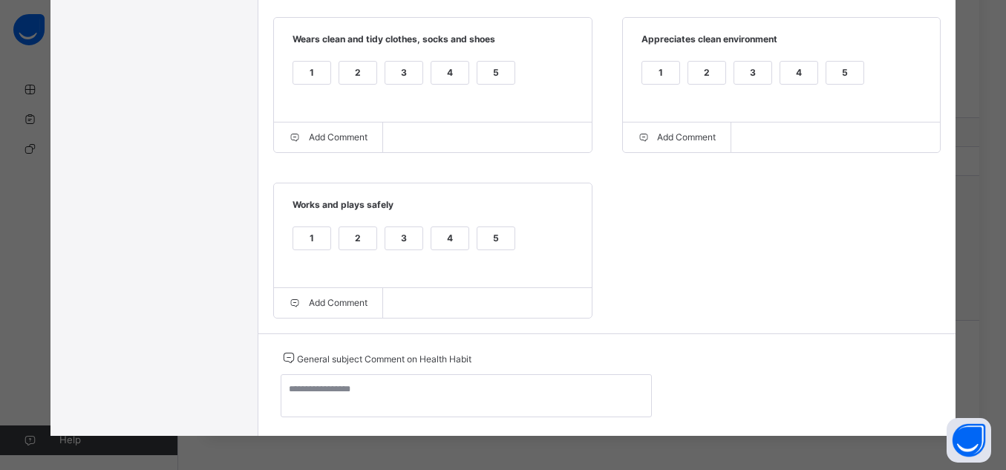
scroll to position [564, 0]
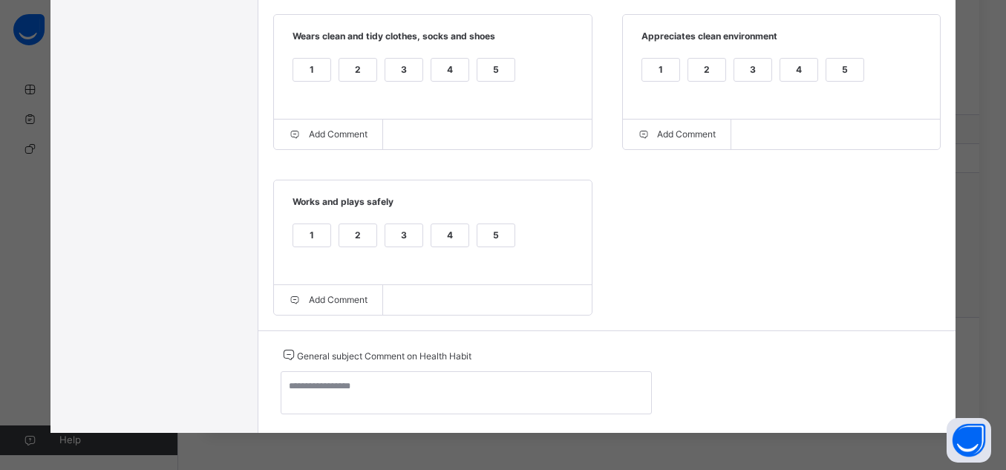
click at [498, 228] on div "5" at bounding box center [495, 235] width 37 height 22
click at [494, 76] on div "5" at bounding box center [495, 70] width 37 height 22
click at [826, 74] on div "5" at bounding box center [844, 70] width 37 height 22
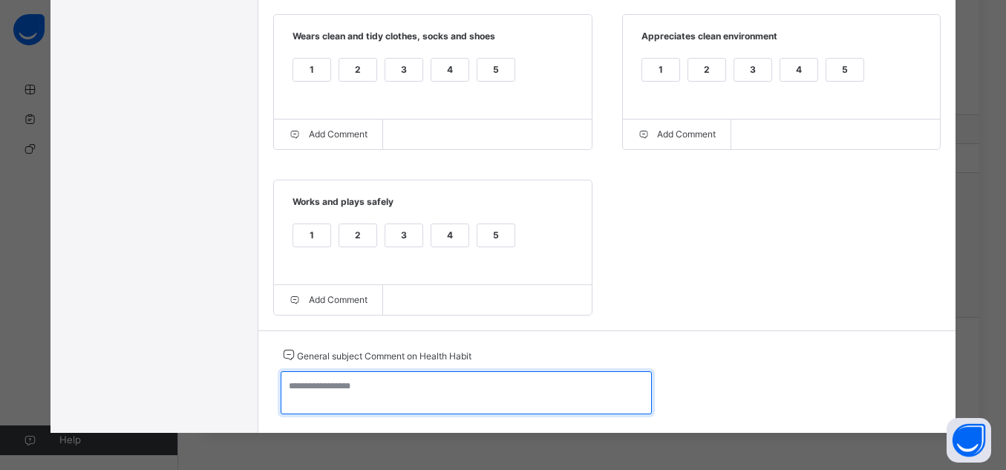
click at [548, 410] on textarea at bounding box center [466, 392] width 371 height 43
paste textarea "**********"
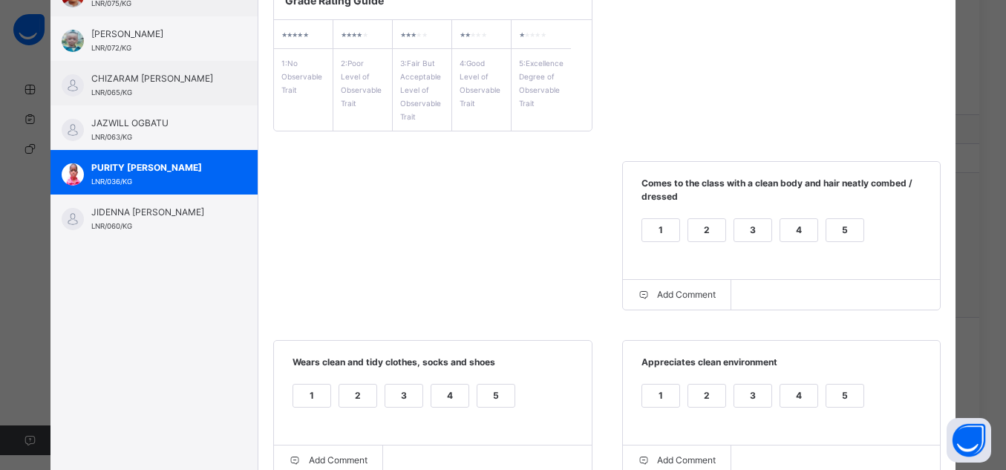
scroll to position [144, 0]
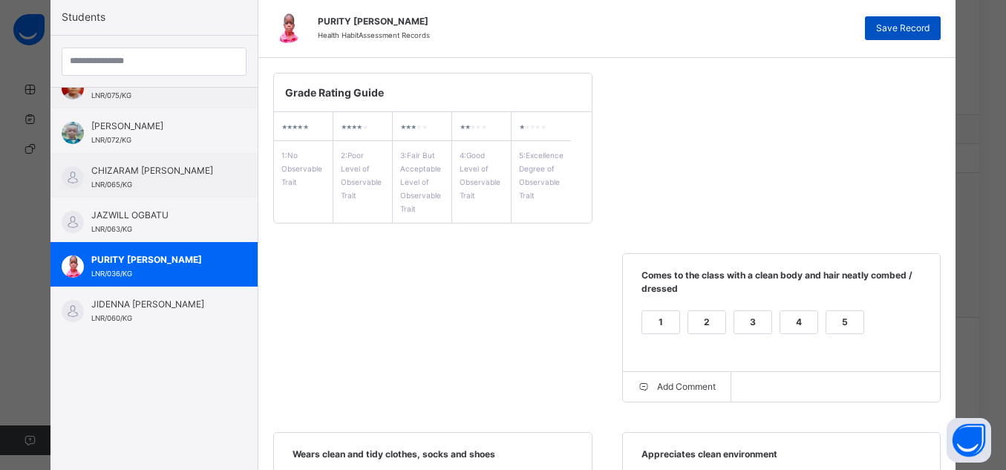
type textarea "**********"
click at [885, 30] on span "Save Record" at bounding box center [902, 28] width 53 height 13
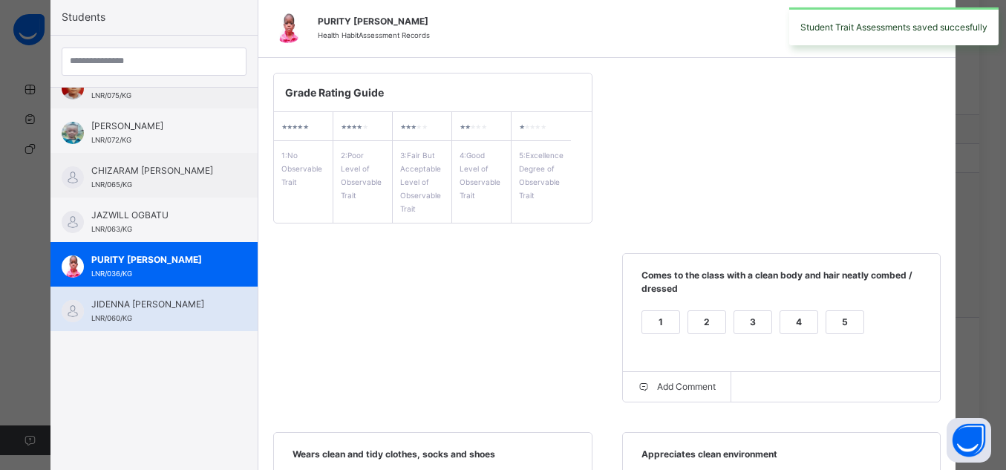
click at [176, 324] on div "JIDENNA [PERSON_NAME] LNR/060/KG" at bounding box center [157, 311] width 133 height 27
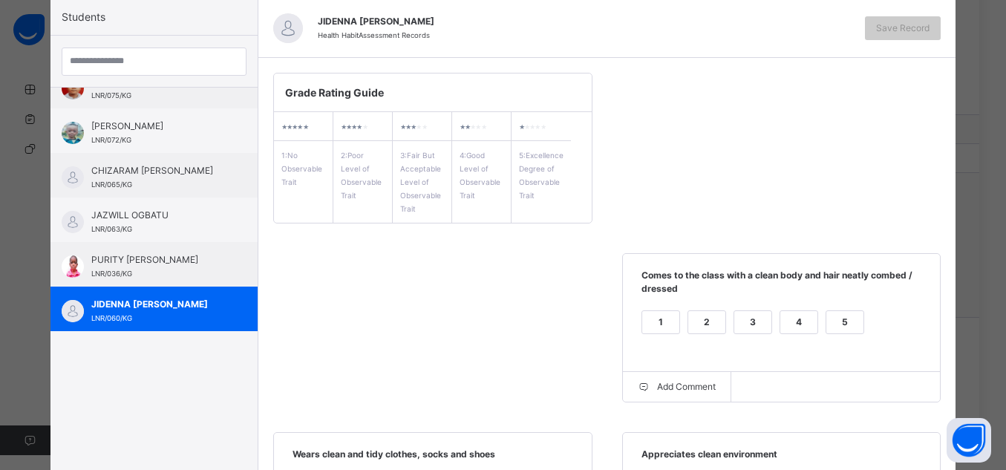
click at [839, 324] on div "5" at bounding box center [844, 322] width 37 height 22
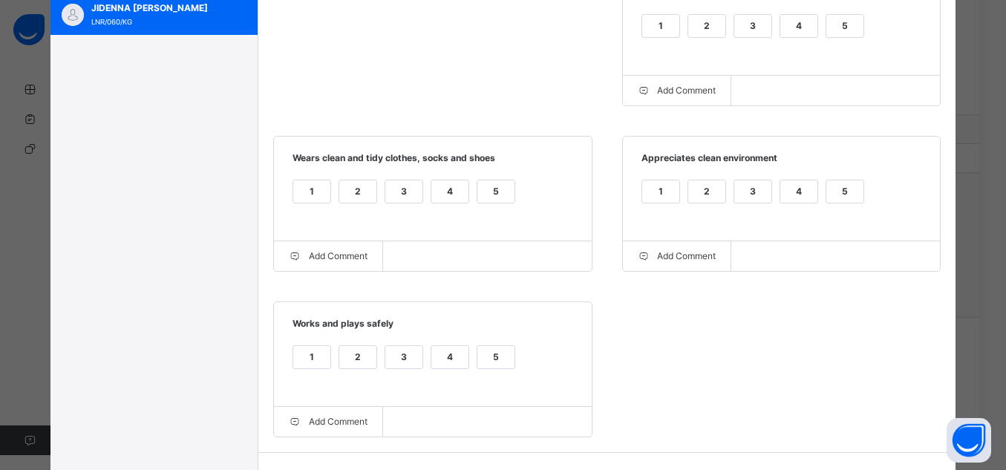
scroll to position [441, 0]
click at [839, 202] on div "5" at bounding box center [844, 191] width 37 height 22
click at [492, 190] on div "5" at bounding box center [495, 191] width 37 height 22
click at [496, 361] on div "5" at bounding box center [495, 356] width 37 height 22
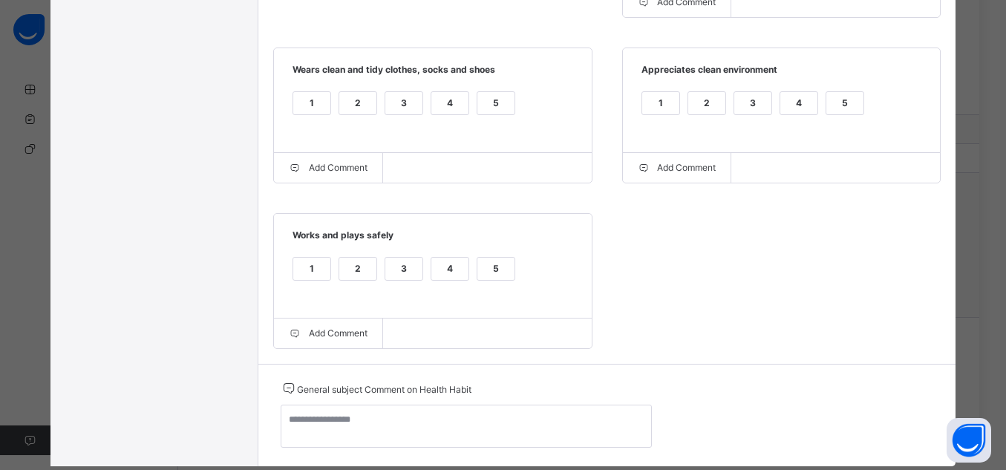
scroll to position [569, 0]
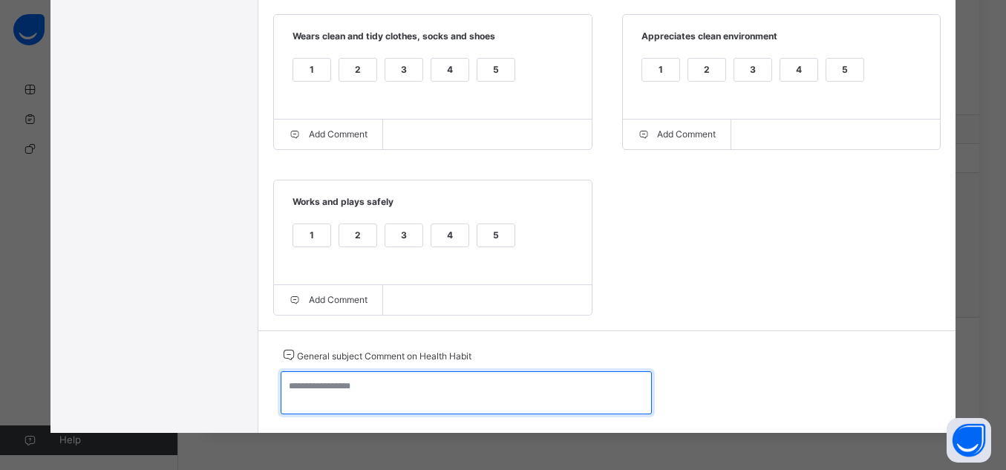
click at [508, 387] on textarea at bounding box center [466, 392] width 371 height 43
paste textarea "**********"
type textarea "**********"
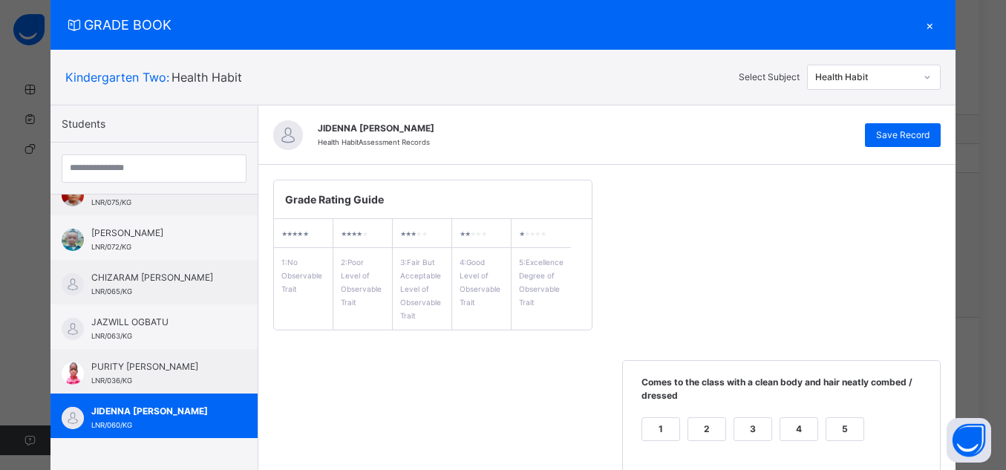
scroll to position [12, 0]
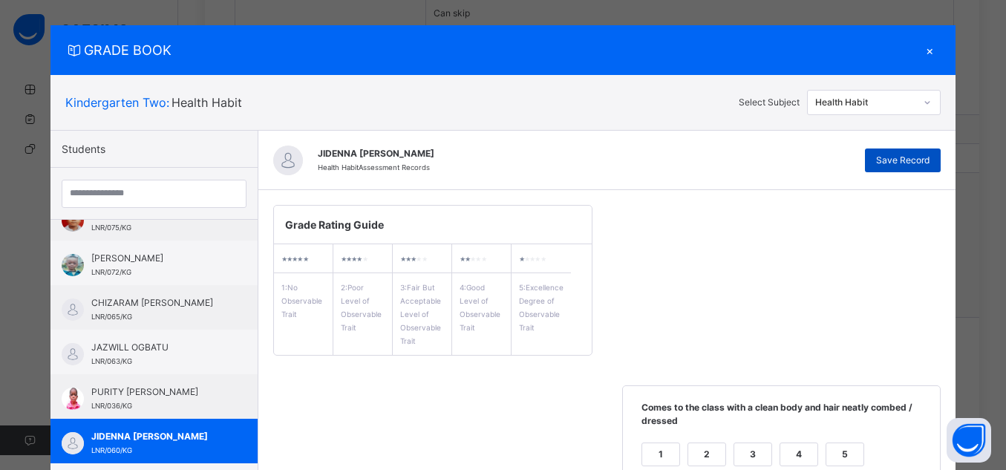
click at [915, 168] on div "Save Record" at bounding box center [903, 160] width 76 height 24
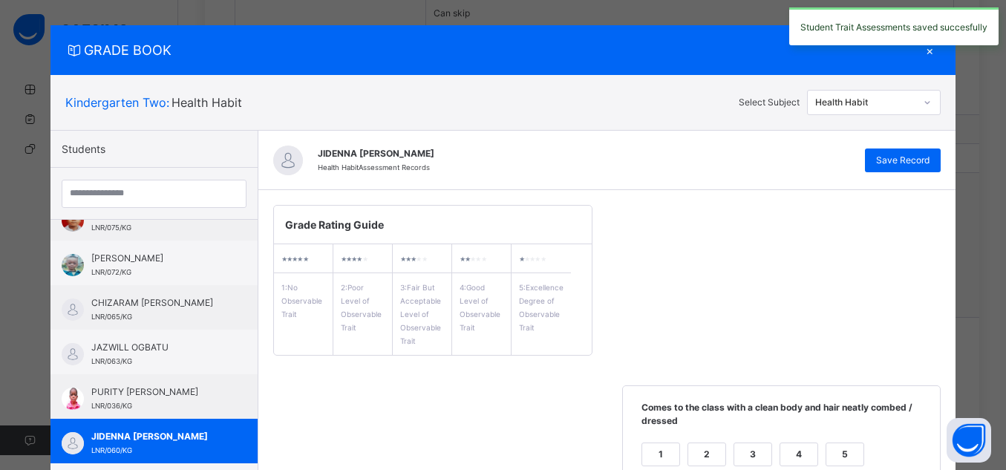
click at [886, 100] on div "Health Habit" at bounding box center [865, 102] width 101 height 13
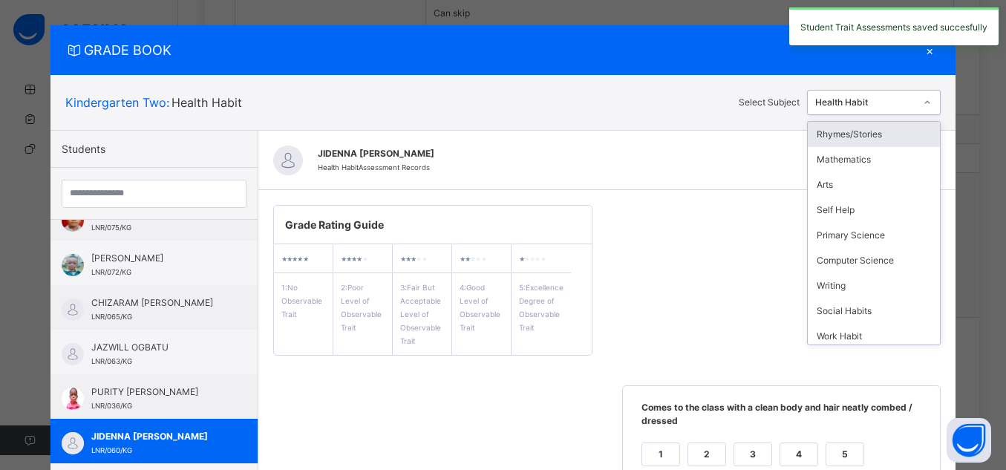
scroll to position [131, 0]
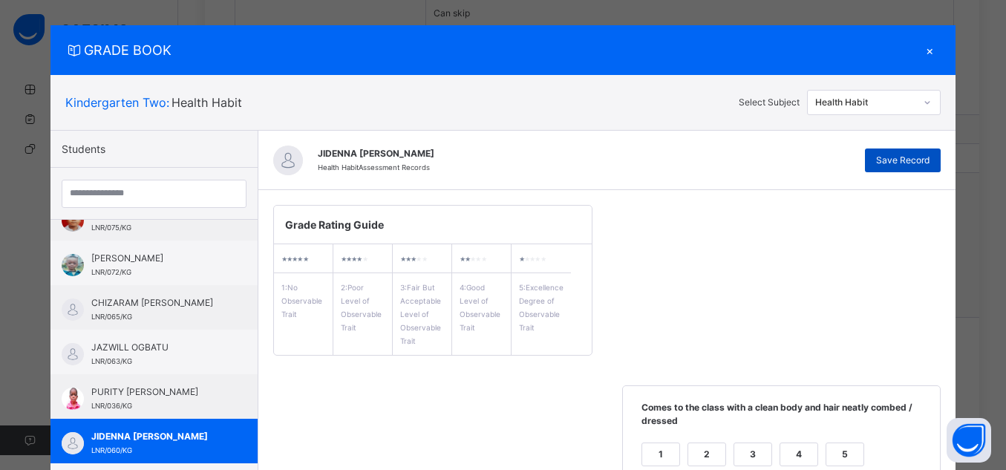
click at [923, 160] on span "Save Record" at bounding box center [902, 160] width 53 height 13
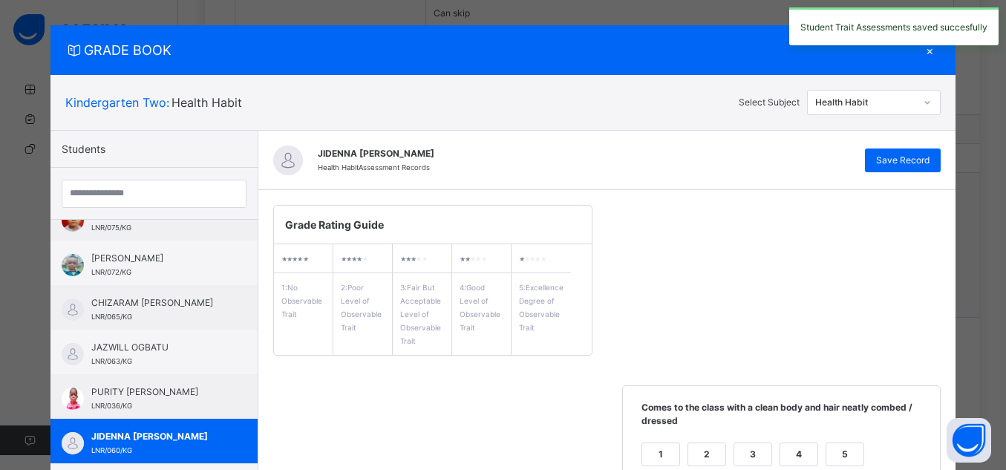
click at [897, 96] on div "Health Habit" at bounding box center [865, 102] width 101 height 13
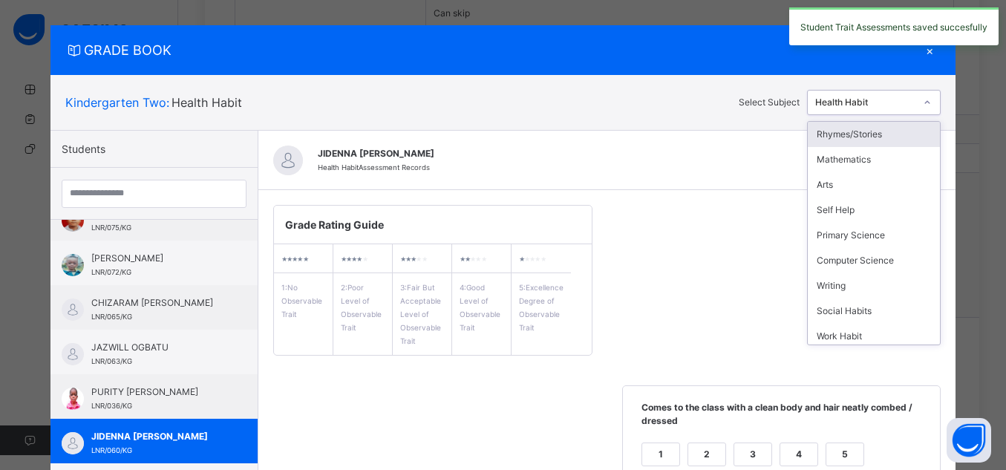
click at [727, 177] on div "[PERSON_NAME] Health Habit Assessment Records Save Record" at bounding box center [607, 160] width 698 height 59
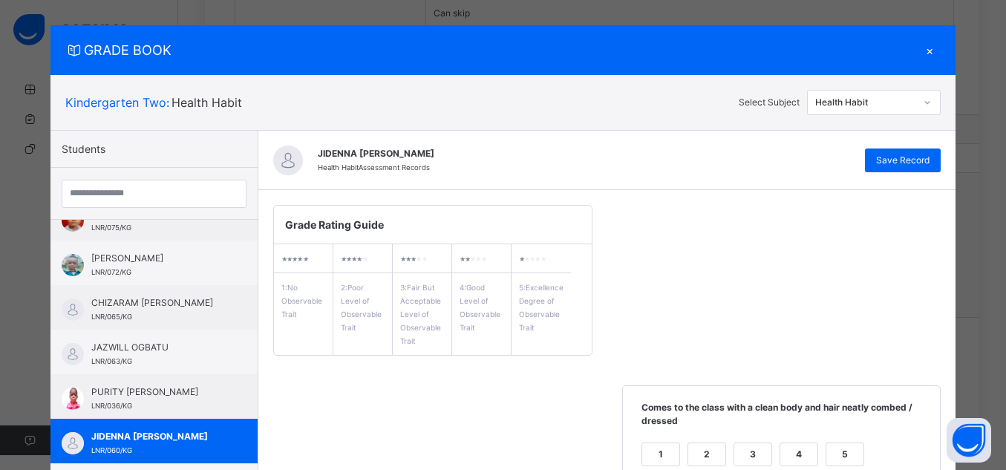
click at [921, 52] on div "×" at bounding box center [929, 50] width 22 height 20
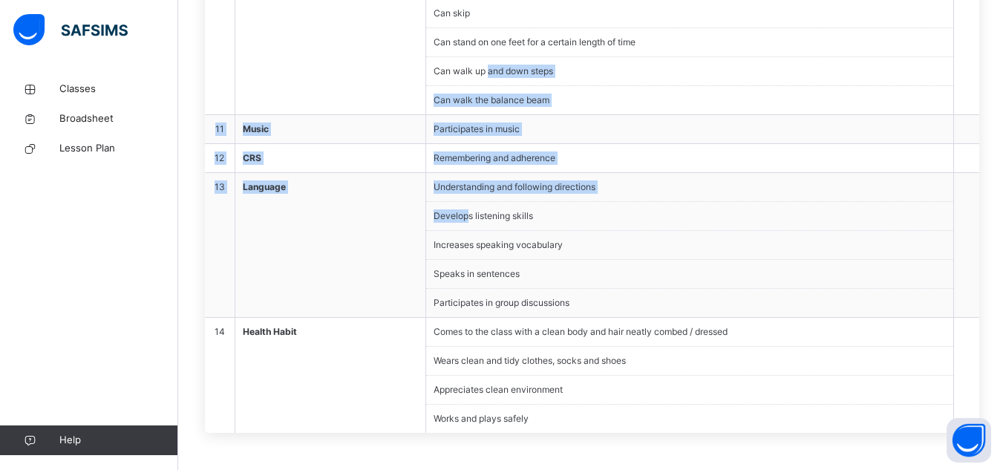
drag, startPoint x: 467, startPoint y: 220, endPoint x: 486, endPoint y: 68, distance: 152.6
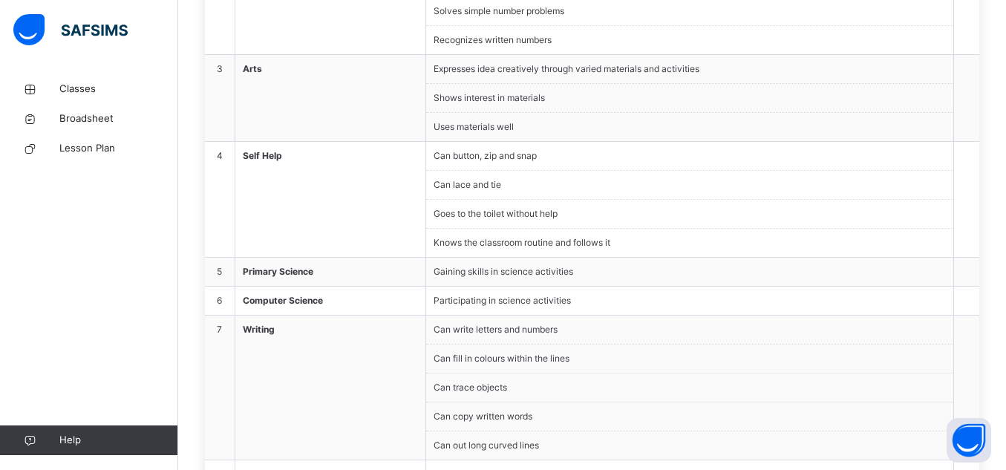
scroll to position [1512, 0]
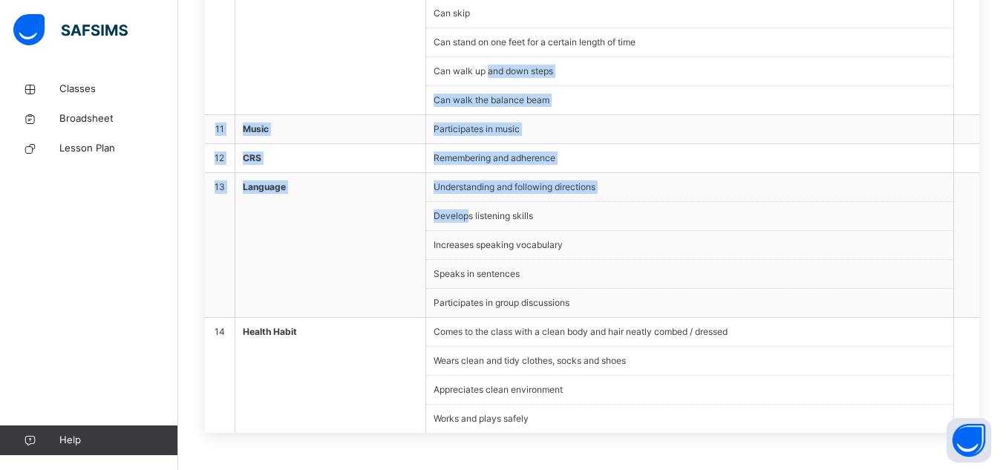
click at [802, 310] on li "Participates in group discussions" at bounding box center [689, 303] width 527 height 28
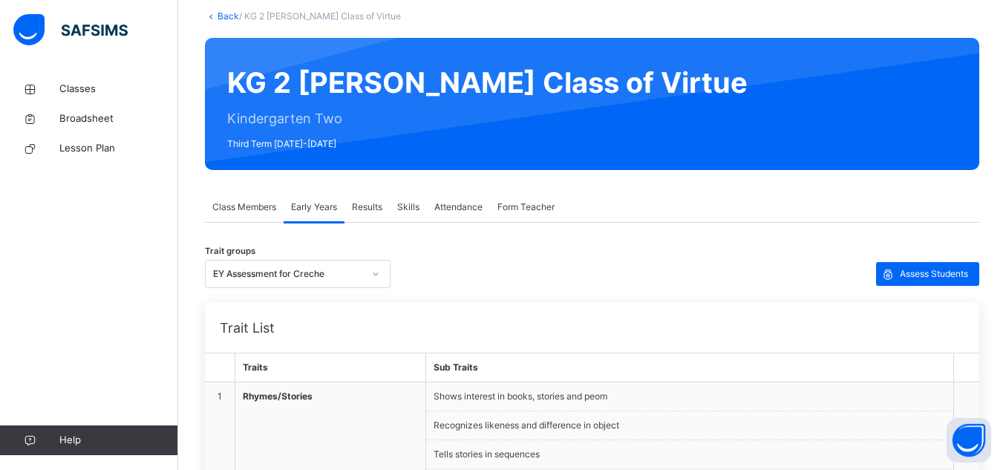
scroll to position [91, 0]
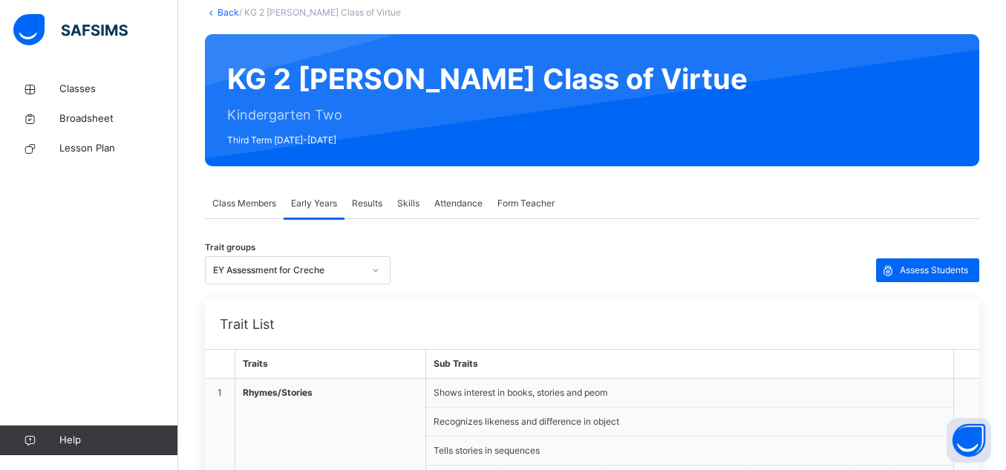
click at [374, 205] on span "Results" at bounding box center [367, 203] width 30 height 13
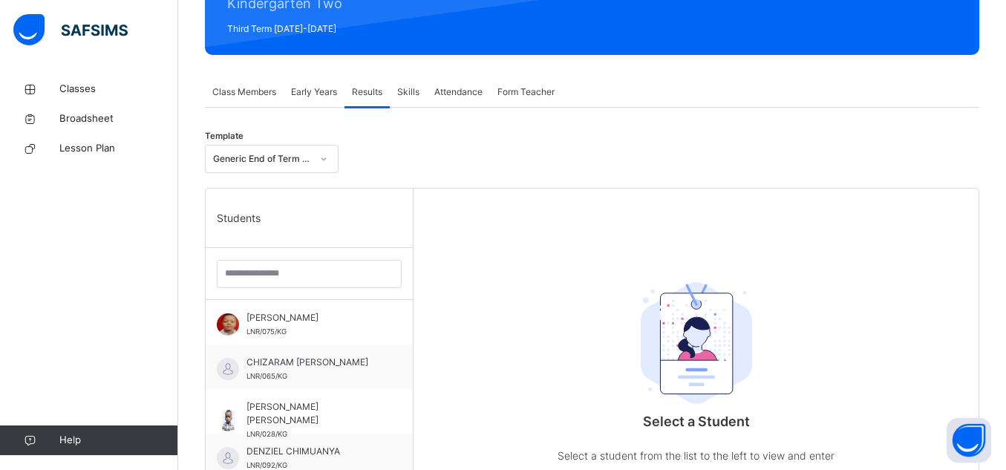
scroll to position [248, 0]
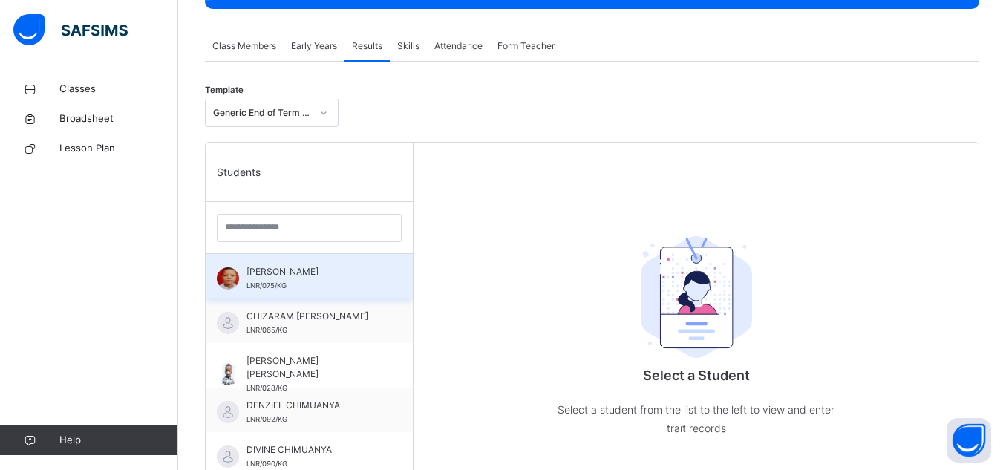
click at [291, 276] on span "[PERSON_NAME]" at bounding box center [312, 271] width 133 height 13
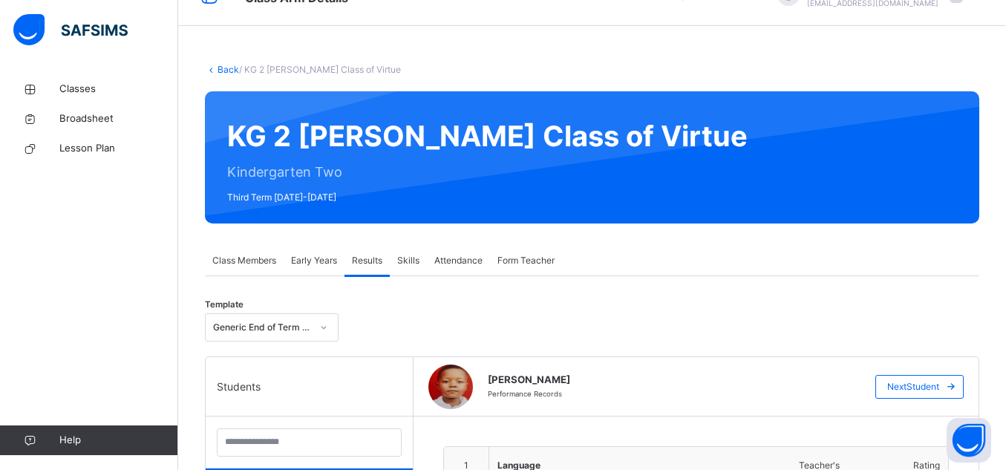
scroll to position [3, 0]
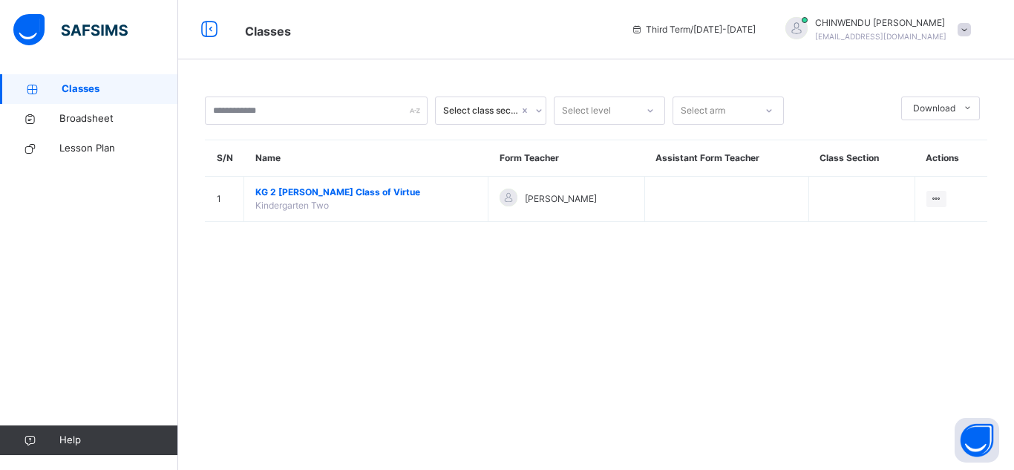
click at [964, 30] on span at bounding box center [963, 29] width 13 height 13
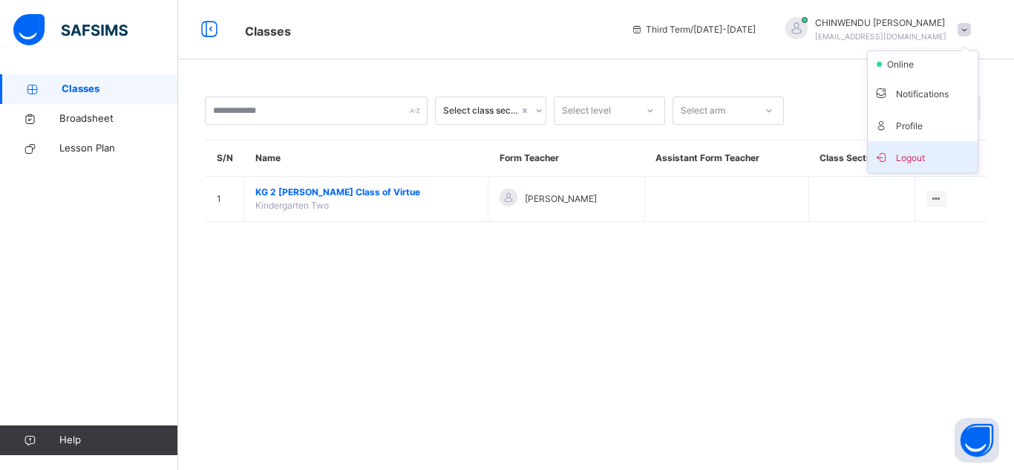
click at [932, 154] on span "Logout" at bounding box center [923, 157] width 98 height 20
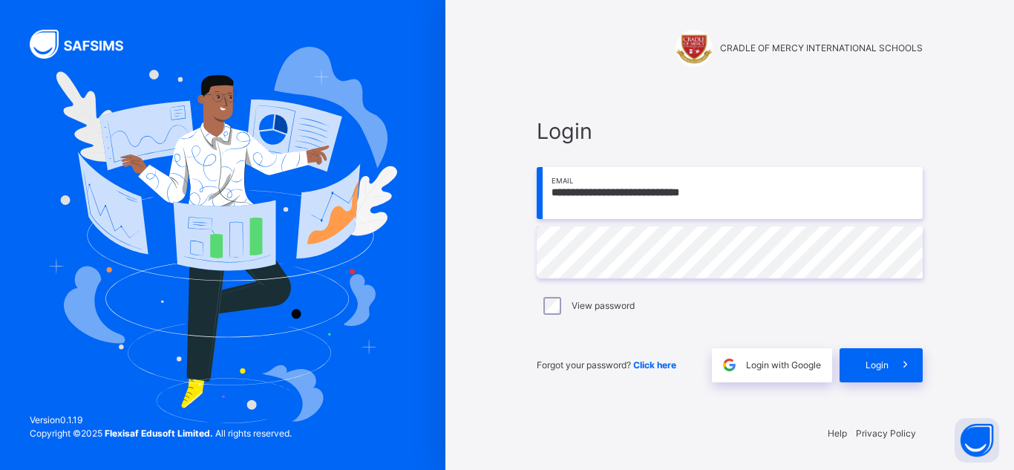
click at [736, 184] on input "**********" at bounding box center [730, 193] width 386 height 52
type input "**********"
click at [571, 302] on label "View password" at bounding box center [602, 305] width 63 height 13
click at [865, 373] on div "Login" at bounding box center [880, 365] width 83 height 34
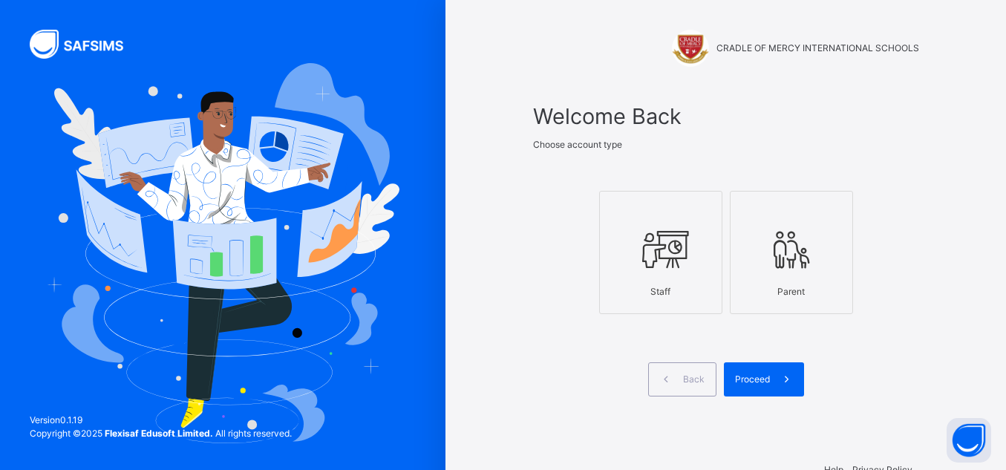
click at [583, 425] on div "Welcome Back Choose account type Staff Parent Back Proceed" at bounding box center [726, 266] width 386 height 333
click at [675, 266] on icon at bounding box center [661, 250] width 52 height 56
click at [765, 375] on span "Proceed" at bounding box center [752, 379] width 35 height 13
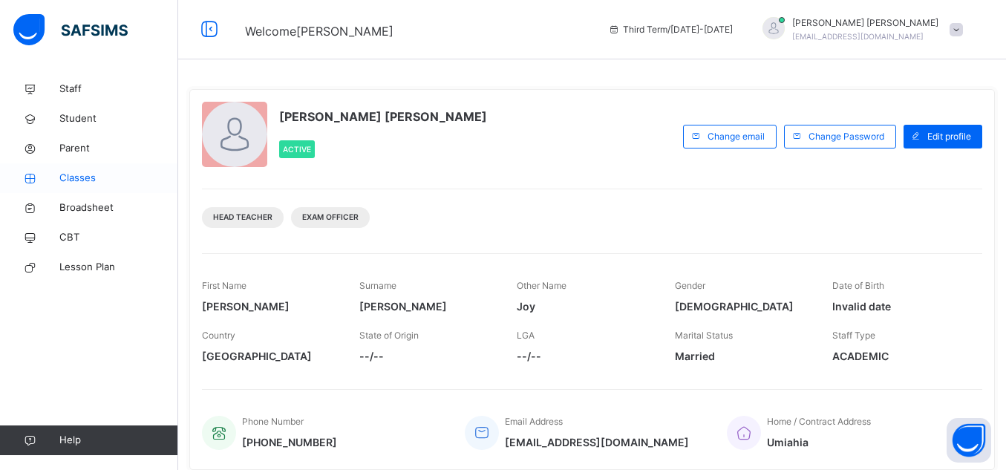
click at [102, 171] on span "Classes" at bounding box center [118, 178] width 119 height 15
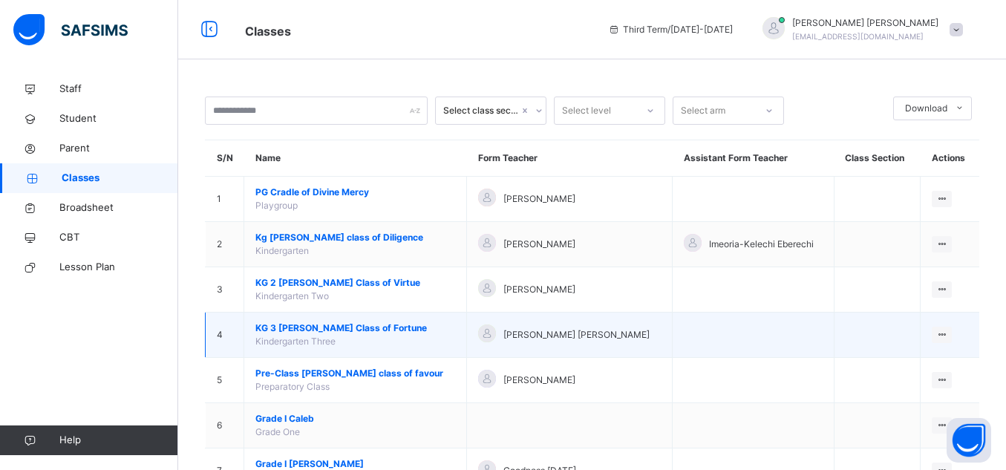
click at [358, 325] on span "KG 3 [PERSON_NAME] Class of Fortune" at bounding box center [355, 327] width 200 height 13
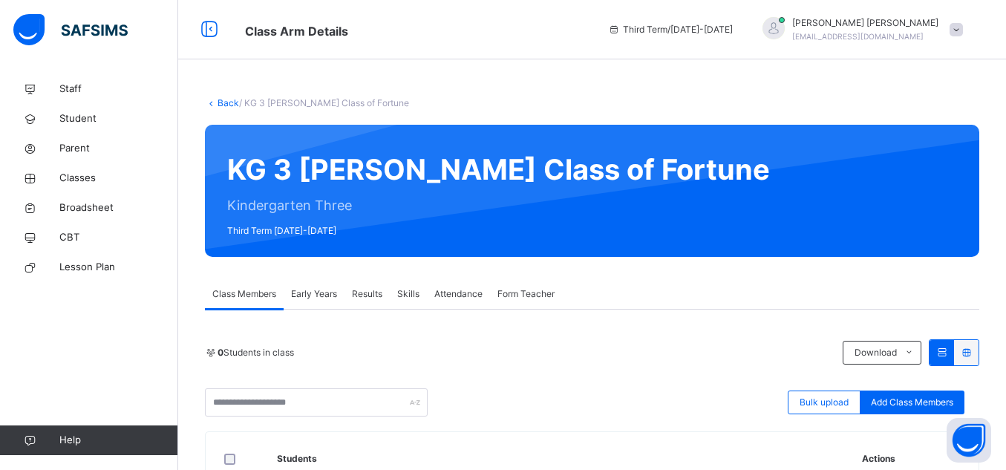
click at [537, 306] on div "Form Teacher" at bounding box center [526, 294] width 72 height 30
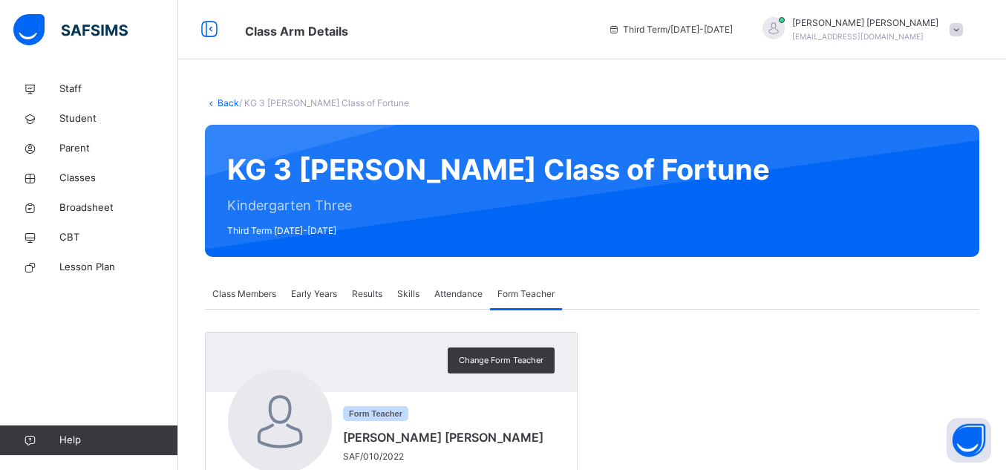
click at [337, 295] on span "Early Years" at bounding box center [314, 293] width 46 height 13
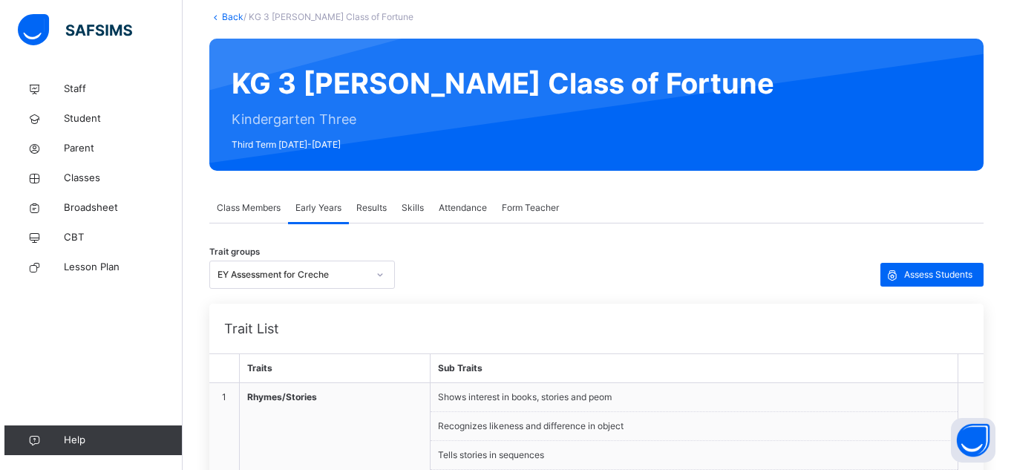
scroll to position [123, 0]
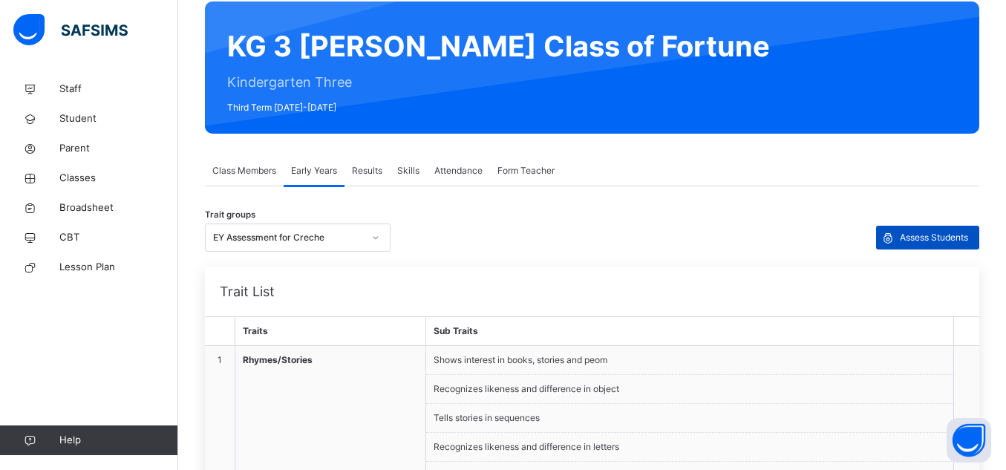
click at [968, 232] on span "Assess Students" at bounding box center [934, 237] width 68 height 13
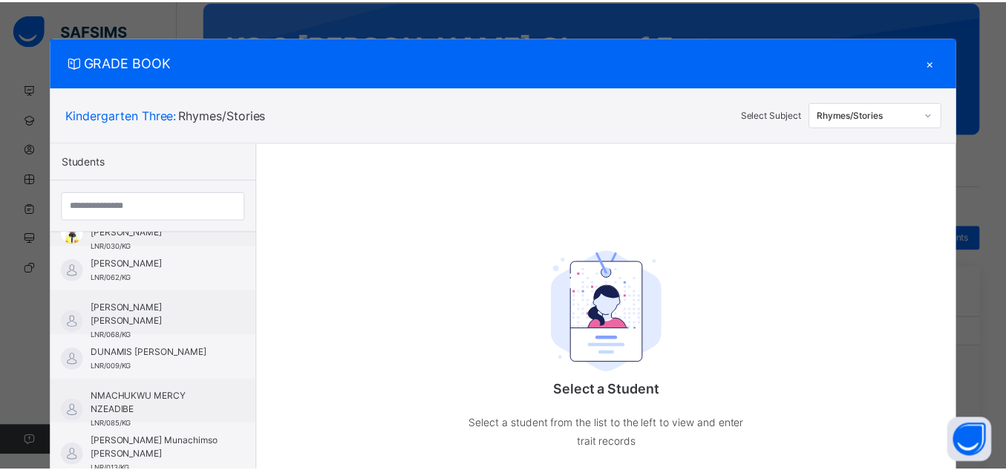
scroll to position [0, 0]
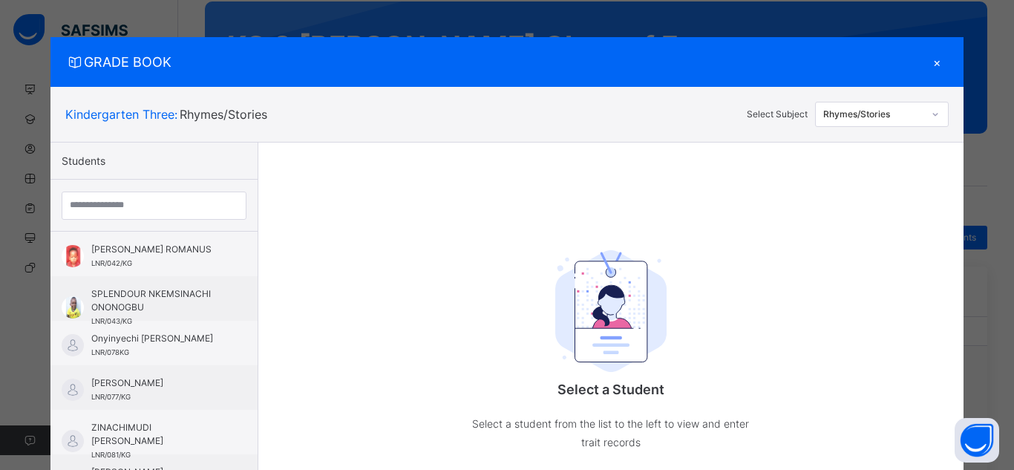
click at [875, 108] on div "Rhymes/Stories" at bounding box center [873, 114] width 101 height 13
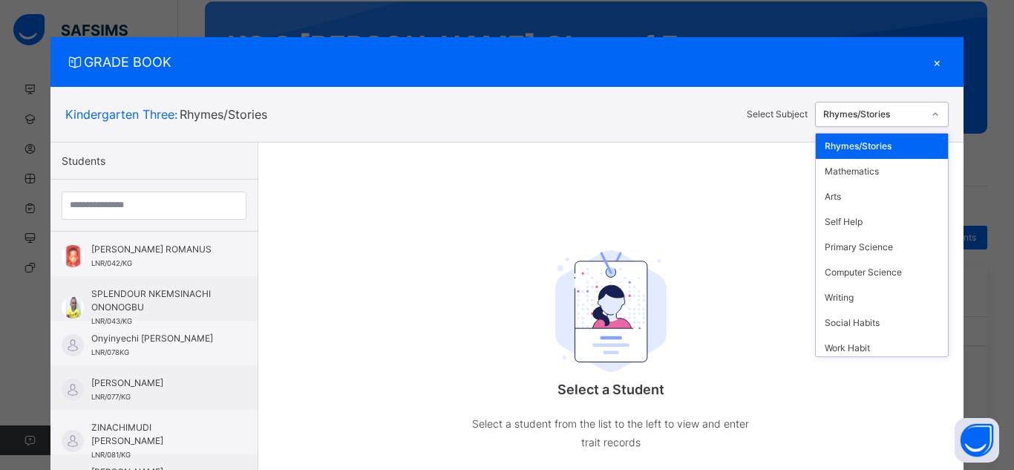
click at [522, 200] on div "Select a Student Select a student from the list to the left to view and enter t…" at bounding box center [610, 313] width 704 height 340
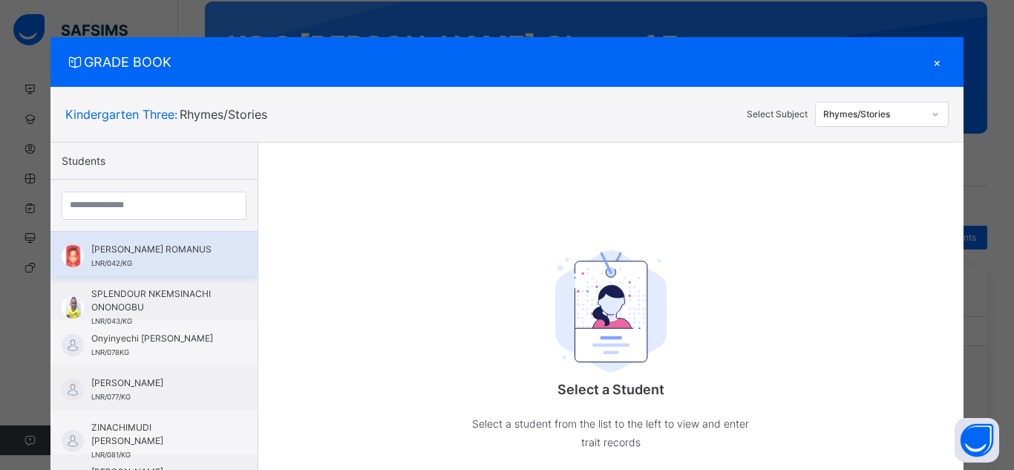
click at [102, 246] on span "[PERSON_NAME] ROMANUS" at bounding box center [157, 249] width 133 height 13
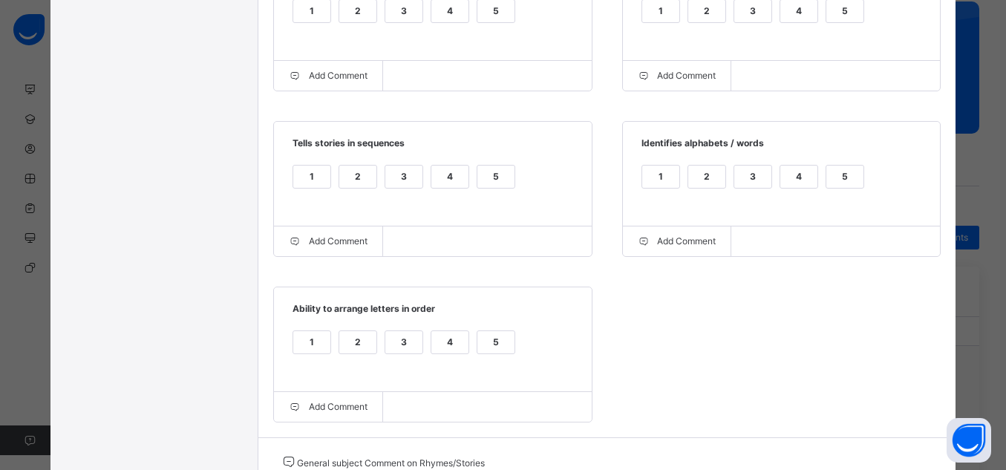
scroll to position [714, 0]
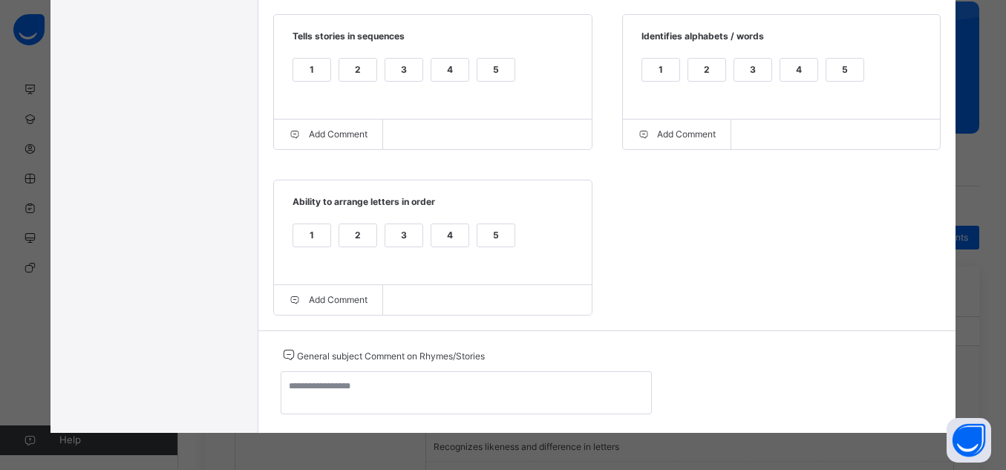
click at [504, 238] on div "5" at bounding box center [495, 235] width 37 height 22
click at [478, 65] on div "5" at bounding box center [495, 70] width 37 height 22
click at [838, 73] on div "5" at bounding box center [844, 70] width 37 height 22
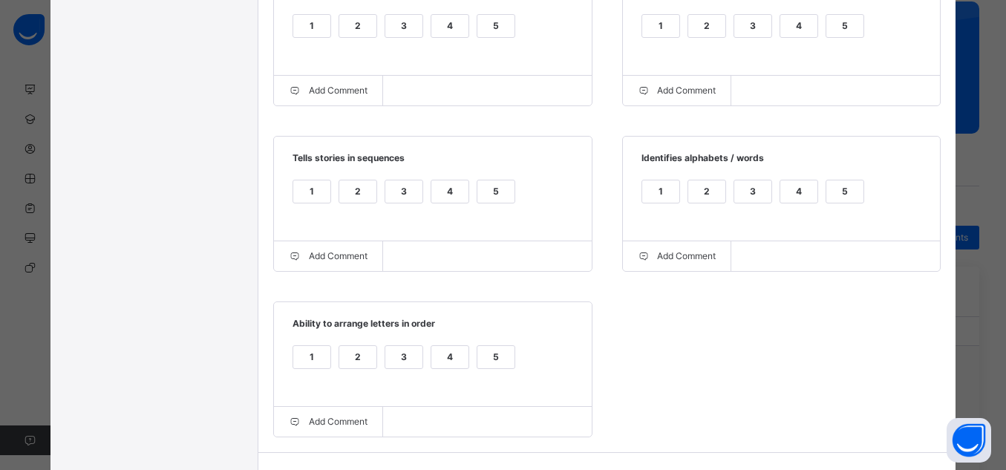
scroll to position [536, 0]
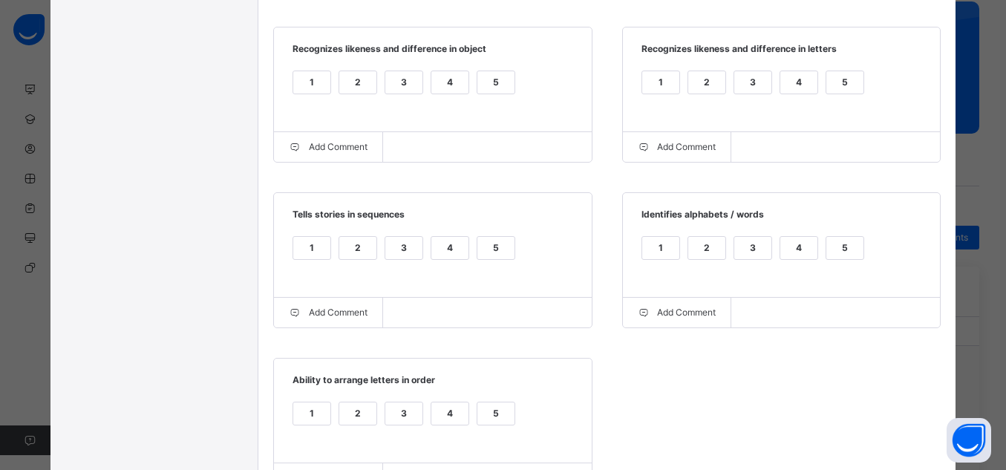
click at [837, 82] on div "5" at bounding box center [844, 82] width 37 height 22
click at [494, 87] on div "5" at bounding box center [495, 82] width 37 height 22
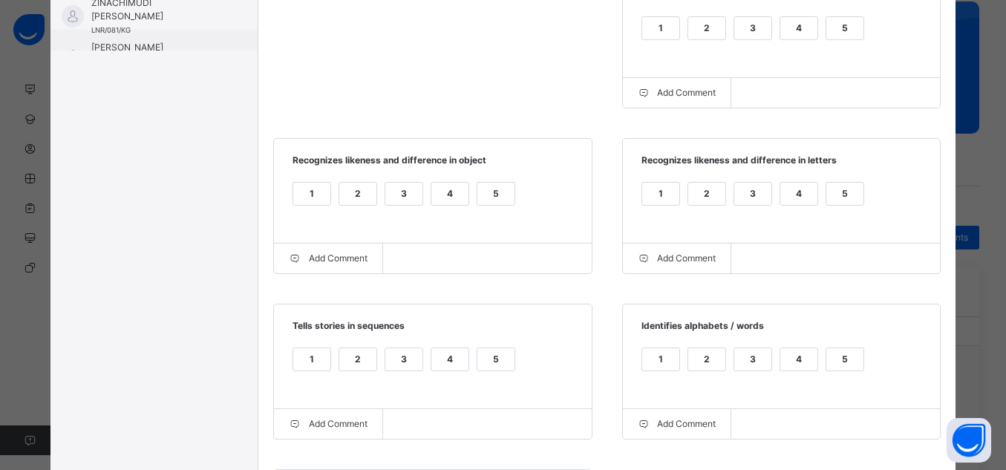
scroll to position [417, 0]
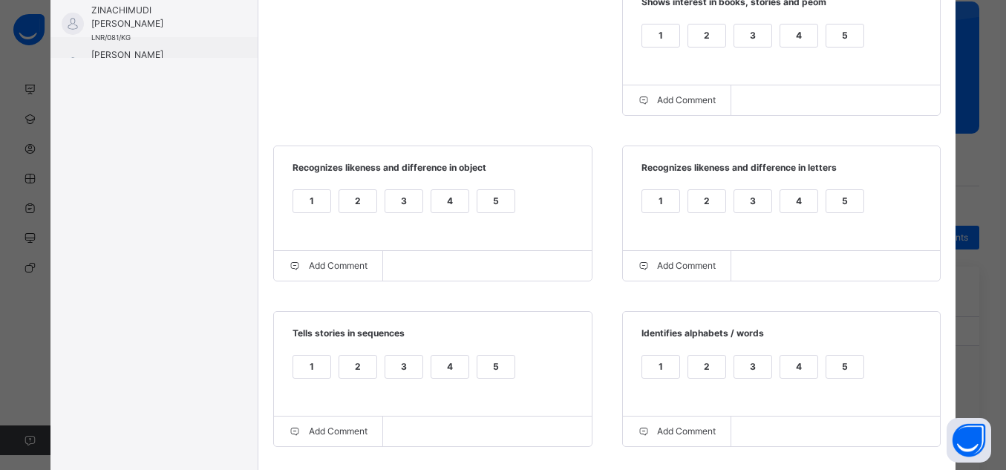
click at [847, 32] on div "5" at bounding box center [844, 35] width 37 height 22
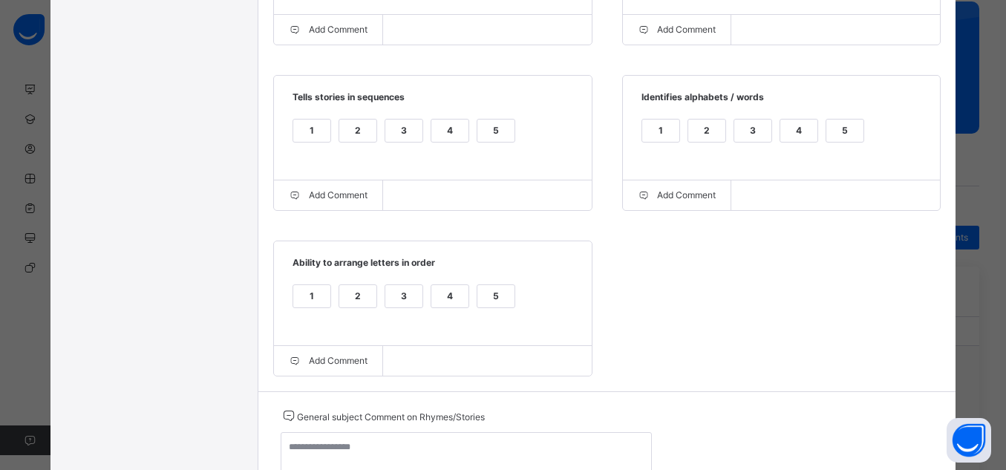
scroll to position [655, 0]
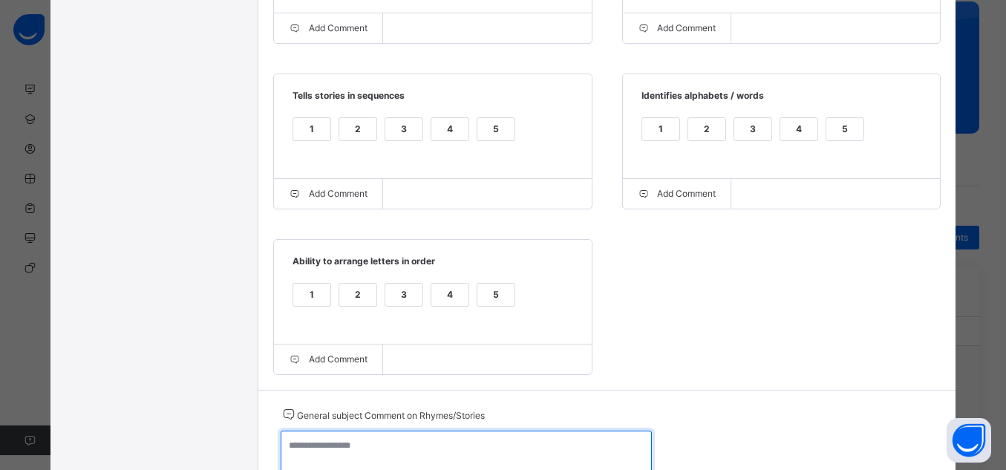
click at [575, 446] on textarea at bounding box center [466, 451] width 371 height 43
paste textarea "**********"
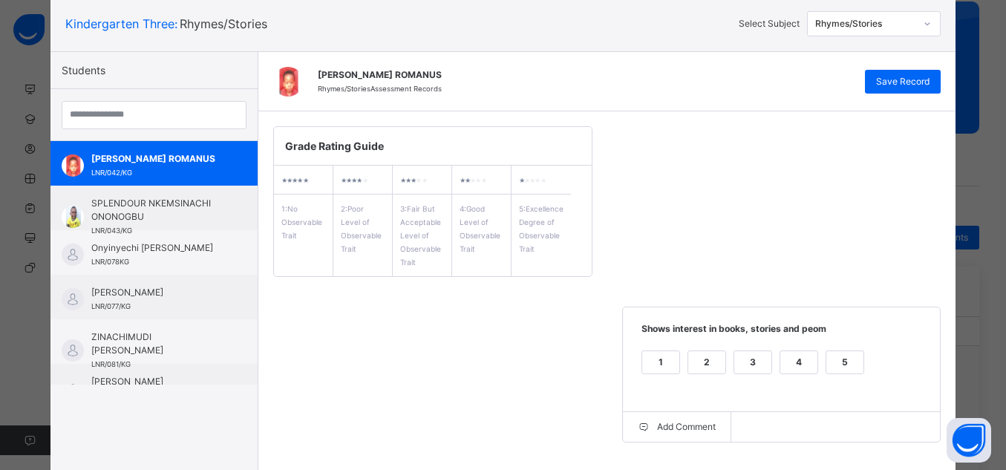
scroll to position [69, 0]
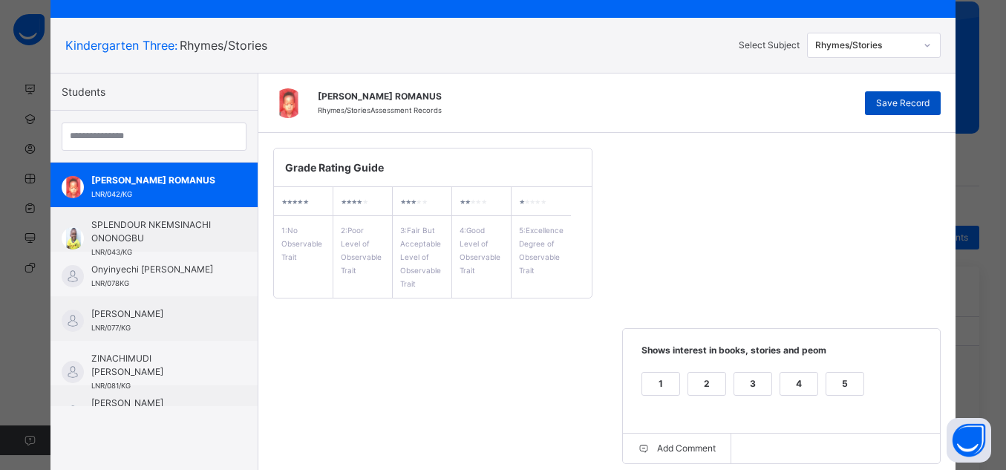
type textarea "**********"
click at [921, 102] on span "Save Record" at bounding box center [902, 102] width 53 height 13
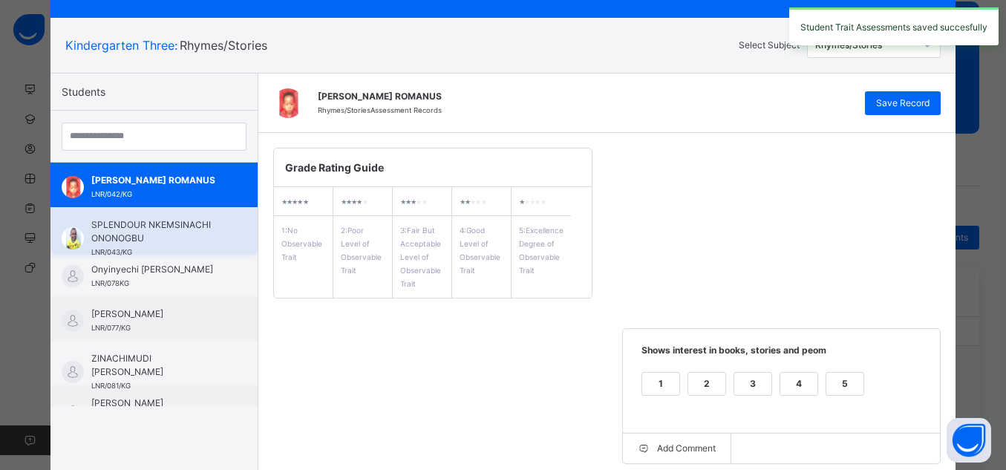
click at [131, 226] on span "SPLENDOUR NKEMSINACHI ONONOGBU" at bounding box center [157, 231] width 133 height 27
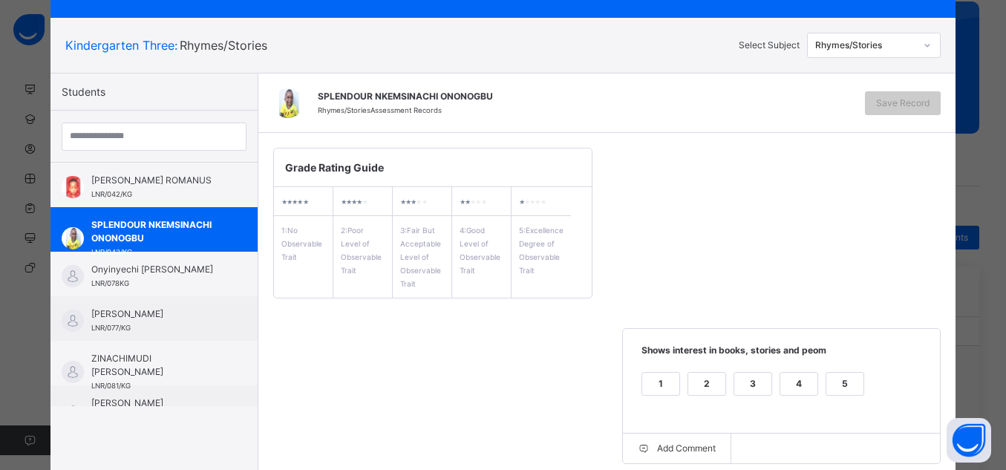
click at [839, 397] on div "5" at bounding box center [844, 393] width 39 height 42
click at [838, 378] on div "5" at bounding box center [844, 384] width 37 height 22
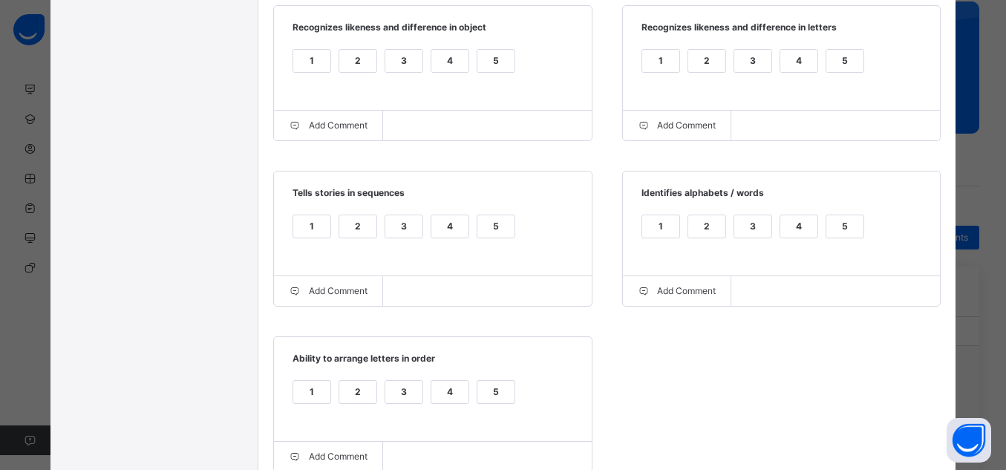
scroll to position [603, 0]
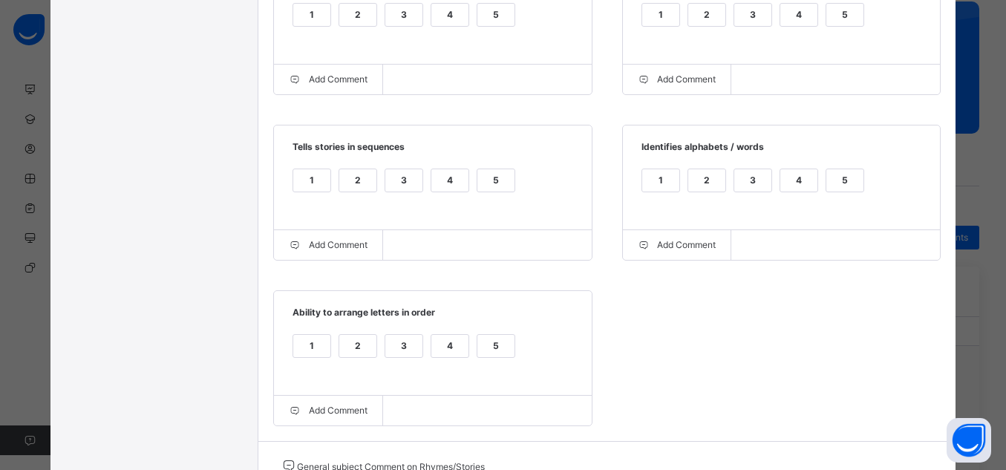
click at [483, 357] on div "5" at bounding box center [495, 346] width 37 height 22
click at [494, 23] on div "5" at bounding box center [495, 15] width 37 height 22
click at [495, 191] on div "5" at bounding box center [495, 180] width 37 height 22
click at [853, 180] on div "5" at bounding box center [844, 180] width 37 height 22
click at [838, 11] on div "5" at bounding box center [844, 15] width 37 height 22
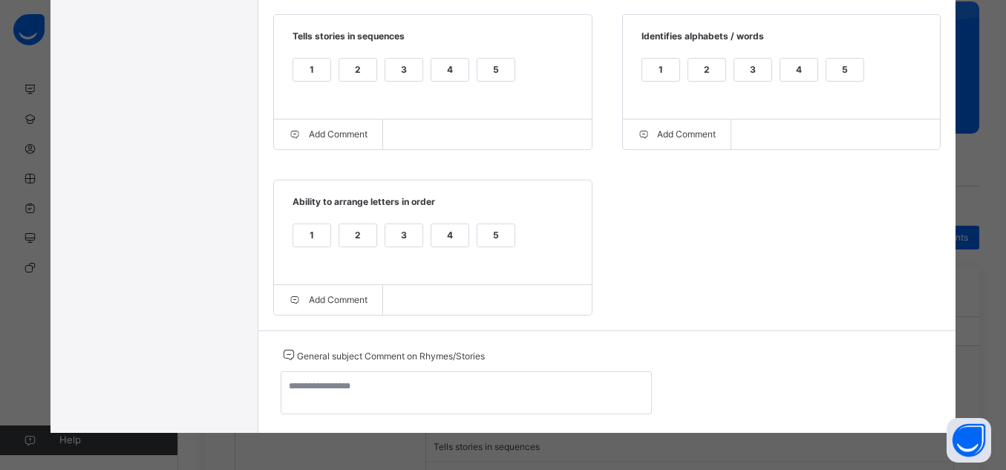
scroll to position [722, 0]
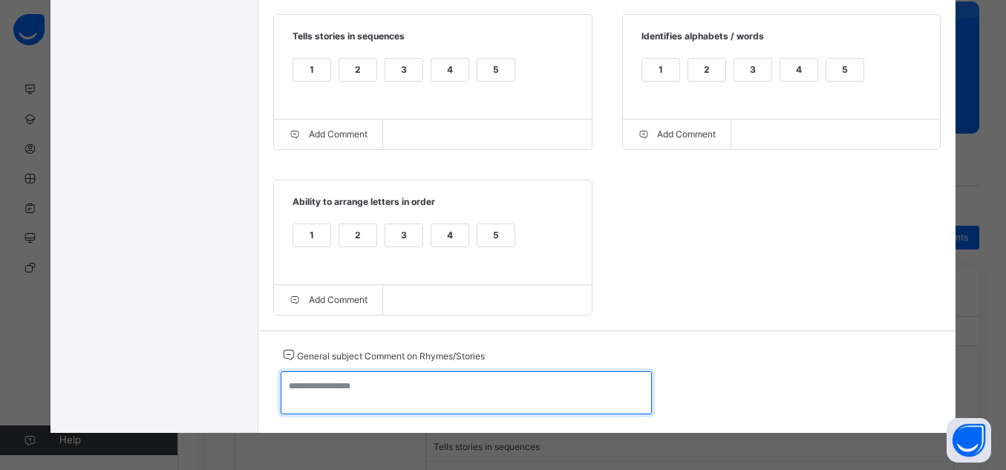
click at [540, 391] on textarea at bounding box center [466, 392] width 371 height 43
paste textarea "**********"
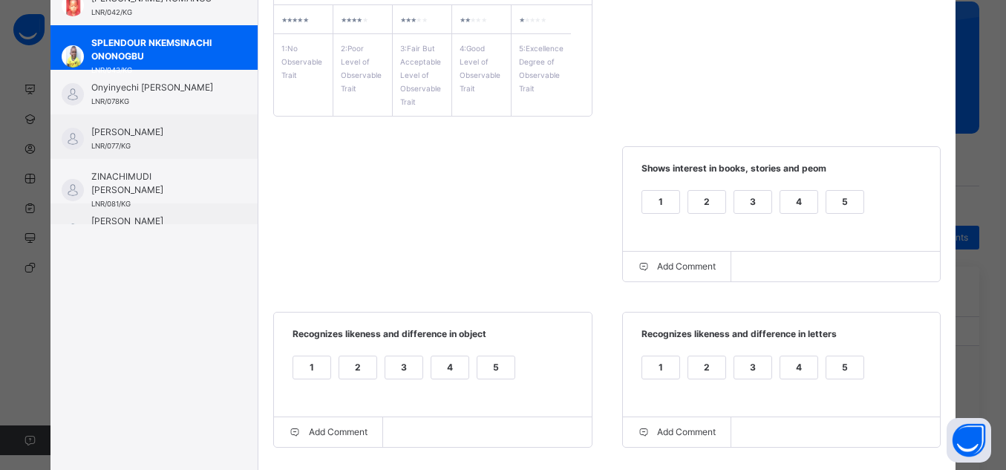
scroll to position [72, 0]
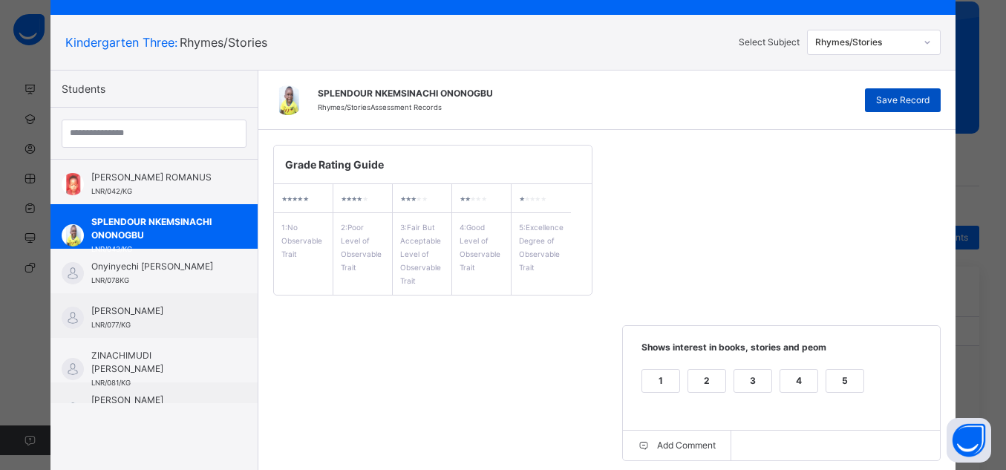
type textarea "**********"
click at [921, 101] on span "Save Record" at bounding box center [902, 100] width 53 height 13
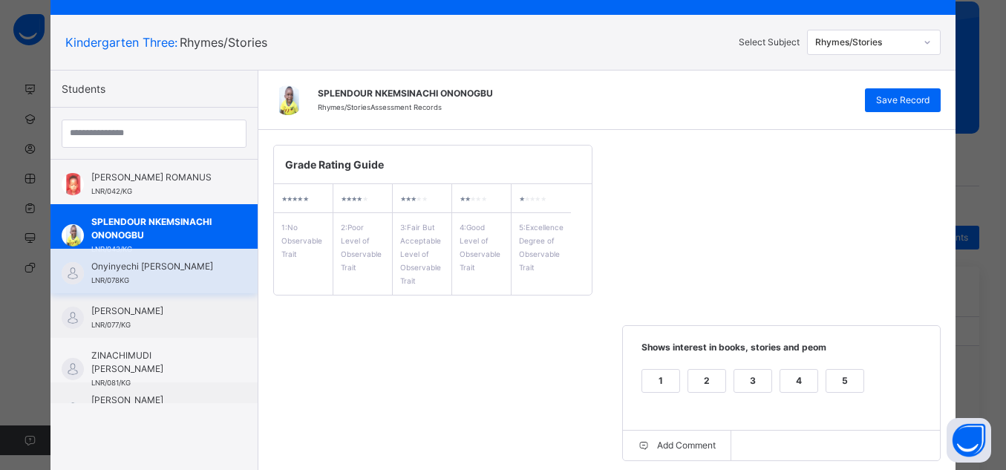
click at [181, 270] on span "Onyinyechi [PERSON_NAME]" at bounding box center [157, 266] width 133 height 13
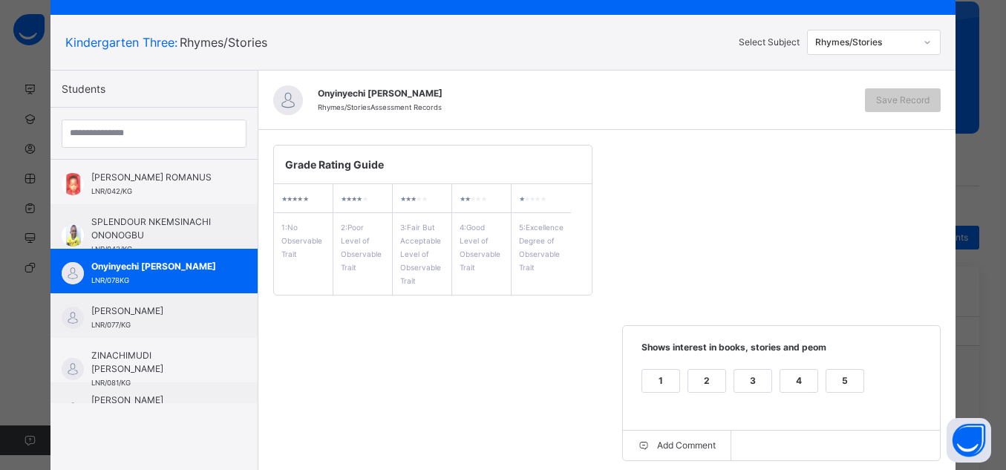
click at [838, 381] on div "5" at bounding box center [844, 381] width 37 height 22
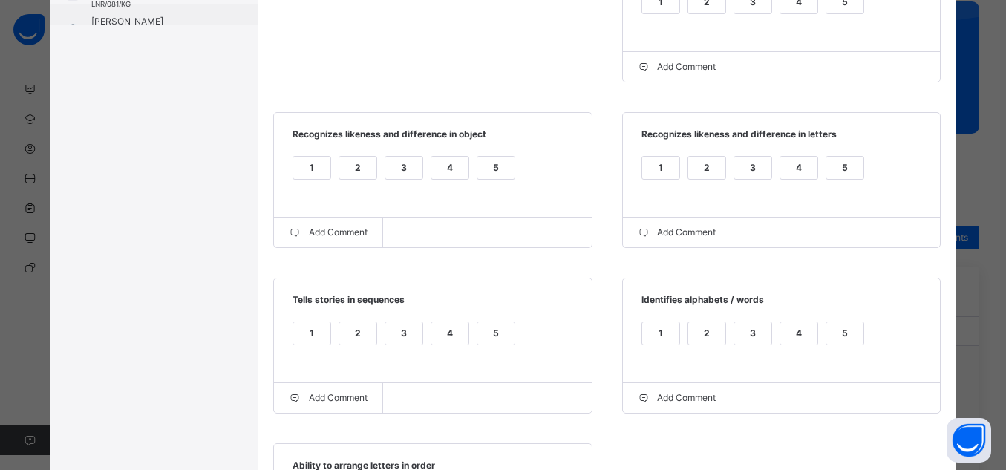
scroll to position [458, 0]
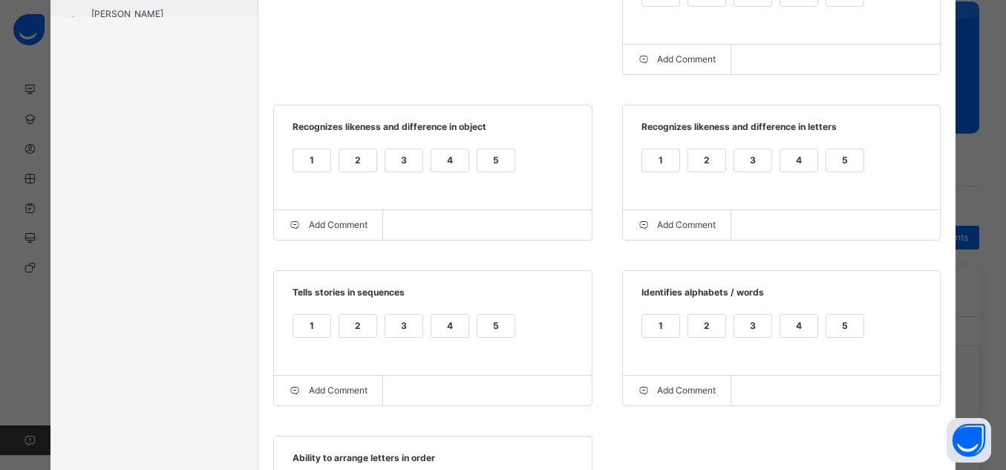
click at [850, 321] on div "5" at bounding box center [844, 326] width 37 height 22
click at [826, 161] on div "5" at bounding box center [844, 160] width 37 height 22
click at [481, 160] on div "5" at bounding box center [495, 160] width 37 height 22
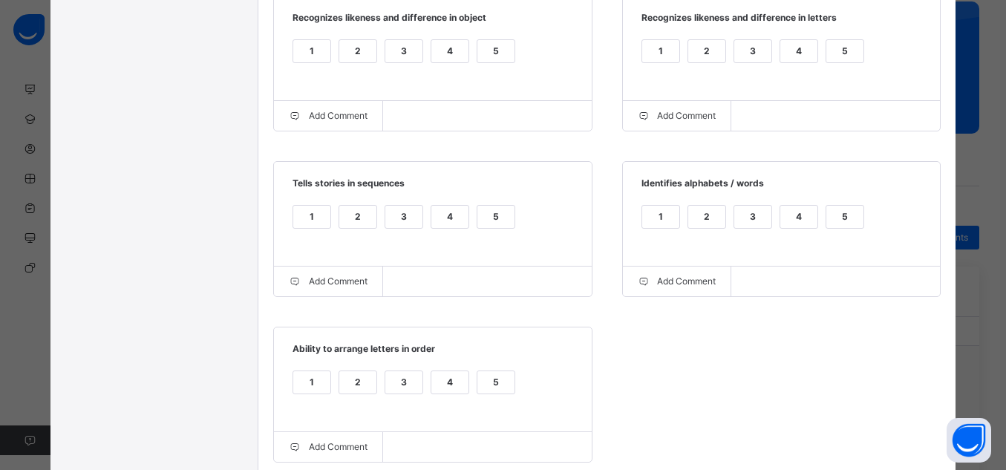
scroll to position [577, 0]
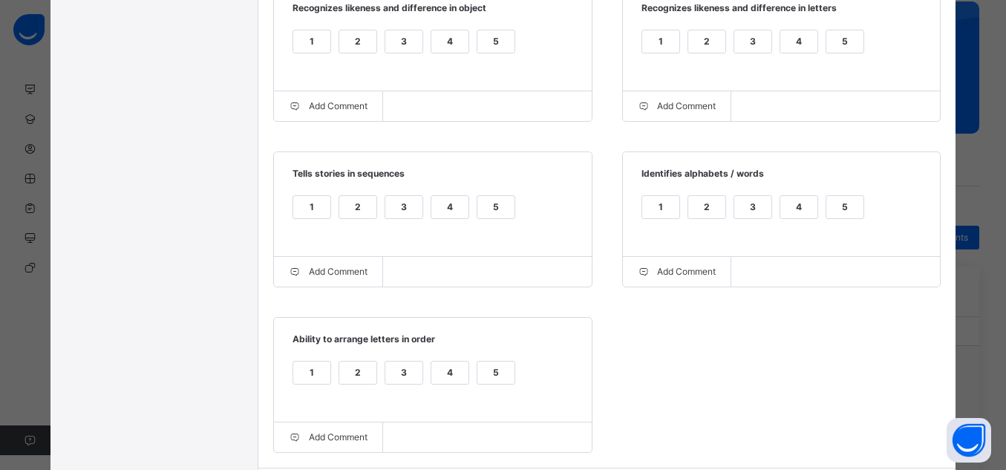
click at [505, 384] on div "5" at bounding box center [495, 372] width 37 height 22
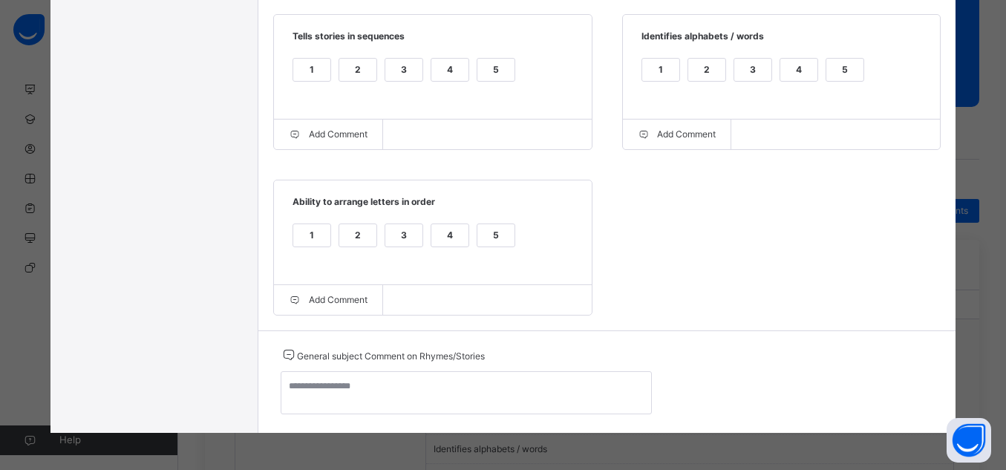
scroll to position [153, 0]
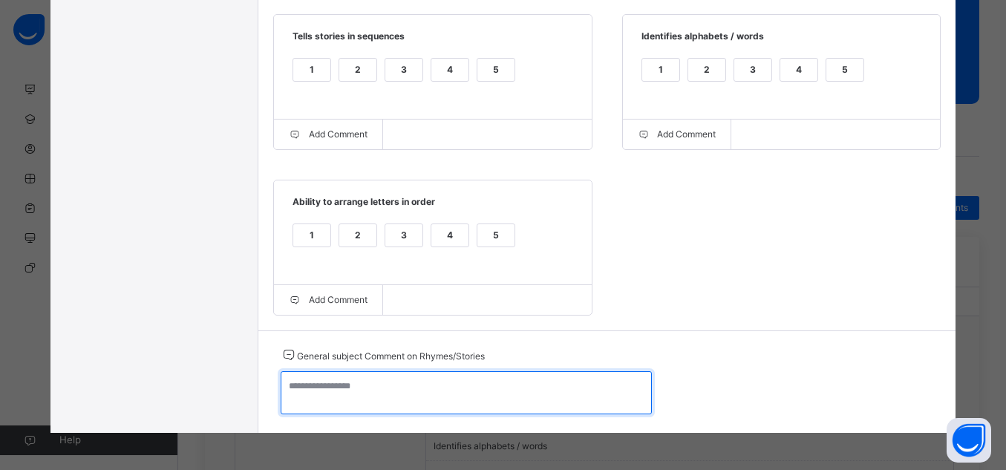
click at [508, 386] on textarea at bounding box center [466, 392] width 371 height 43
paste textarea "**********"
type textarea "**********"
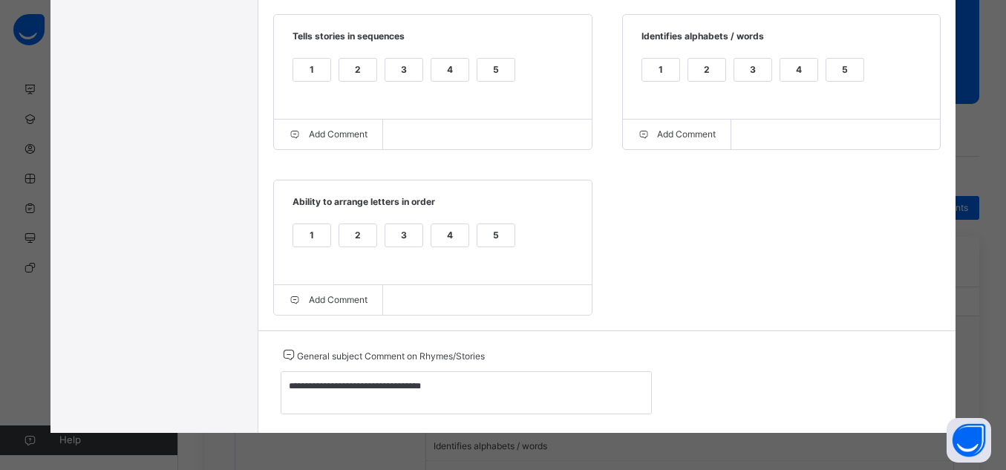
click at [477, 73] on div "5" at bounding box center [495, 70] width 37 height 22
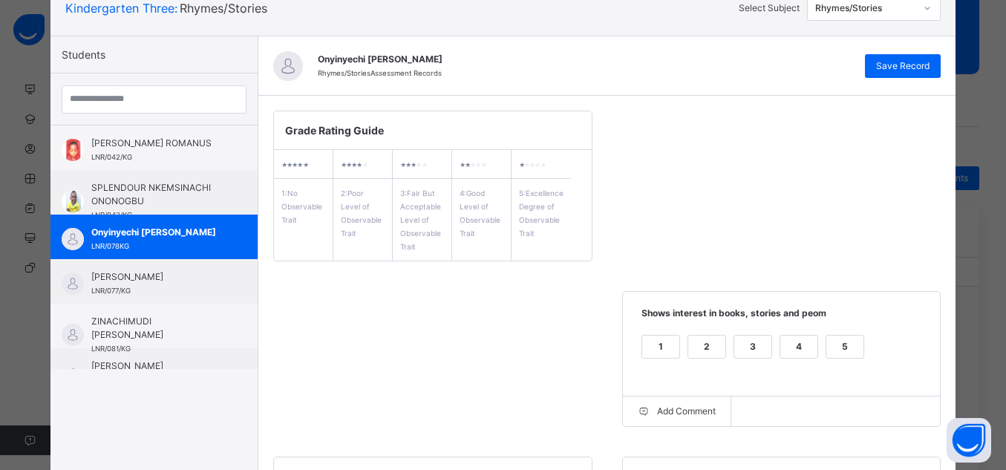
scroll to position [99, 0]
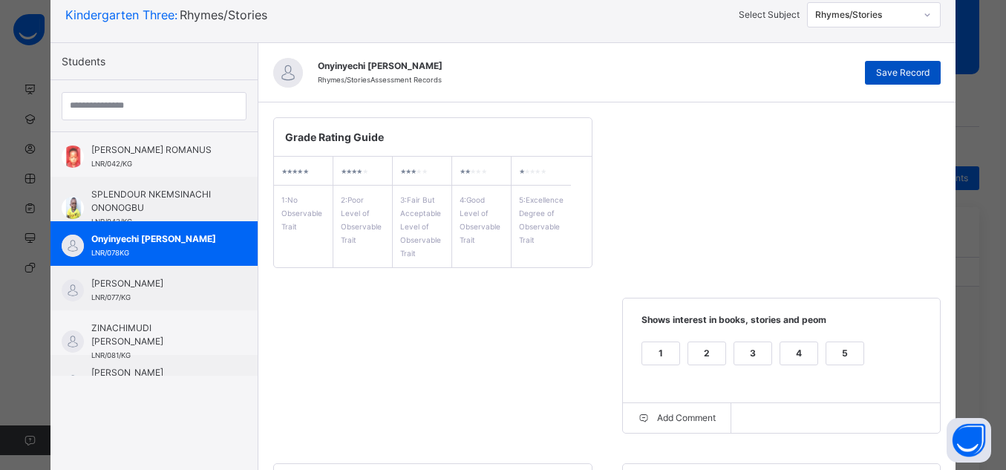
click at [897, 68] on span "Save Record" at bounding box center [902, 72] width 53 height 13
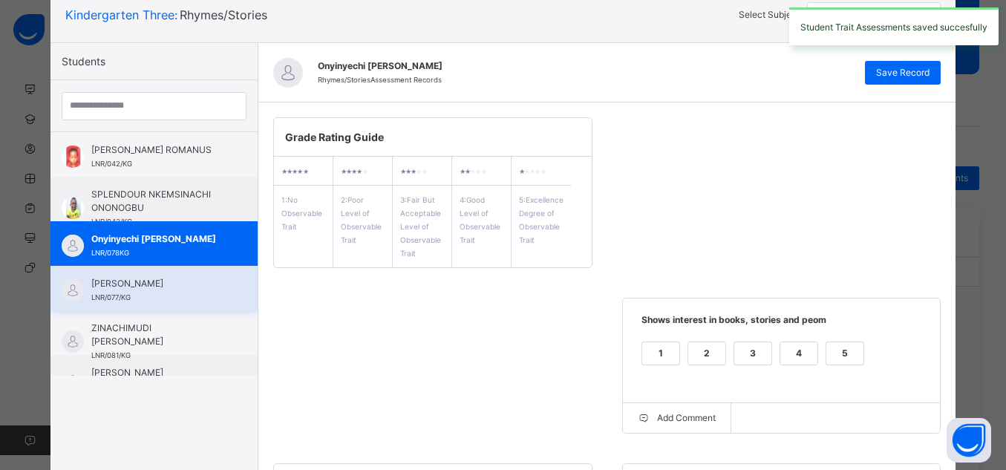
click at [108, 290] on span "[PERSON_NAME]" at bounding box center [157, 283] width 133 height 13
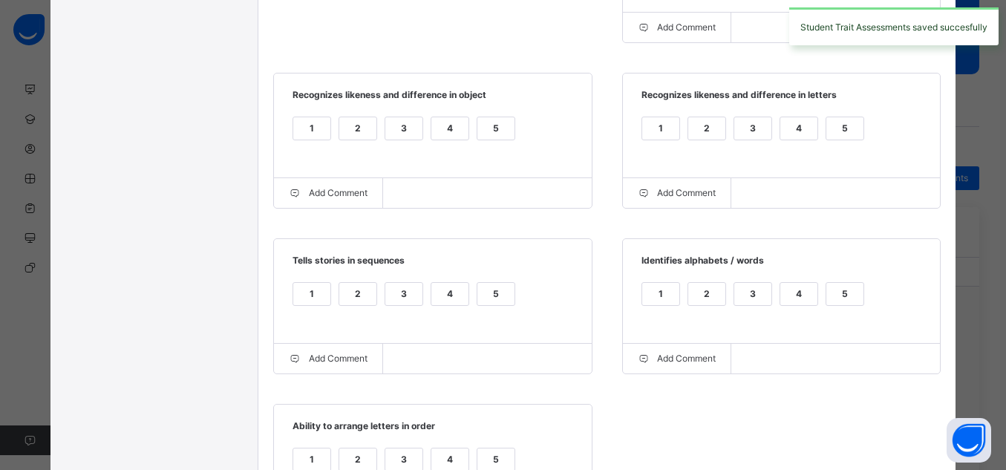
scroll to position [486, 0]
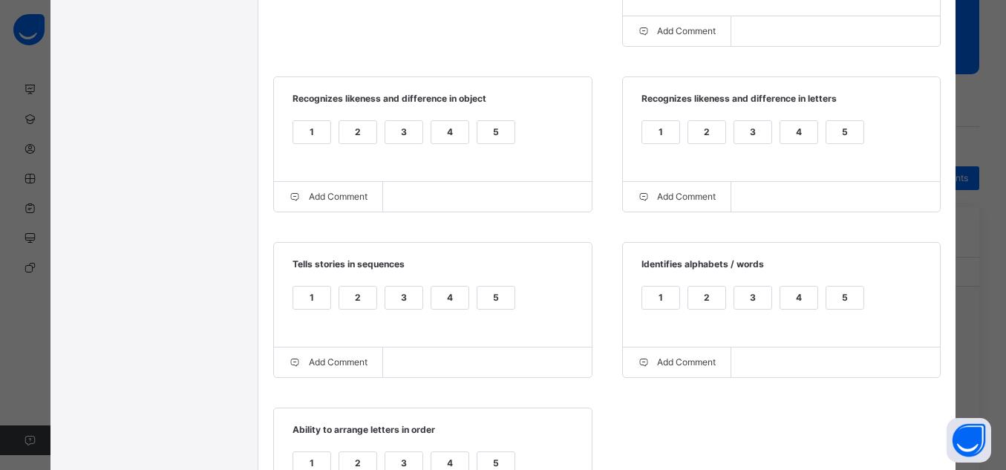
click at [827, 138] on div "5" at bounding box center [844, 132] width 37 height 22
click at [494, 124] on div "5" at bounding box center [495, 132] width 37 height 22
click at [491, 292] on div "5" at bounding box center [495, 297] width 37 height 22
click at [842, 309] on div "5" at bounding box center [844, 297] width 37 height 22
click at [482, 457] on div "5" at bounding box center [495, 463] width 37 height 22
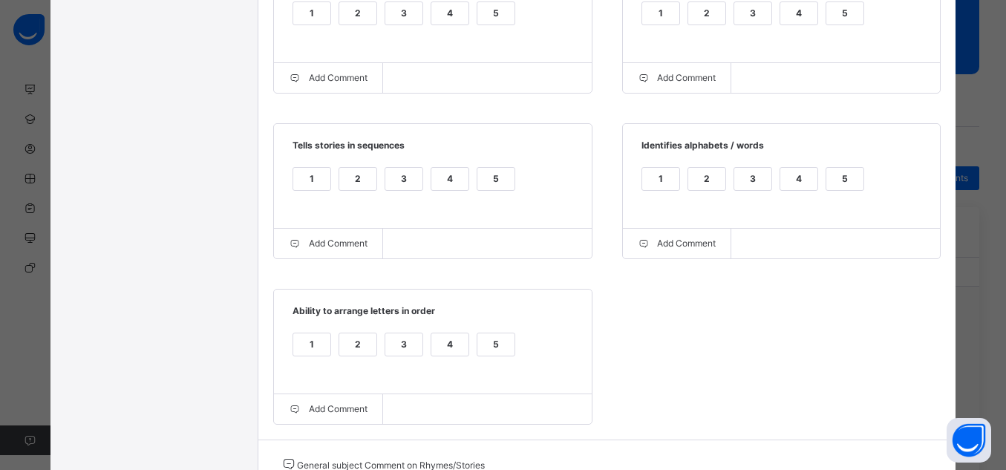
scroll to position [635, 0]
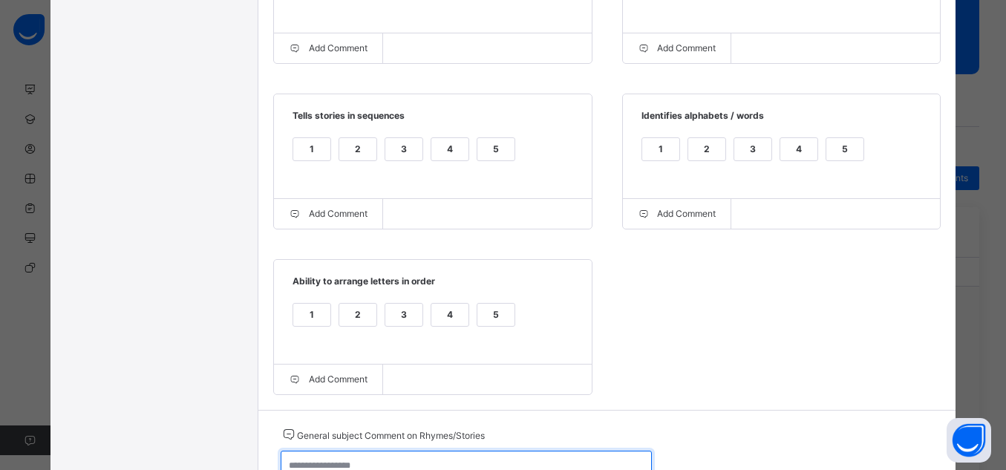
click at [482, 457] on textarea at bounding box center [466, 472] width 371 height 43
paste textarea "**********"
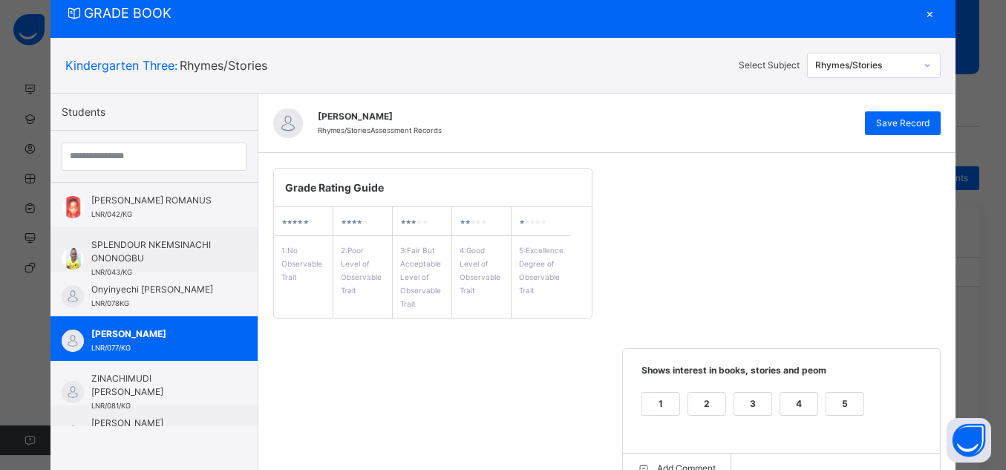
scroll to position [60, 0]
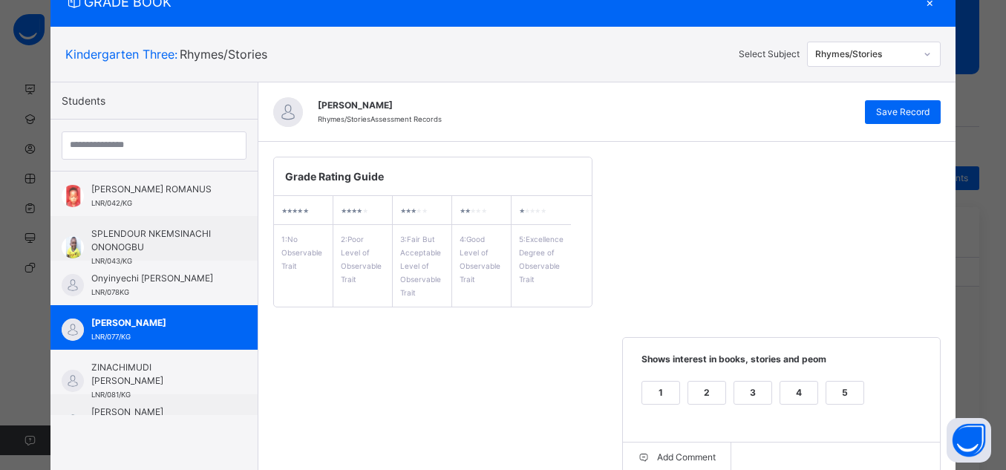
type textarea "**********"
click at [837, 390] on div "5" at bounding box center [844, 392] width 37 height 22
click at [888, 107] on span "Save Record" at bounding box center [902, 111] width 53 height 13
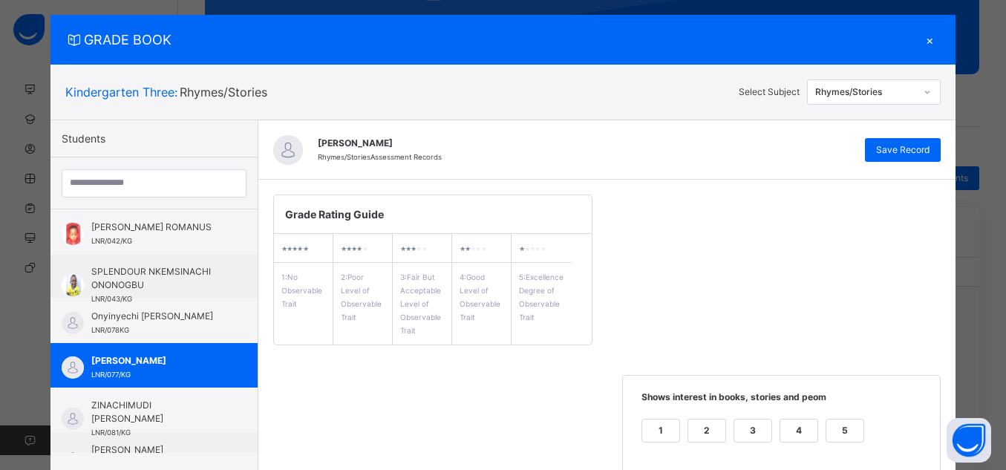
scroll to position [19, 0]
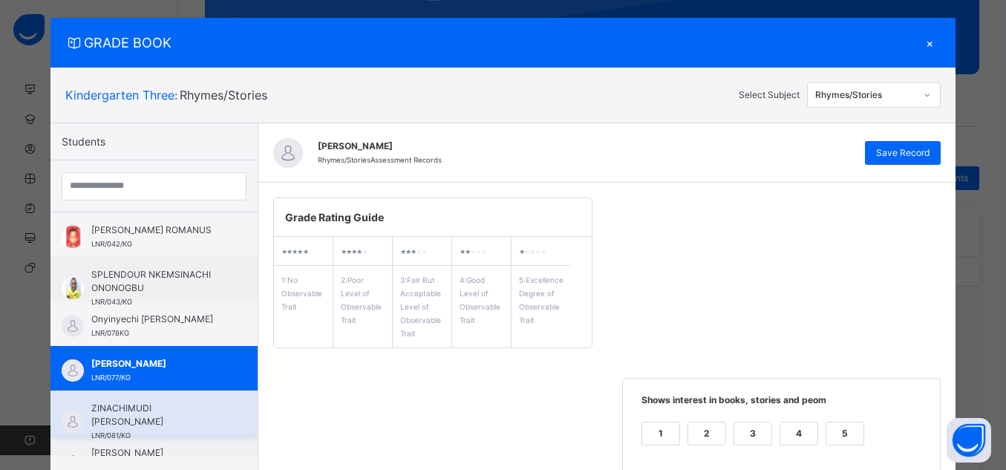
click at [226, 418] on div "ZINACHIMUDI CHERISH CHIMAOBI LNR/081/KG" at bounding box center [153, 412] width 207 height 45
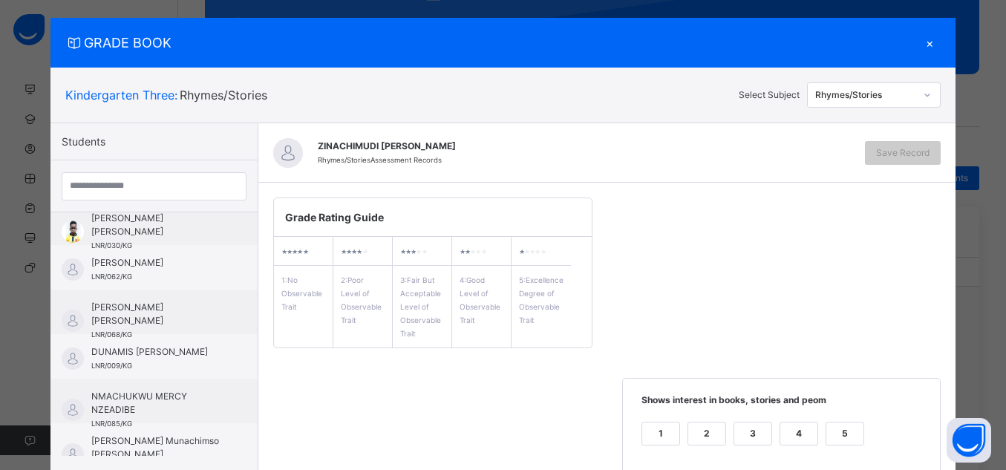
scroll to position [253, 0]
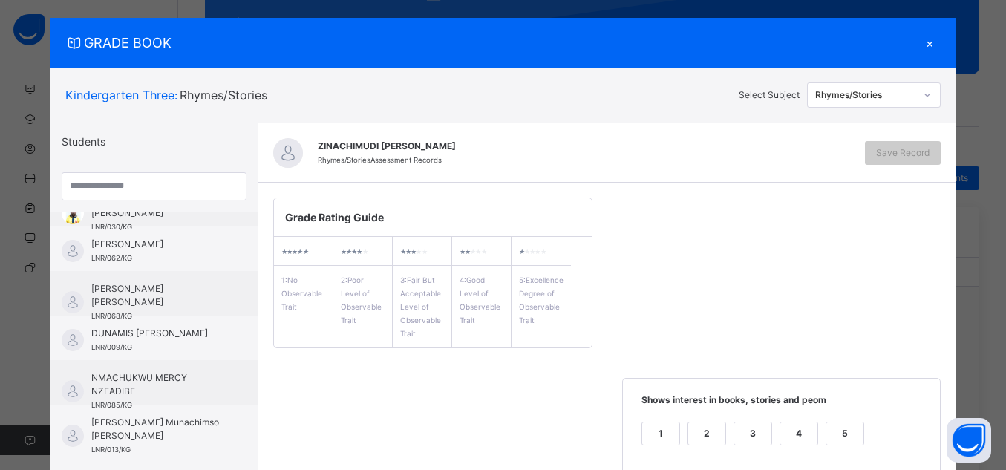
click at [825, 419] on div "1 2 3 4 5" at bounding box center [782, 443] width 288 height 50
click at [835, 427] on div "5" at bounding box center [844, 433] width 37 height 22
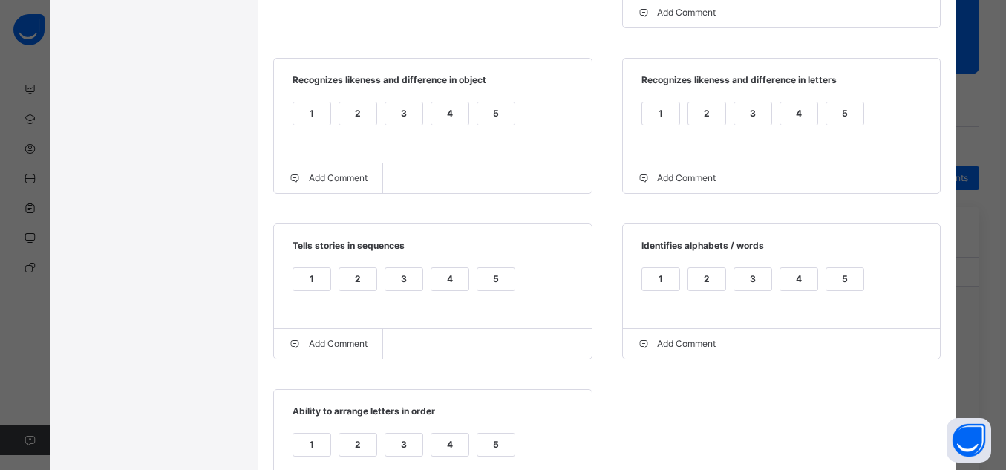
scroll to position [554, 0]
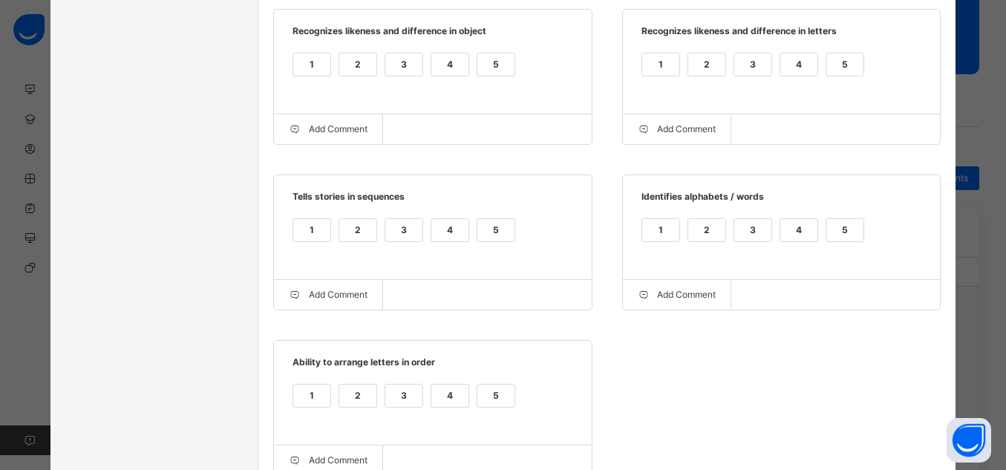
click at [833, 70] on div "5" at bounding box center [844, 64] width 37 height 22
click at [491, 63] on div "5" at bounding box center [495, 64] width 37 height 22
click at [497, 248] on div "5" at bounding box center [495, 239] width 39 height 42
click at [487, 232] on div "5" at bounding box center [495, 230] width 37 height 22
click at [832, 230] on div "5" at bounding box center [844, 230] width 37 height 22
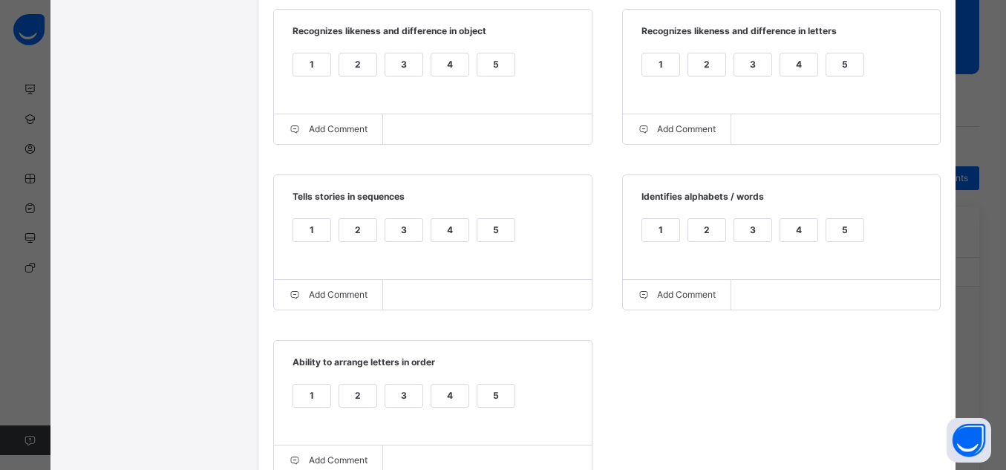
click at [481, 396] on div "5" at bounding box center [495, 395] width 37 height 22
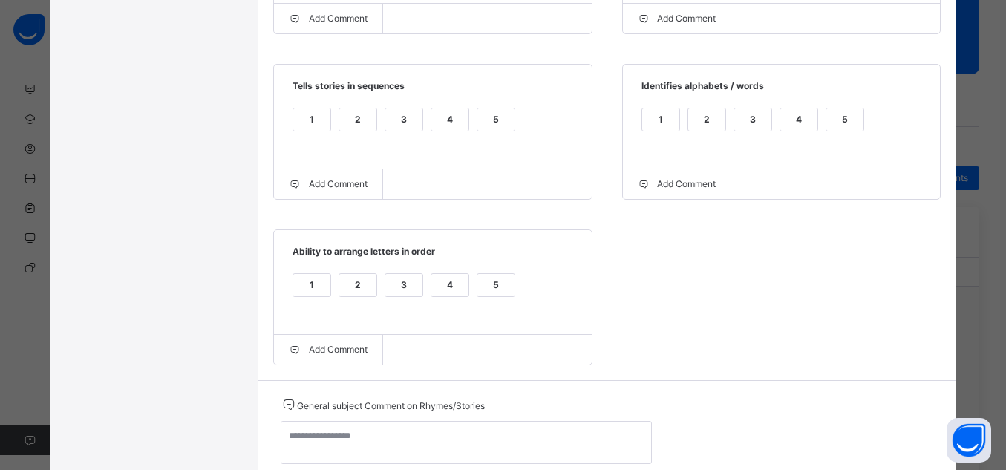
scroll to position [672, 0]
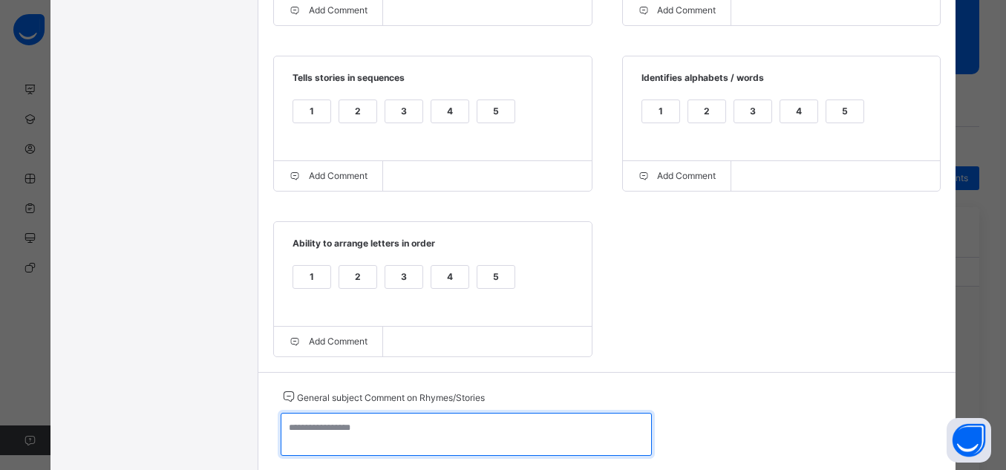
click at [534, 435] on textarea at bounding box center [466, 434] width 371 height 43
paste textarea "**********"
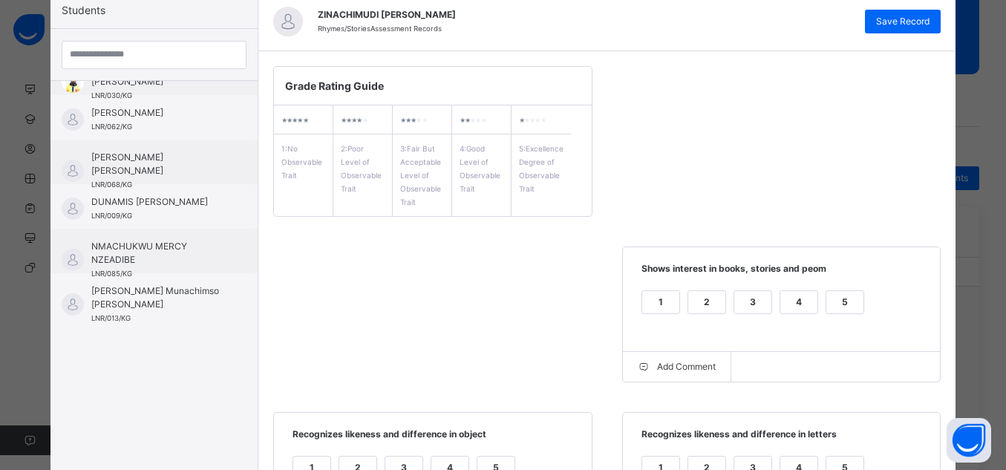
scroll to position [62, 0]
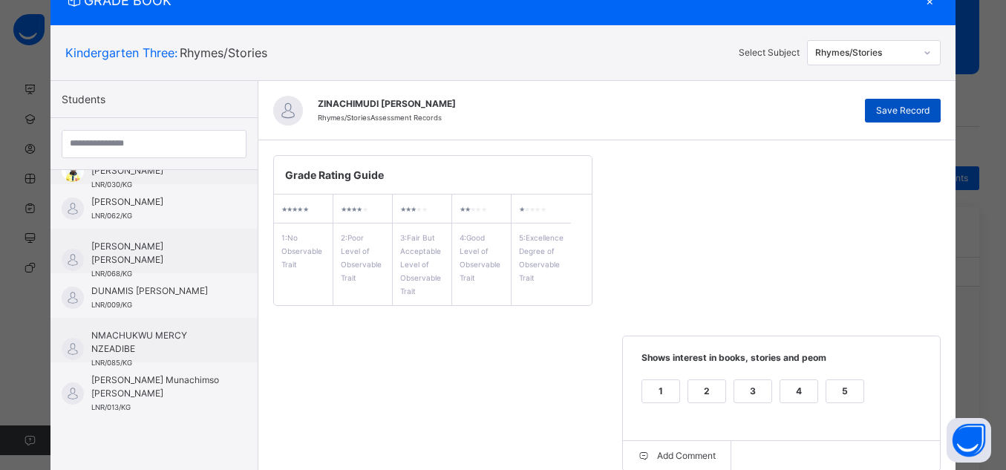
type textarea "**********"
click at [901, 107] on span "Save Record" at bounding box center [902, 110] width 53 height 13
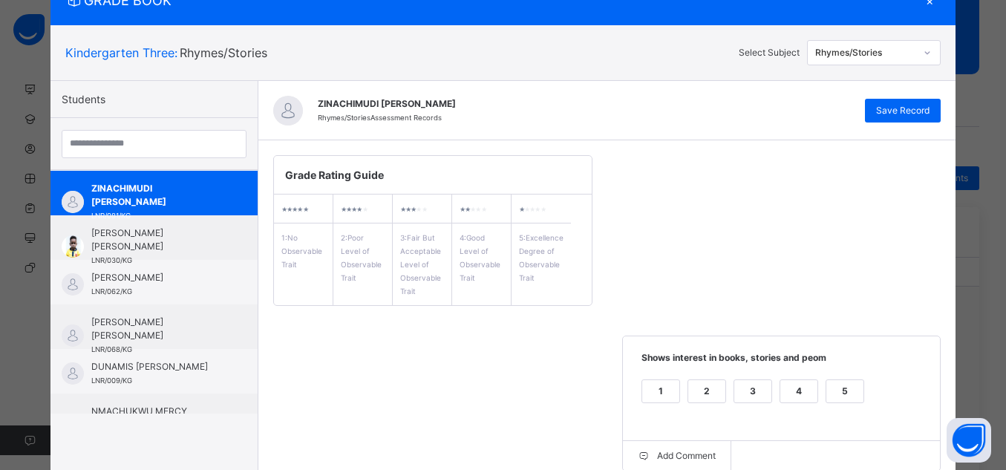
scroll to position [150, 0]
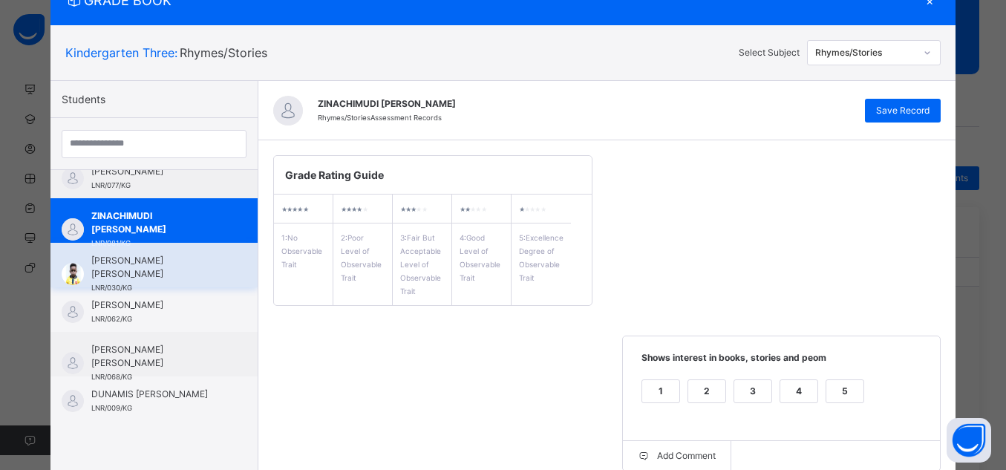
click at [200, 269] on span "[PERSON_NAME] [PERSON_NAME]" at bounding box center [157, 267] width 133 height 27
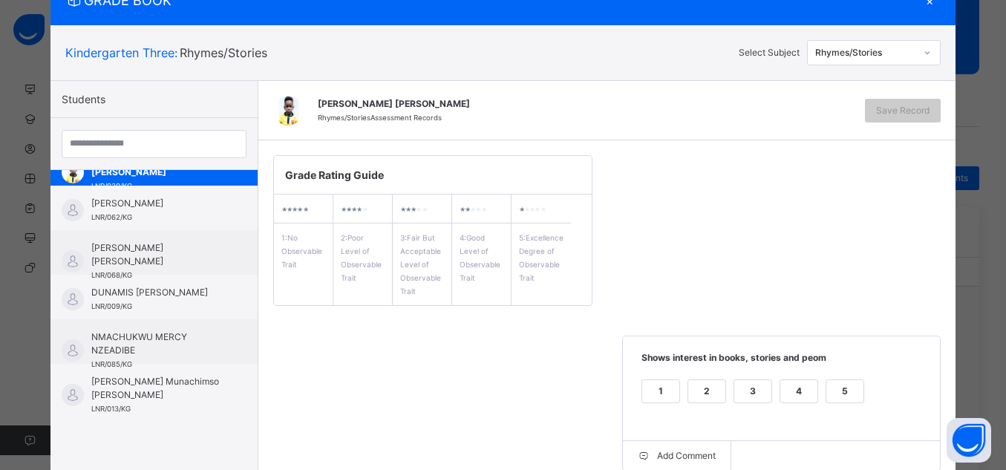
scroll to position [253, 0]
click at [828, 381] on div "5" at bounding box center [844, 391] width 37 height 22
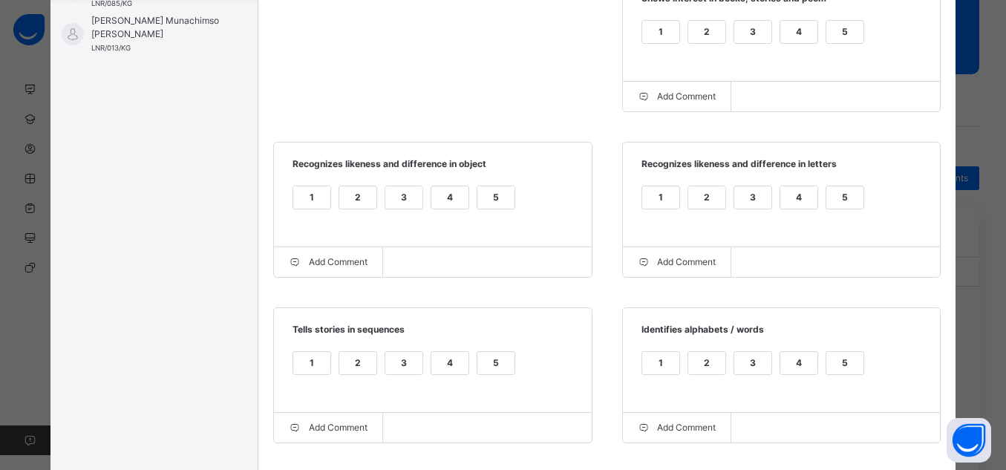
scroll to position [477, 0]
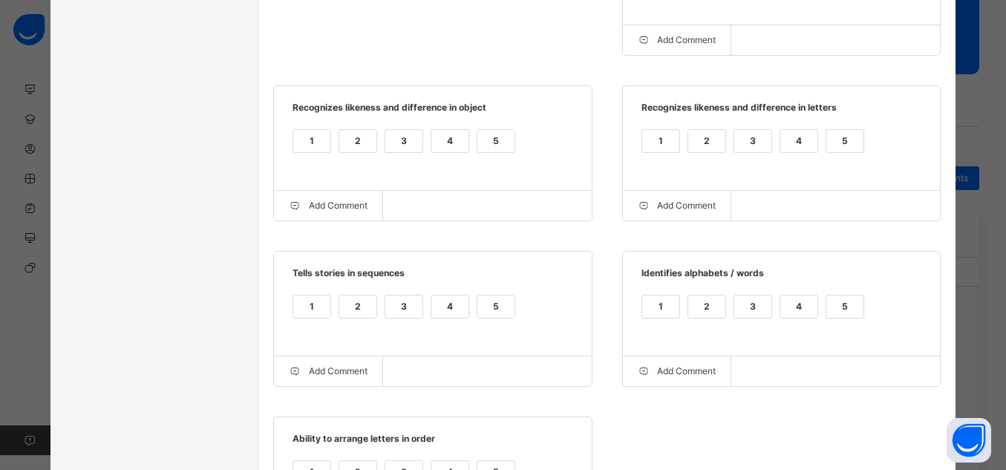
click at [825, 322] on div "5" at bounding box center [844, 316] width 39 height 42
click at [837, 143] on div "5" at bounding box center [844, 141] width 37 height 22
click at [494, 153] on label "5" at bounding box center [495, 141] width 39 height 24
click at [492, 325] on div "5" at bounding box center [495, 316] width 39 height 42
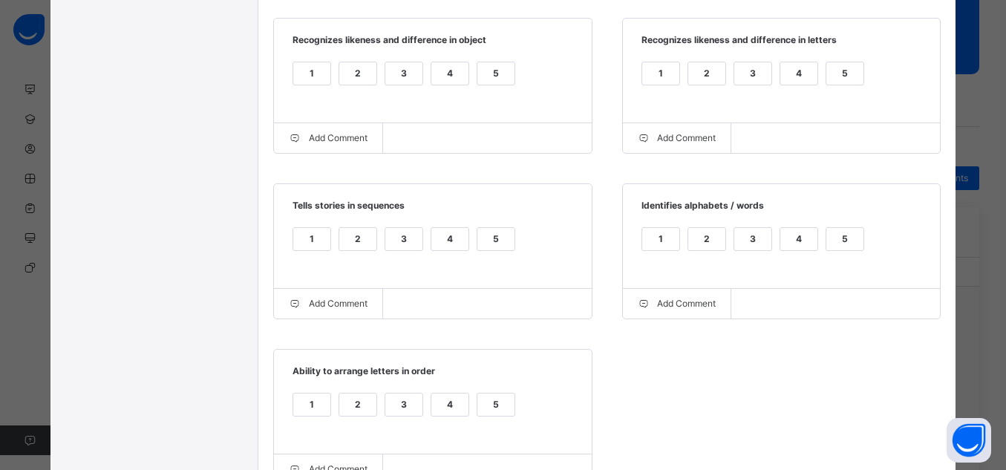
scroll to position [626, 0]
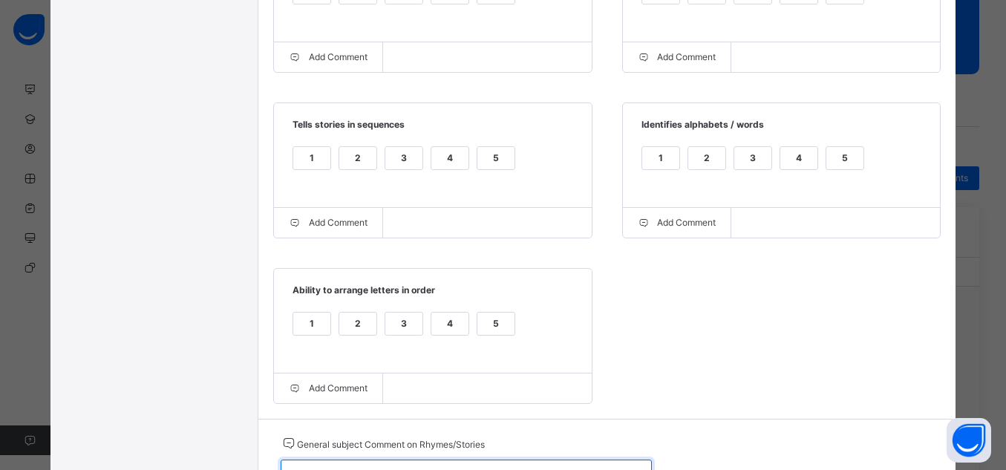
paste textarea "**********"
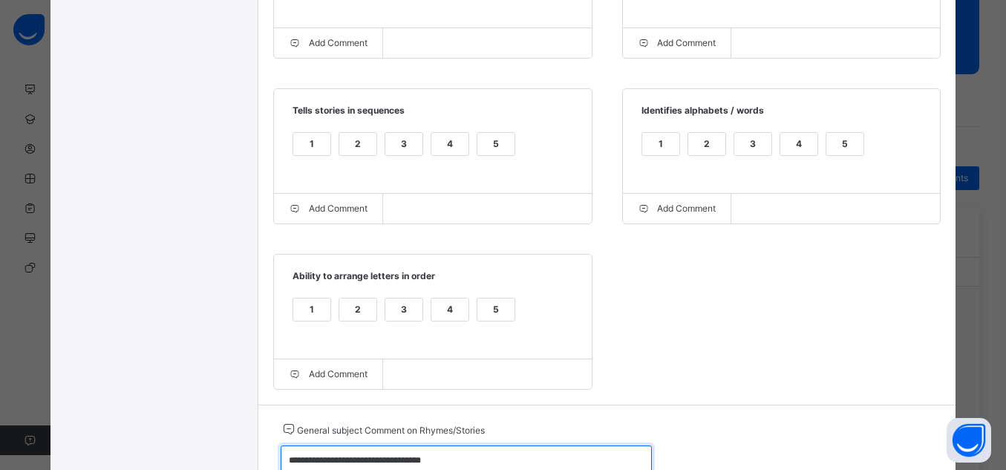
type textarea "**********"
click at [484, 303] on div "5" at bounding box center [495, 309] width 37 height 22
click at [491, 148] on div "5" at bounding box center [495, 144] width 37 height 22
click at [845, 140] on div "5" at bounding box center [844, 144] width 37 height 22
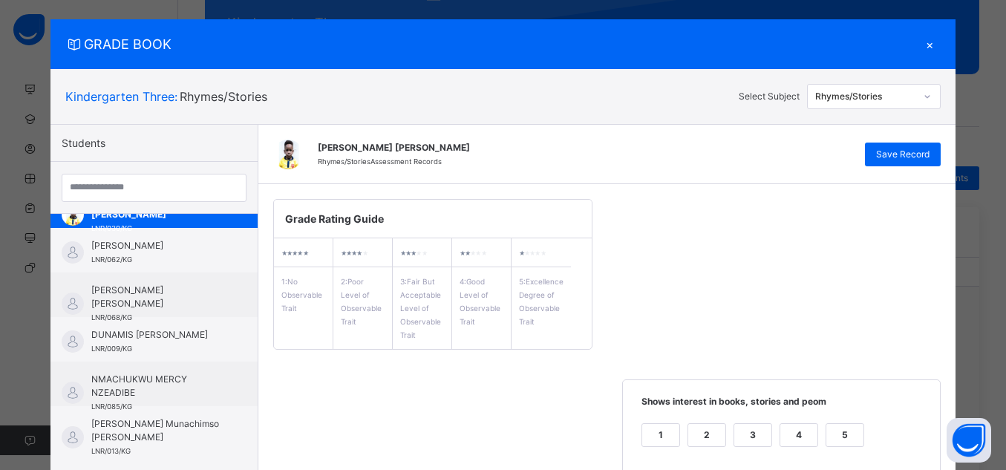
scroll to position [0, 0]
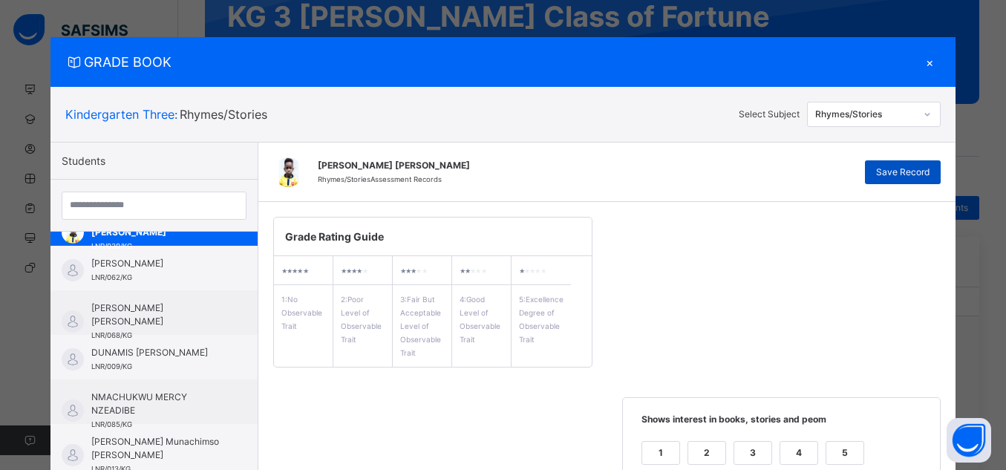
click at [885, 171] on span "Save Record" at bounding box center [902, 172] width 53 height 13
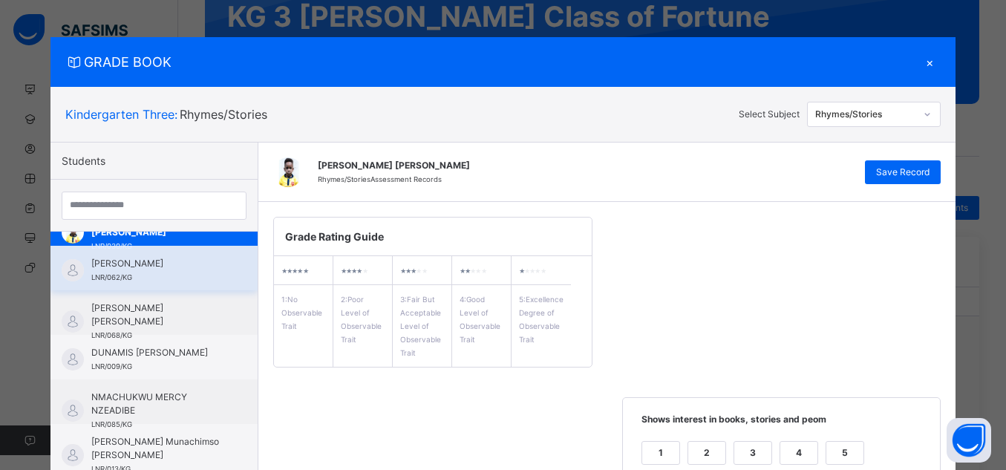
click at [205, 270] on div "[PERSON_NAME] LNR/062/KG" at bounding box center [157, 270] width 133 height 27
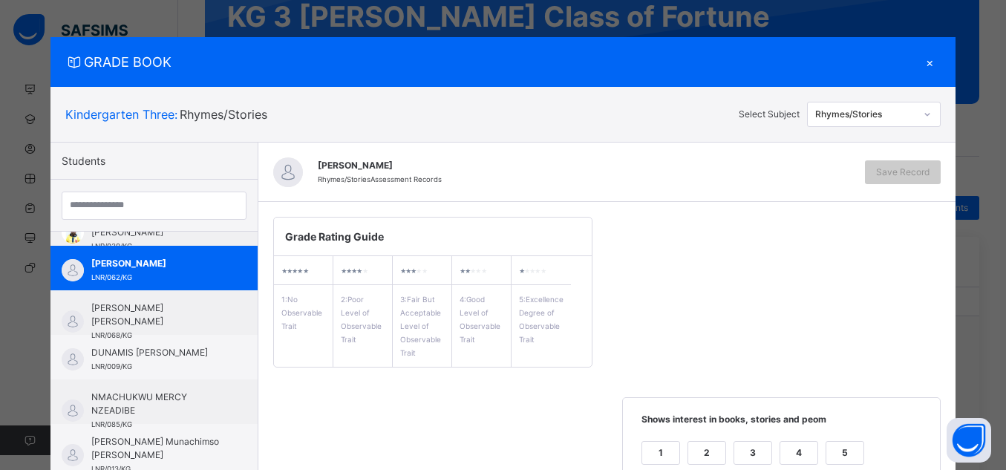
click at [854, 448] on div "5" at bounding box center [844, 453] width 37 height 22
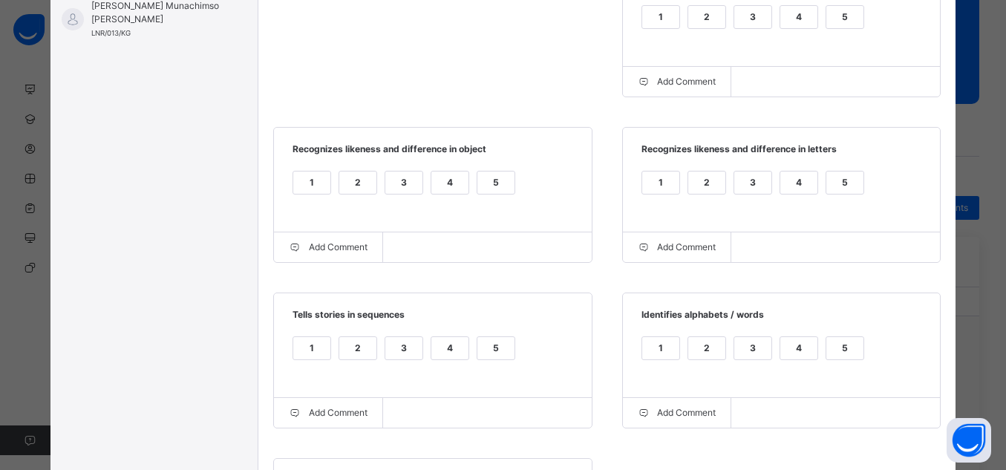
scroll to position [445, 0]
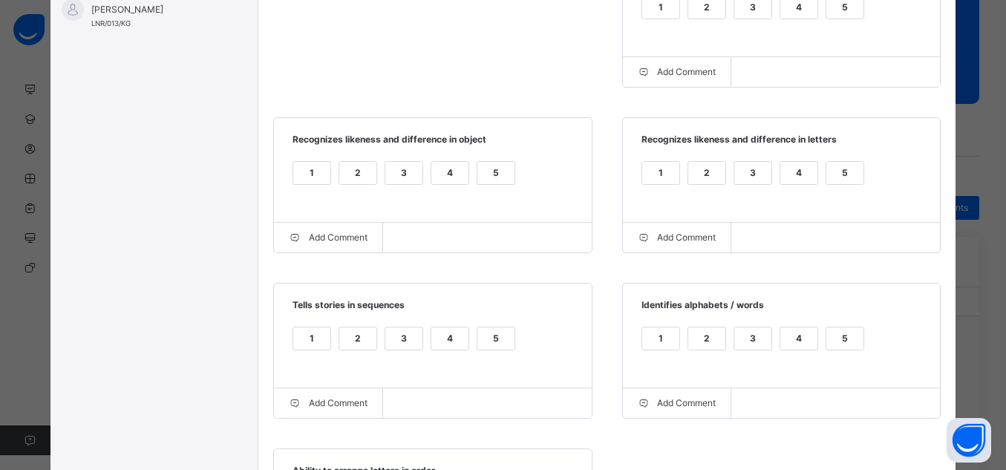
click at [826, 338] on div "5" at bounding box center [844, 338] width 37 height 22
click at [831, 183] on div "5" at bounding box center [844, 173] width 37 height 22
click at [491, 174] on div "5" at bounding box center [495, 173] width 37 height 22
click at [479, 330] on label "5" at bounding box center [495, 339] width 39 height 24
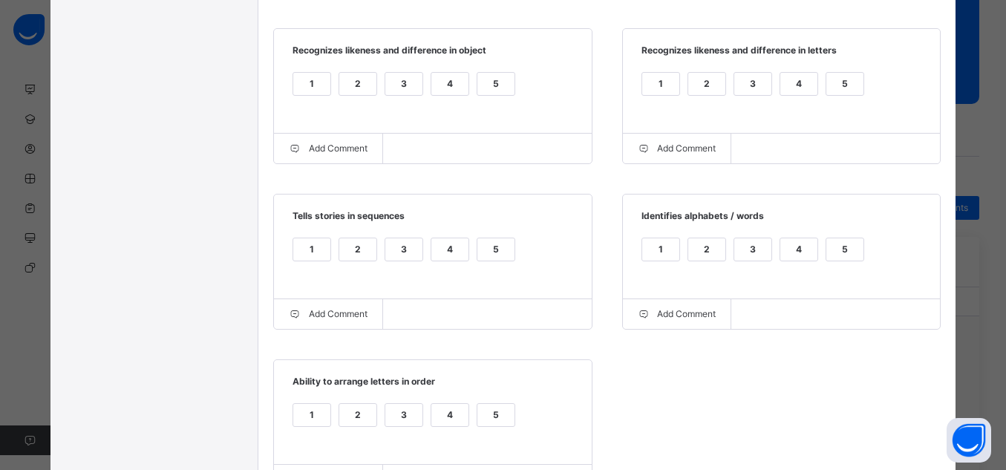
scroll to position [564, 0]
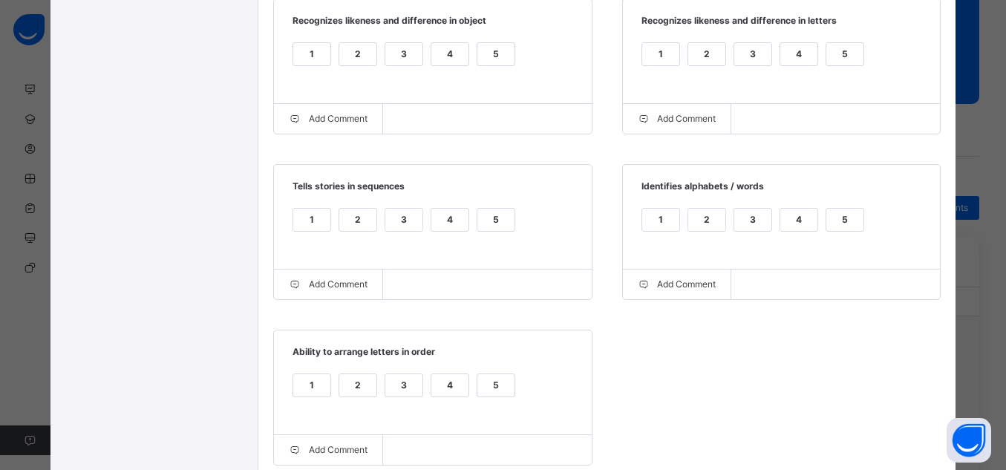
click at [494, 381] on div "5" at bounding box center [495, 385] width 37 height 22
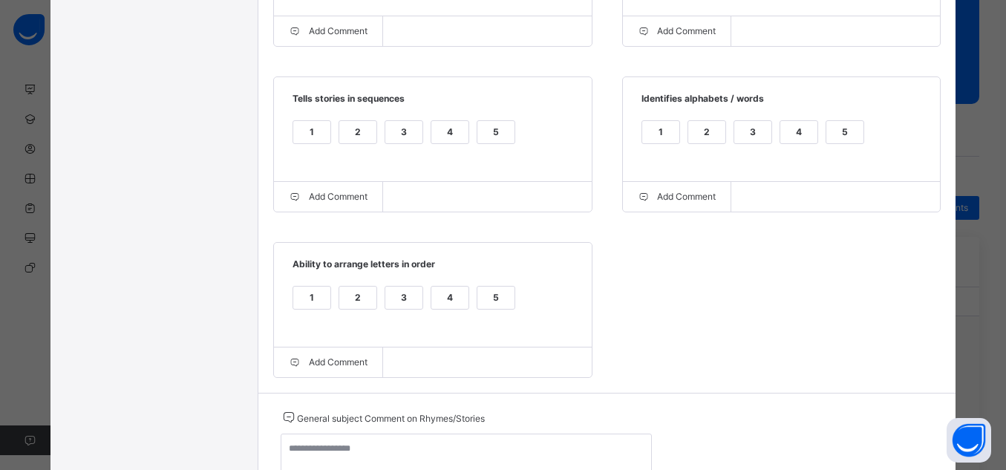
scroll to position [713, 0]
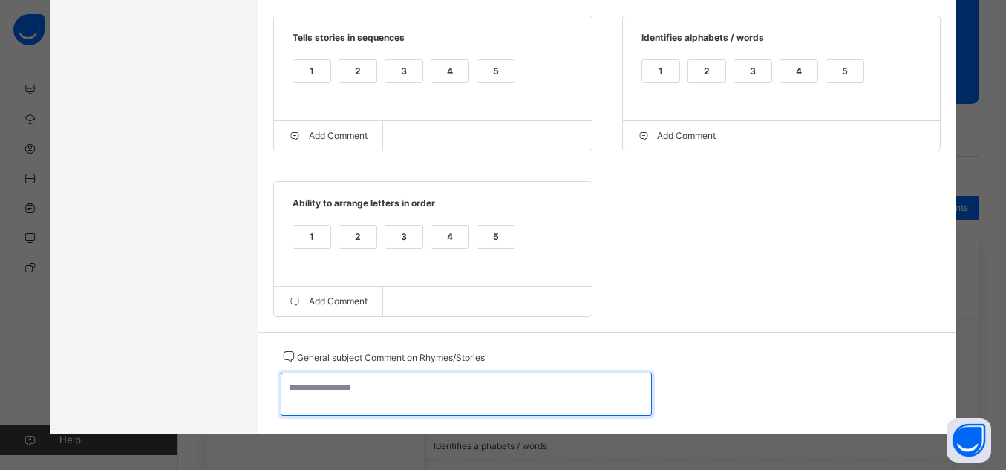
click at [543, 392] on textarea at bounding box center [466, 394] width 371 height 43
paste textarea "**********"
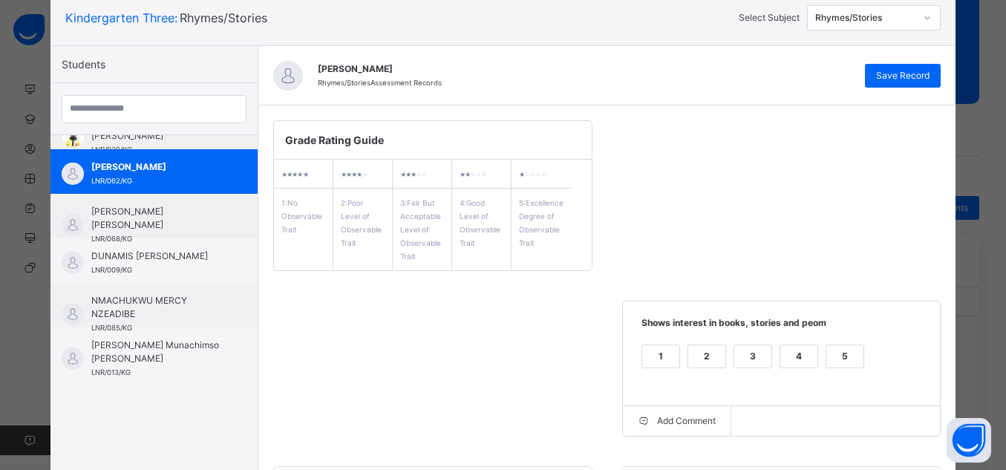
scroll to position [91, 0]
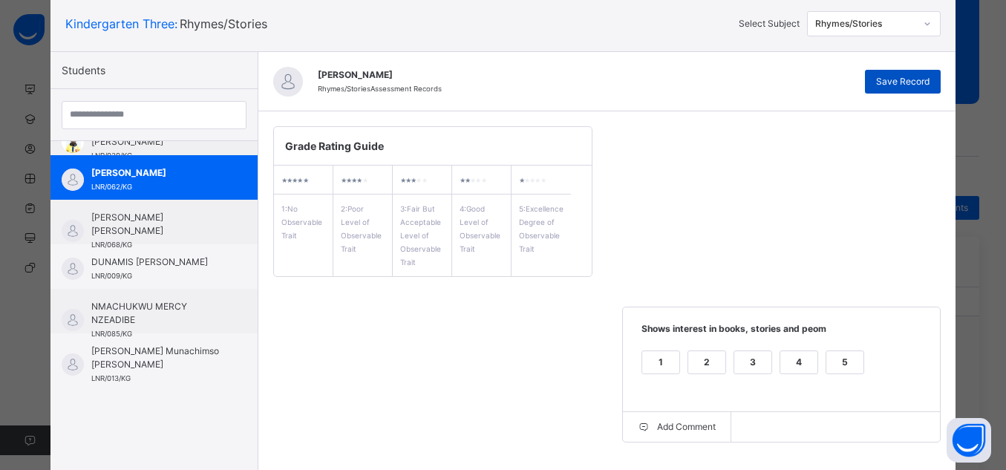
type textarea "**********"
click at [908, 84] on span "Save Record" at bounding box center [902, 81] width 53 height 13
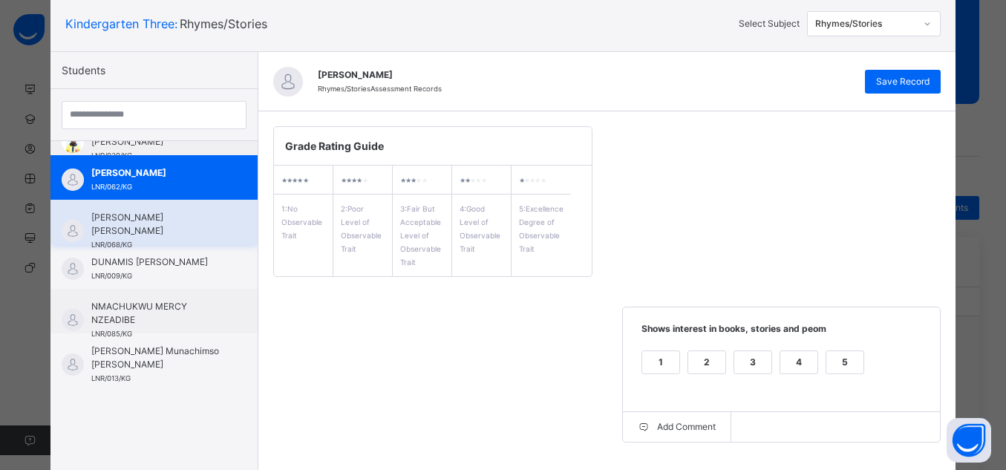
click at [183, 235] on span "[PERSON_NAME] [PERSON_NAME]" at bounding box center [157, 224] width 133 height 27
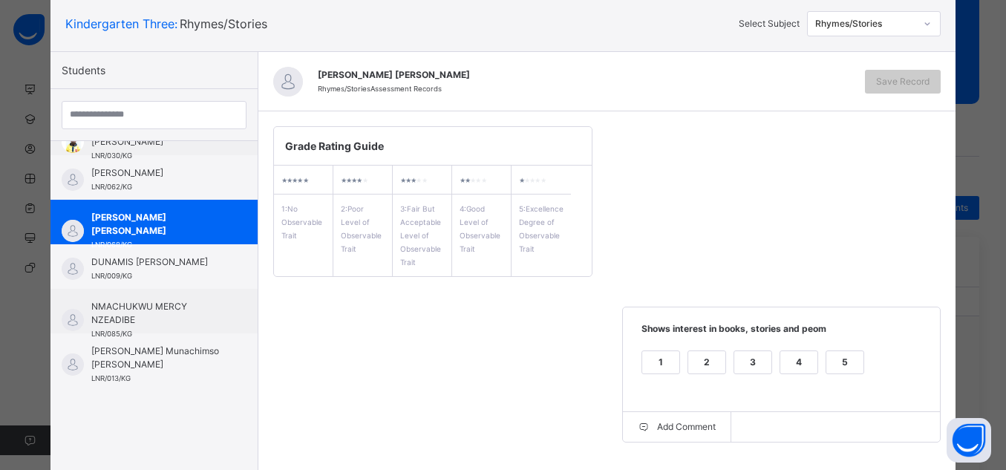
click at [834, 341] on span "Shows interest in books, stories and peom" at bounding box center [782, 334] width 288 height 24
click at [841, 355] on div "5" at bounding box center [844, 362] width 37 height 22
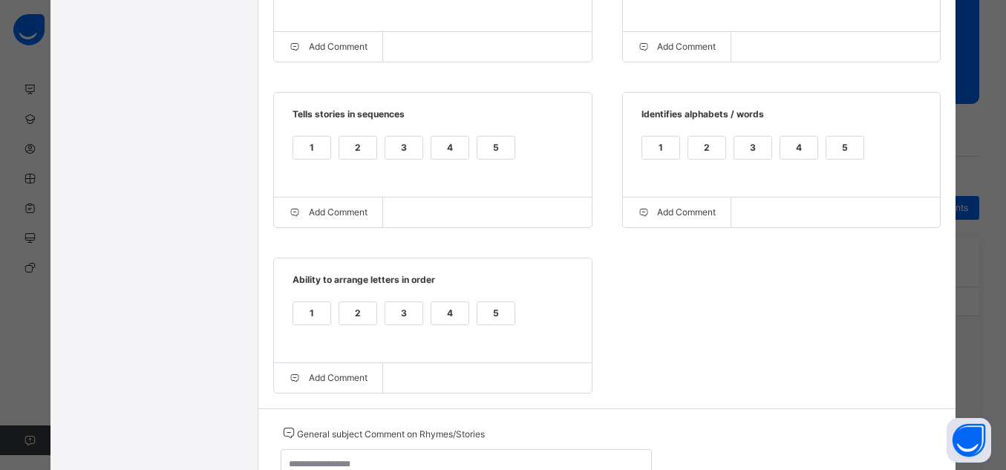
scroll to position [716, 0]
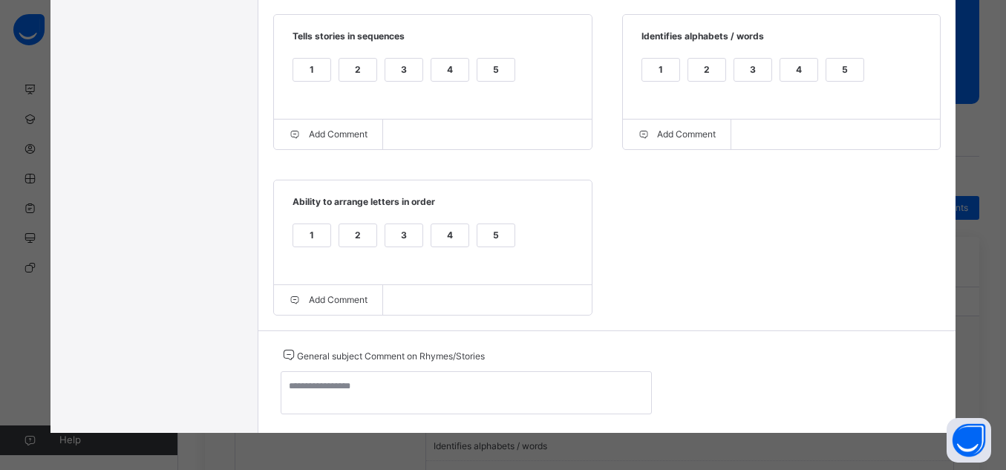
click at [484, 232] on div "5" at bounding box center [495, 235] width 37 height 22
click at [500, 62] on div "5" at bounding box center [495, 70] width 37 height 22
click at [828, 71] on div "5" at bounding box center [844, 70] width 37 height 22
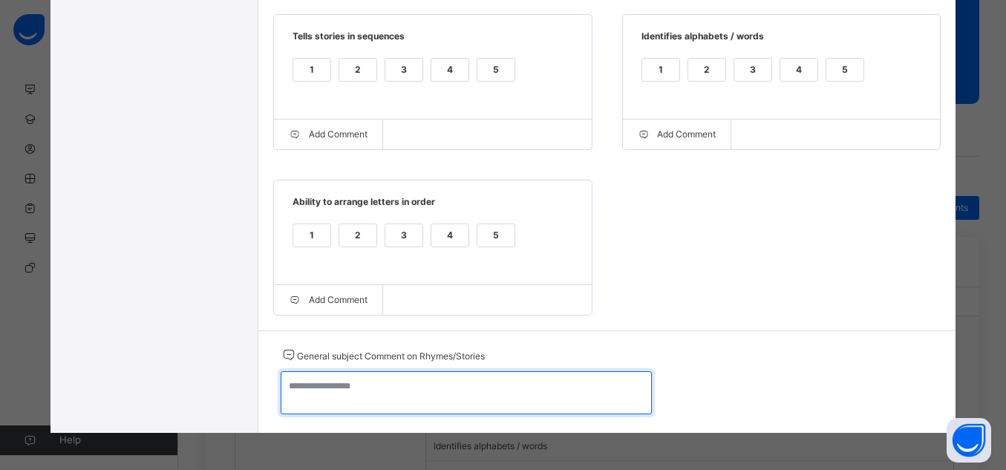
click at [594, 388] on textarea at bounding box center [466, 392] width 371 height 43
paste textarea "**********"
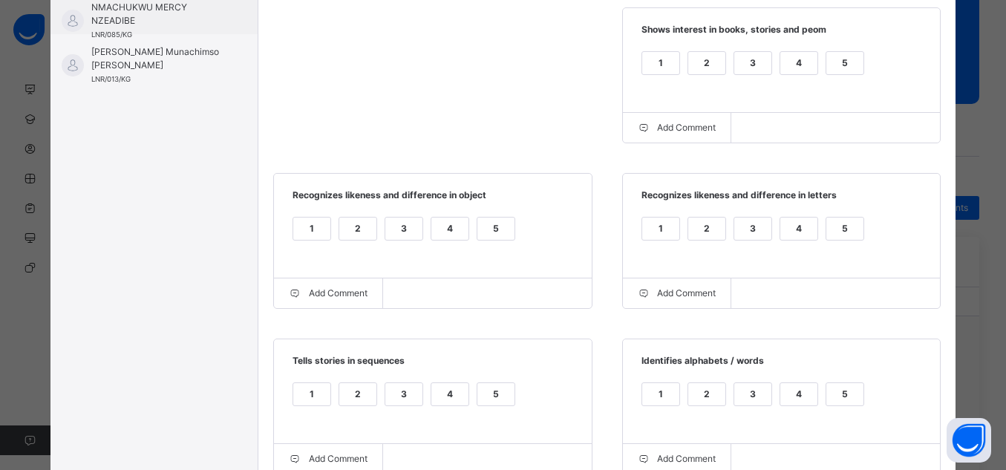
scroll to position [387, 0]
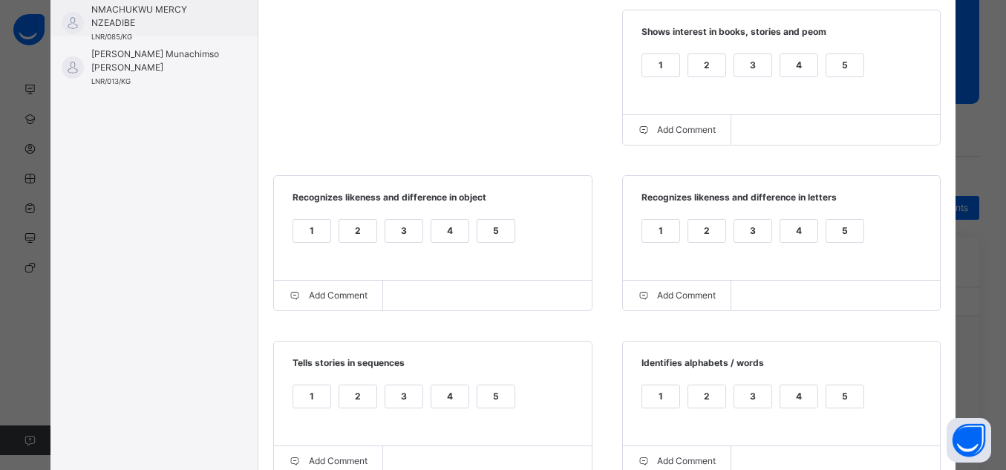
type textarea "**********"
click at [493, 235] on div "5" at bounding box center [495, 231] width 37 height 22
click at [853, 236] on div "5" at bounding box center [844, 231] width 37 height 22
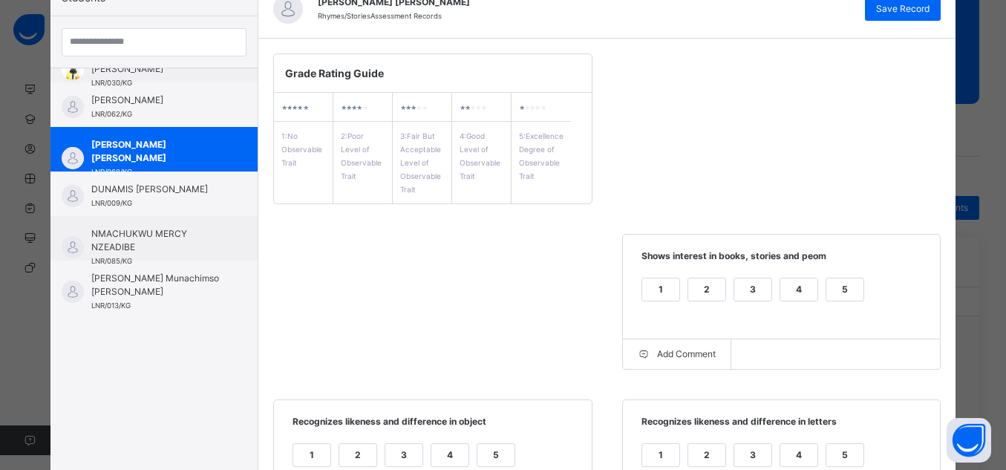
scroll to position [164, 0]
click at [886, 6] on span "Save Record" at bounding box center [902, 7] width 53 height 13
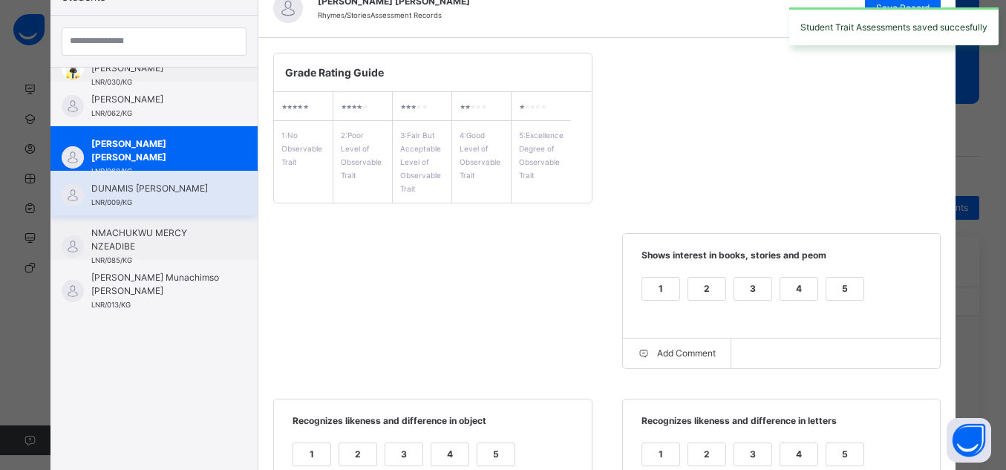
click at [158, 183] on span "DUNAMIS [PERSON_NAME]" at bounding box center [157, 188] width 133 height 13
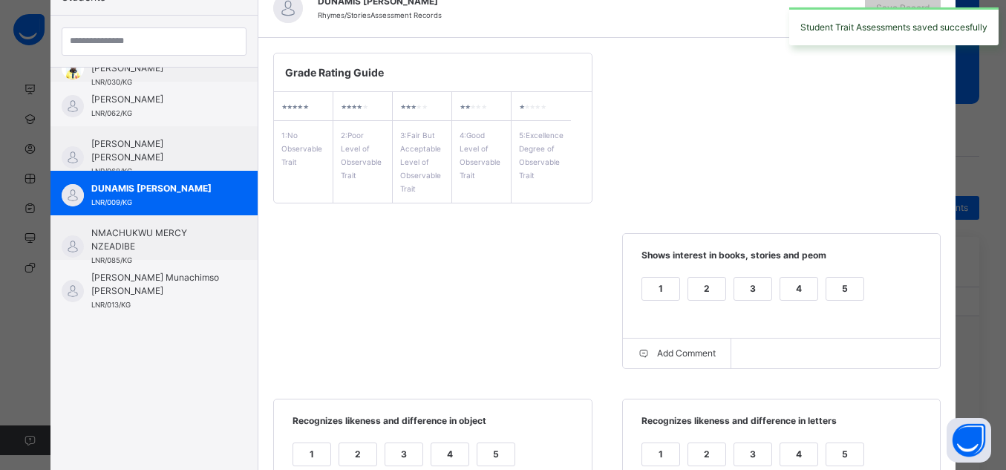
click at [487, 292] on div "Grade Rating Guide ★ ★ ★ ★ ★ 1 : No Observable Trait ★ ★ ★ ★ ★ 2 : Poor Level o…" at bounding box center [607, 459] width 698 height 842
click at [831, 289] on div "5" at bounding box center [844, 289] width 37 height 22
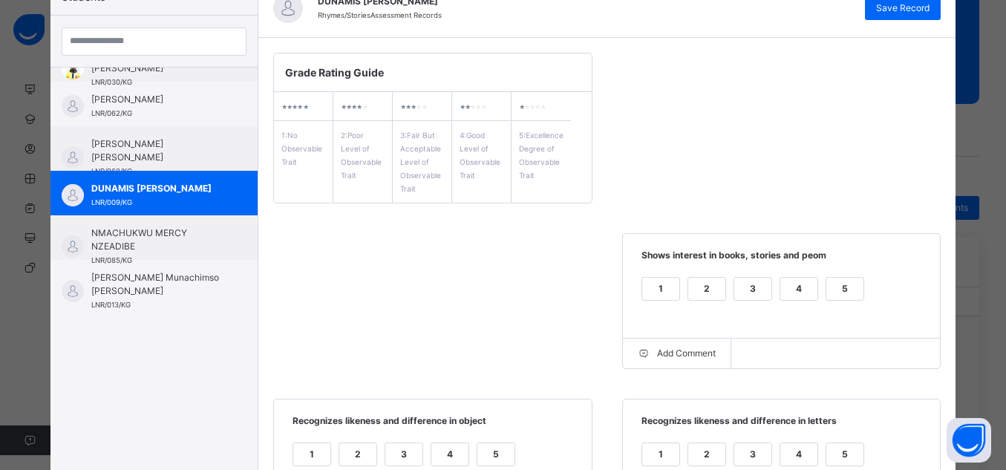
click at [840, 441] on div "1 2 3 4 5" at bounding box center [782, 464] width 288 height 50
click at [843, 455] on div "5" at bounding box center [844, 454] width 37 height 22
click at [494, 450] on div "5" at bounding box center [495, 454] width 37 height 22
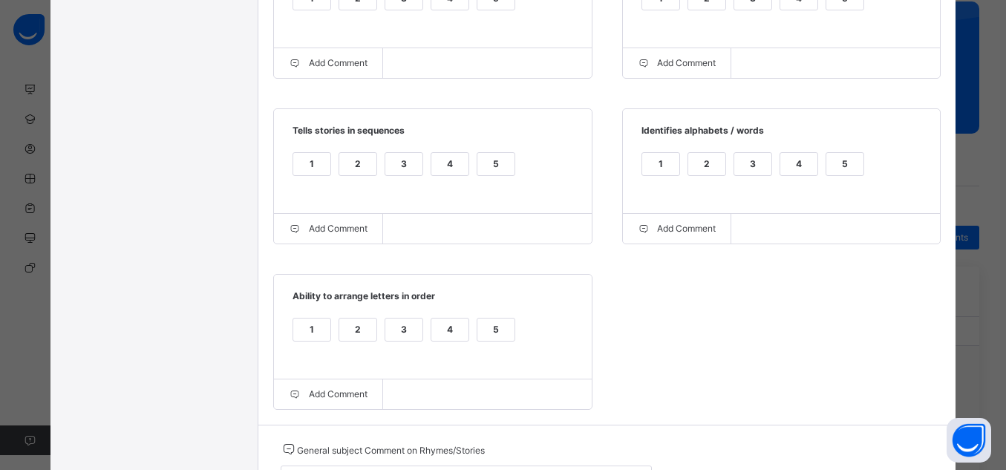
scroll to position [639, 0]
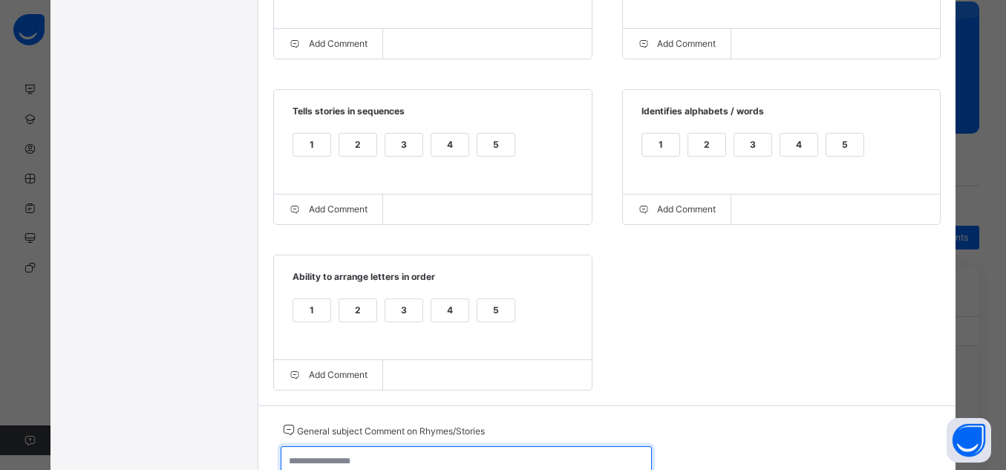
click at [488, 456] on textarea at bounding box center [466, 467] width 371 height 43
type textarea "*"
paste textarea "**********"
type textarea "**********"
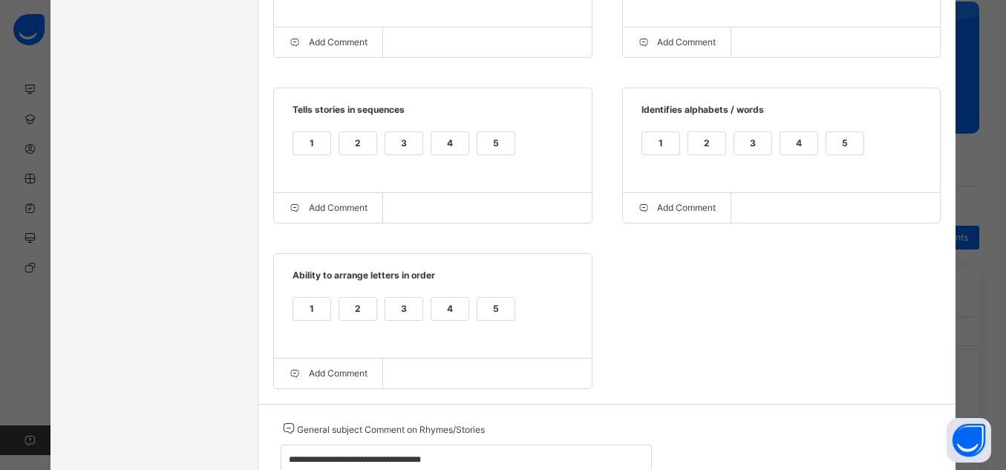
click at [504, 313] on div "5" at bounding box center [495, 309] width 37 height 22
click at [494, 137] on div "5" at bounding box center [495, 143] width 37 height 22
click at [853, 152] on div "5" at bounding box center [844, 143] width 37 height 22
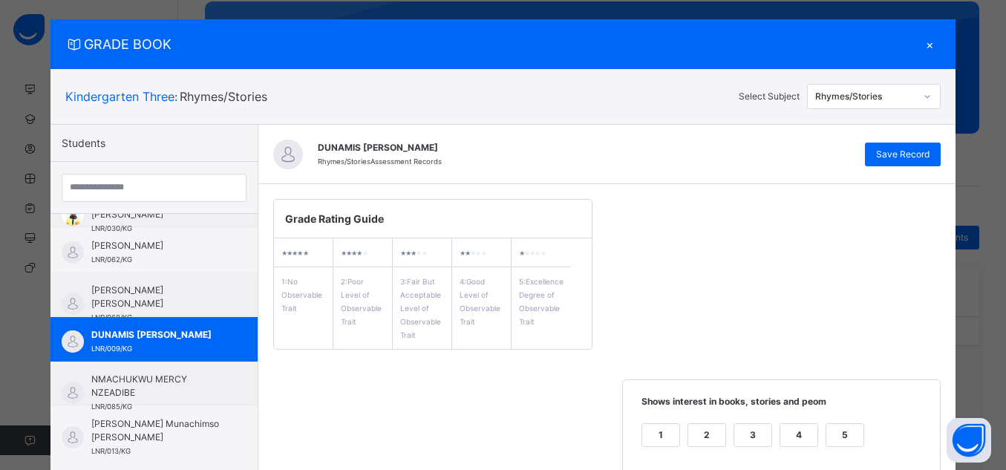
scroll to position [0, 0]
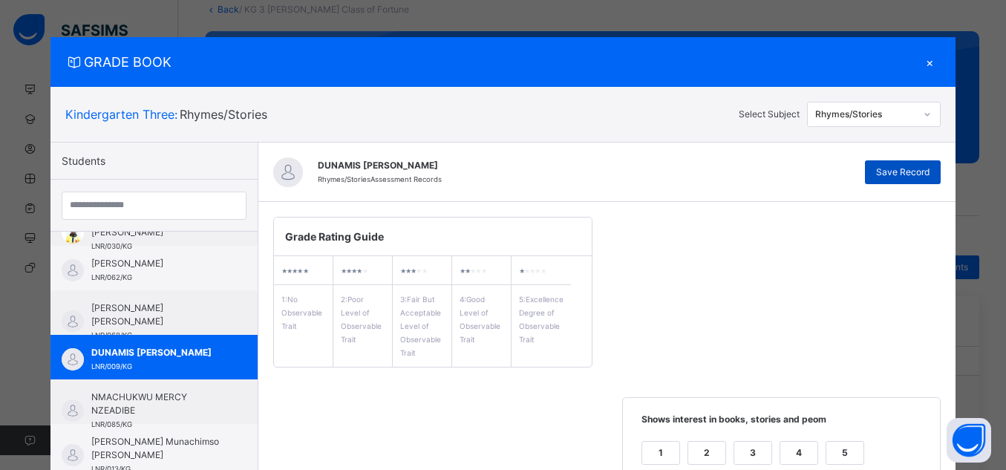
click at [922, 177] on span "Save Record" at bounding box center [902, 172] width 53 height 13
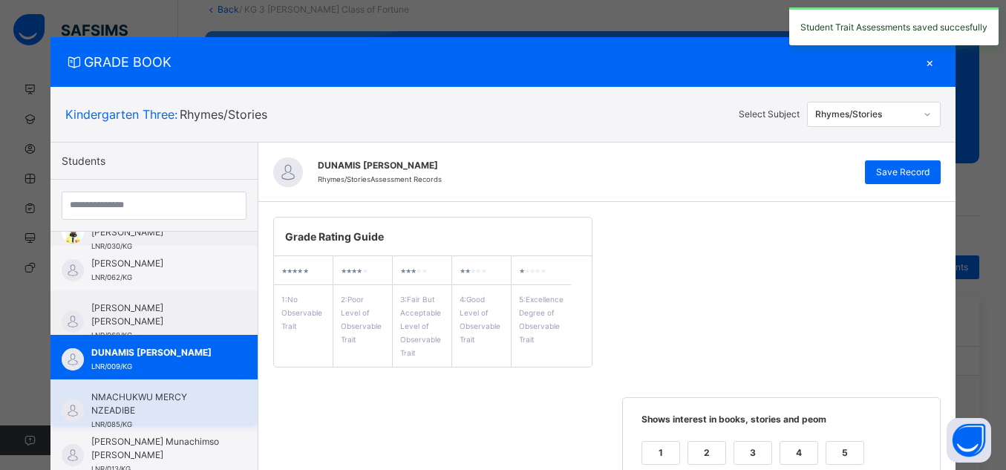
click at [201, 410] on span "NMACHUKWU MERCY NZEADIBE" at bounding box center [157, 403] width 133 height 27
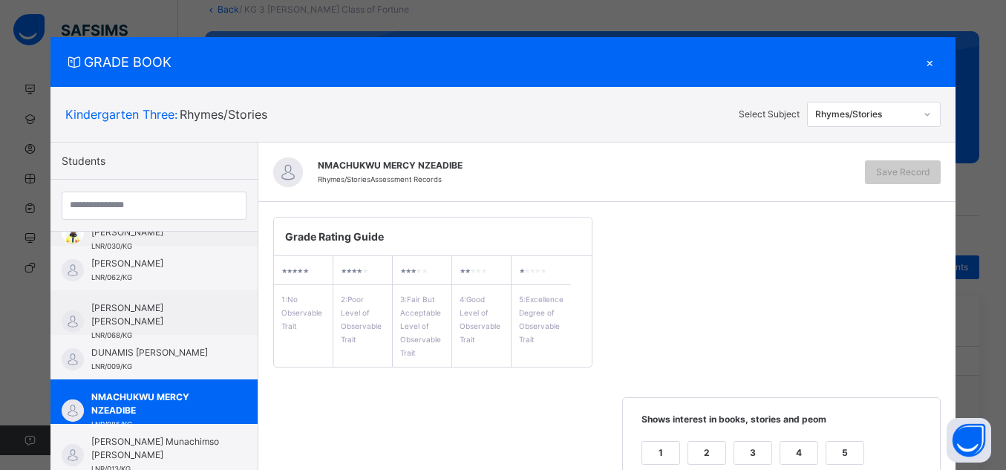
click at [846, 450] on div "5" at bounding box center [844, 453] width 37 height 22
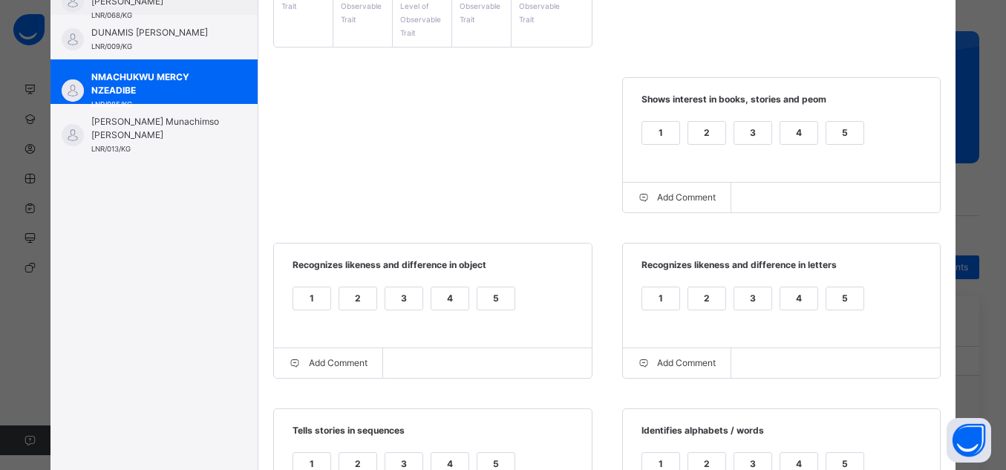
scroll to position [327, 0]
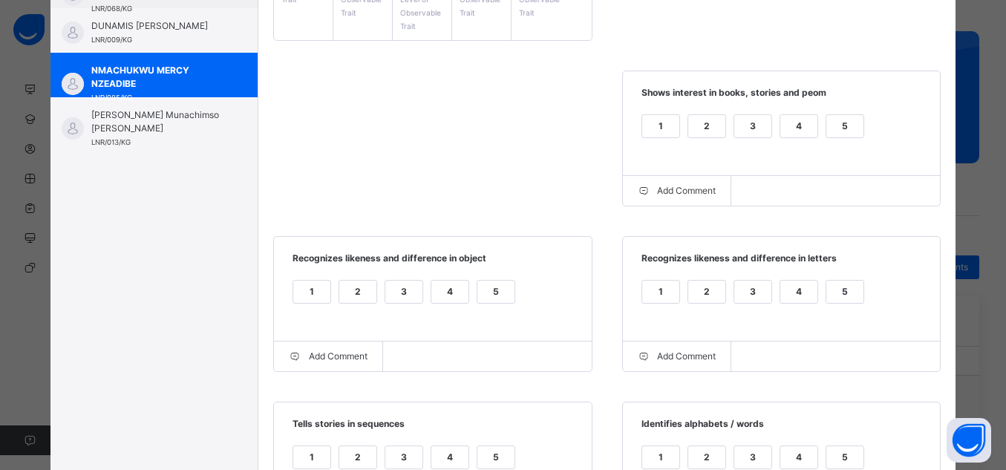
click at [846, 285] on div "5" at bounding box center [844, 292] width 37 height 22
click at [488, 294] on div "5" at bounding box center [495, 292] width 37 height 22
click at [499, 450] on div "5" at bounding box center [495, 457] width 37 height 22
click at [845, 450] on div "5" at bounding box center [844, 457] width 37 height 22
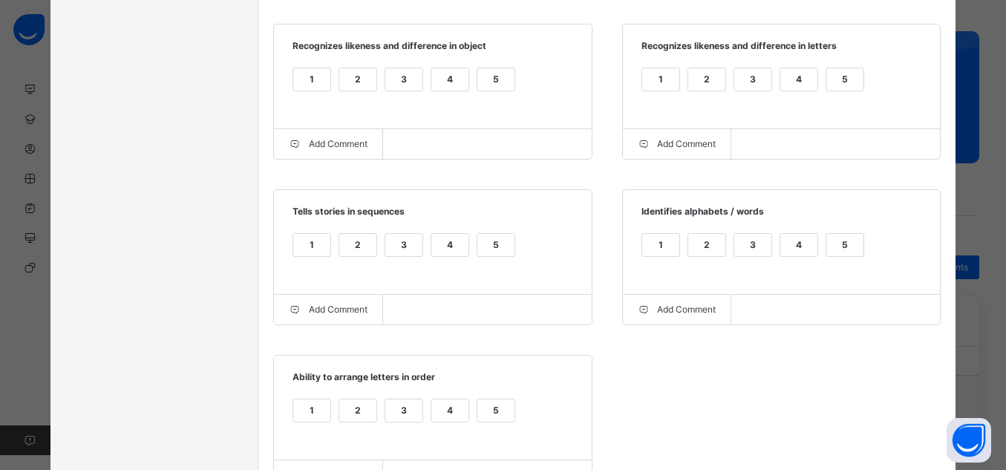
scroll to position [564, 0]
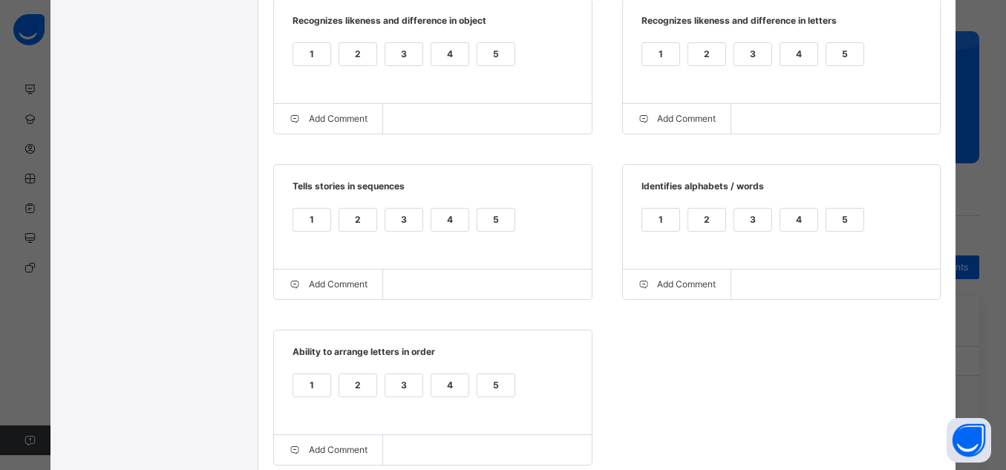
click at [490, 393] on div "5" at bounding box center [495, 385] width 37 height 22
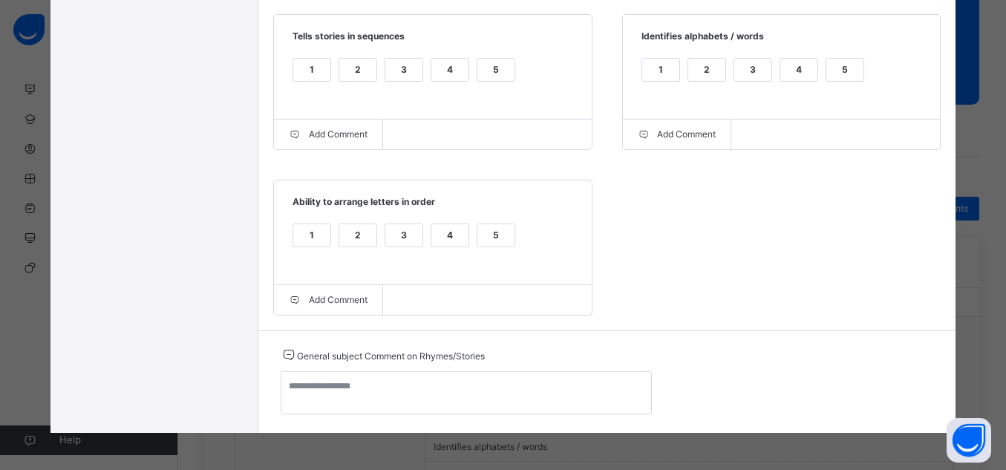
scroll to position [153, 0]
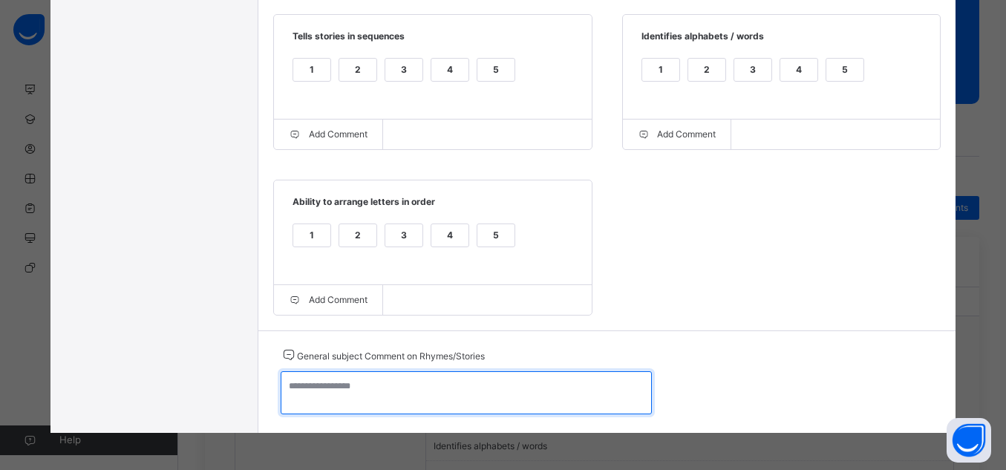
click at [490, 393] on textarea at bounding box center [466, 392] width 371 height 43
paste textarea "**********"
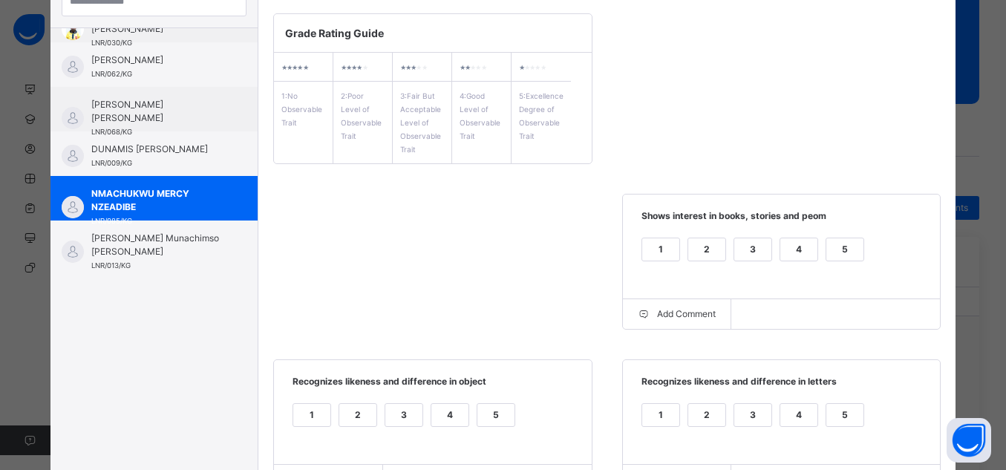
scroll to position [85, 0]
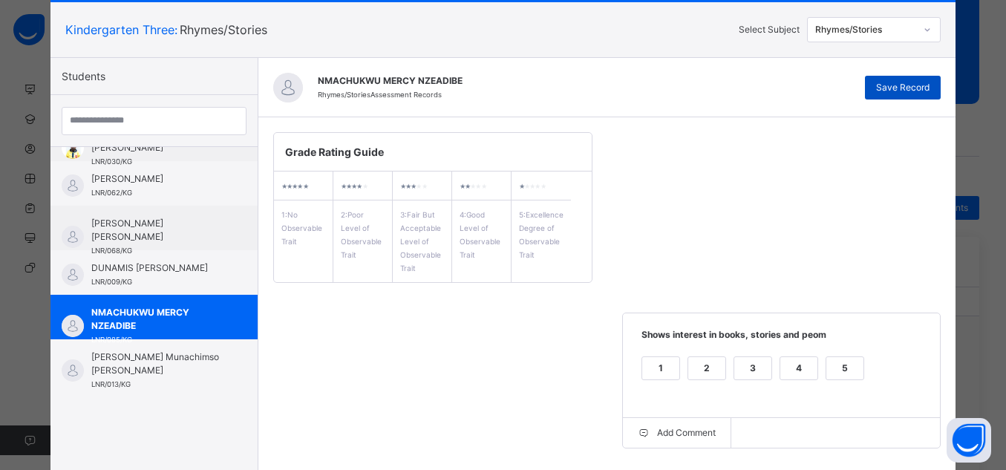
type textarea "**********"
click at [911, 89] on span "Save Record" at bounding box center [902, 87] width 53 height 13
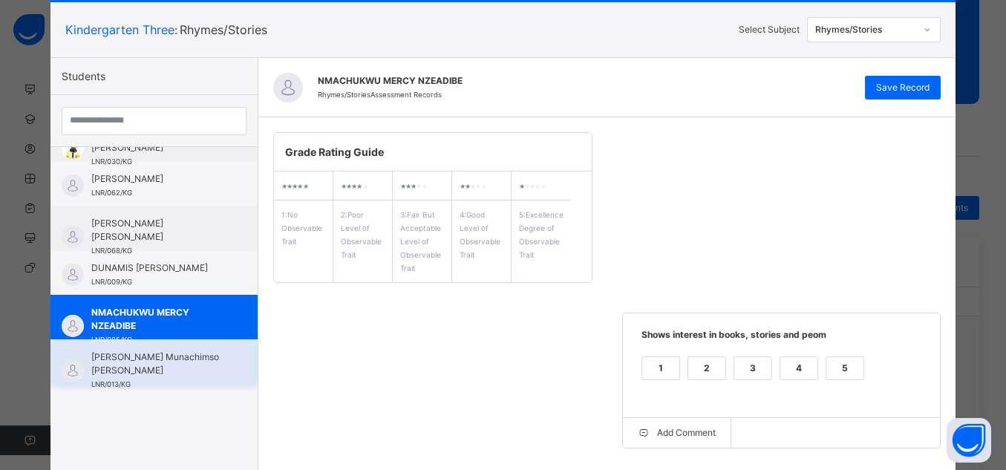
click at [194, 379] on div "[PERSON_NAME] Munachimso [PERSON_NAME] LNR/013/KG" at bounding box center [157, 370] width 133 height 40
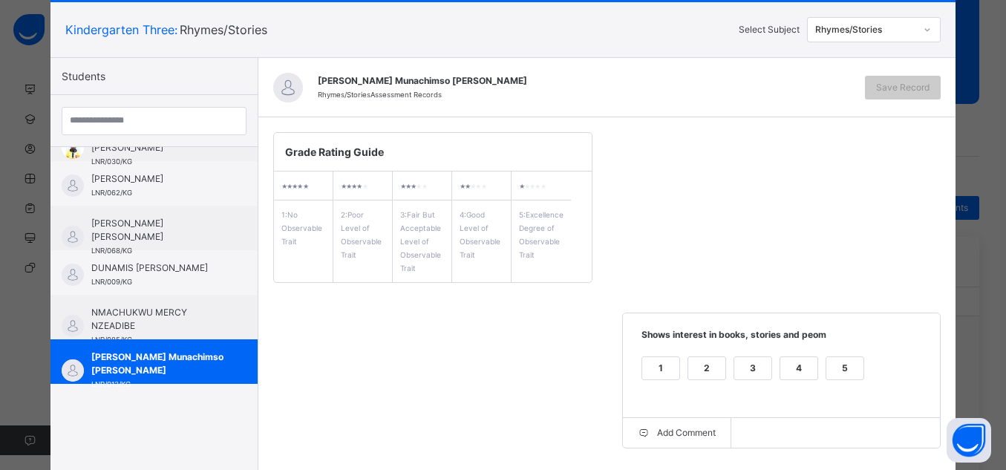
click at [842, 379] on label "5" at bounding box center [844, 368] width 39 height 24
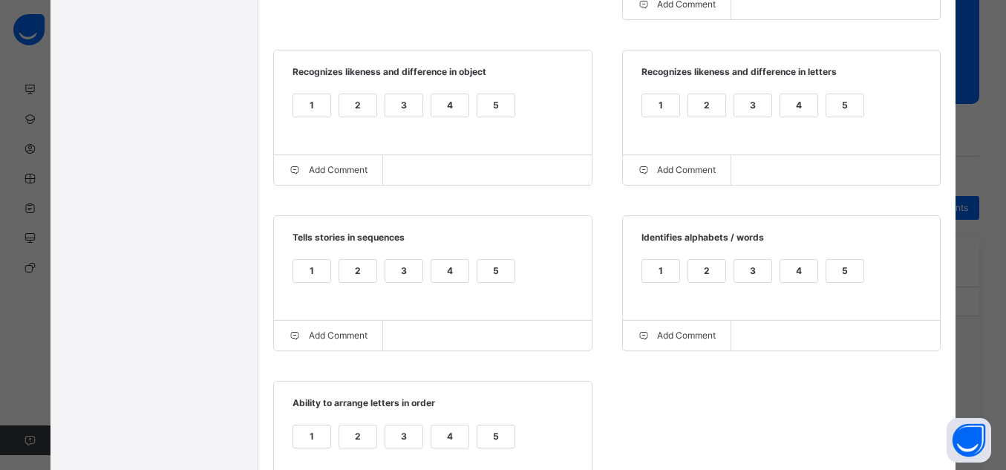
scroll to position [560, 0]
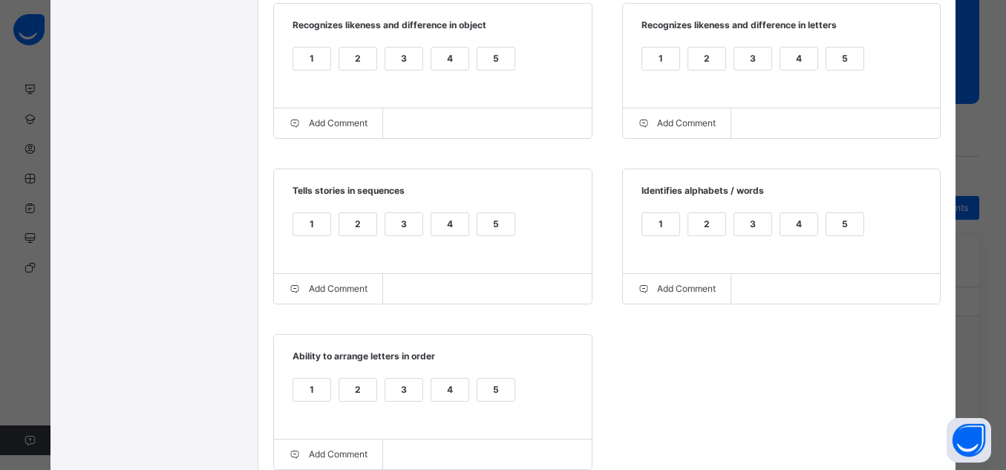
click at [847, 55] on div "5" at bounding box center [844, 59] width 37 height 22
click at [849, 235] on div "5" at bounding box center [844, 224] width 37 height 22
click at [493, 234] on div "5" at bounding box center [495, 224] width 37 height 22
click at [494, 56] on div "5" at bounding box center [495, 59] width 37 height 22
click at [496, 398] on div "5" at bounding box center [495, 390] width 37 height 22
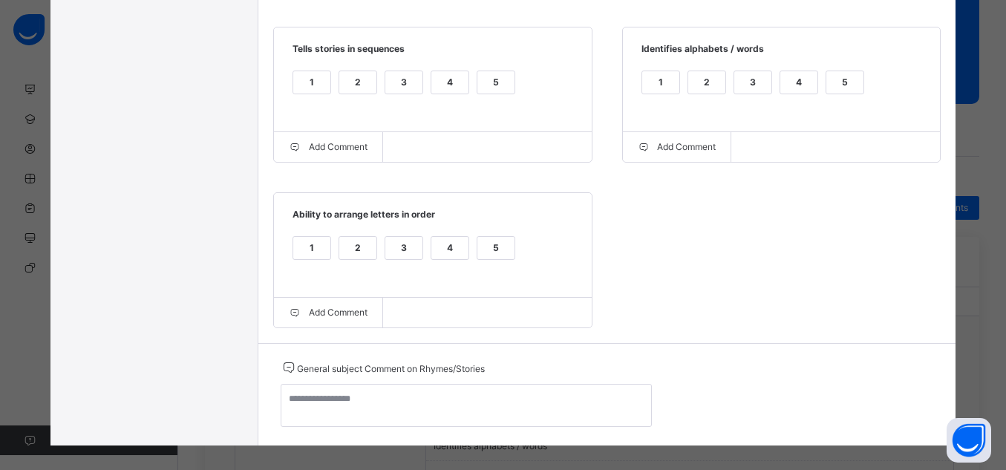
scroll to position [708, 0]
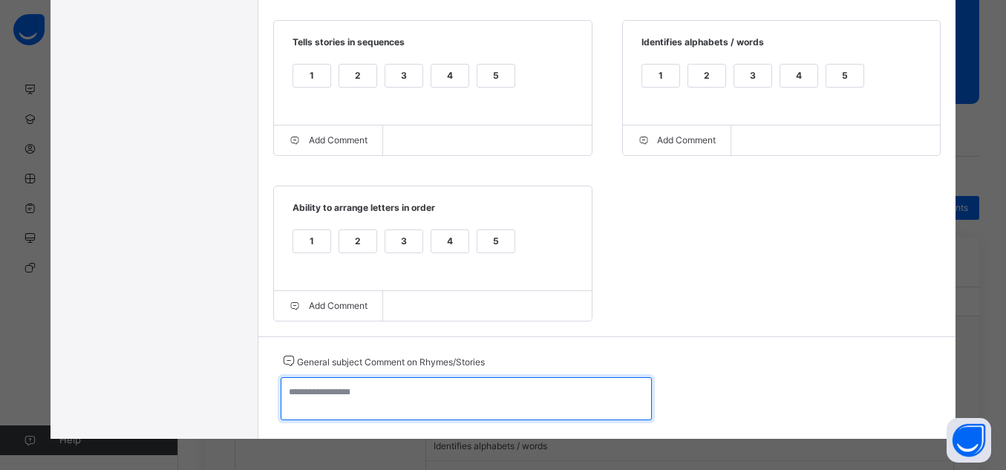
click at [526, 418] on textarea at bounding box center [466, 398] width 371 height 43
paste textarea "**********"
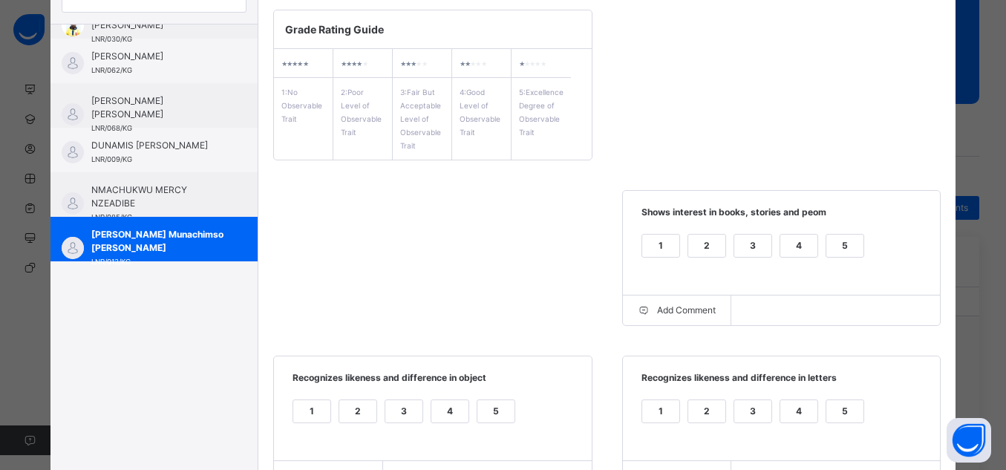
scroll to position [0, 0]
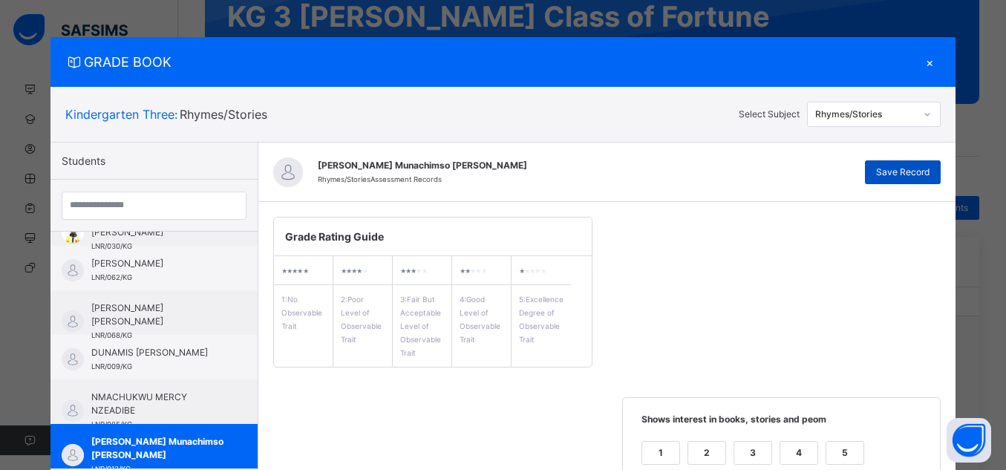
type textarea "**********"
click at [903, 171] on span "Save Record" at bounding box center [902, 172] width 53 height 13
click at [934, 64] on div "×" at bounding box center [929, 62] width 22 height 20
